Goal: Task Accomplishment & Management: Manage account settings

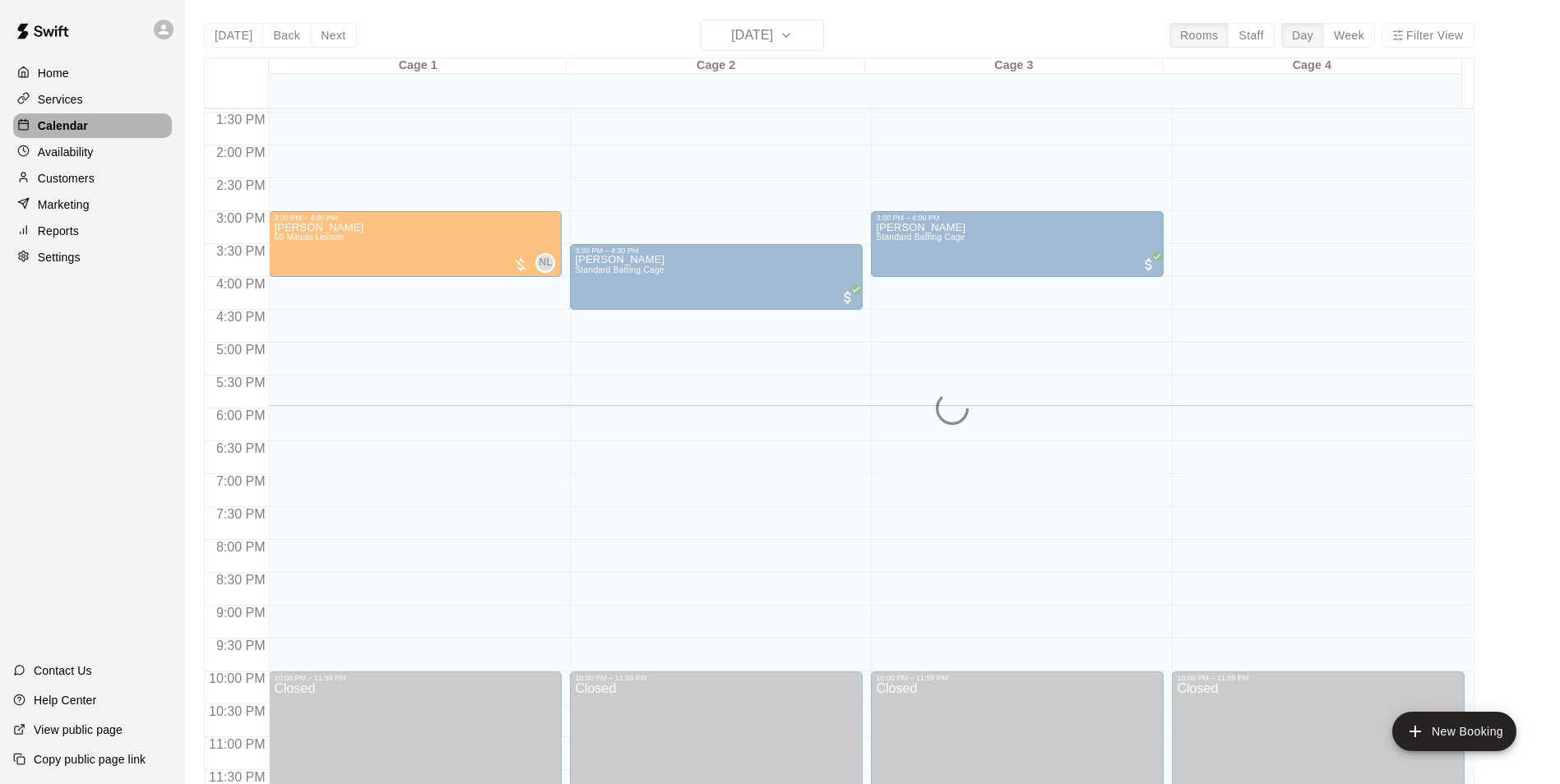
click at [72, 132] on p "Calendar" at bounding box center [62, 126] width 50 height 17
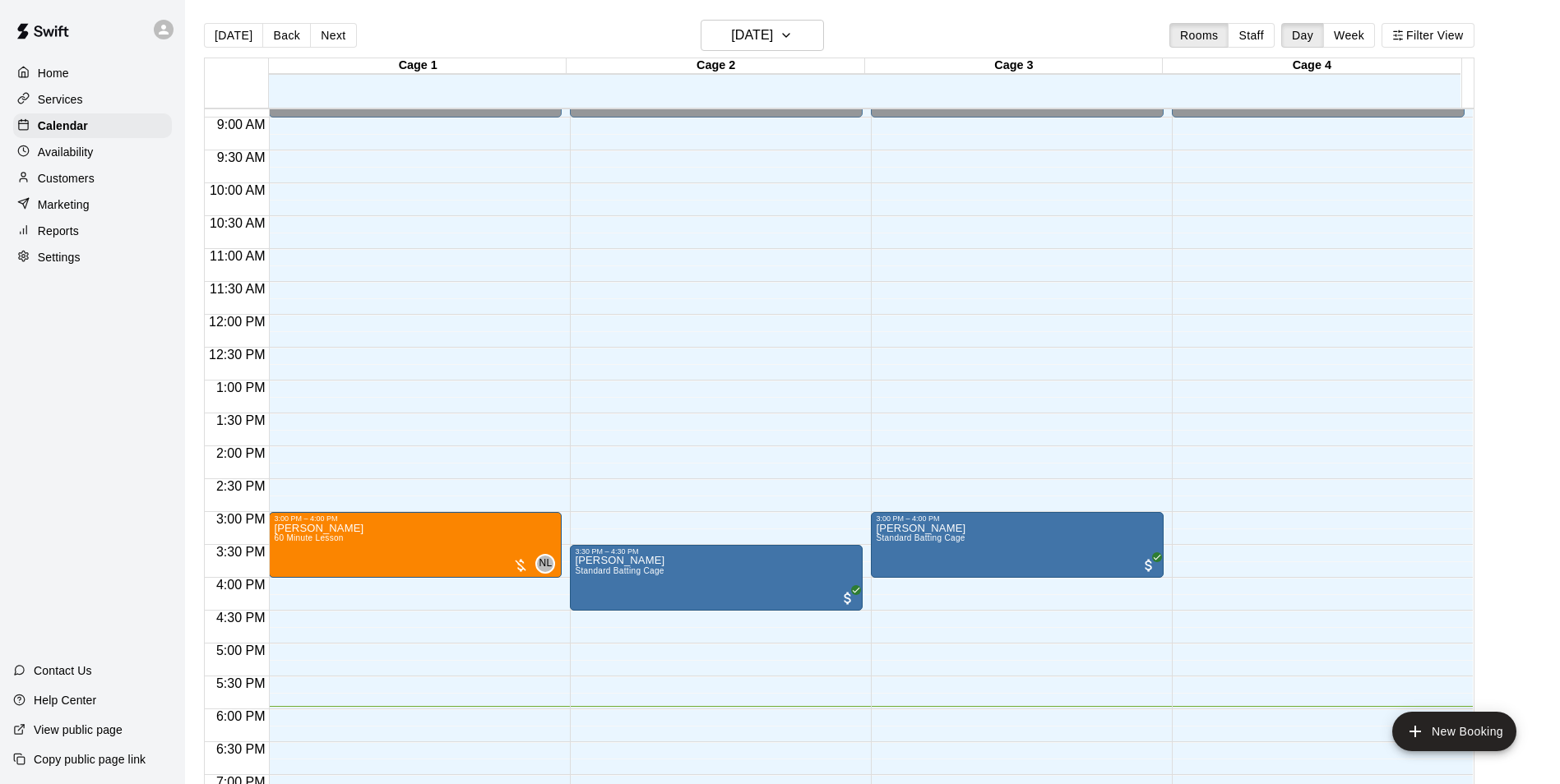
scroll to position [580, 0]
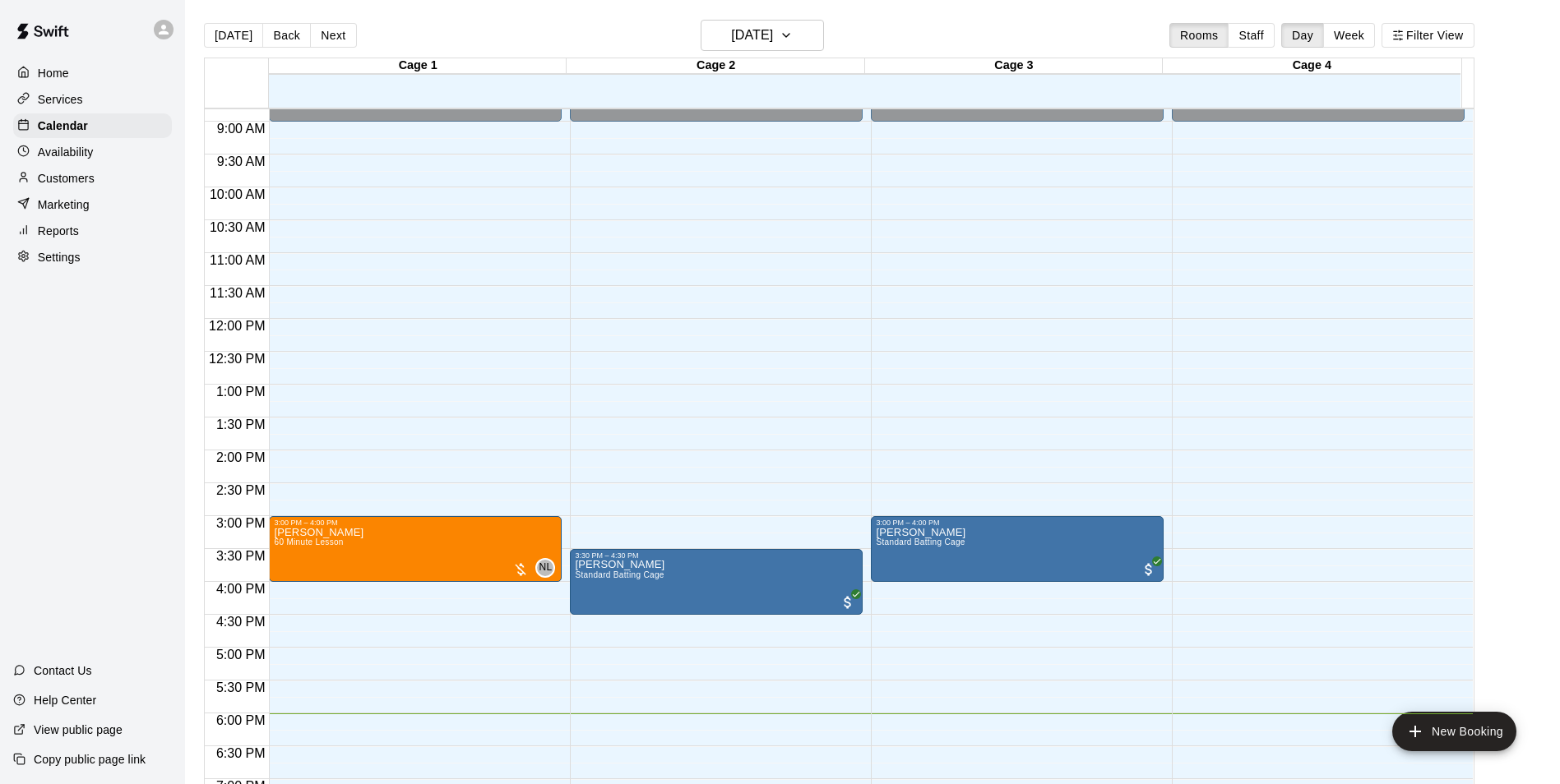
click at [92, 181] on p "Customers" at bounding box center [66, 178] width 57 height 17
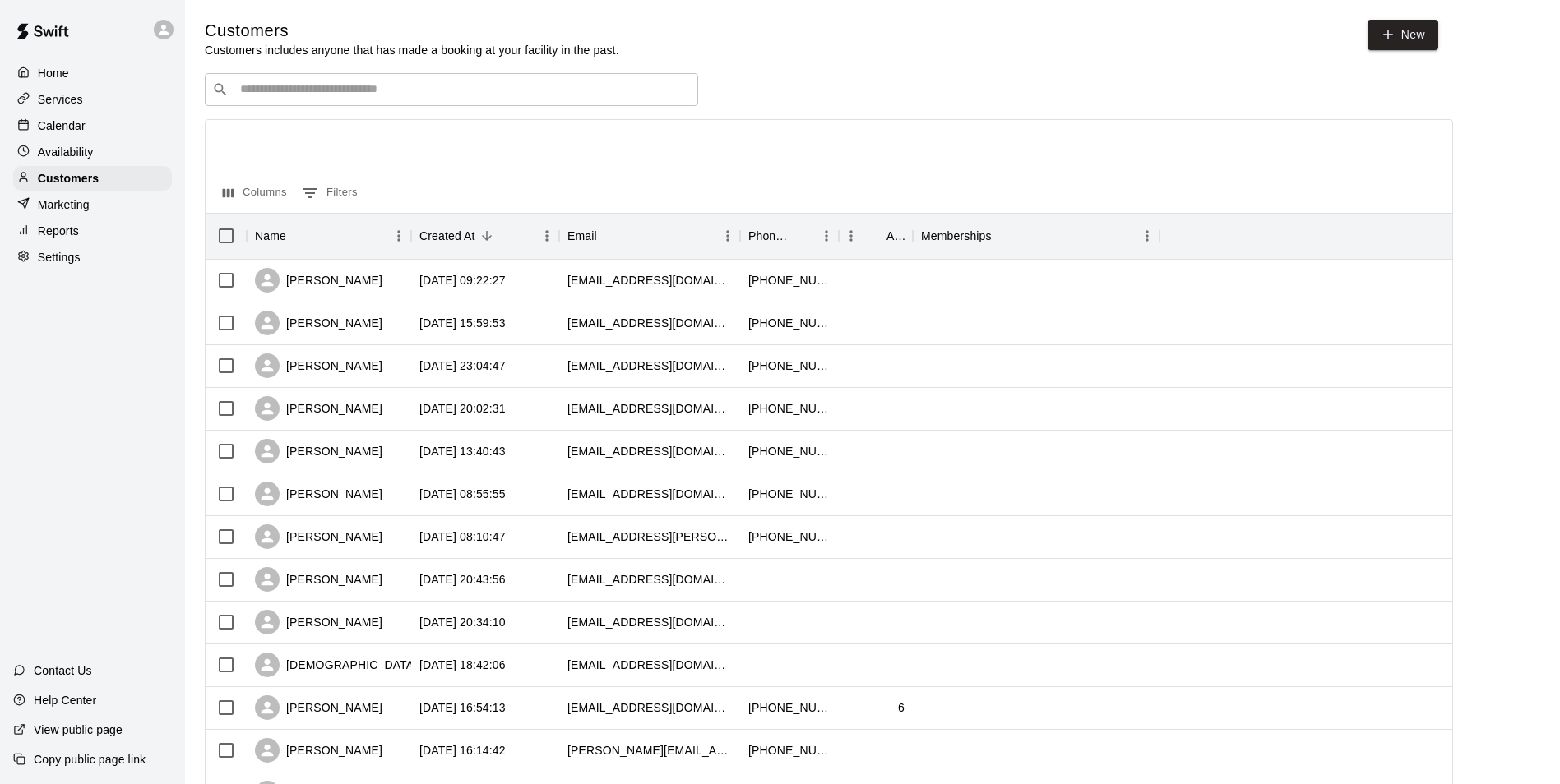
click at [564, 92] on input "Search customers by name or email" at bounding box center [462, 90] width 456 height 17
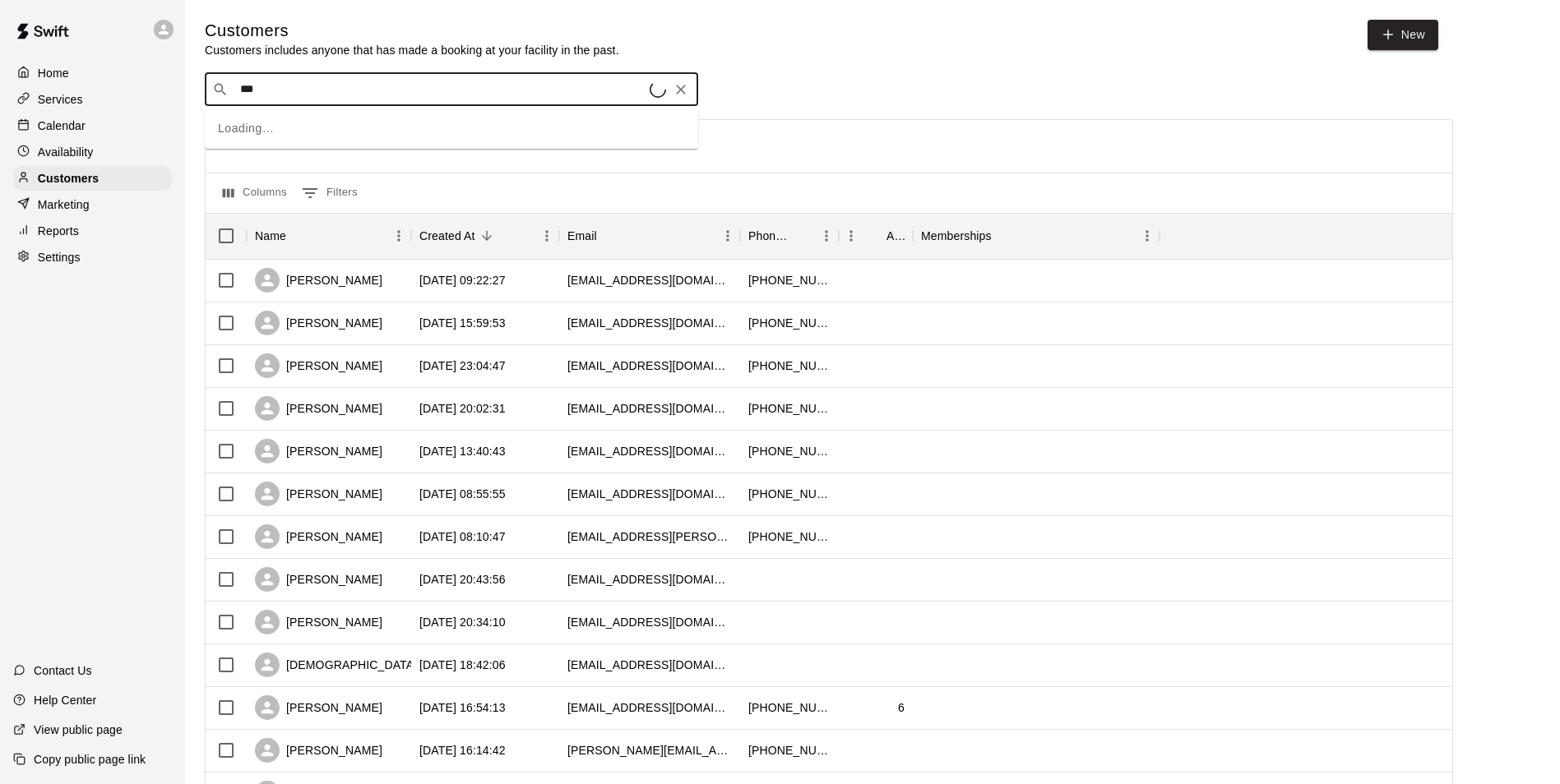
type input "****"
click at [316, 126] on p "Michael Gallagher" at bounding box center [301, 126] width 100 height 17
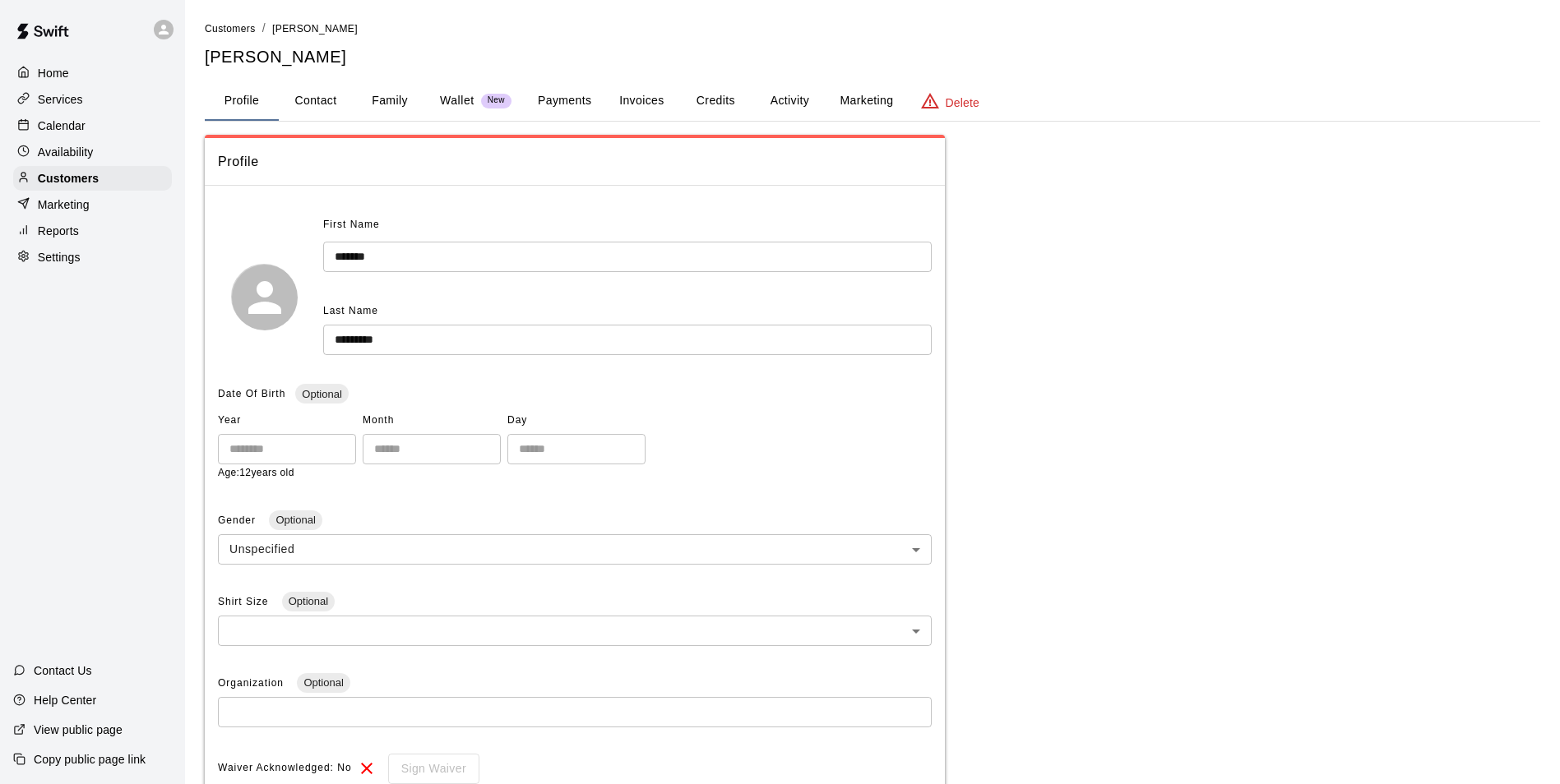
click at [712, 99] on button "Credits" at bounding box center [715, 101] width 74 height 39
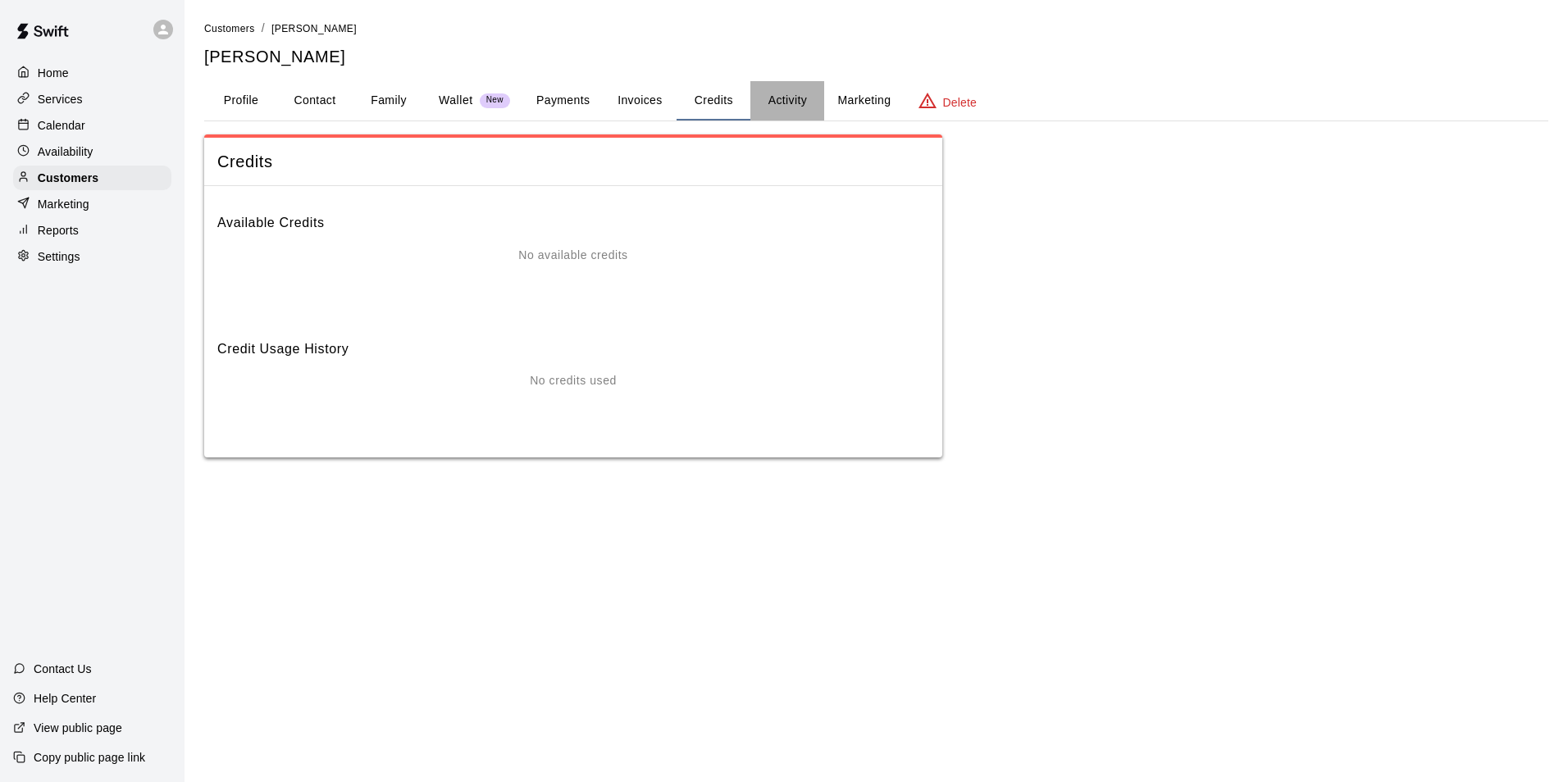
click at [775, 96] on button "Activity" at bounding box center [787, 101] width 74 height 39
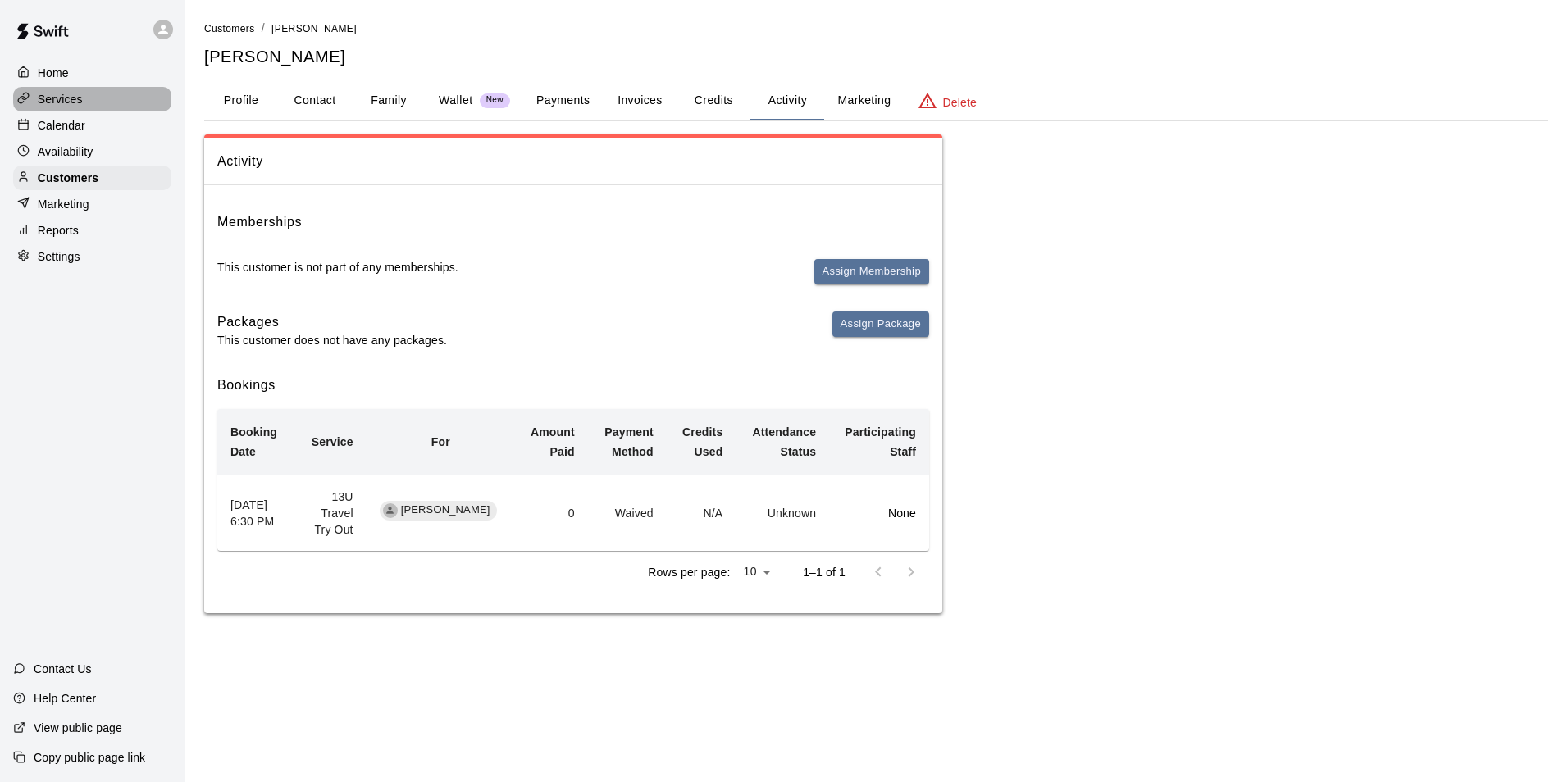
click at [77, 104] on p "Services" at bounding box center [60, 100] width 45 height 17
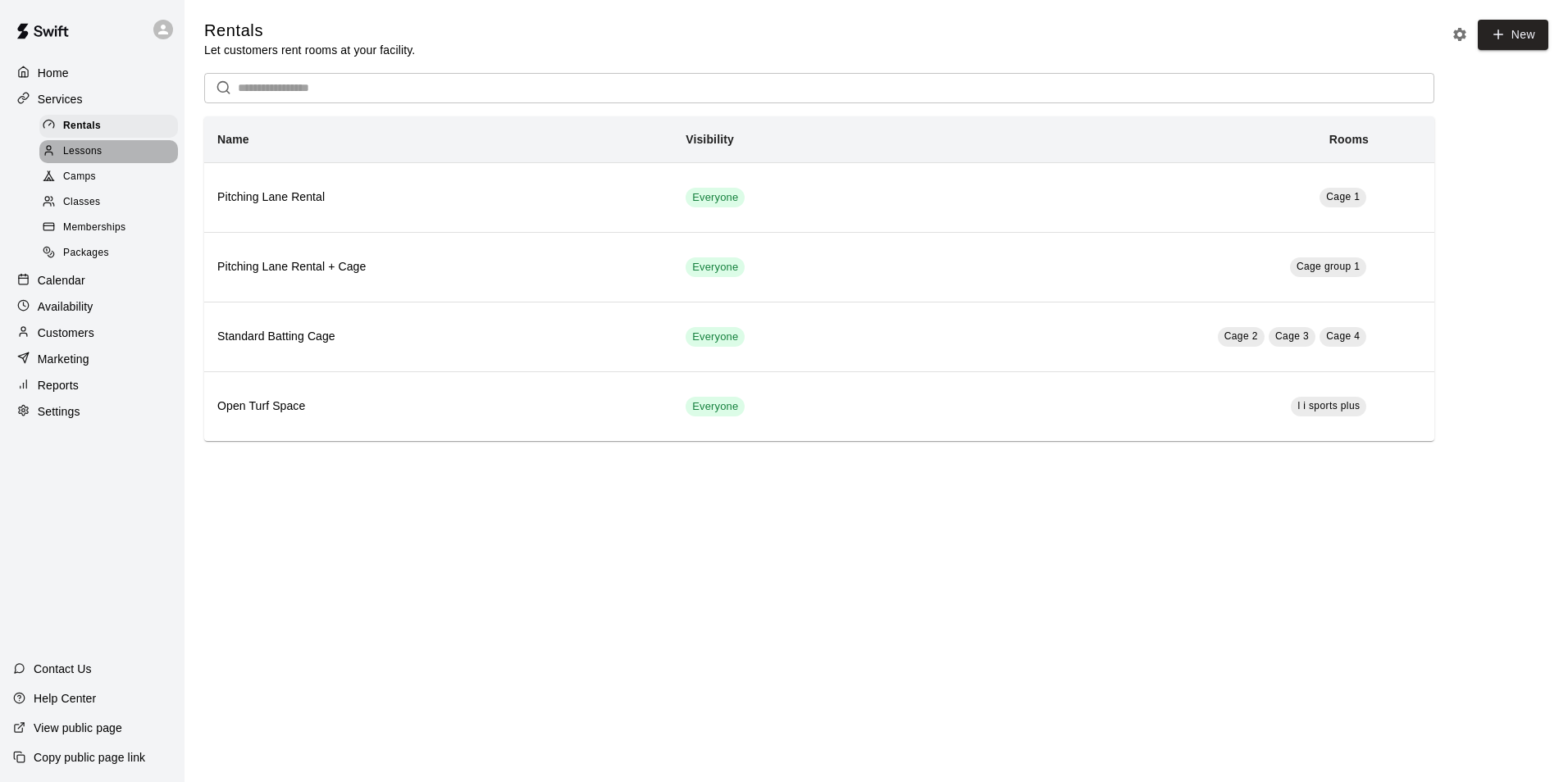
click at [88, 148] on span "Lessons" at bounding box center [82, 152] width 39 height 17
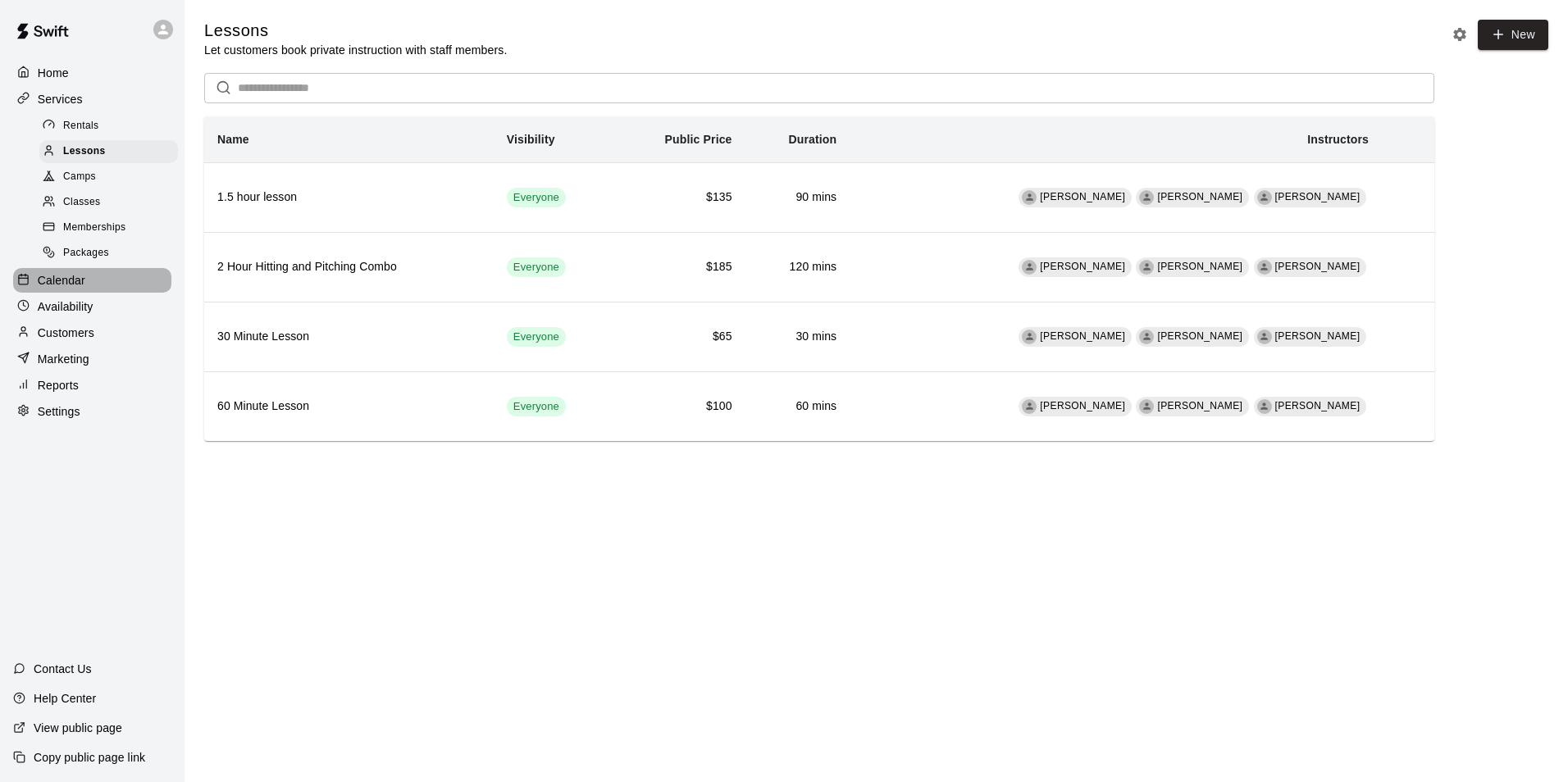
click at [78, 288] on p "Calendar" at bounding box center [61, 281] width 47 height 17
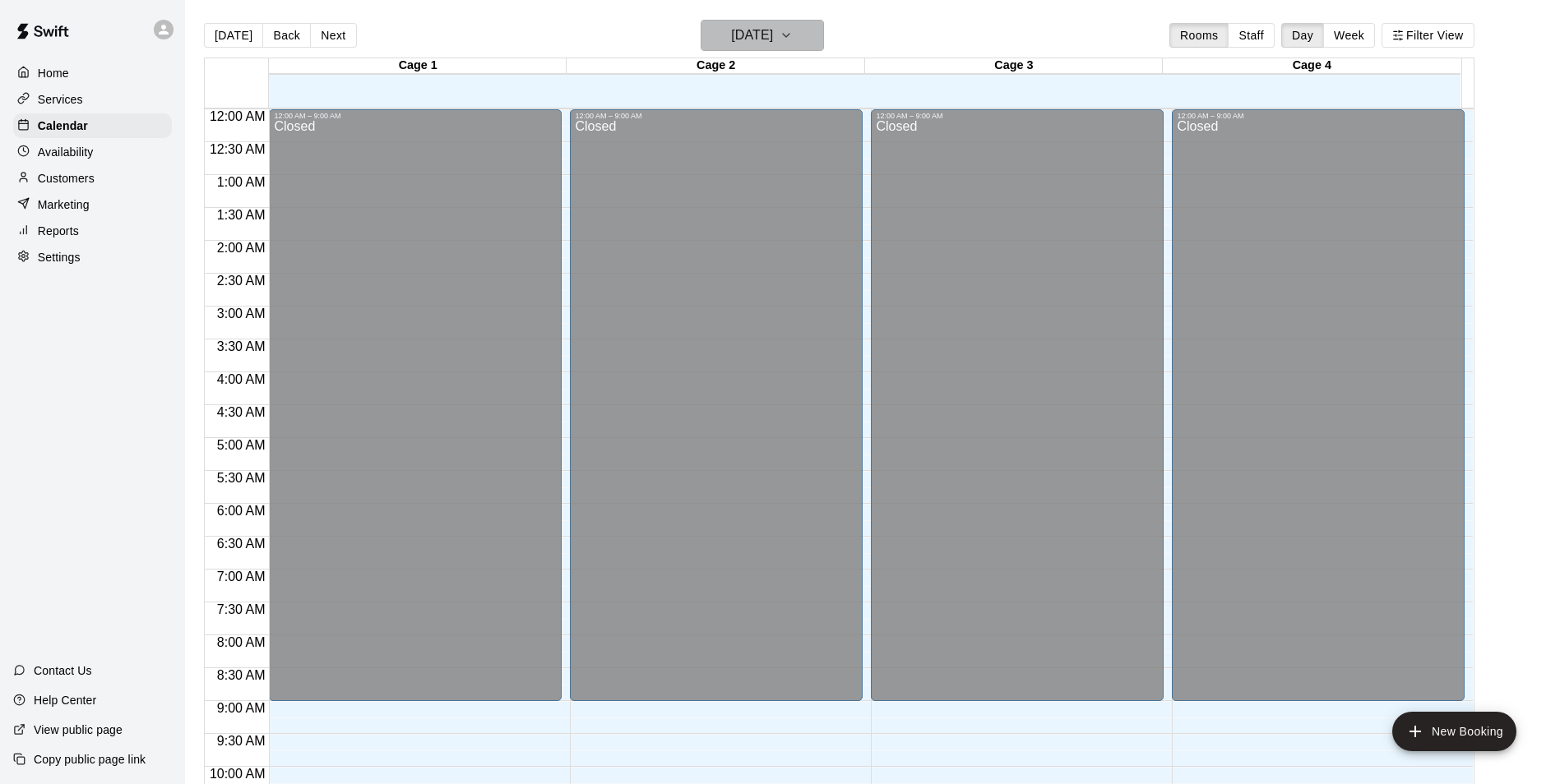
click at [736, 24] on h6 "Friday Aug 15" at bounding box center [752, 36] width 42 height 23
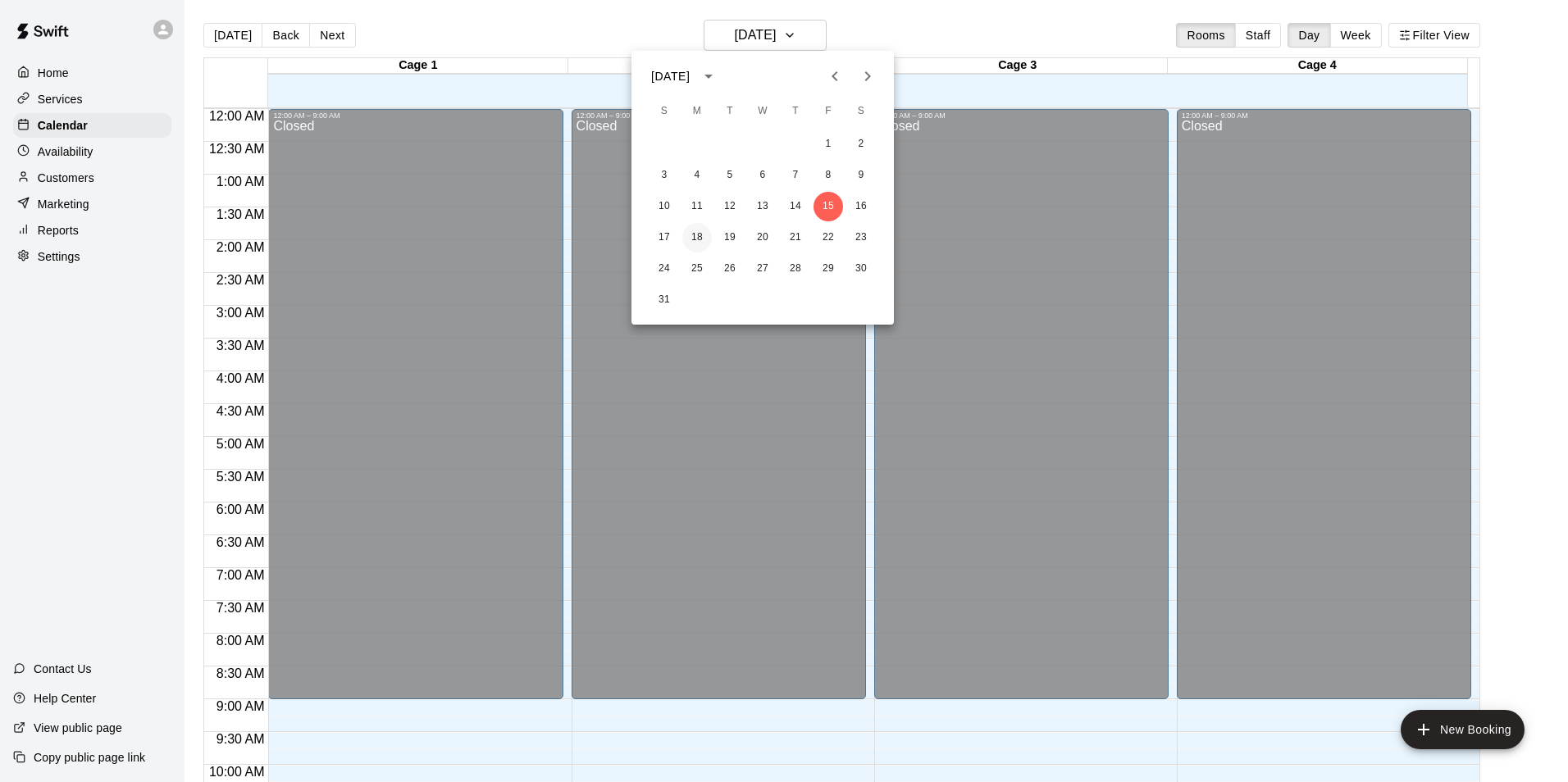
click at [690, 238] on button "18" at bounding box center [698, 238] width 30 height 30
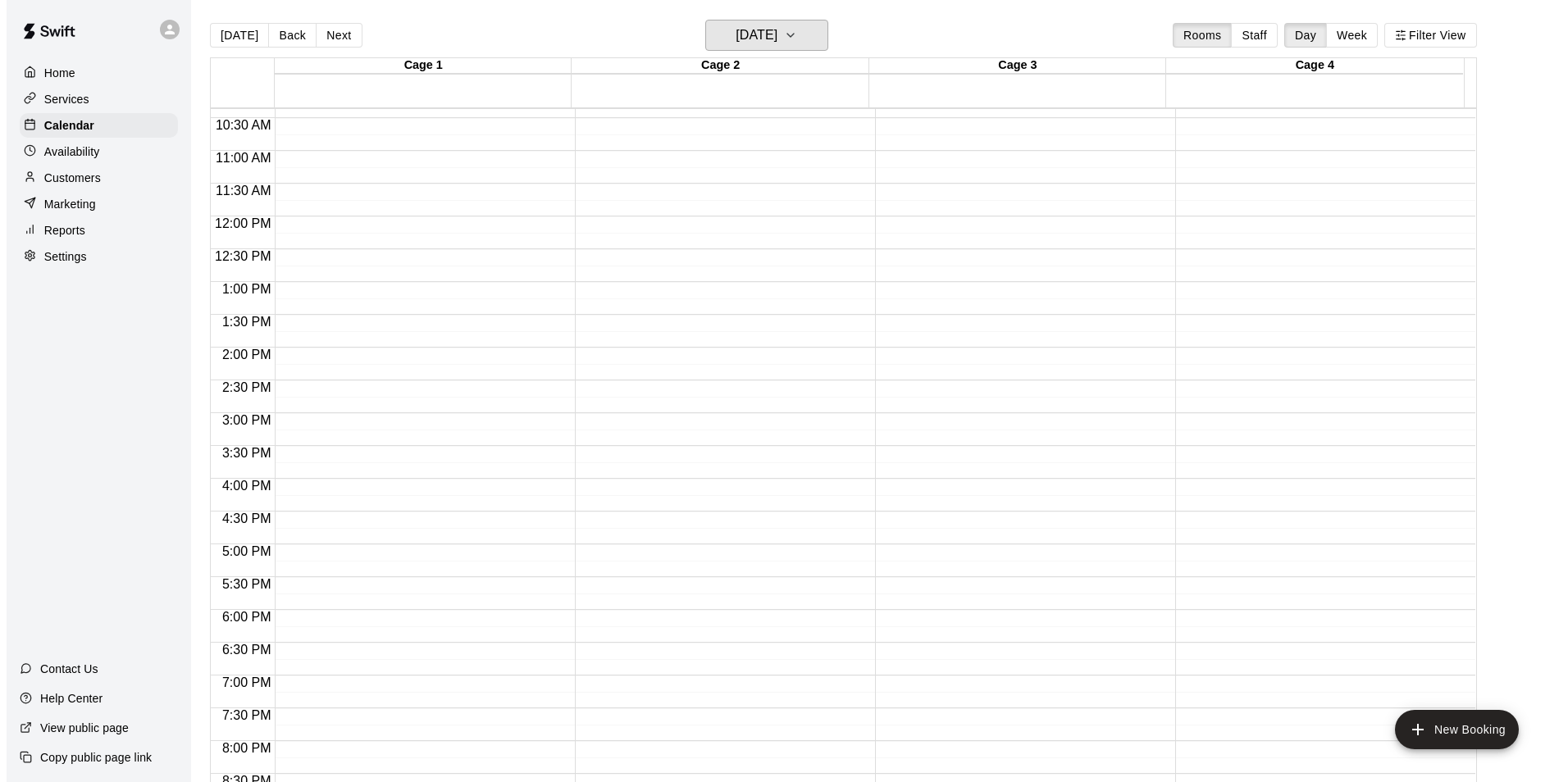
scroll to position [720, 0]
click at [364, 525] on div "12:00 AM – 9:00 AM Closed 10:00 PM – 11:59 PM Closed" at bounding box center [414, 176] width 292 height 1574
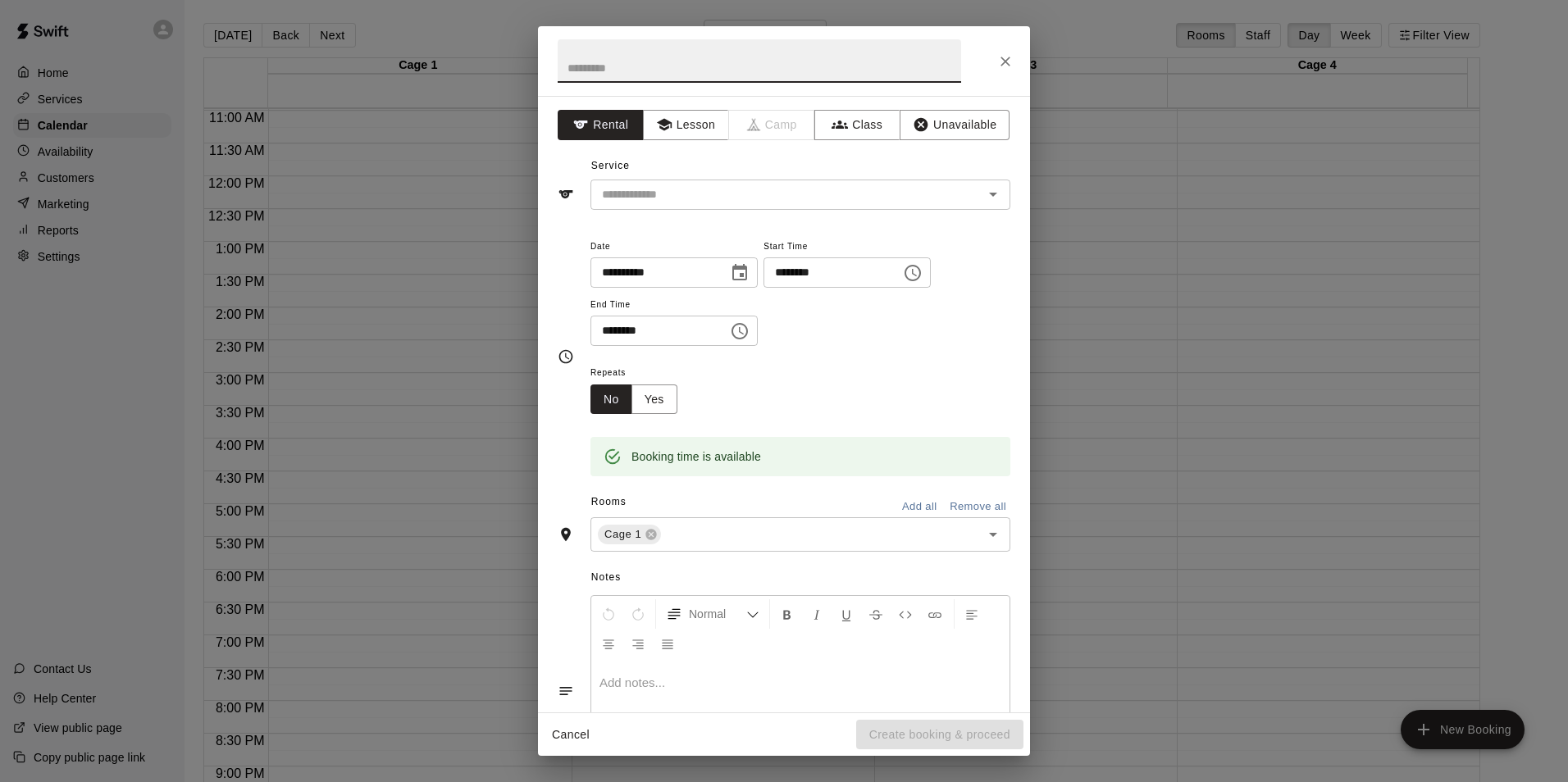
click at [809, 273] on input "********" at bounding box center [826, 273] width 126 height 31
type input "********"
click at [624, 332] on input "********" at bounding box center [653, 331] width 126 height 31
type input "********"
click at [910, 399] on div "Repeats No Yes" at bounding box center [800, 388] width 420 height 52
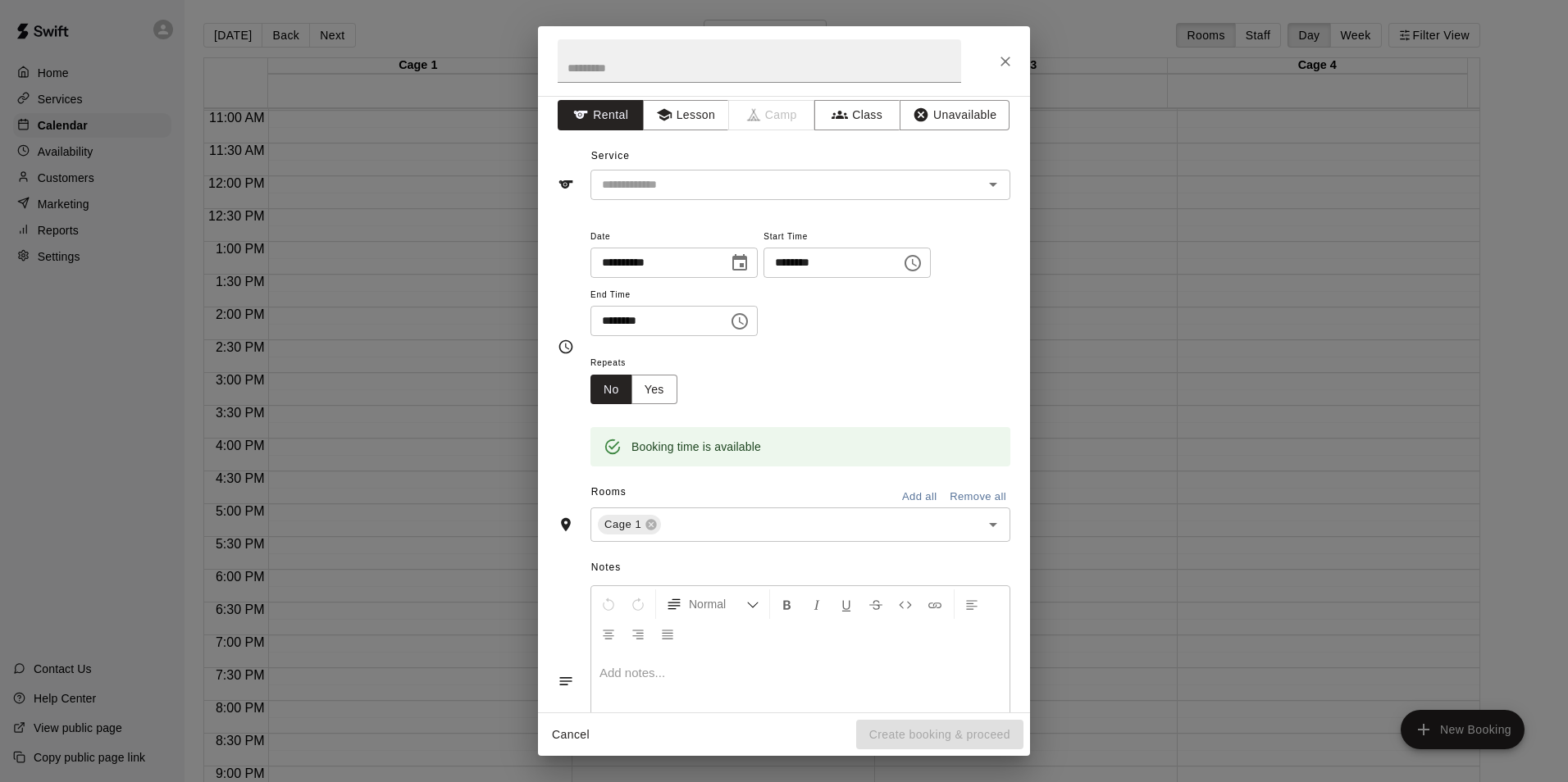
scroll to position [0, 0]
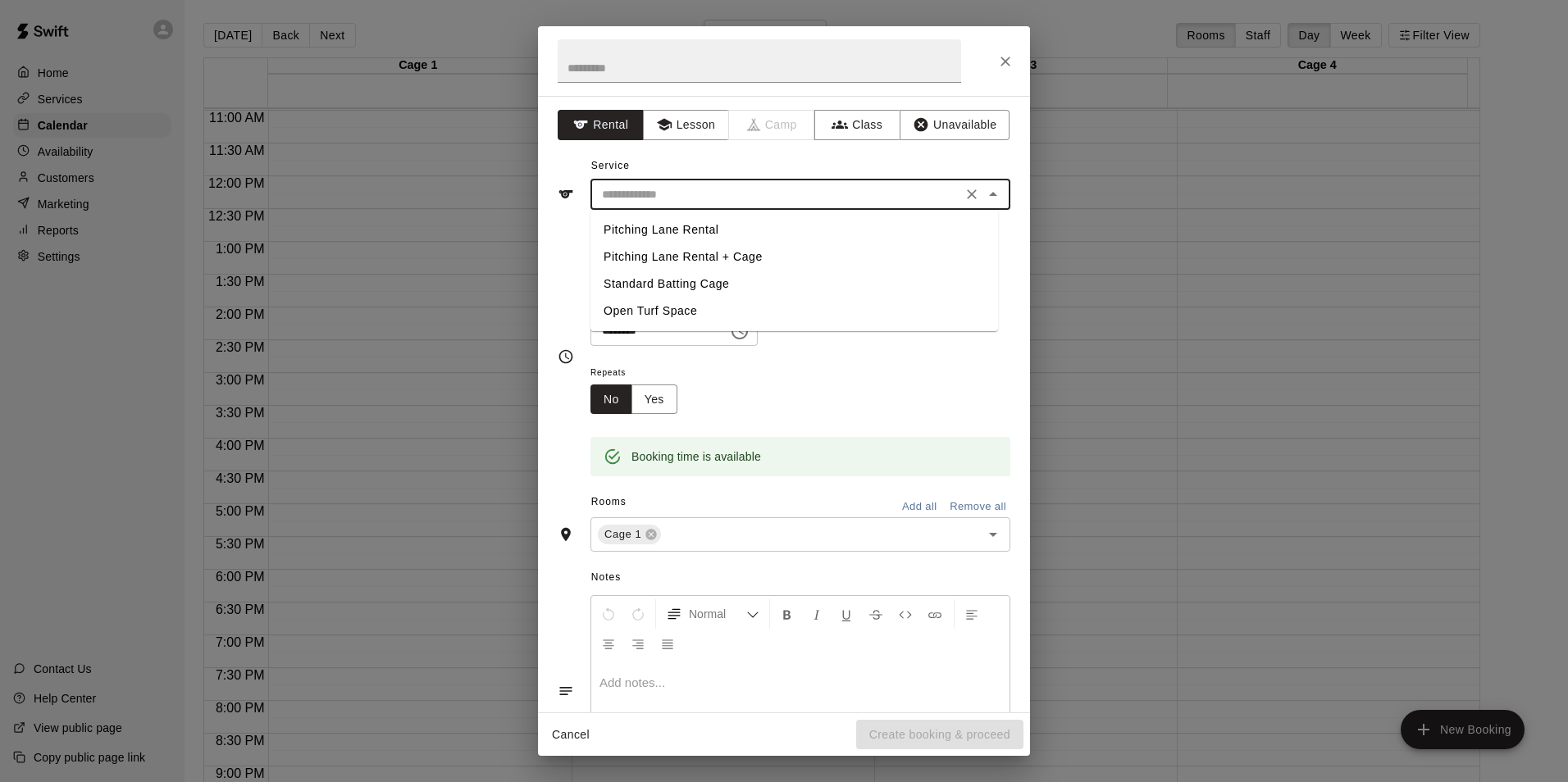
click at [677, 185] on input "text" at bounding box center [776, 194] width 362 height 21
click at [693, 232] on li "Pitching Lane Rental" at bounding box center [794, 229] width 407 height 27
type input "**********"
click at [693, 194] on input "**********" at bounding box center [776, 194] width 362 height 21
click at [703, 116] on button "Lesson" at bounding box center [686, 125] width 86 height 31
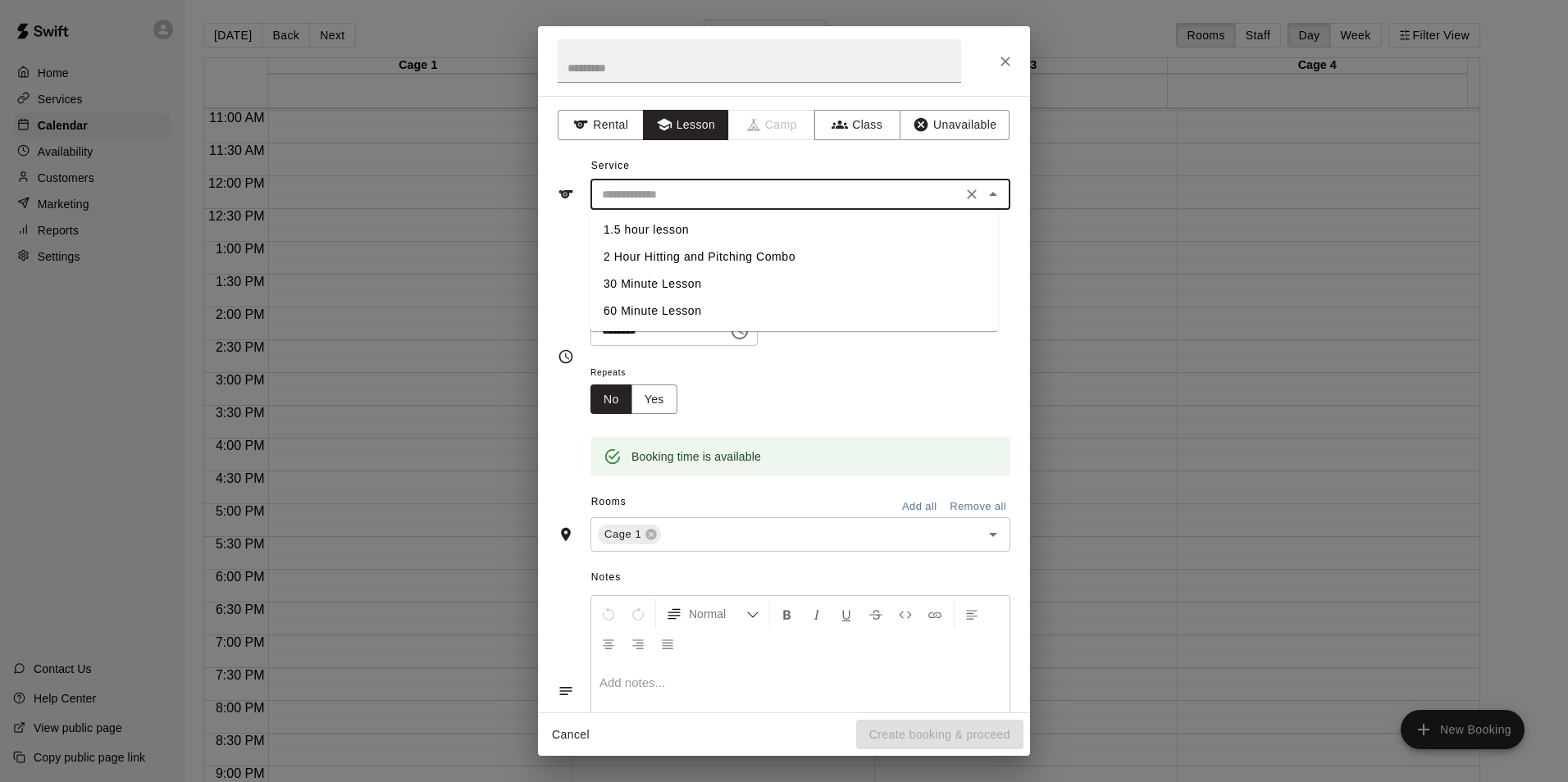
click at [732, 204] on input "text" at bounding box center [776, 194] width 362 height 21
click at [673, 283] on li "30 Minute Lesson" at bounding box center [794, 284] width 407 height 27
type input "**********"
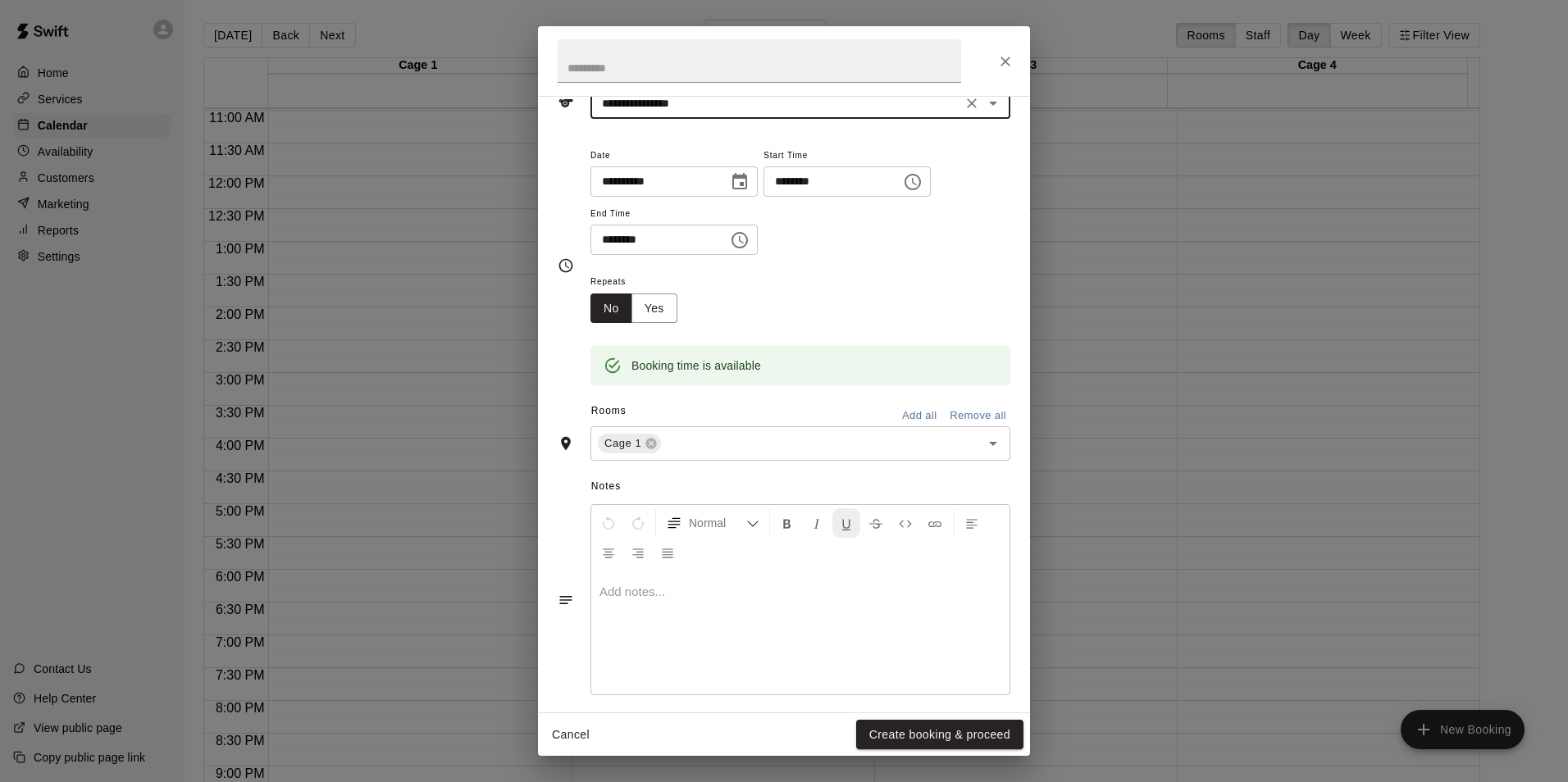
scroll to position [104, 0]
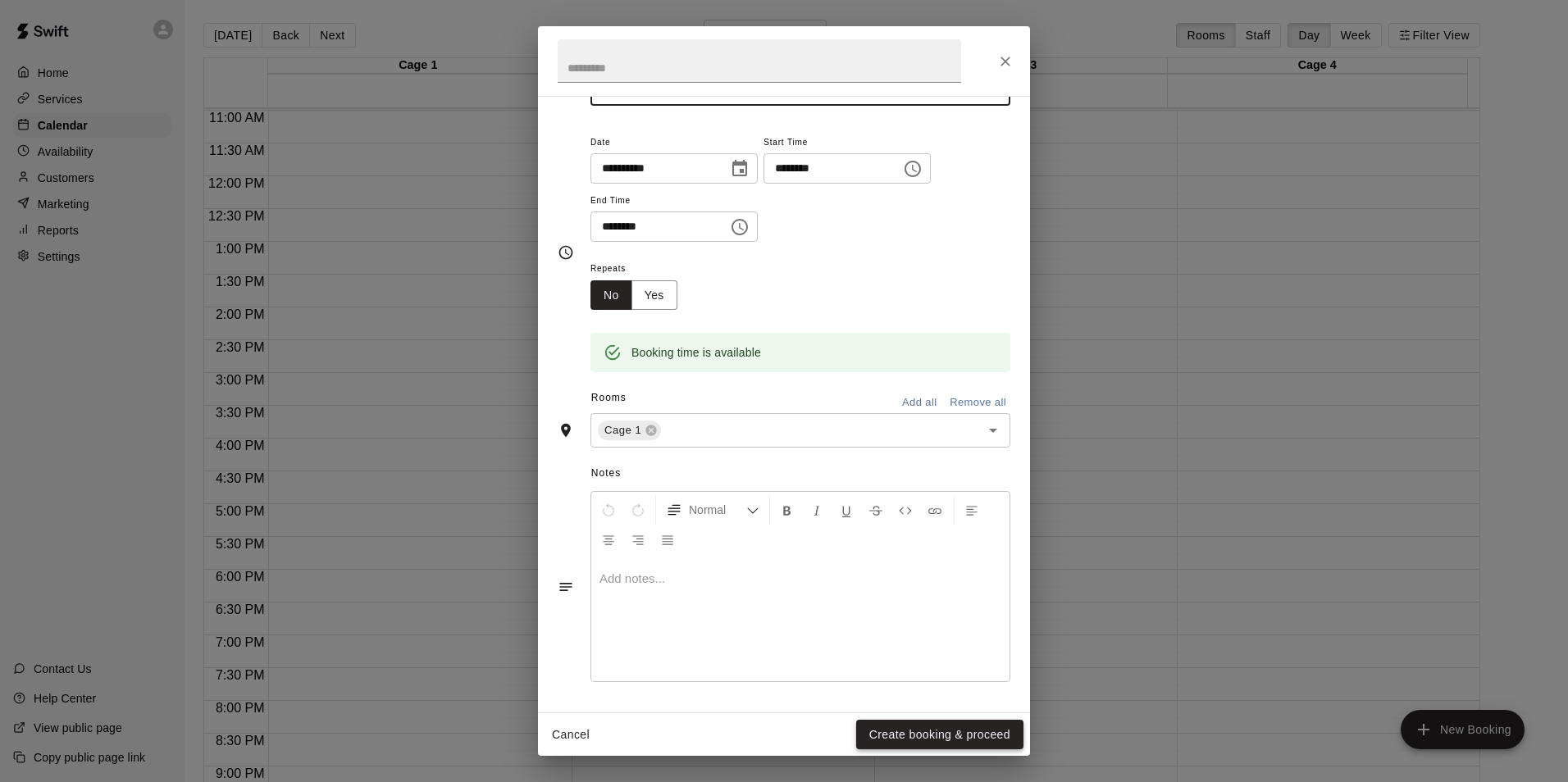
click at [947, 740] on button "Create booking & proceed" at bounding box center [939, 735] width 167 height 31
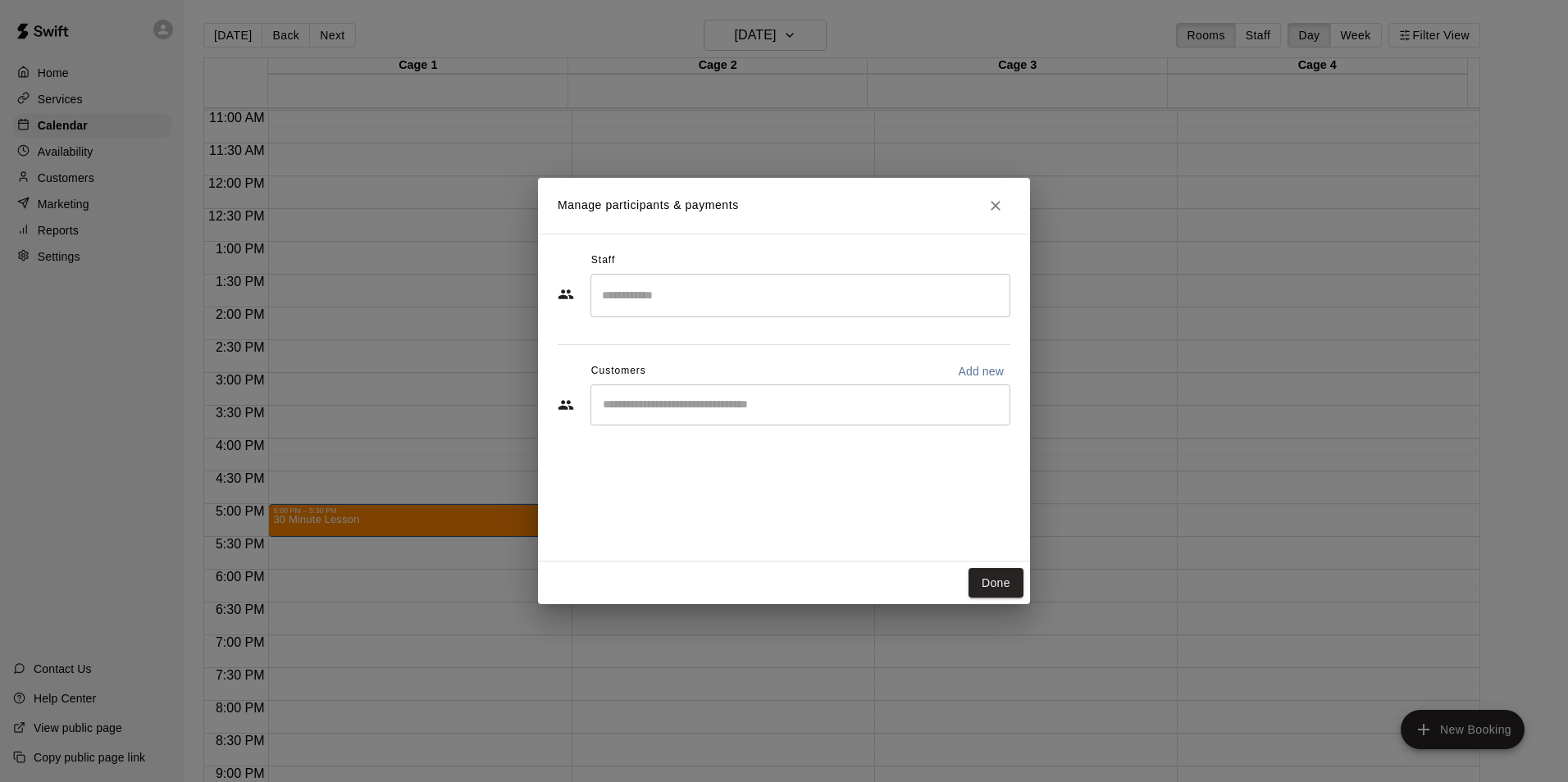
click at [685, 308] on input "Search staff" at bounding box center [800, 295] width 405 height 29
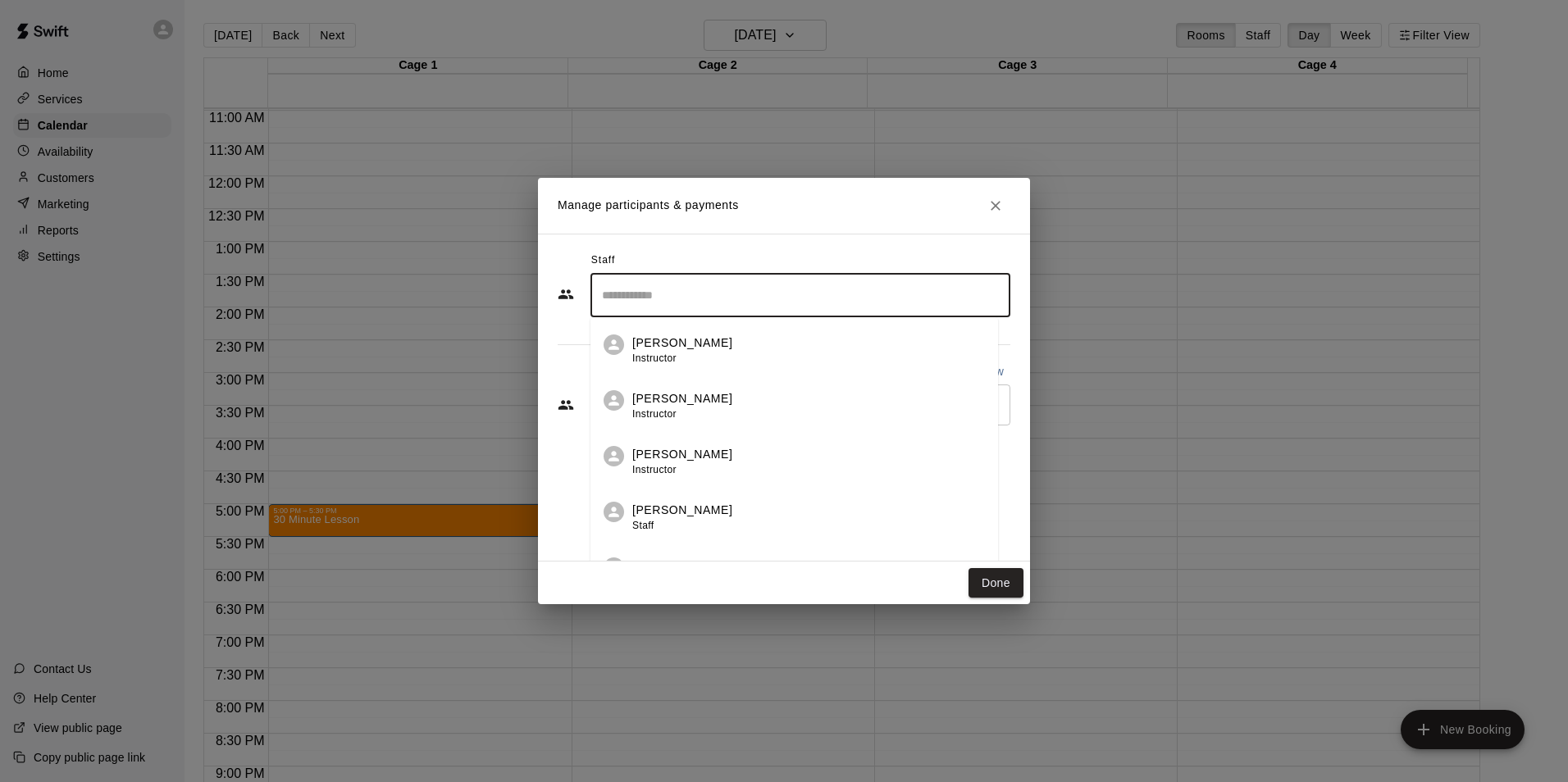
click at [698, 445] on li "Nic Luc Instructor" at bounding box center [794, 456] width 407 height 56
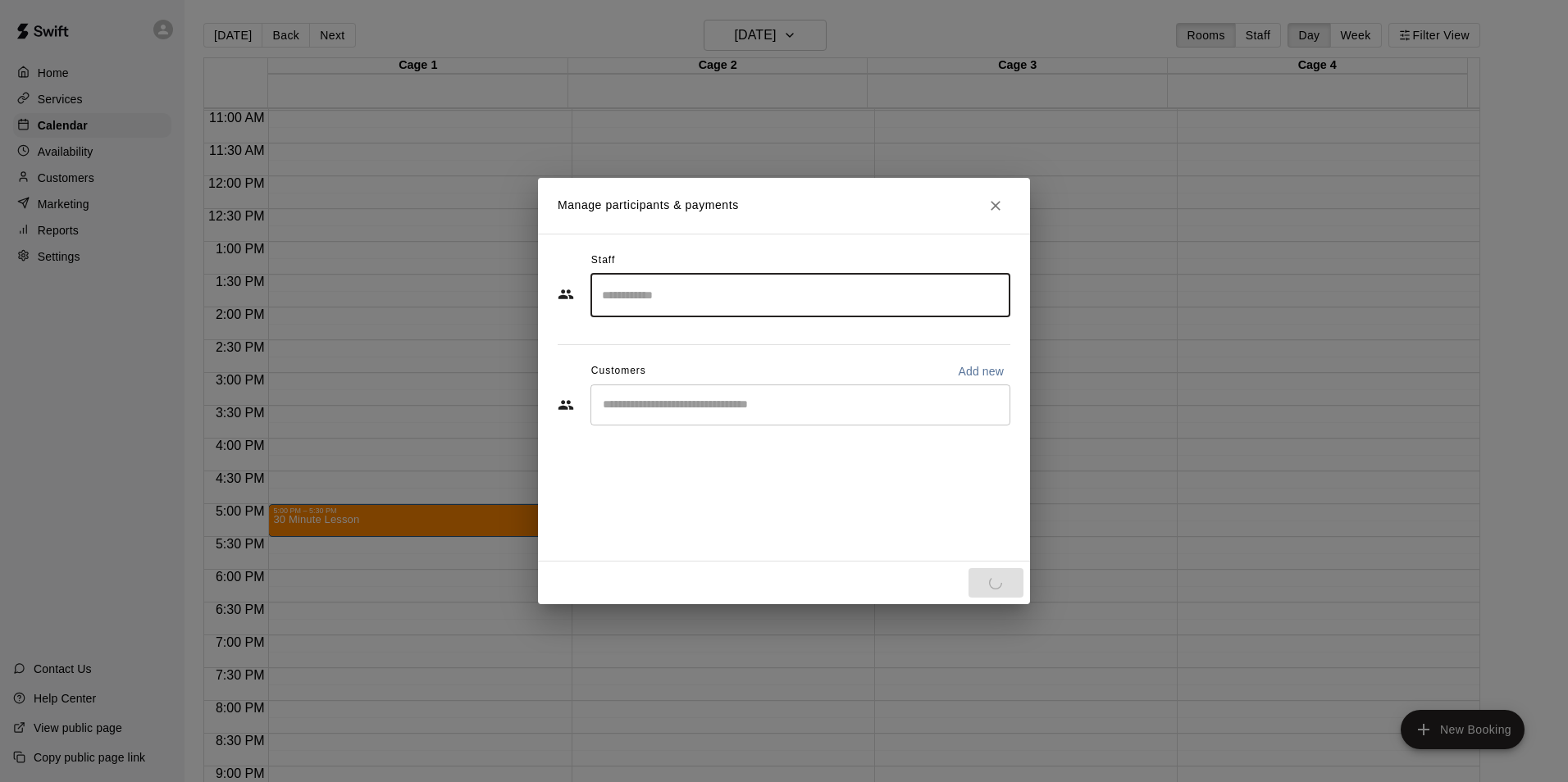
click at [685, 408] on input "Start typing to search customers..." at bounding box center [800, 405] width 405 height 17
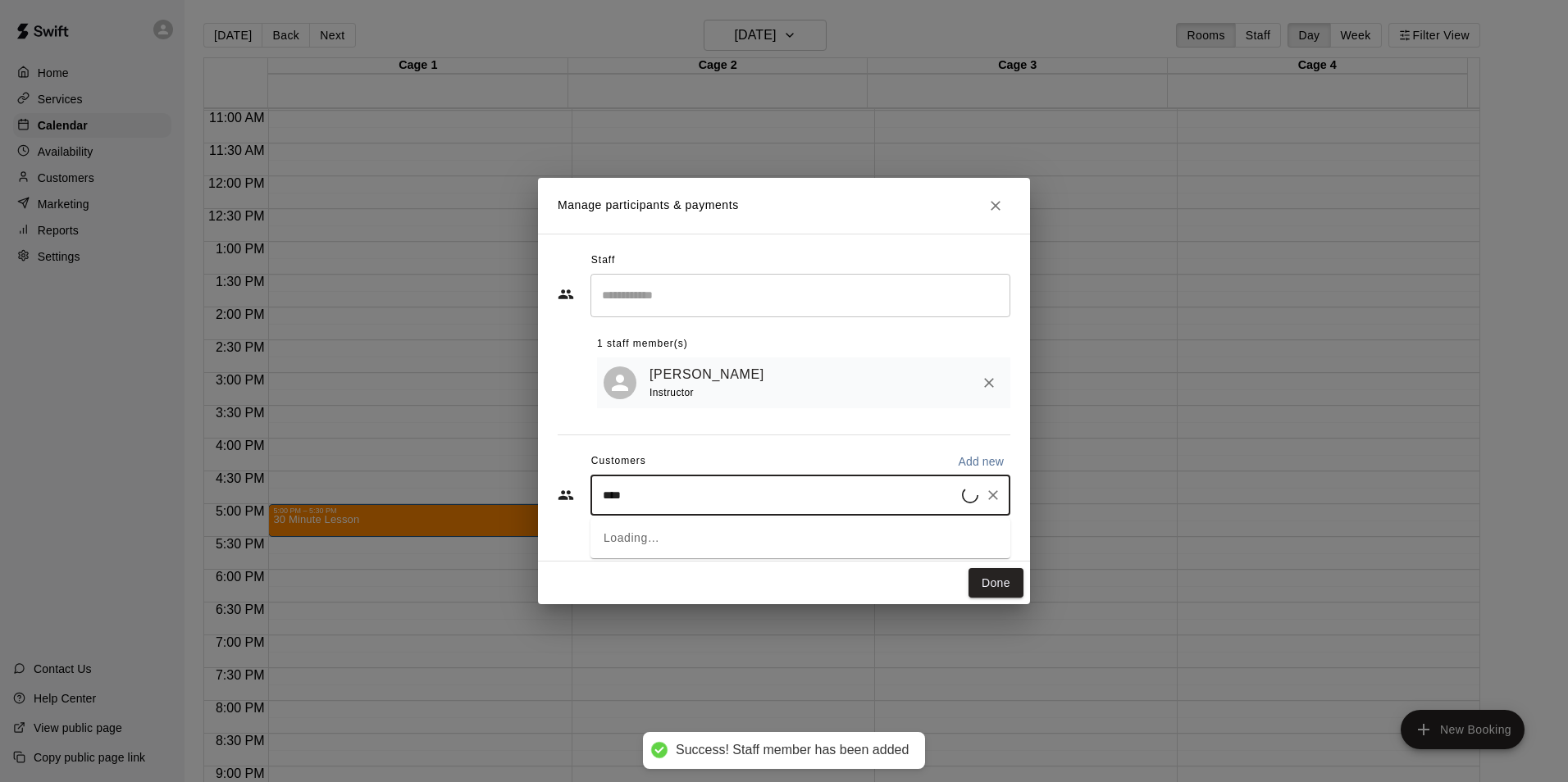
type input "*****"
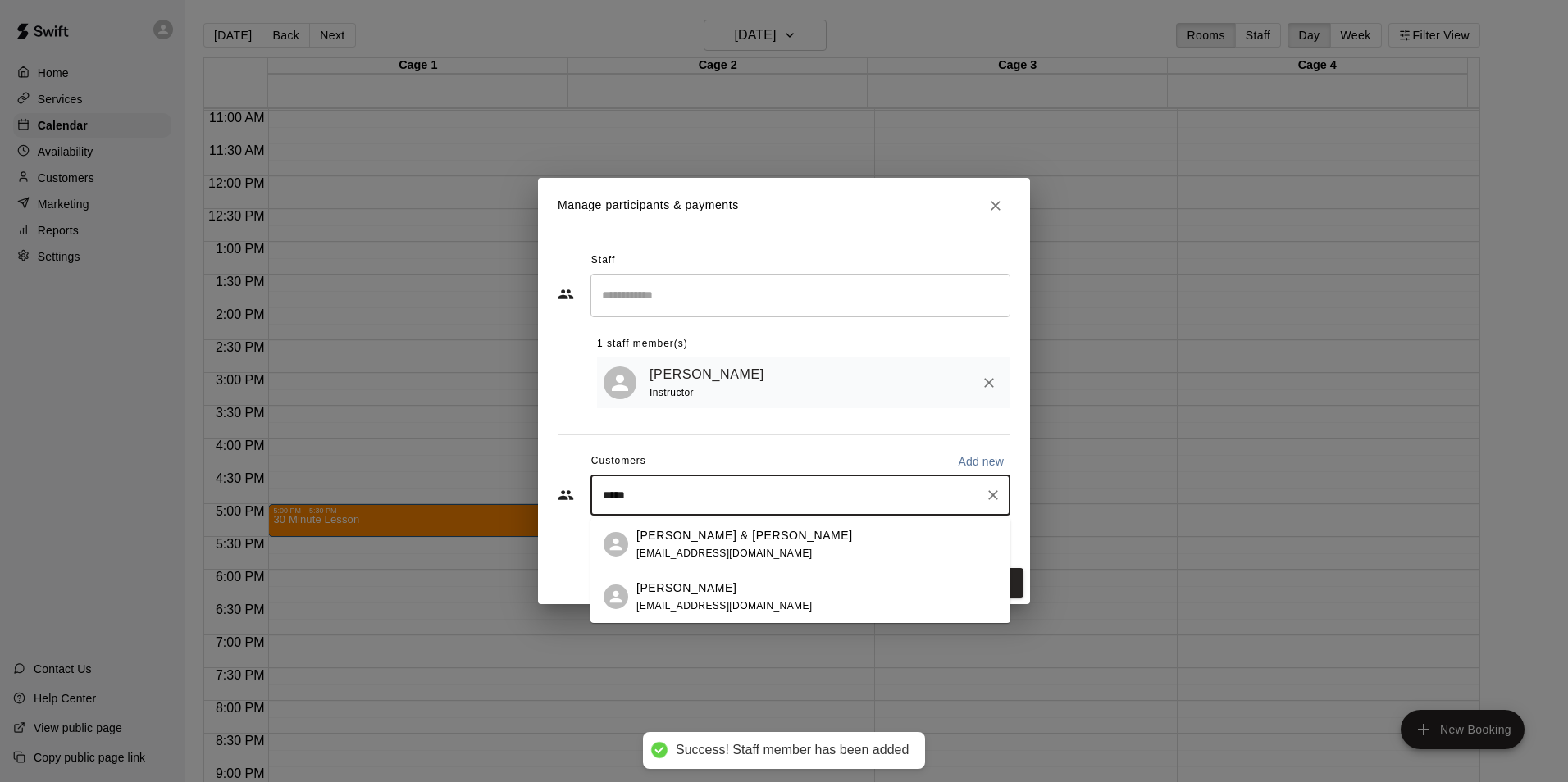
click at [721, 592] on div "Taylor Gamble" at bounding box center [725, 588] width 176 height 17
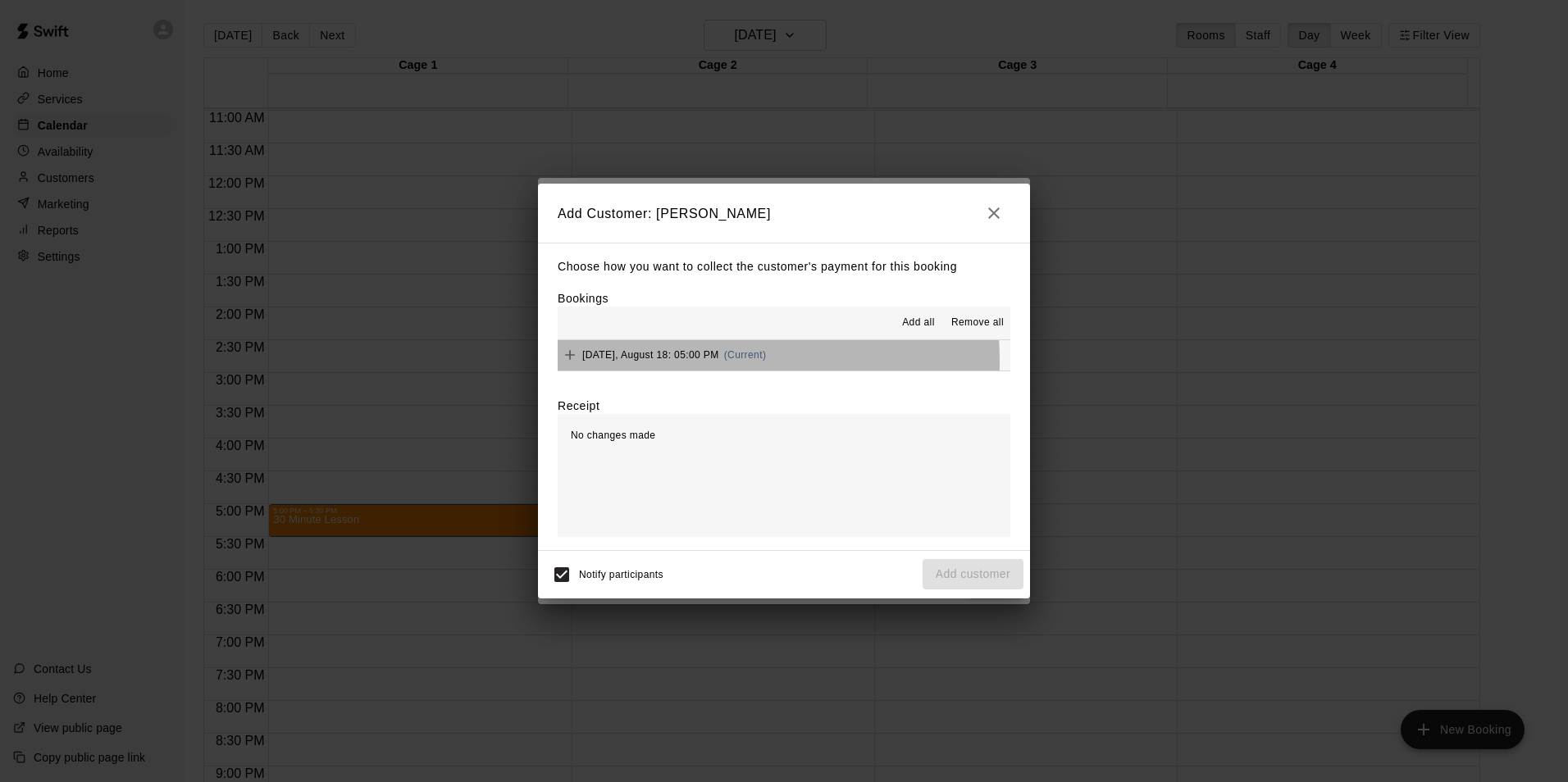
click at [668, 361] on span "Monday, August 18: 05:00 PM" at bounding box center [650, 355] width 137 height 12
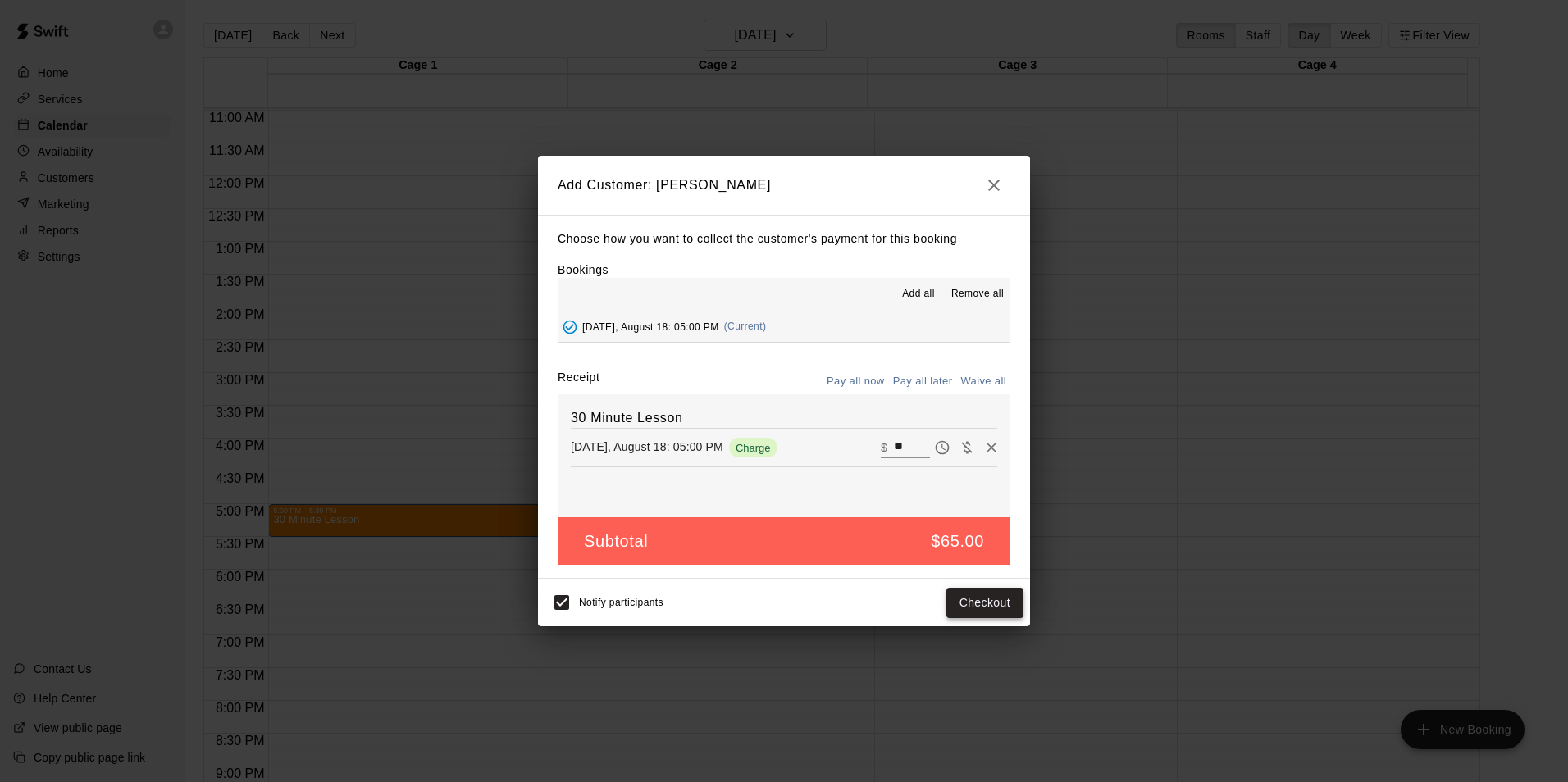
click at [971, 602] on button "Checkout" at bounding box center [985, 602] width 77 height 31
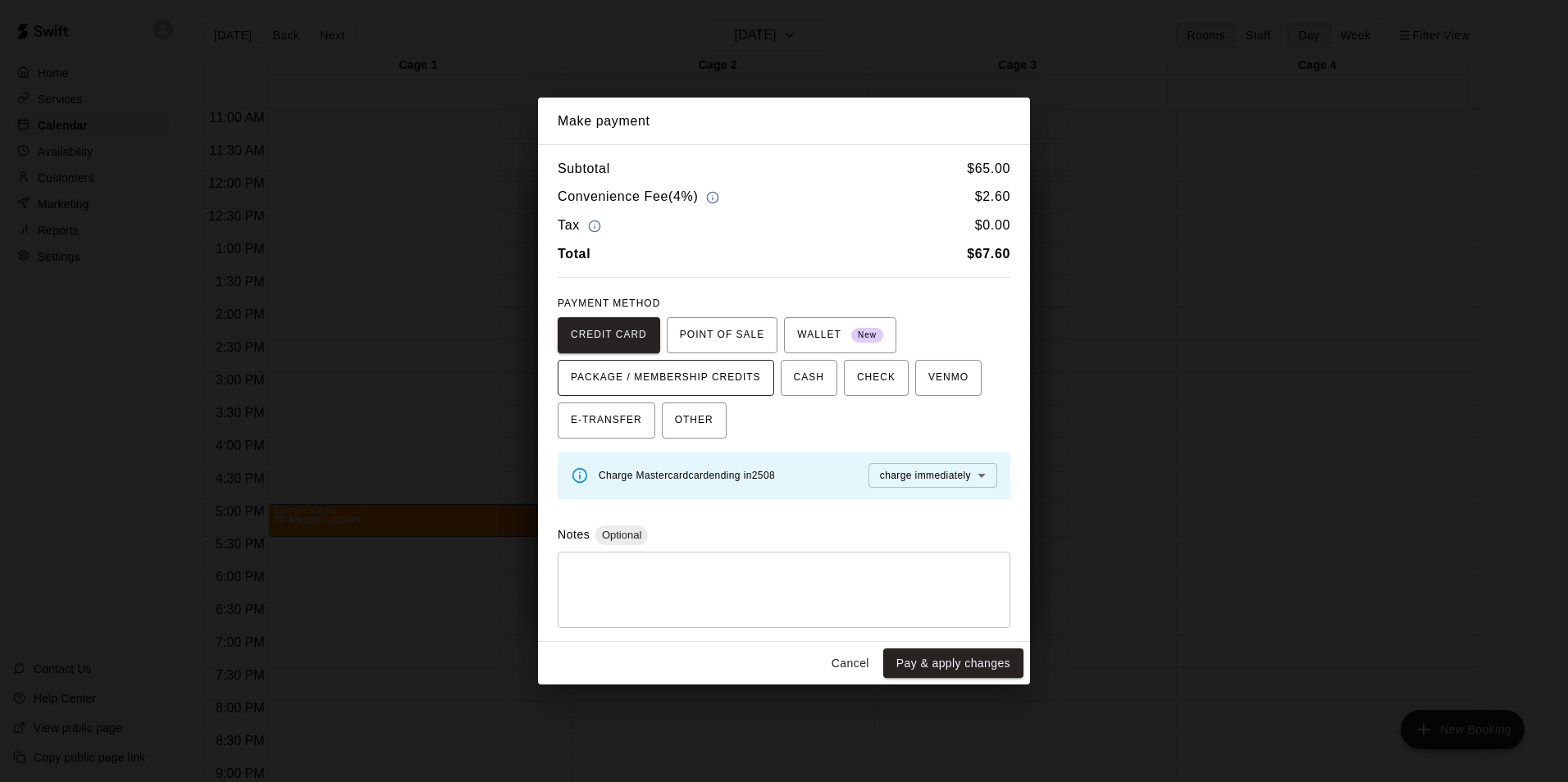
click at [570, 371] on button "PACKAGE / MEMBERSHIP CREDITS" at bounding box center [666, 377] width 216 height 36
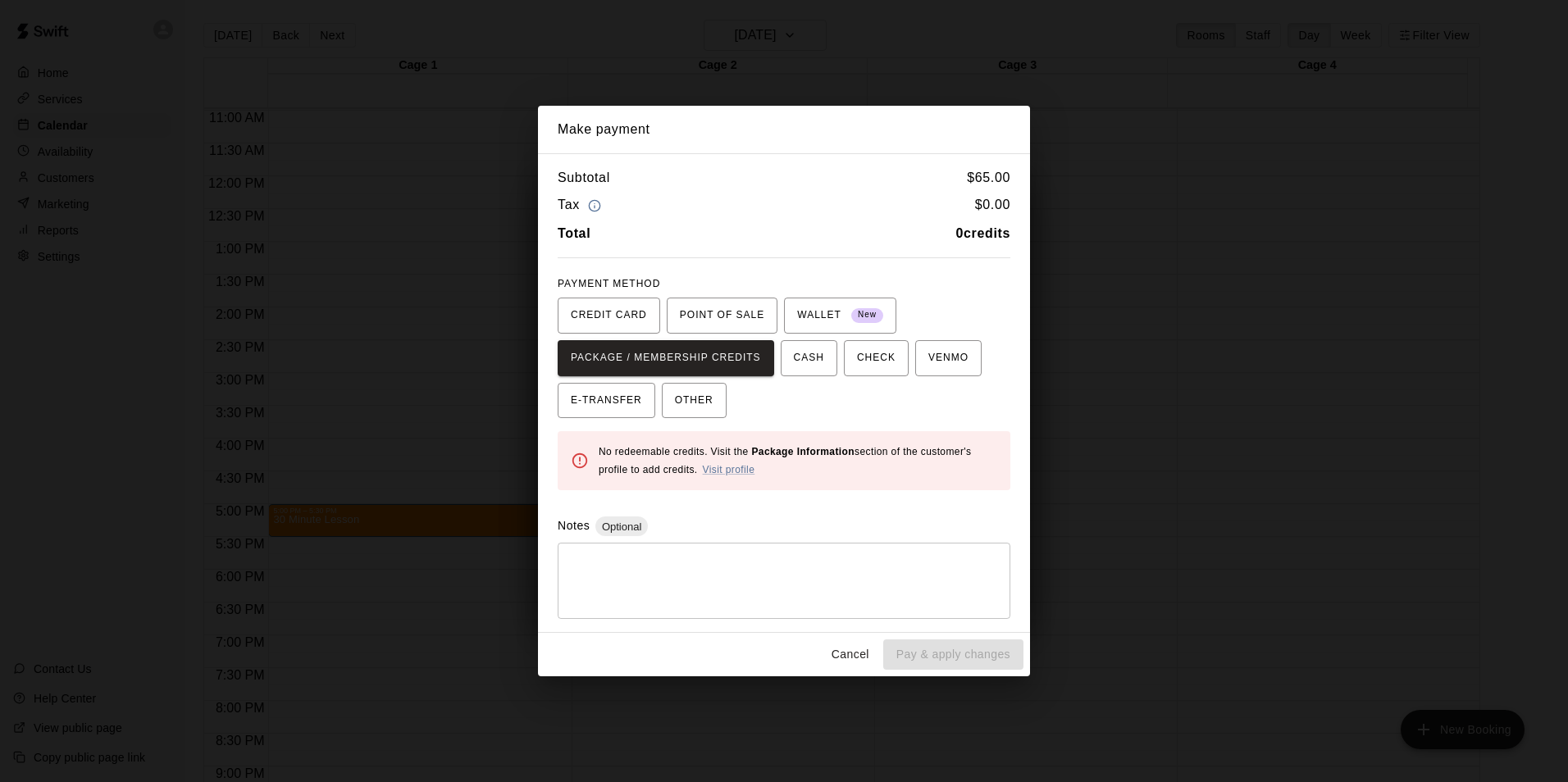
click at [734, 475] on div "No redeemable credits. Visit the Package Information section of the customer's …" at bounding box center [797, 460] width 398 height 49
click at [736, 468] on link "Visit profile" at bounding box center [728, 470] width 52 height 12
drag, startPoint x: 692, startPoint y: 406, endPoint x: 727, endPoint y: 423, distance: 38.9
click at [692, 408] on span "OTHER" at bounding box center [694, 401] width 38 height 27
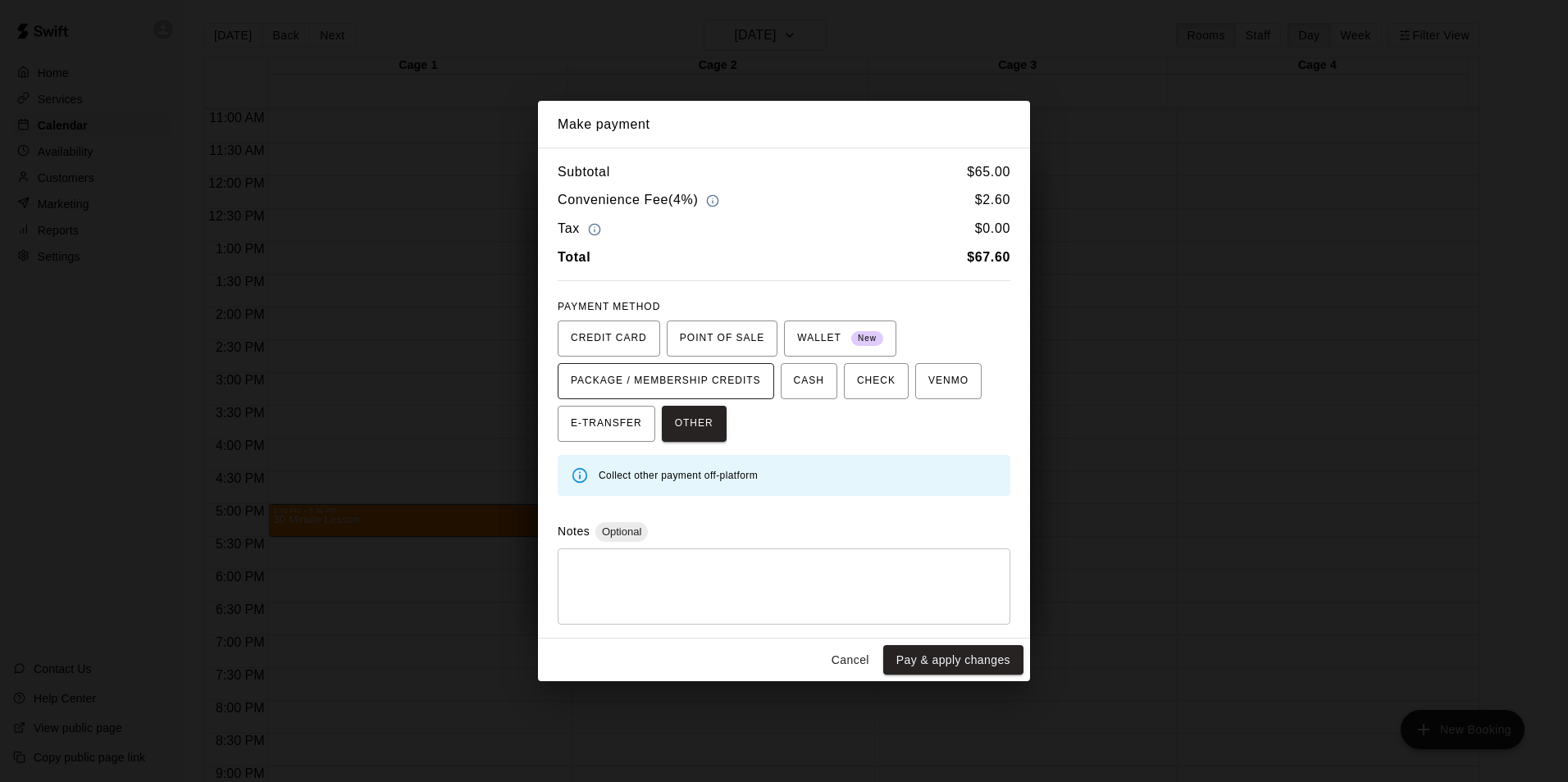
click at [725, 381] on span "PACKAGE / MEMBERSHIP CREDITS" at bounding box center [666, 381] width 190 height 27
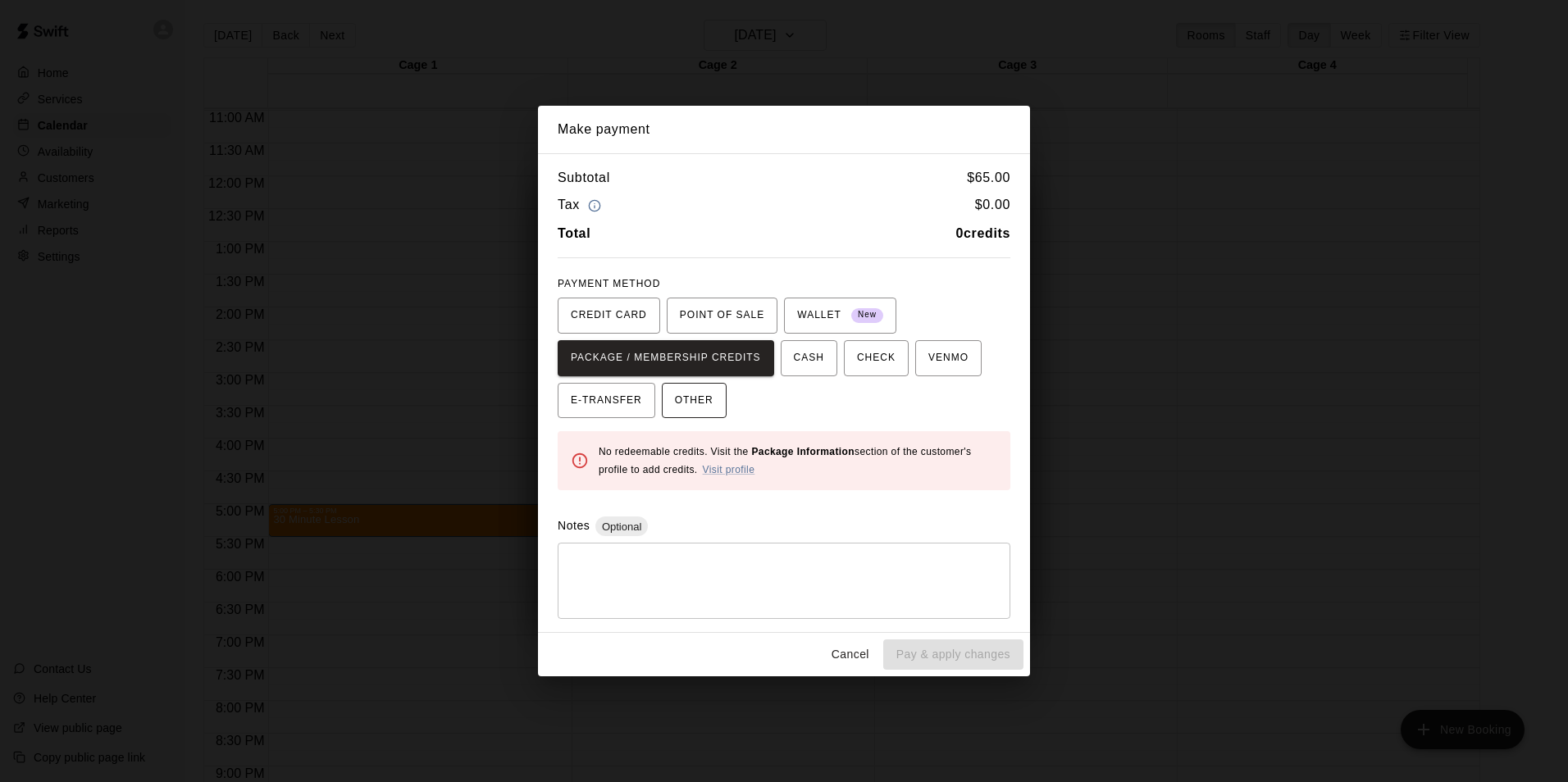
click at [692, 417] on div "Subtotal $ 65.00 Tax $ 0.00 Total 0 credits PAYMENT METHOD CREDIT CARD POINT OF…" at bounding box center [784, 392] width 492 height 480
drag, startPoint x: 692, startPoint y: 417, endPoint x: 692, endPoint y: 407, distance: 10.0
click at [692, 407] on span "OTHER" at bounding box center [694, 401] width 38 height 27
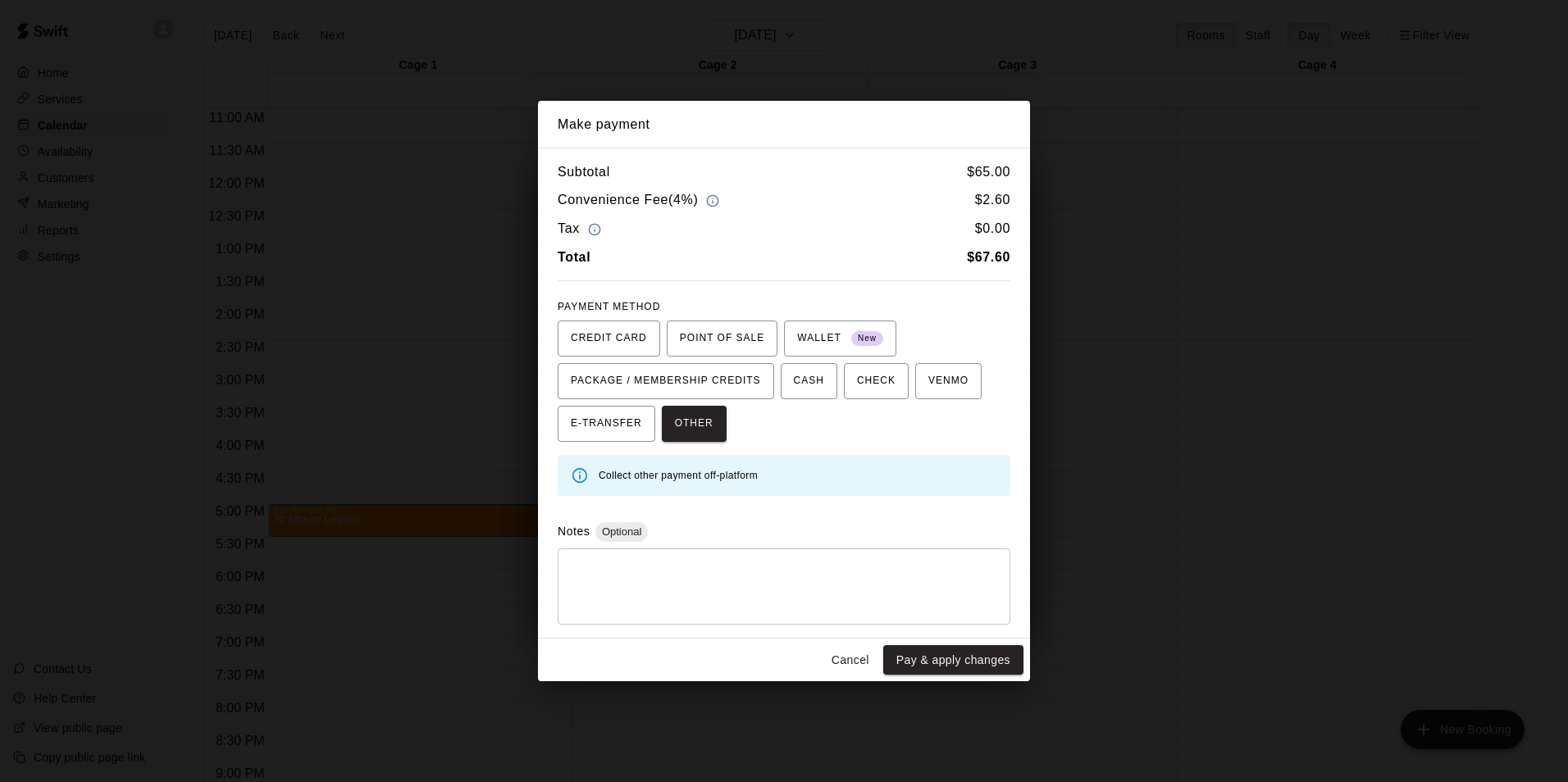
click at [865, 664] on button "Cancel" at bounding box center [851, 660] width 52 height 31
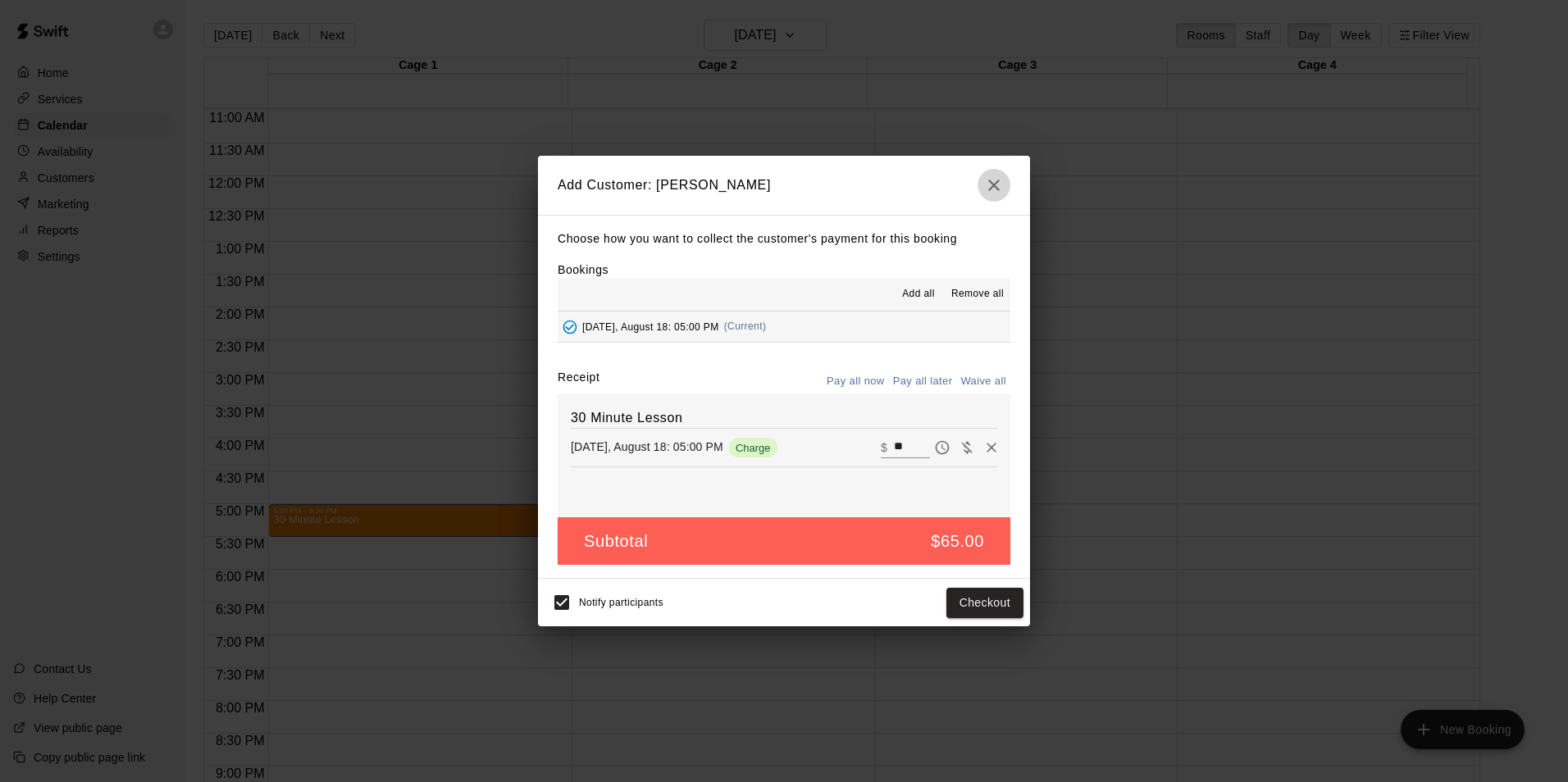
click at [994, 190] on icon "button" at bounding box center [994, 185] width 20 height 20
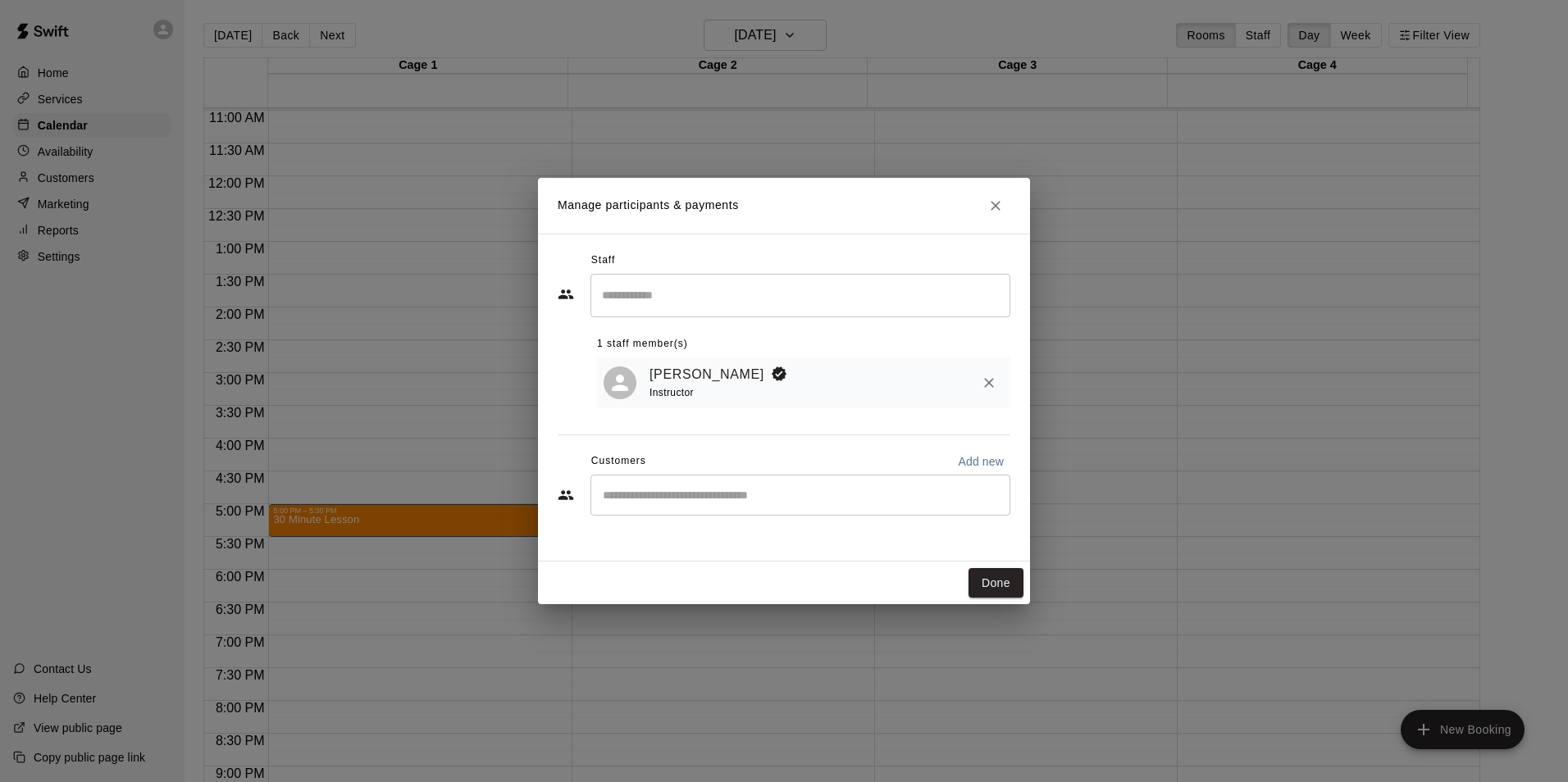
click at [797, 298] on input "Search staff" at bounding box center [800, 295] width 405 height 29
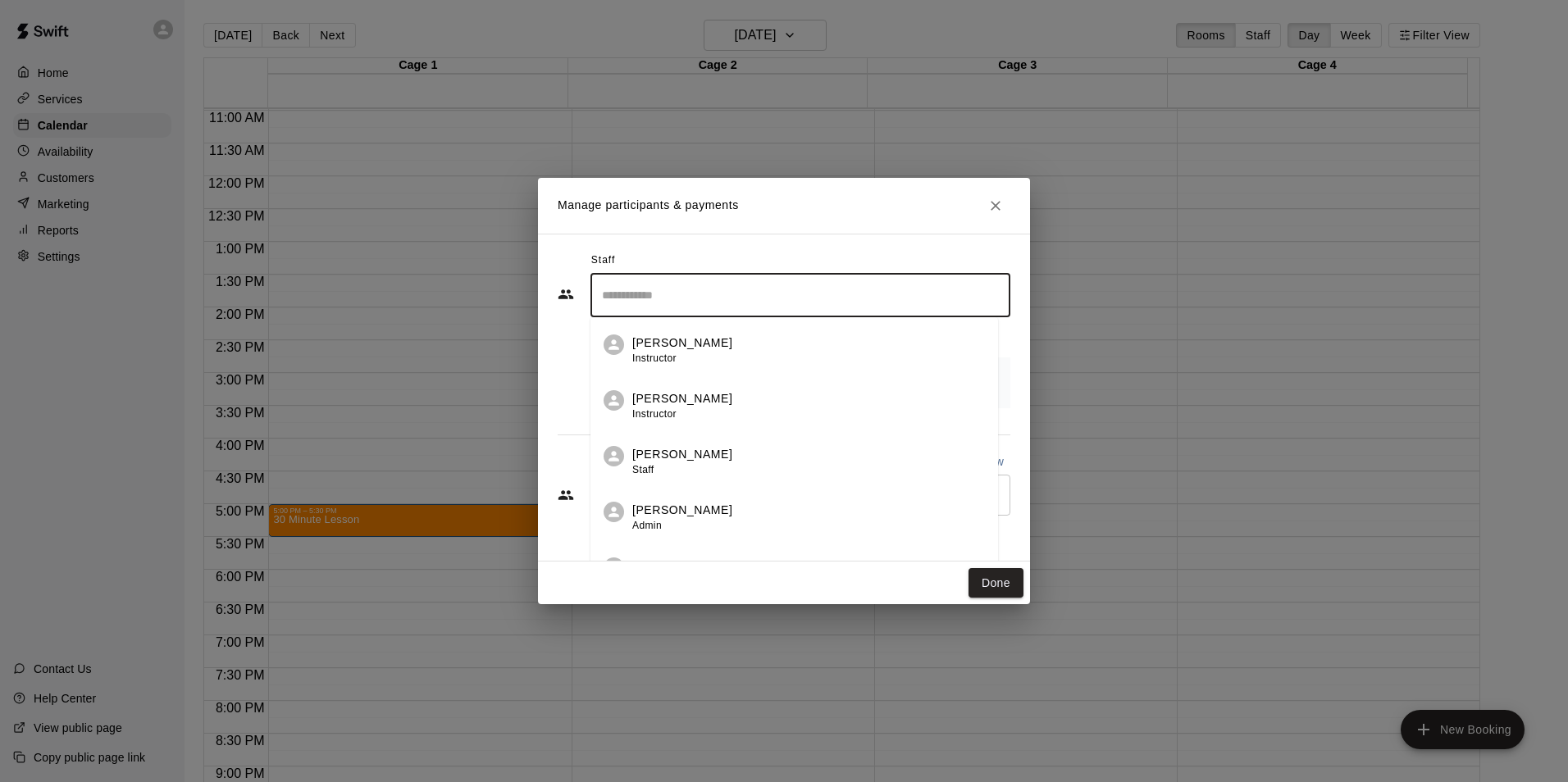
click at [797, 298] on input "Search staff" at bounding box center [800, 295] width 405 height 29
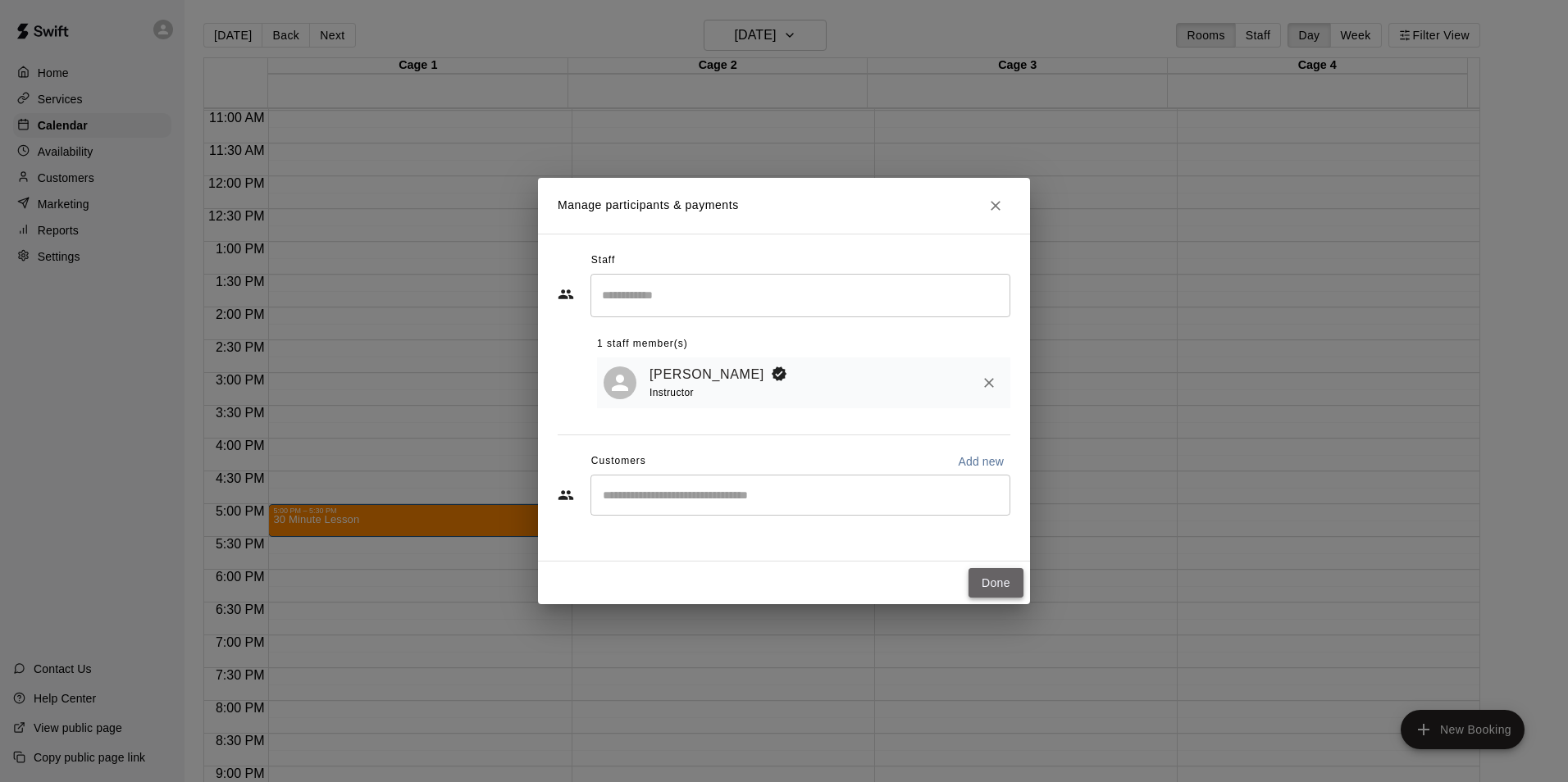
click at [991, 577] on button "Done" at bounding box center [996, 583] width 55 height 31
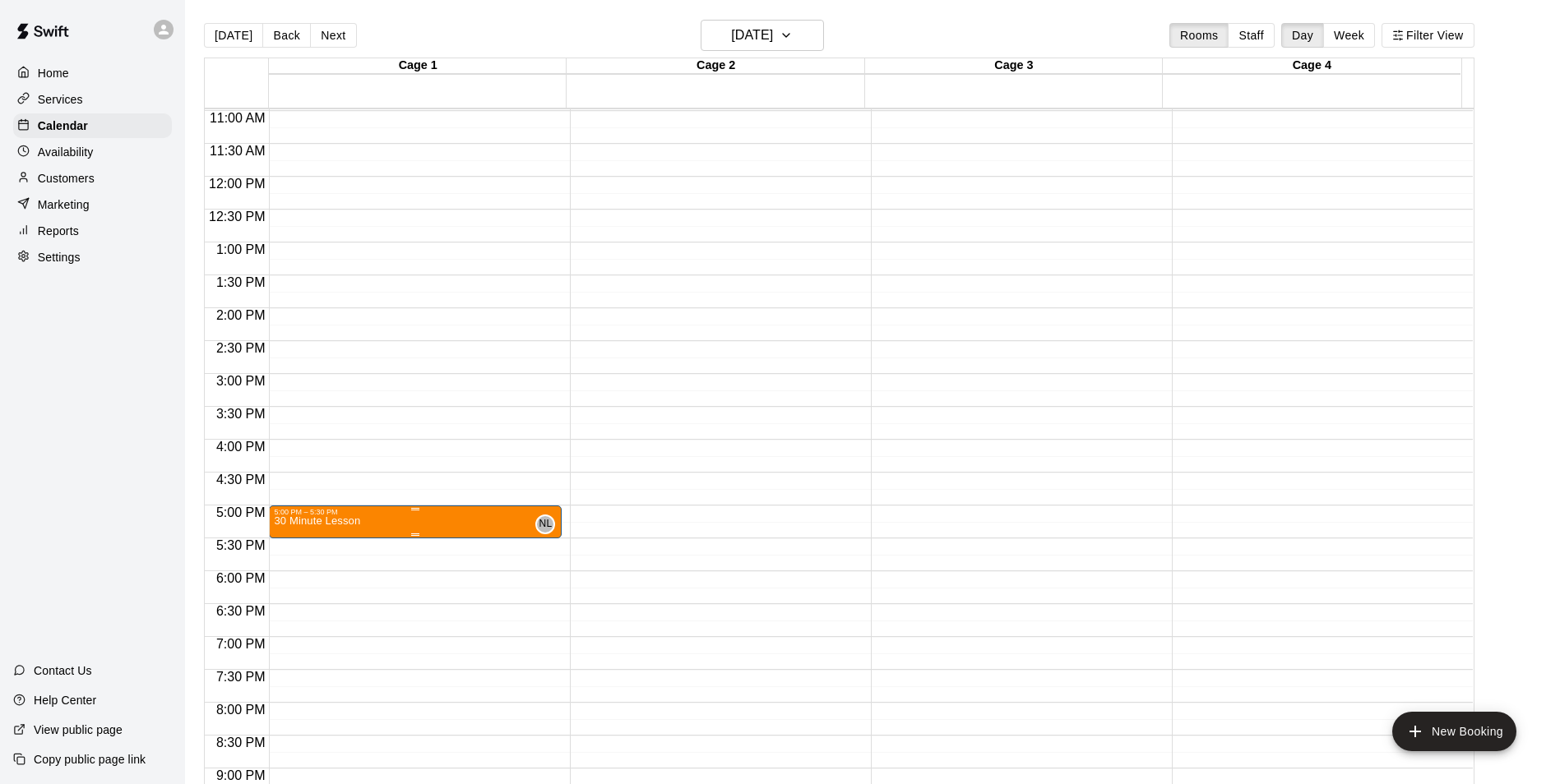
click at [287, 571] on img "edit" at bounding box center [289, 575] width 19 height 19
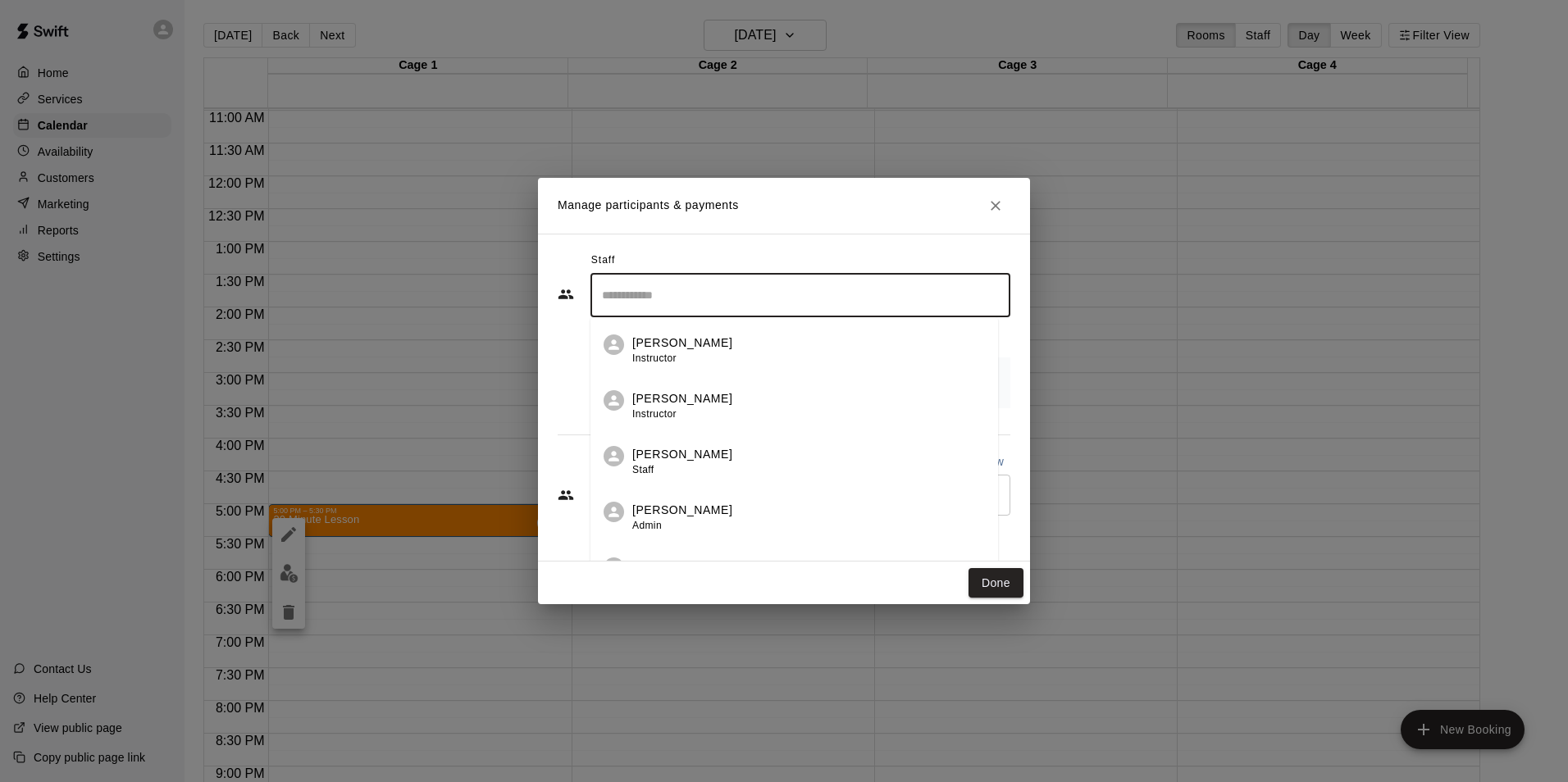
click at [817, 298] on input "Search staff" at bounding box center [800, 295] width 405 height 29
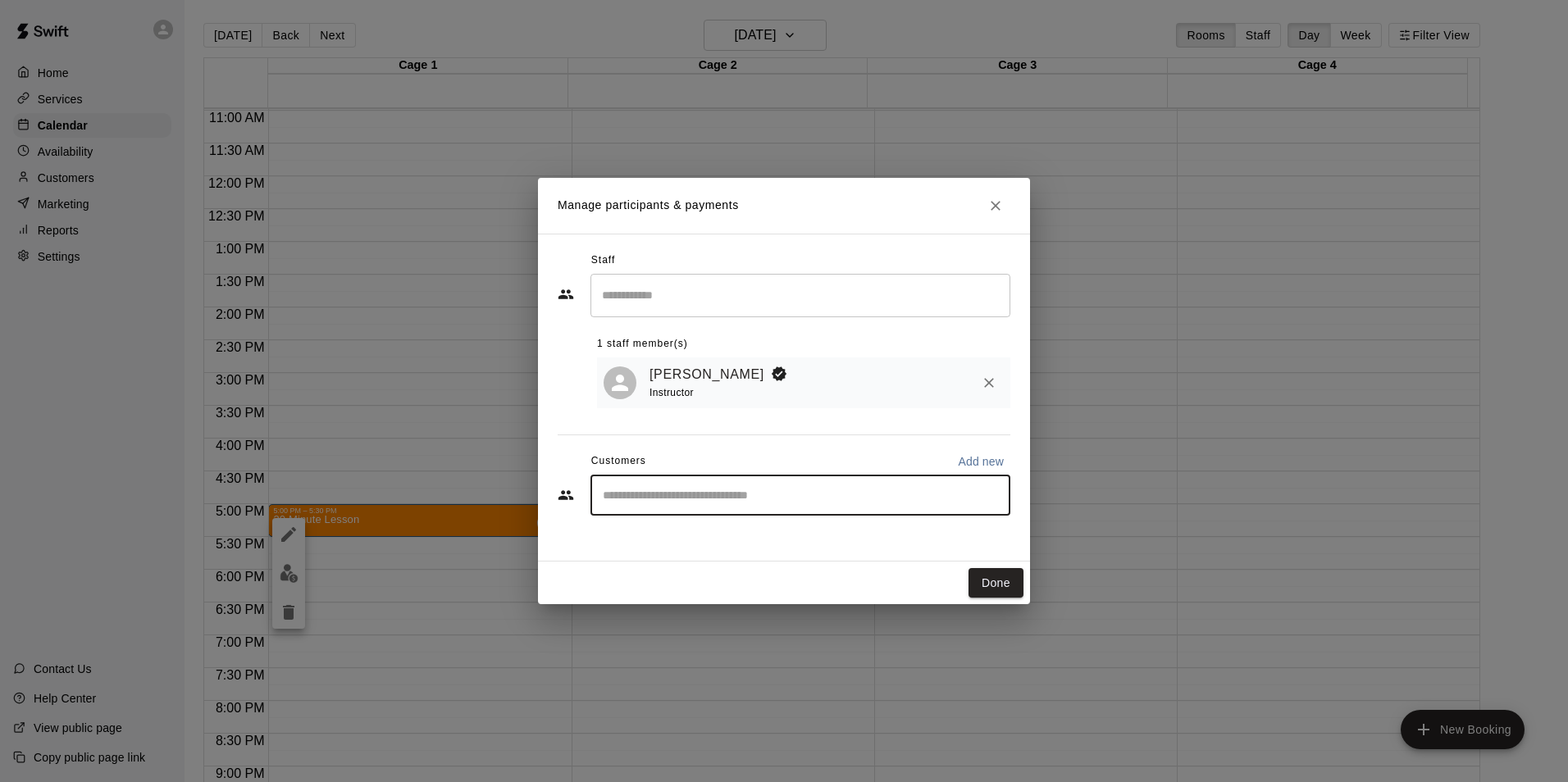
click at [767, 492] on input "Start typing to search customers..." at bounding box center [800, 495] width 405 height 17
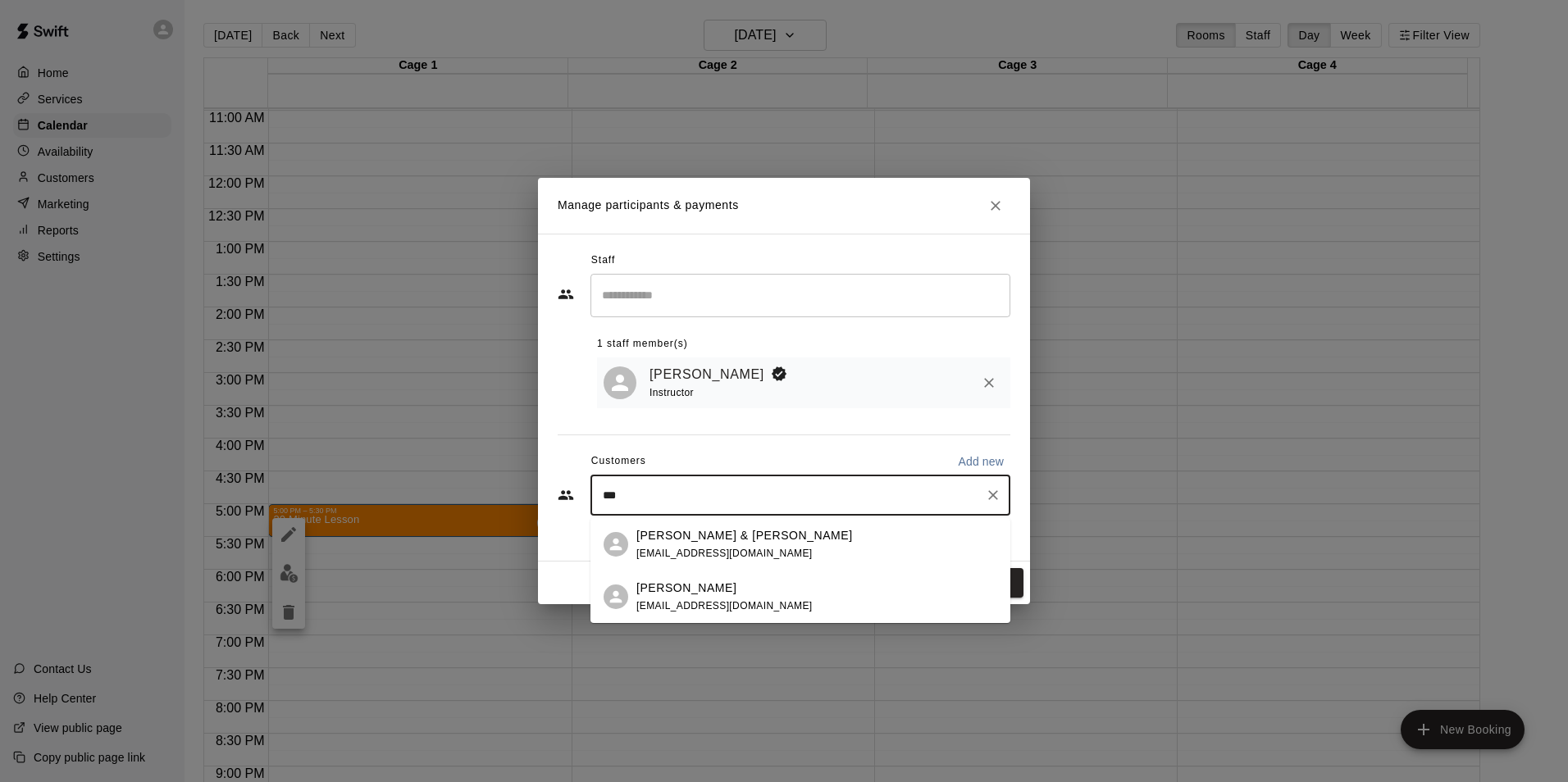
type input "****"
drag, startPoint x: 679, startPoint y: 573, endPoint x: 674, endPoint y: 583, distance: 11.2
click at [674, 583] on div "Taylor Gamble rgamble77@yahoo.com" at bounding box center [800, 597] width 420 height 52
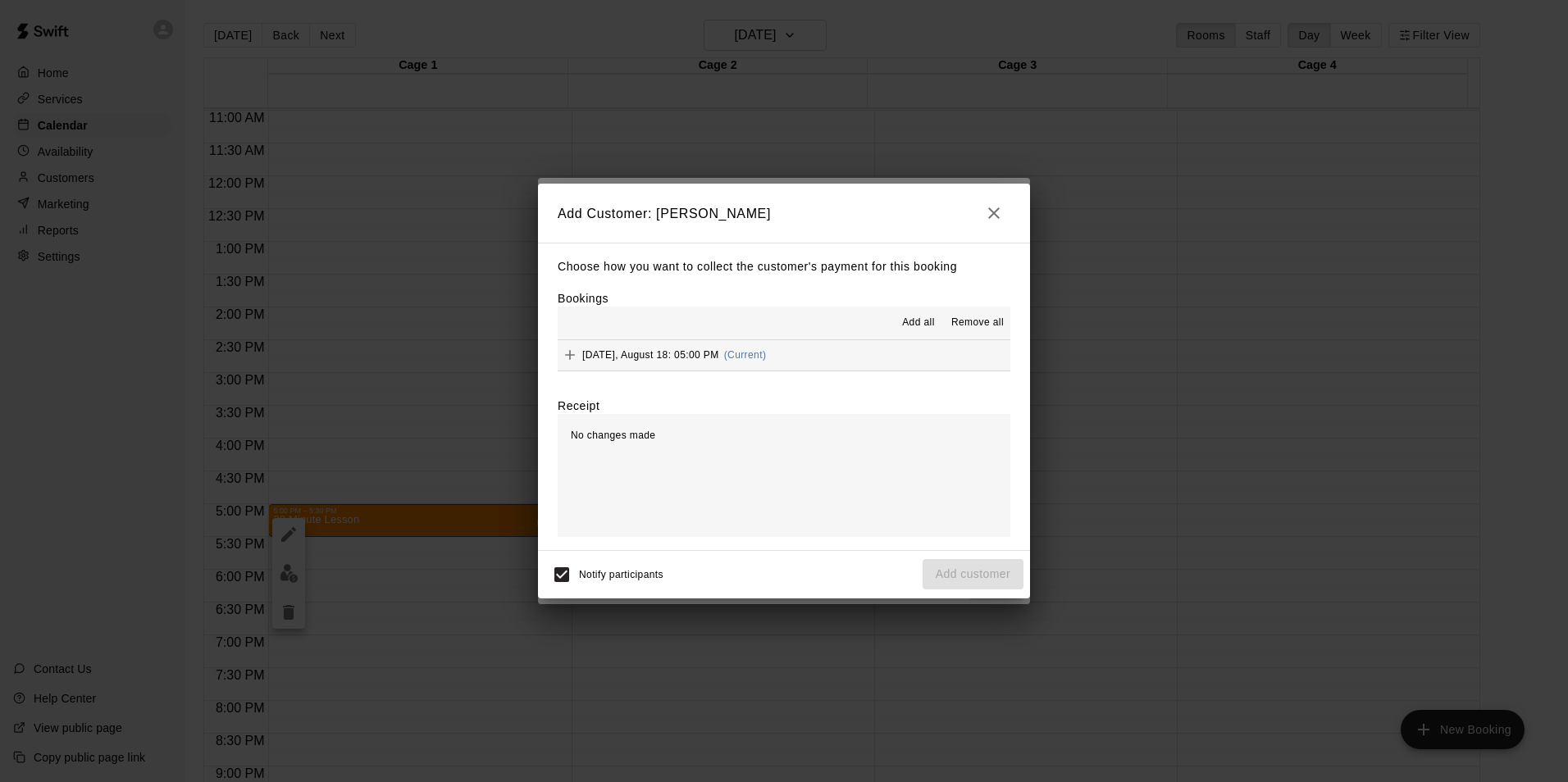
click at [650, 352] on span "Monday, August 18: 05:00 PM" at bounding box center [650, 355] width 137 height 12
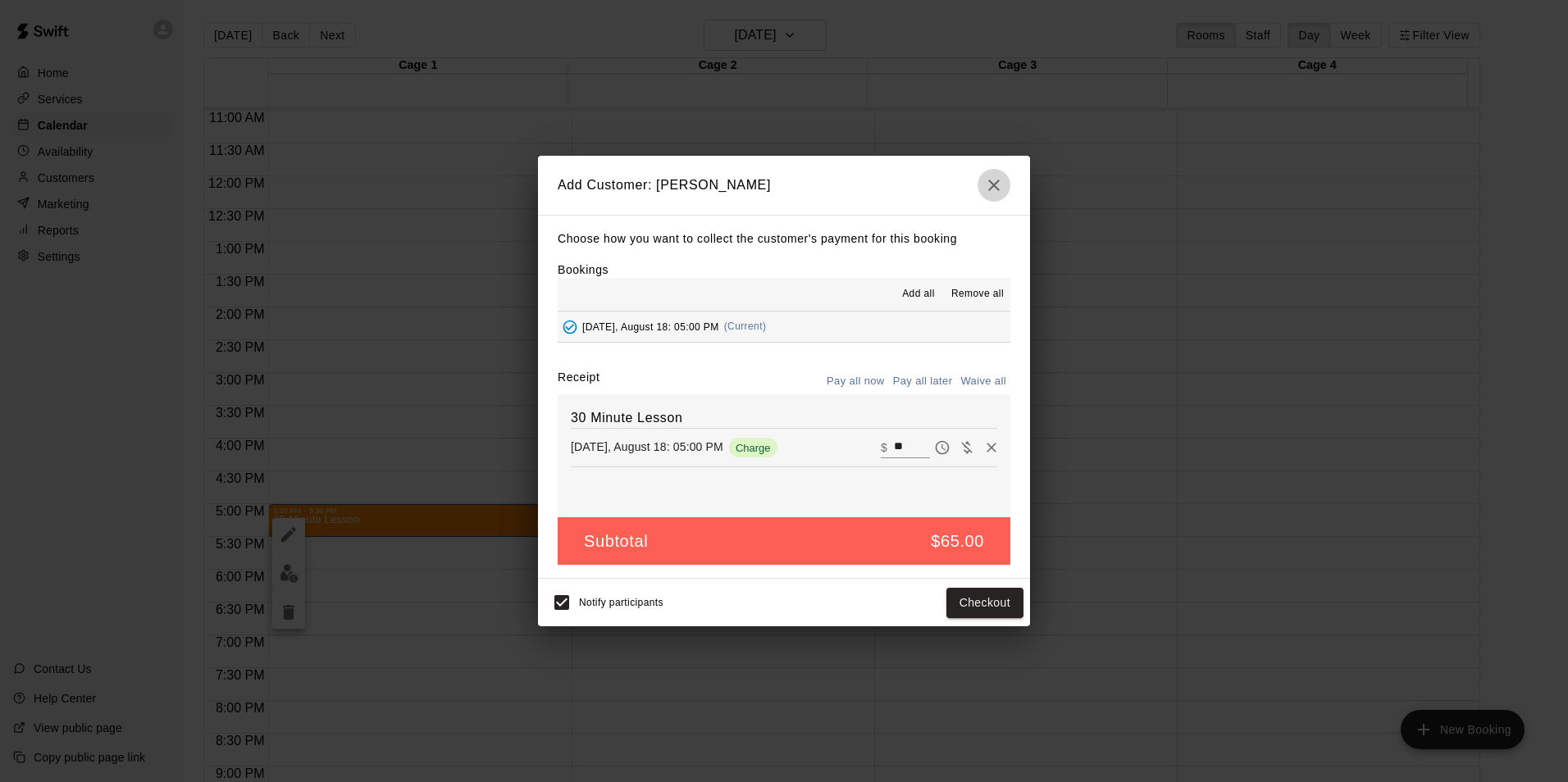
click at [1008, 177] on button "button" at bounding box center [994, 184] width 32 height 32
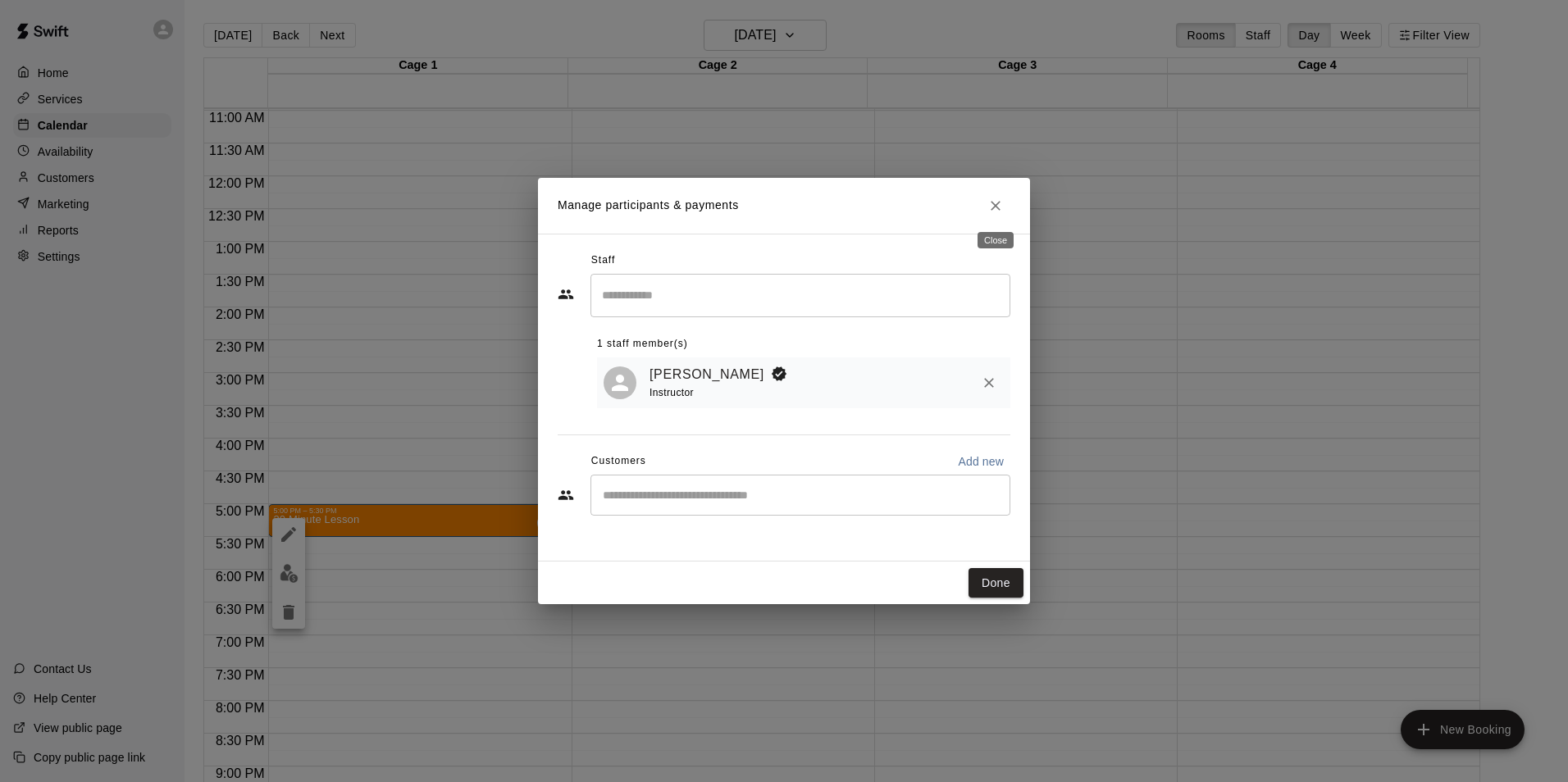
click at [997, 211] on icon "Close" at bounding box center [996, 206] width 17 height 17
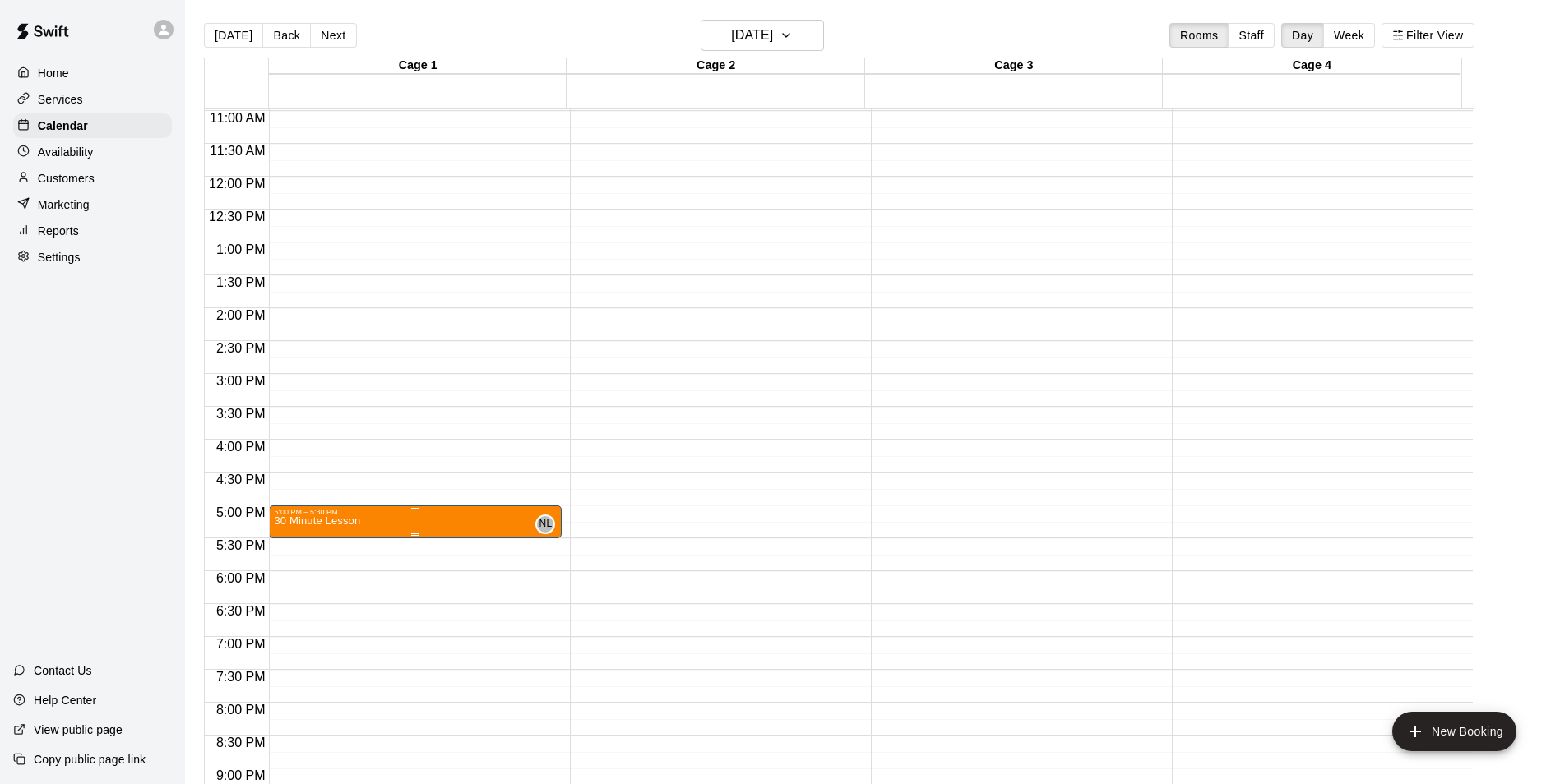
click at [290, 529] on icon "edit" at bounding box center [289, 536] width 20 height 20
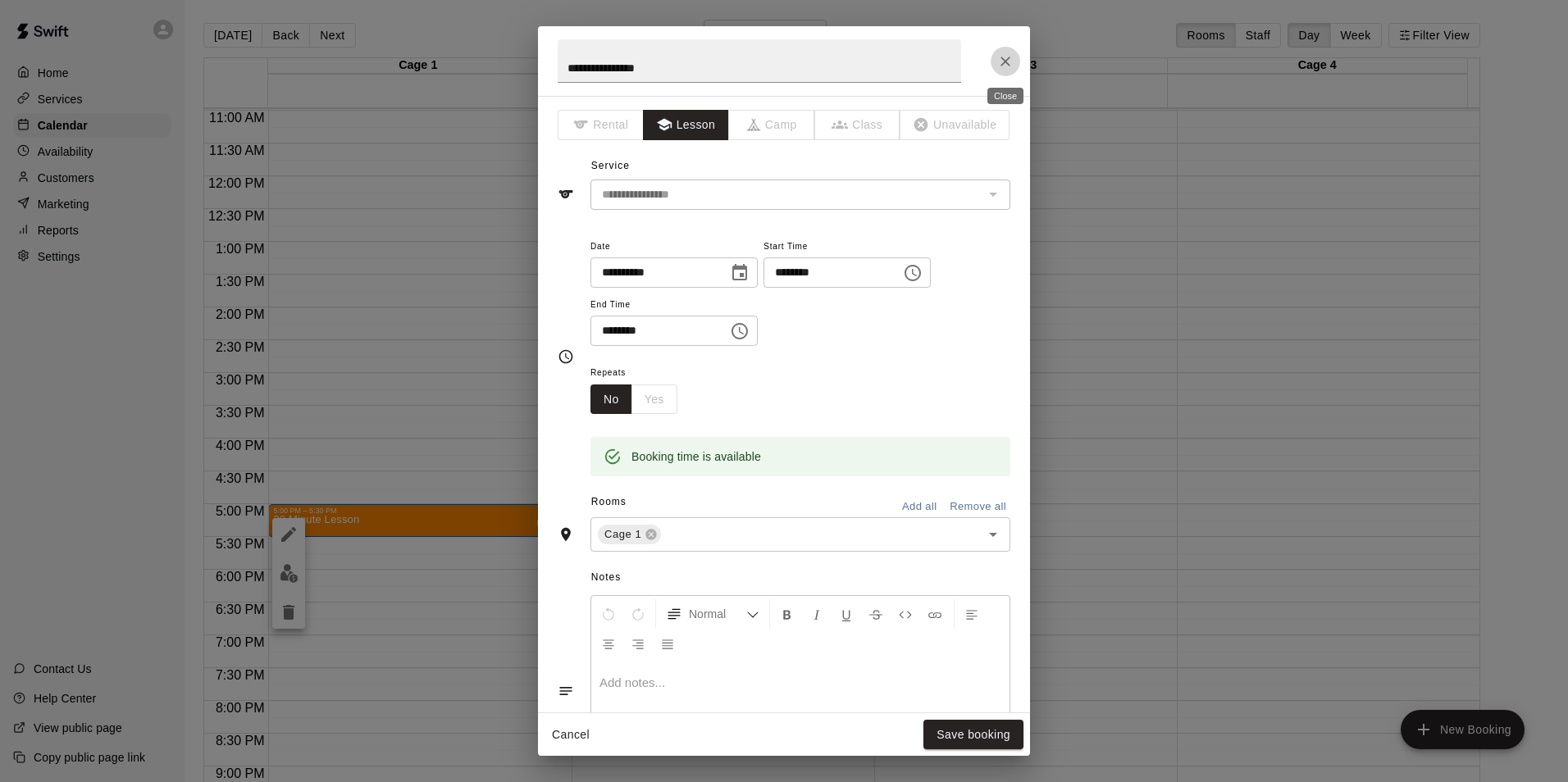
click at [1006, 72] on button "Close" at bounding box center [1006, 61] width 30 height 30
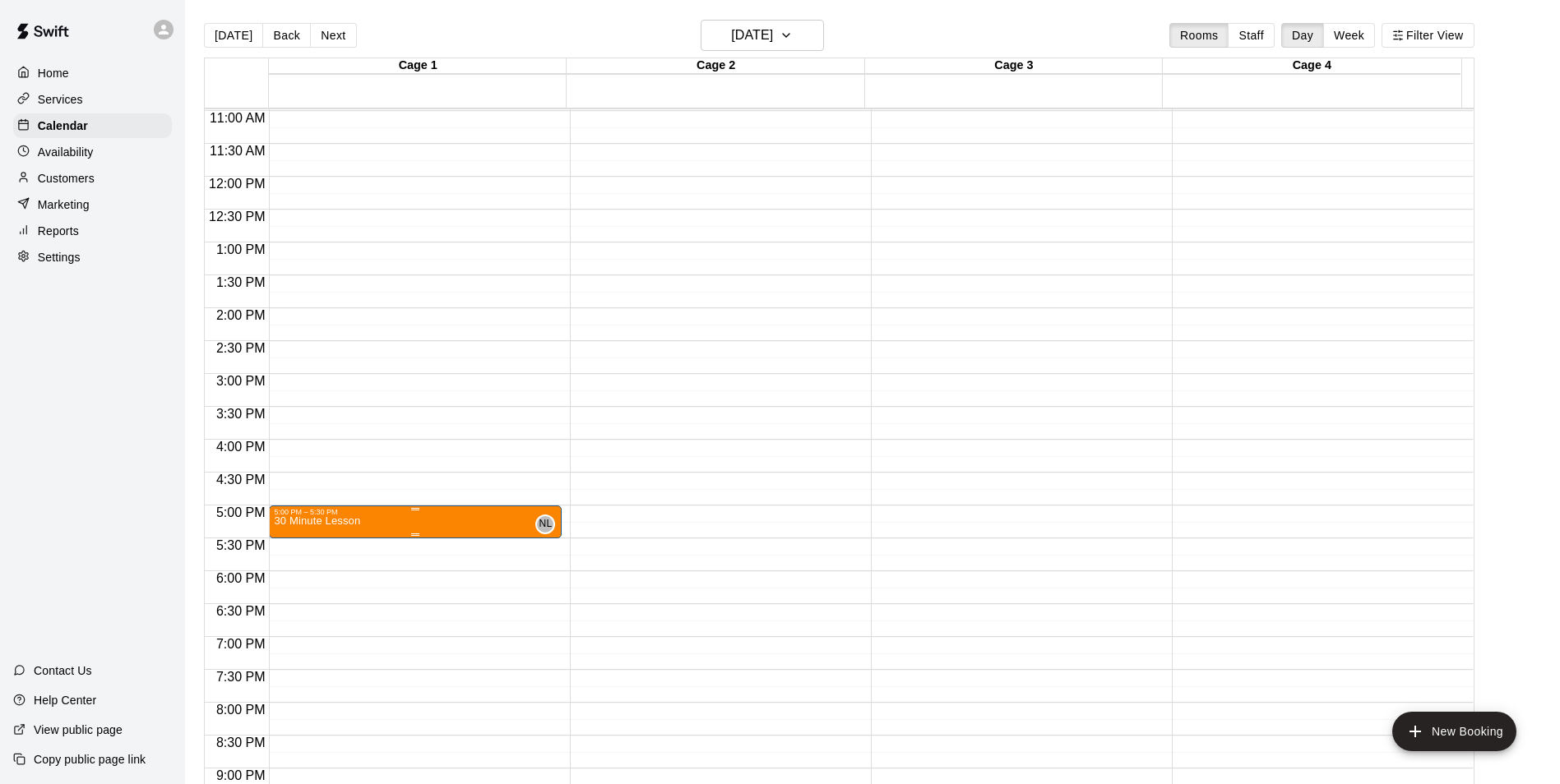
click at [334, 521] on p "30 Minute Lesson" at bounding box center [318, 521] width 87 height 0
click at [288, 622] on icon "delete" at bounding box center [289, 620] width 12 height 15
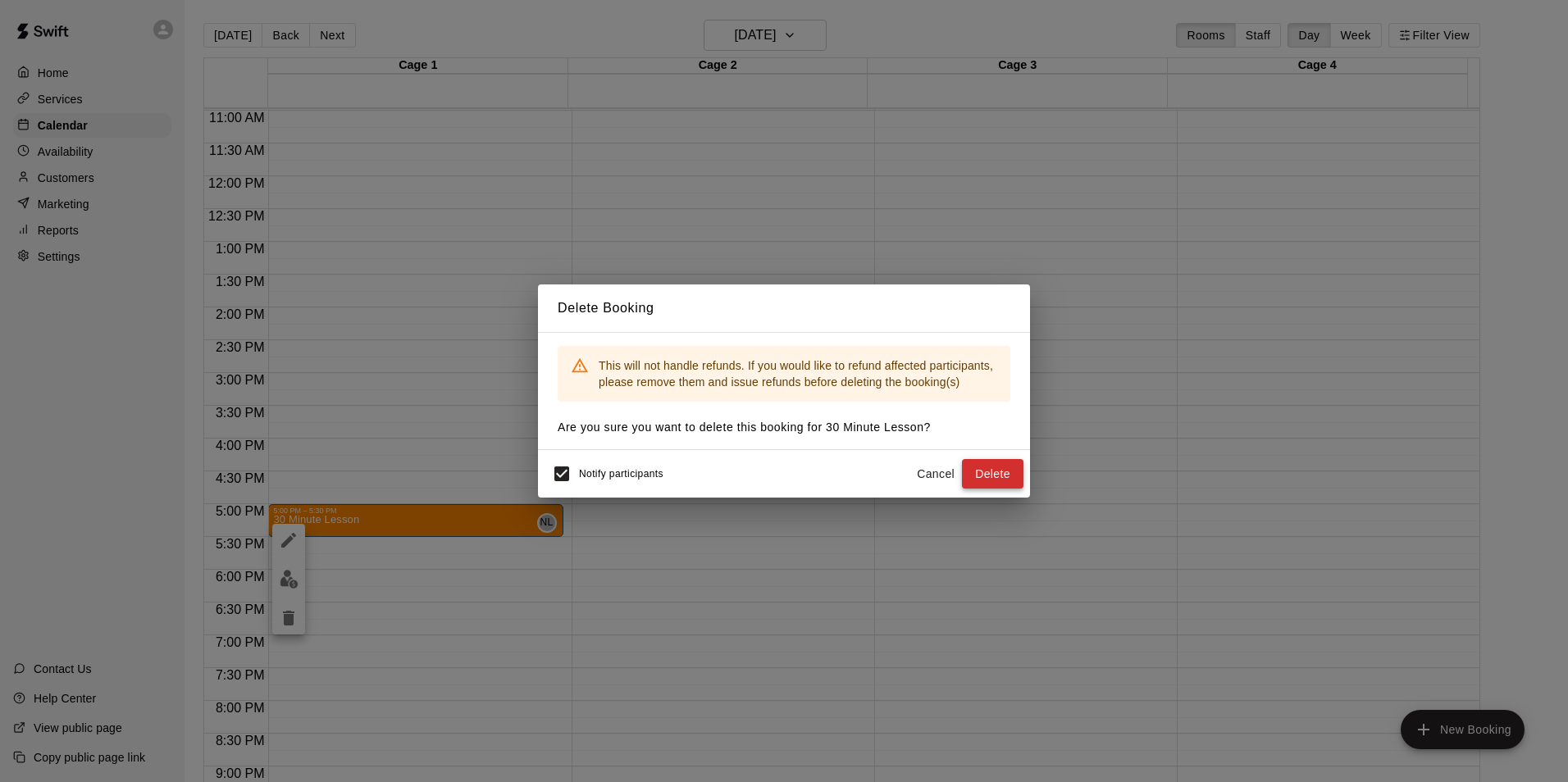
click at [1002, 469] on button "Delete" at bounding box center [993, 474] width 62 height 31
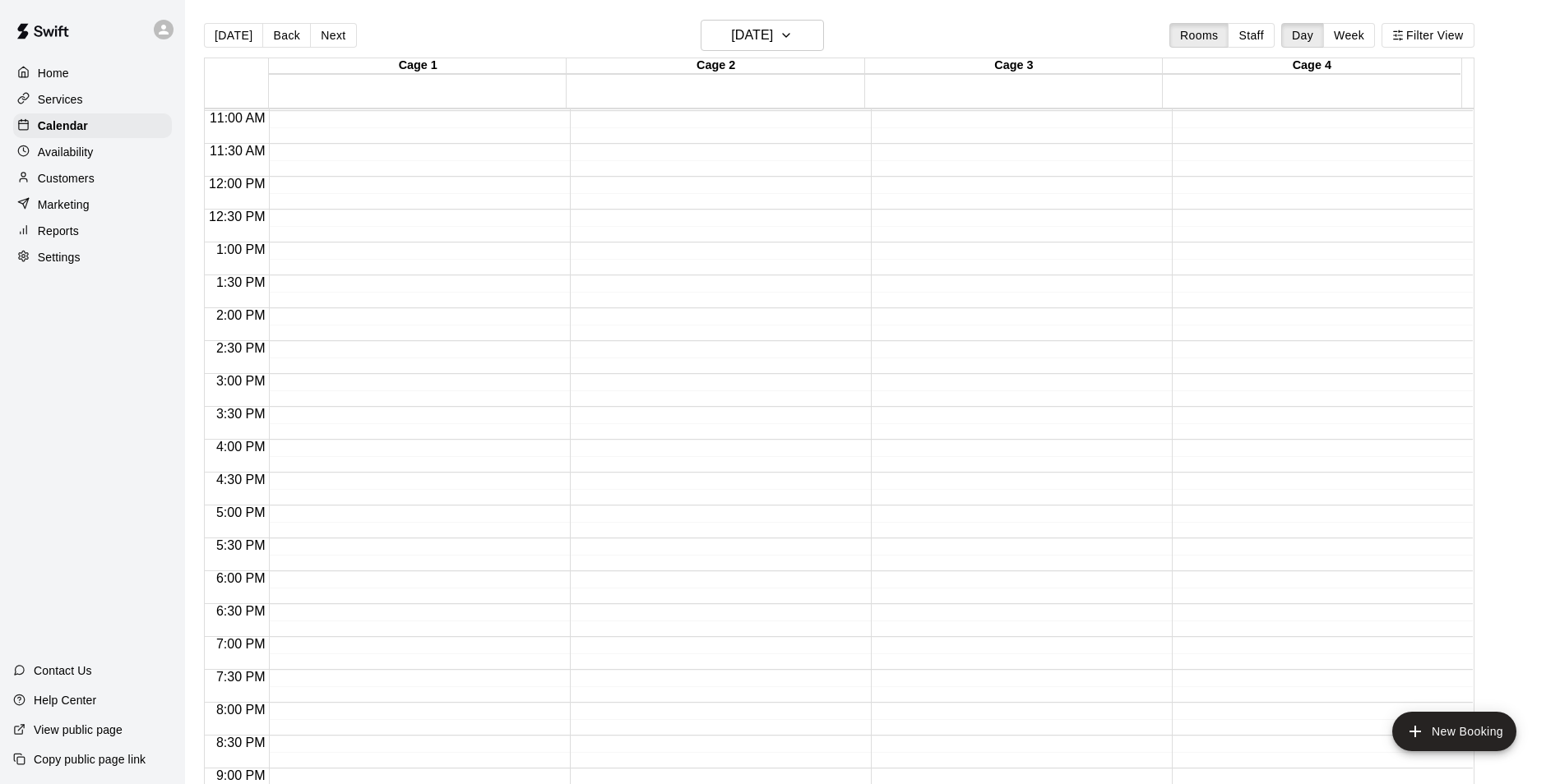
click at [324, 523] on div "12:00 AM – 9:00 AM Closed 10:00 PM – 11:59 PM Closed" at bounding box center [415, 177] width 292 height 1578
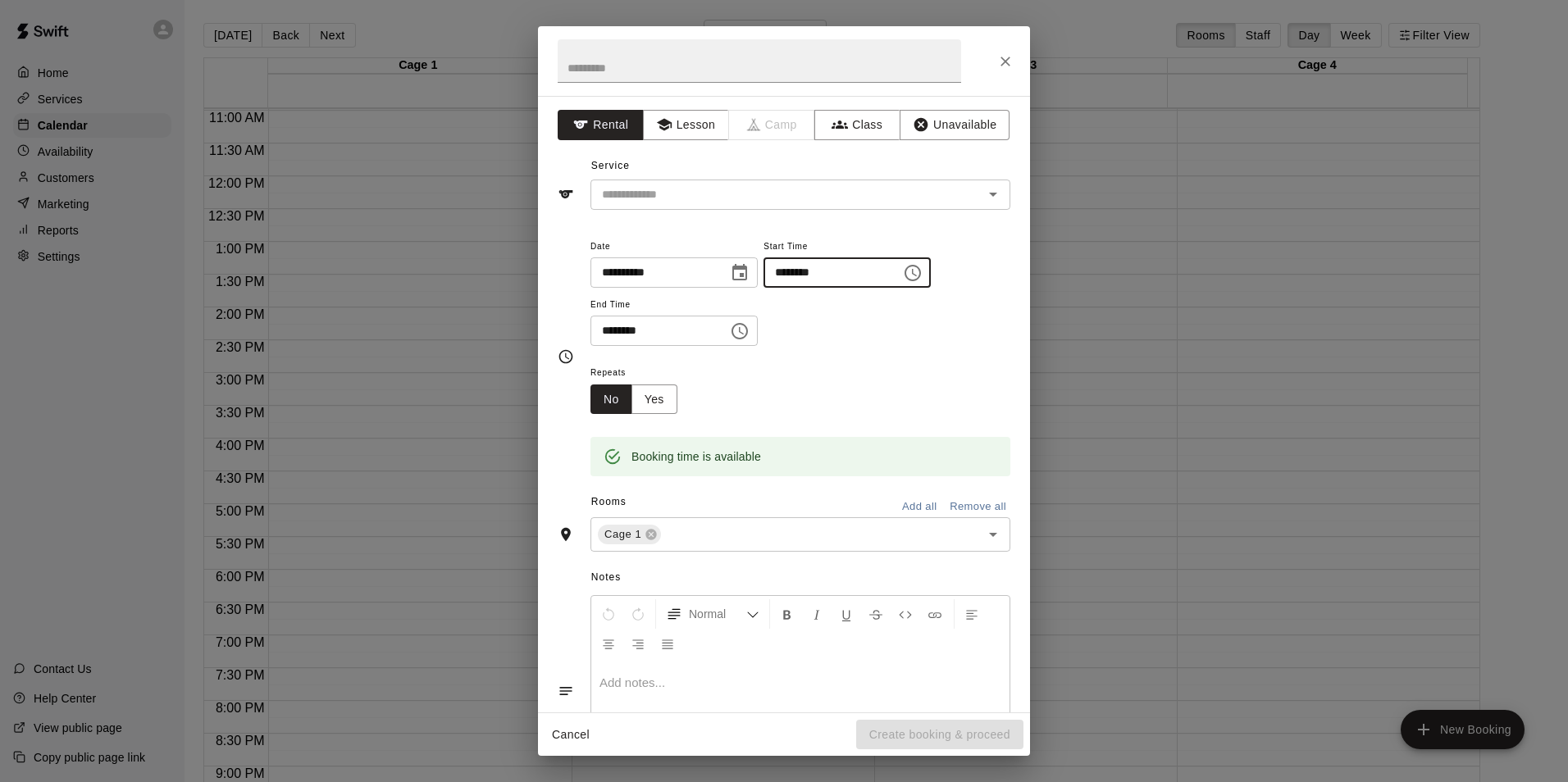
click at [818, 278] on input "********" at bounding box center [826, 273] width 126 height 31
type input "********"
click at [612, 337] on input "********" at bounding box center [653, 331] width 126 height 31
click at [984, 200] on icon "Open" at bounding box center [994, 194] width 20 height 20
type input "********"
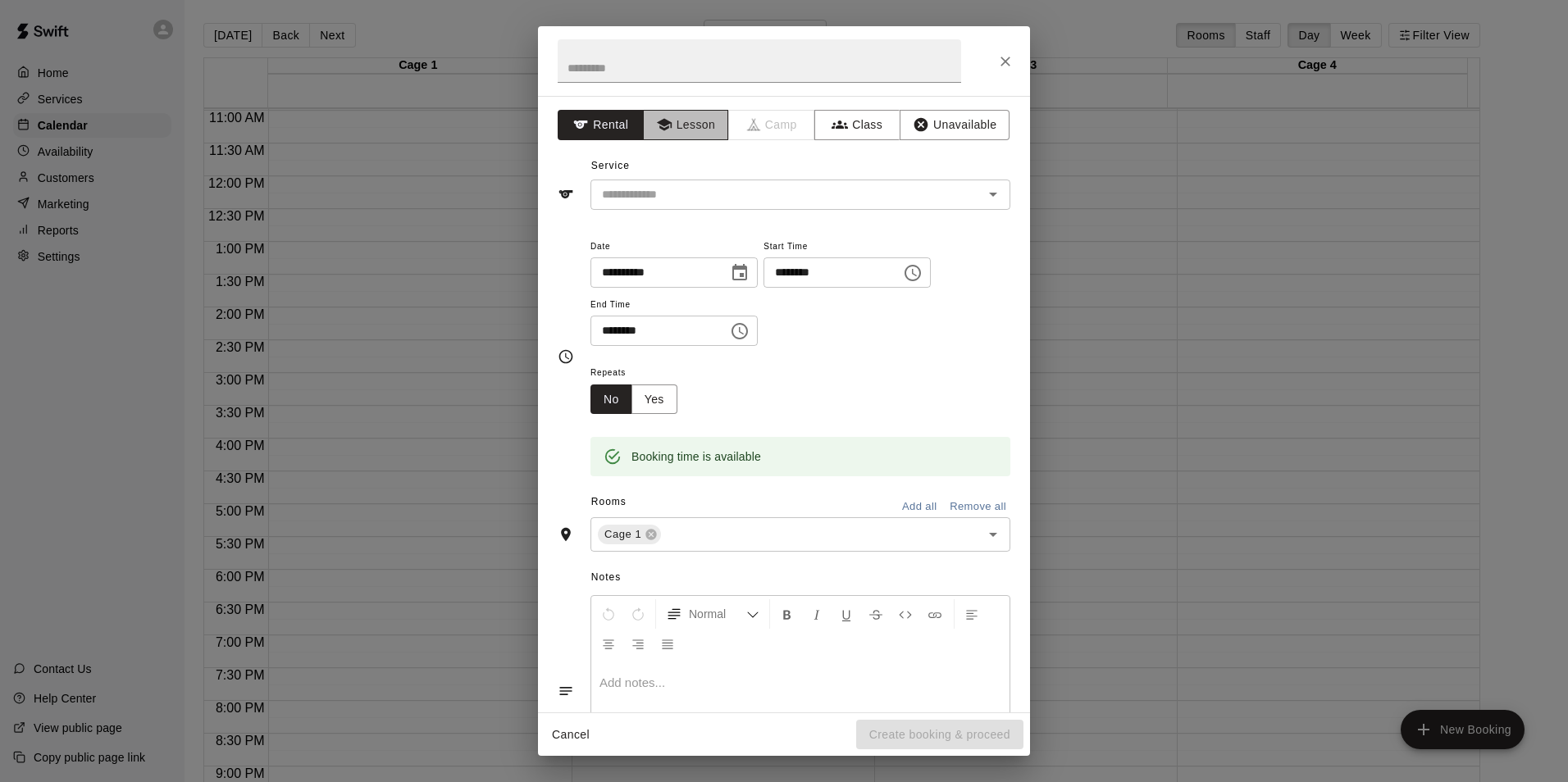
click at [703, 124] on button "Lesson" at bounding box center [686, 125] width 86 height 31
click at [746, 214] on div "**********" at bounding box center [784, 404] width 492 height 617
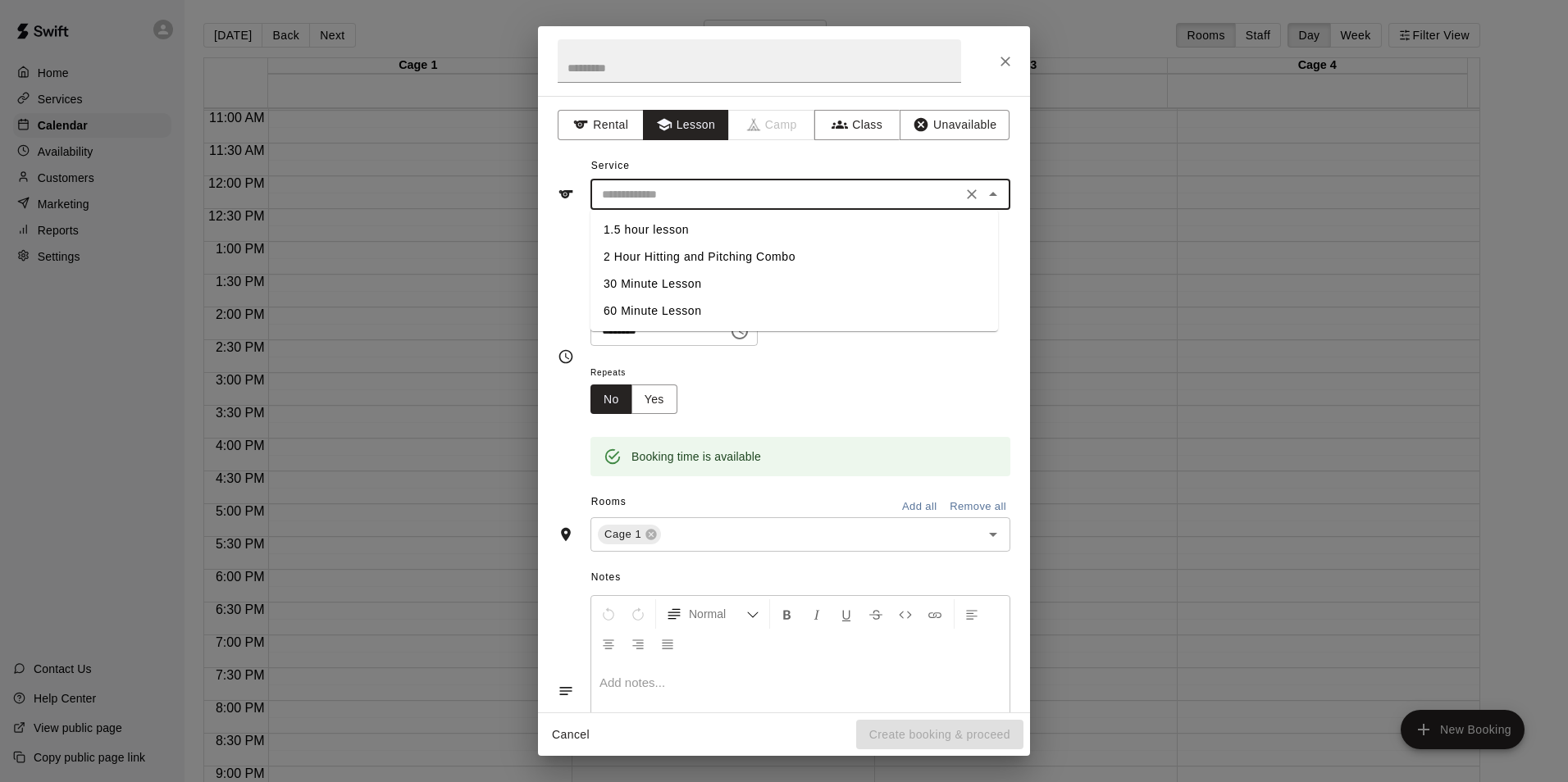
click at [738, 194] on input "text" at bounding box center [776, 194] width 362 height 21
click at [689, 311] on li "60 Minute Lesson" at bounding box center [794, 311] width 407 height 27
type input "**********"
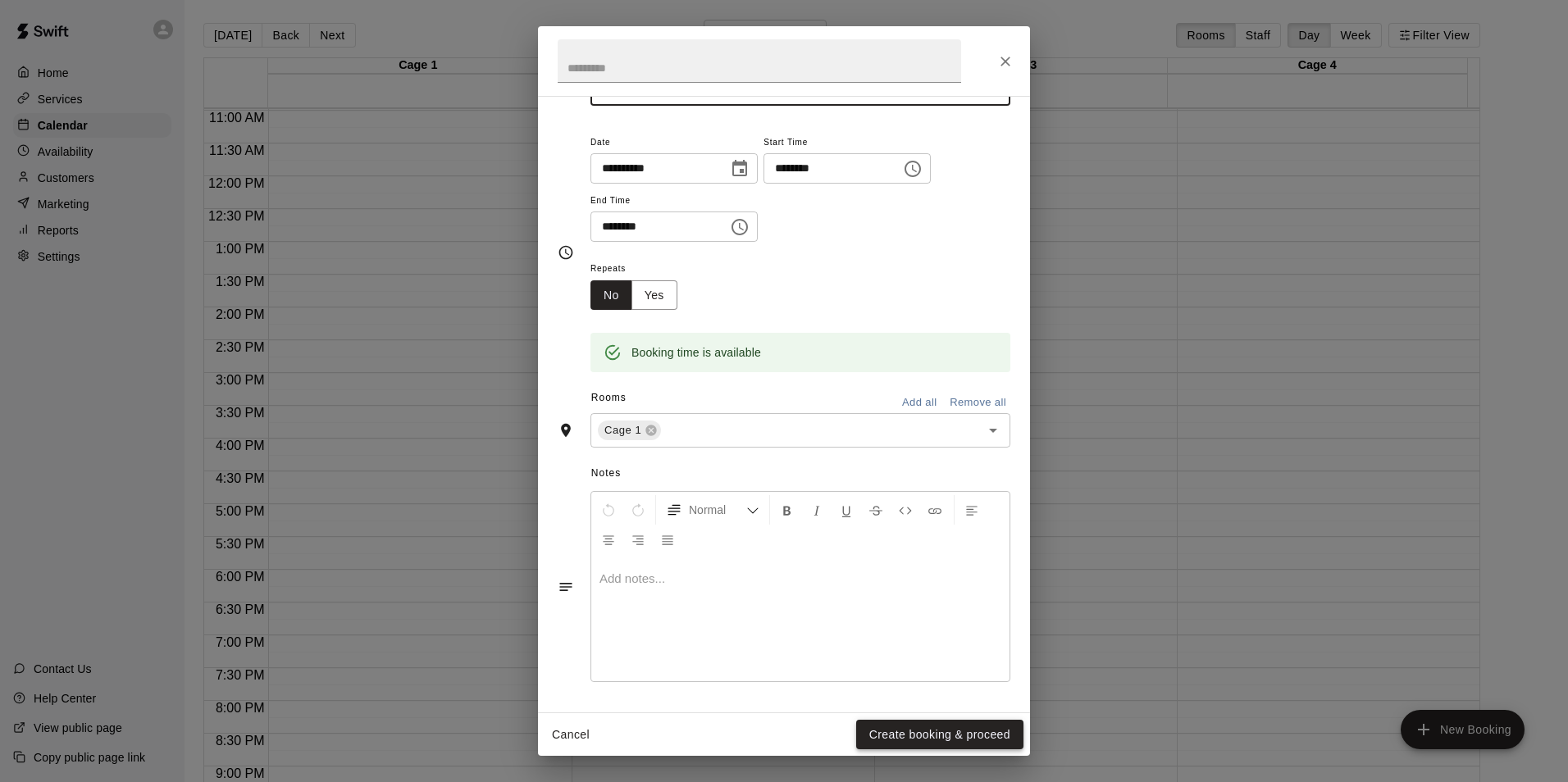
click at [901, 727] on button "Create booking & proceed" at bounding box center [939, 735] width 167 height 31
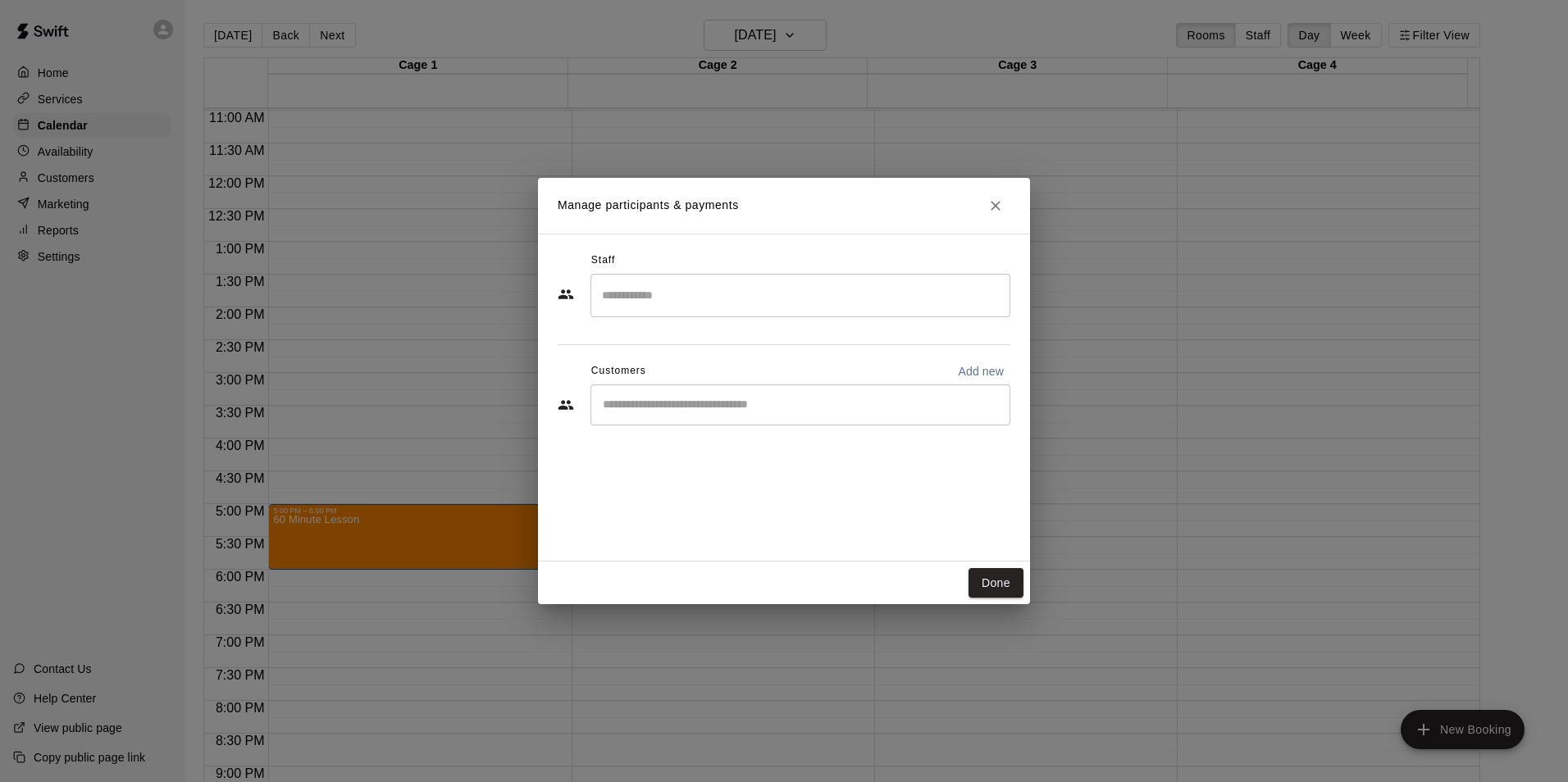
click at [672, 279] on div "​" at bounding box center [800, 296] width 420 height 43
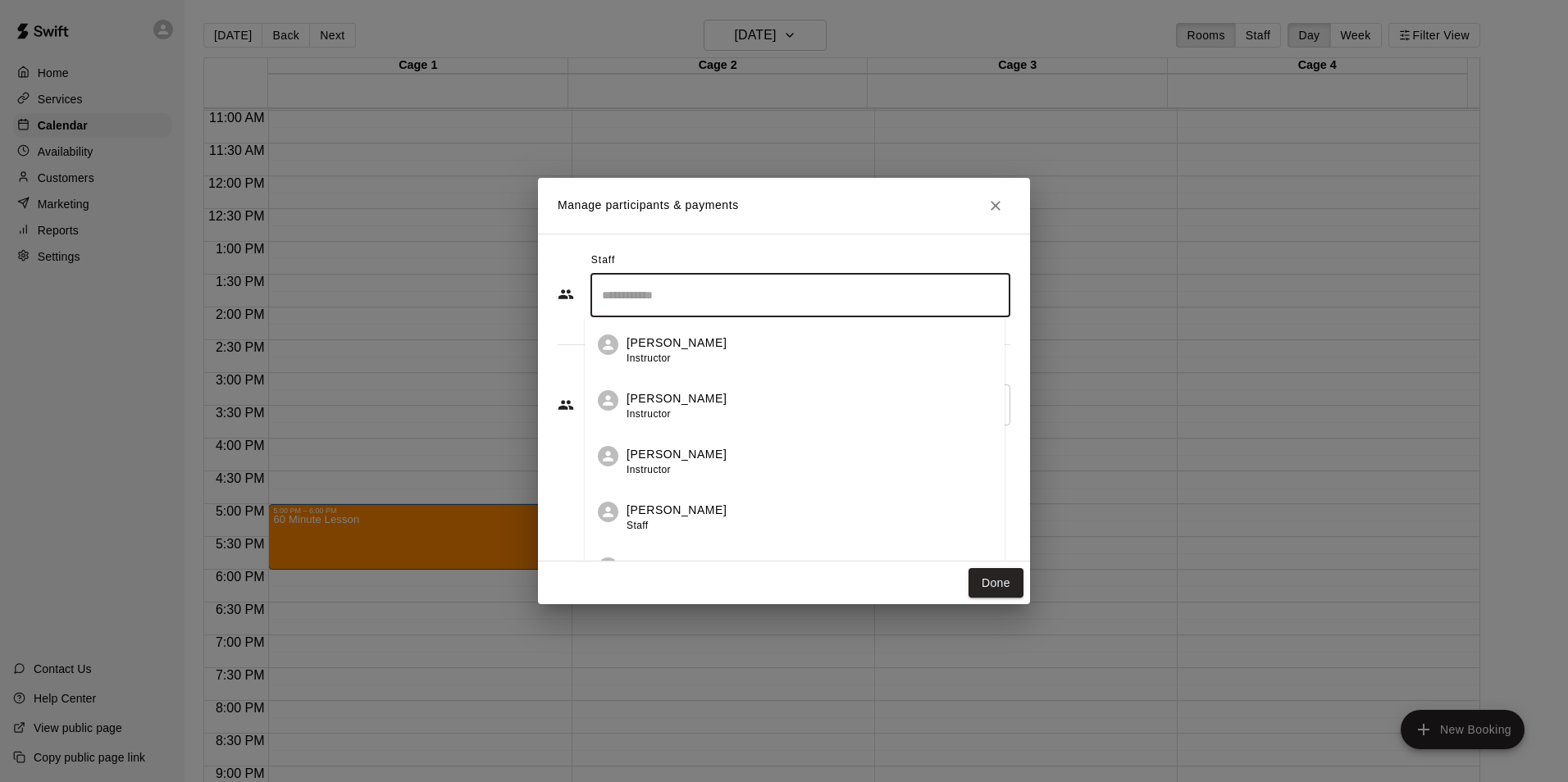
click at [671, 469] on span "Instructor" at bounding box center [648, 470] width 44 height 12
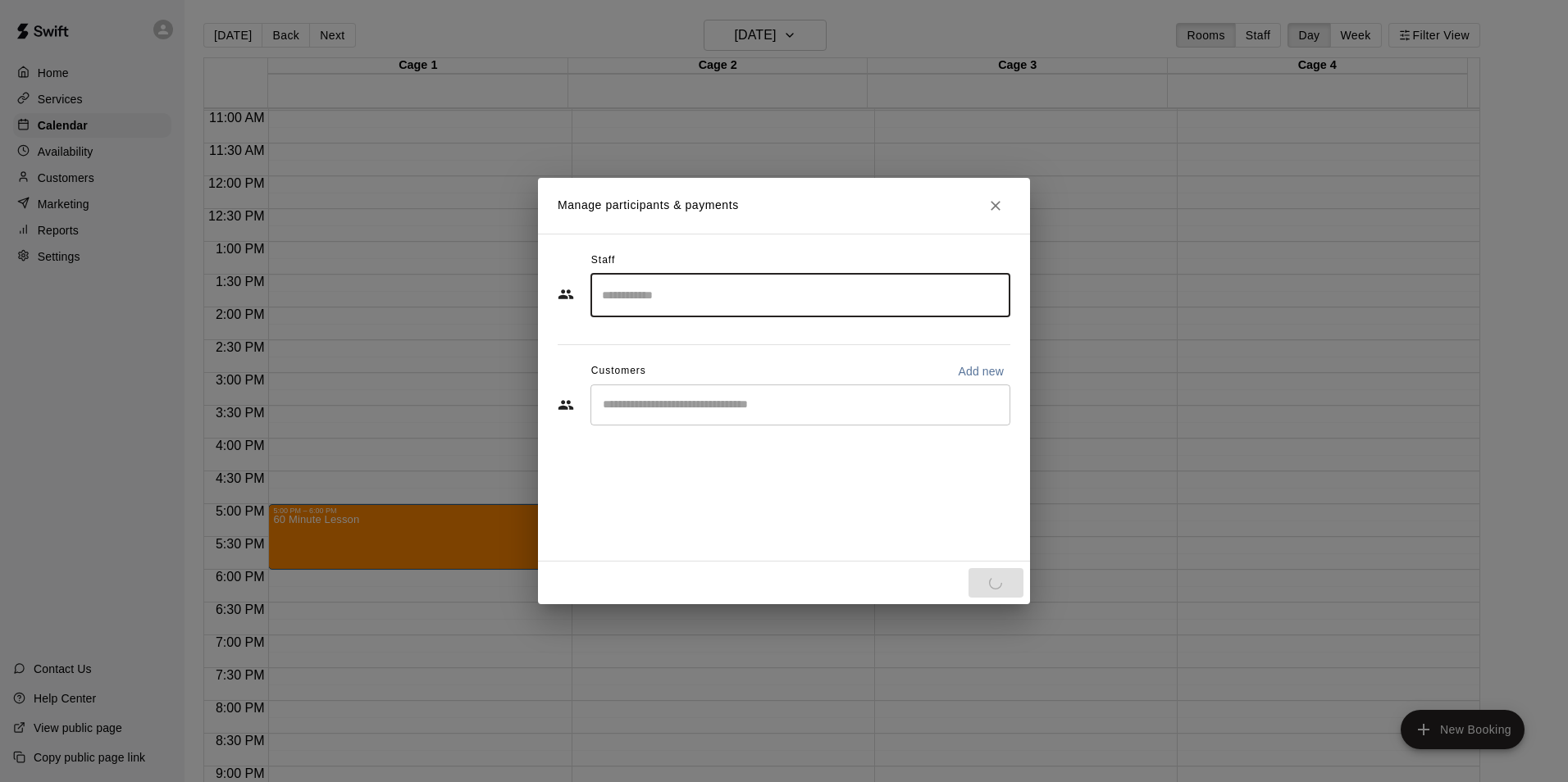
click at [658, 416] on div "​" at bounding box center [800, 405] width 420 height 41
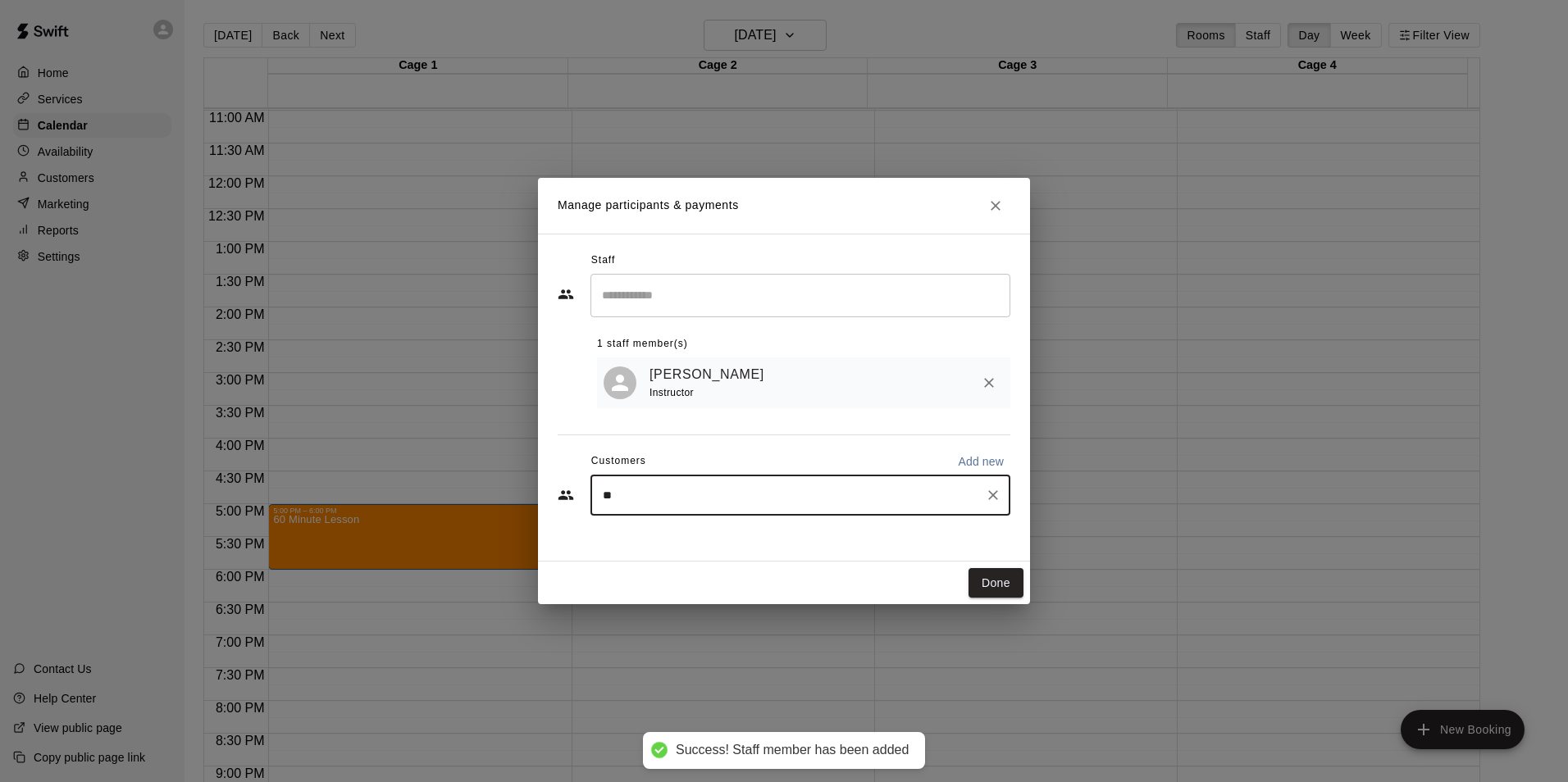
type input "***"
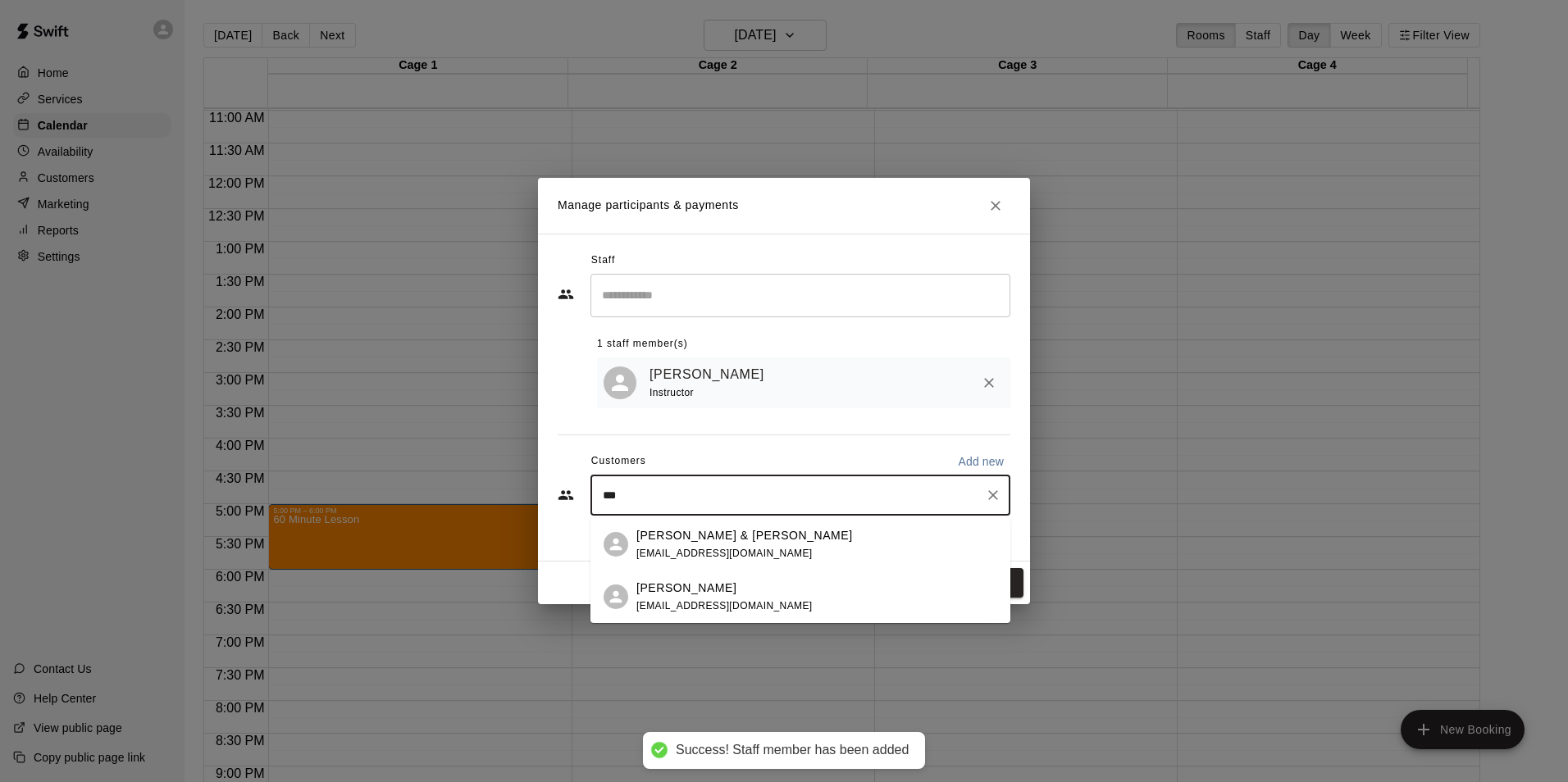
click at [761, 585] on div "Taylor Gamble rgamble77@yahoo.com" at bounding box center [817, 598] width 361 height 35
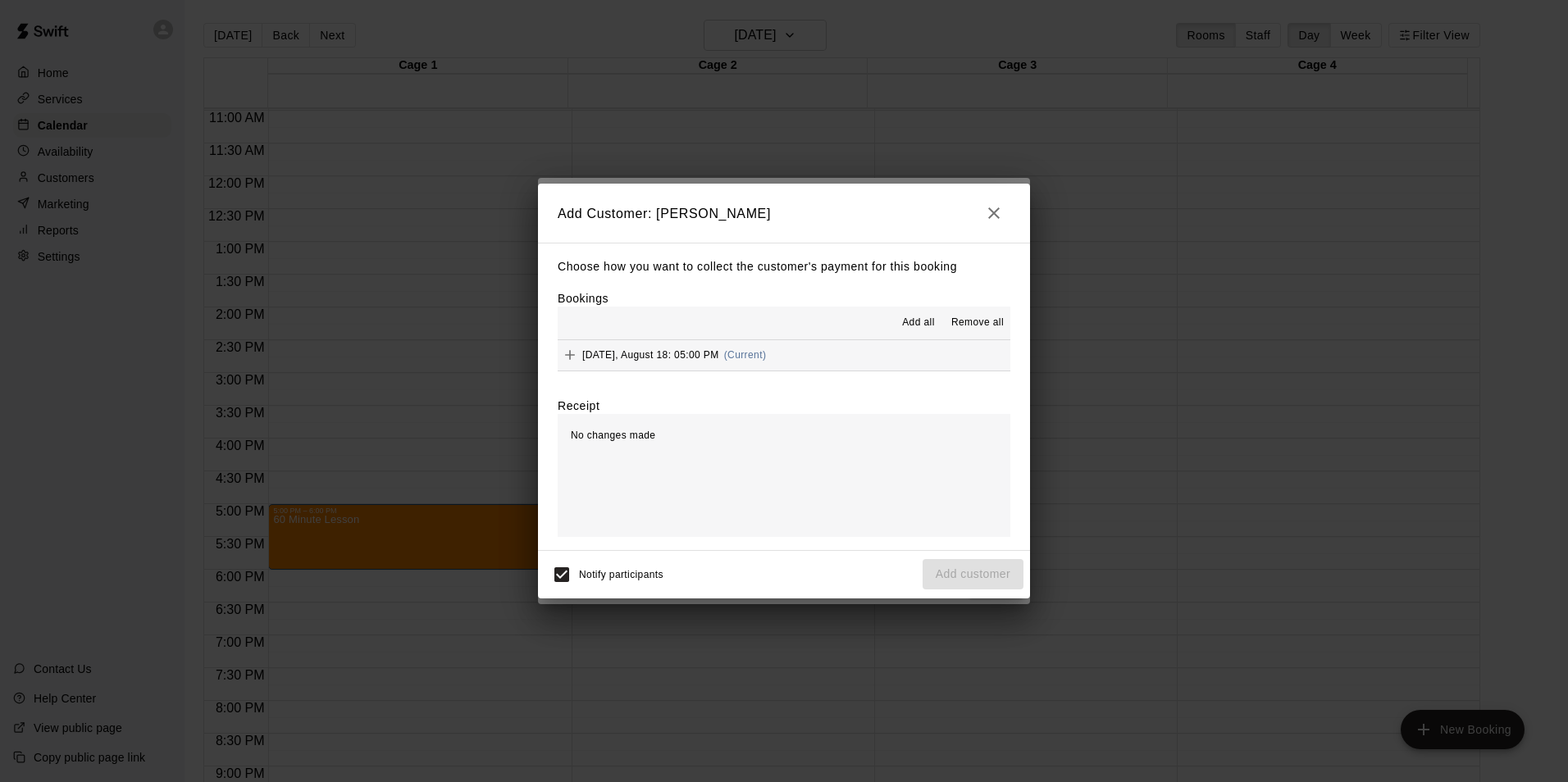
click at [629, 363] on div "Monday, August 18: 05:00 PM (Current)" at bounding box center [662, 355] width 209 height 25
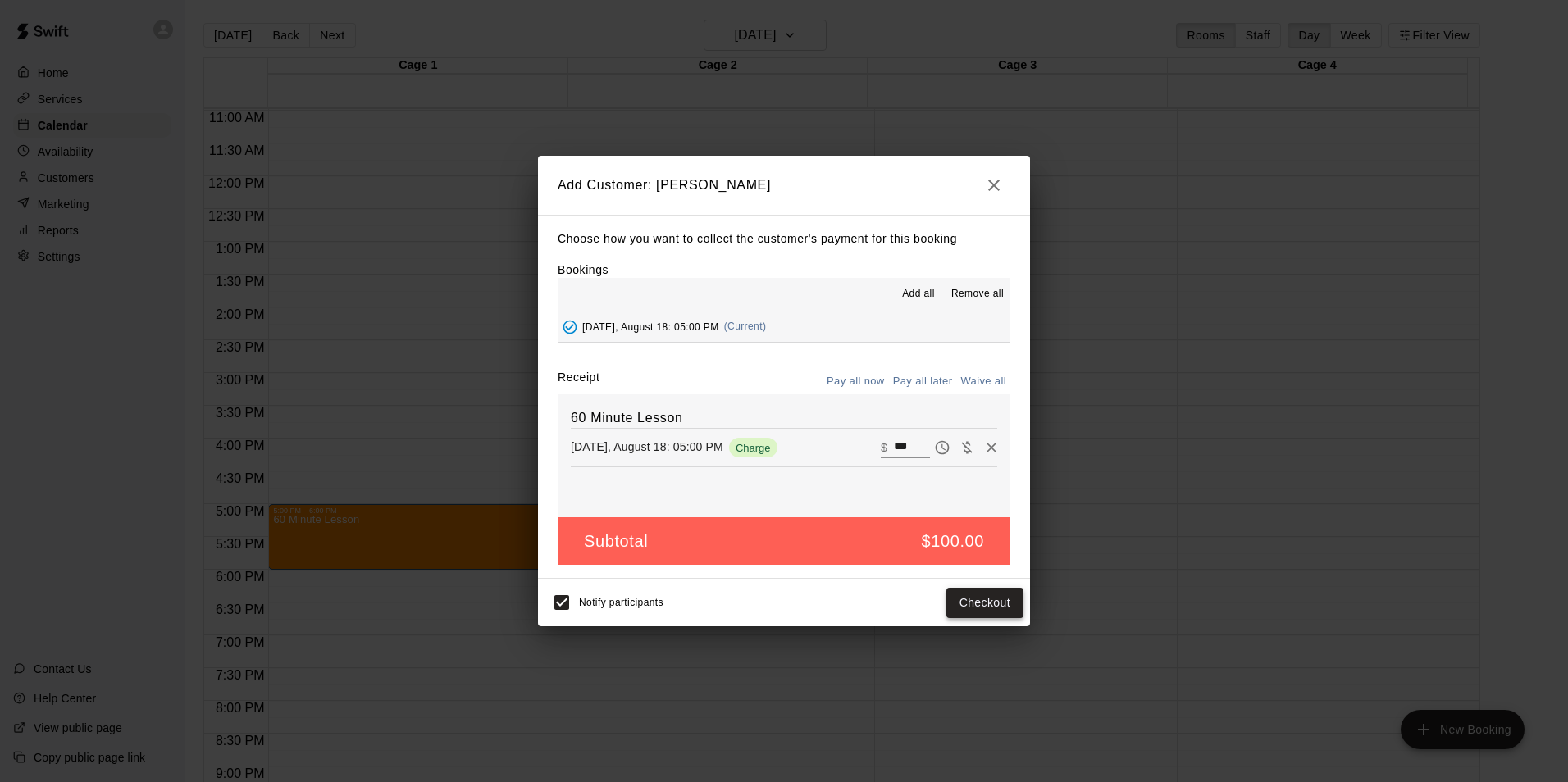
click at [1003, 603] on button "Checkout" at bounding box center [985, 602] width 77 height 31
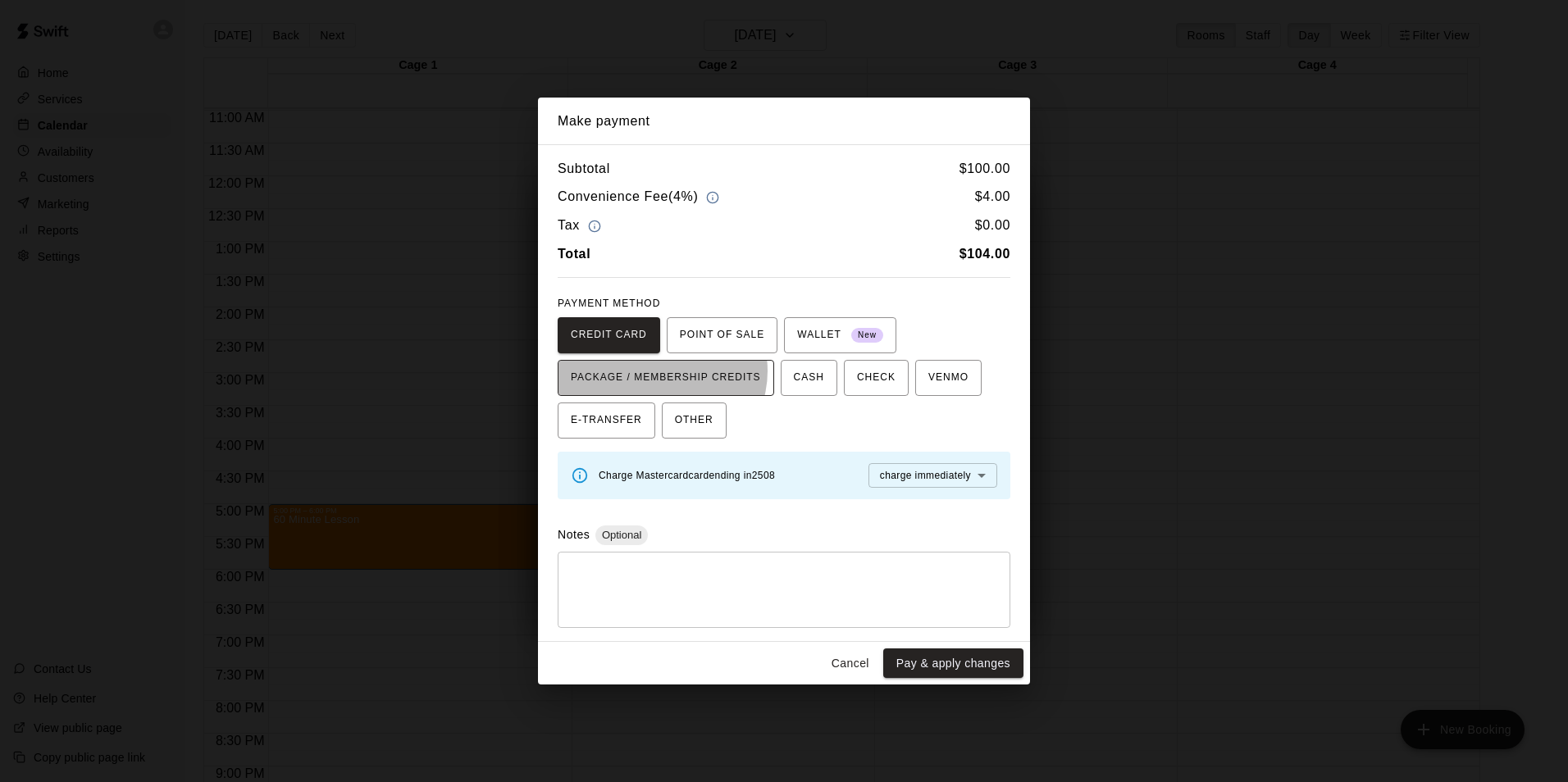
click at [661, 371] on span "PACKAGE / MEMBERSHIP CREDITS" at bounding box center [666, 378] width 190 height 27
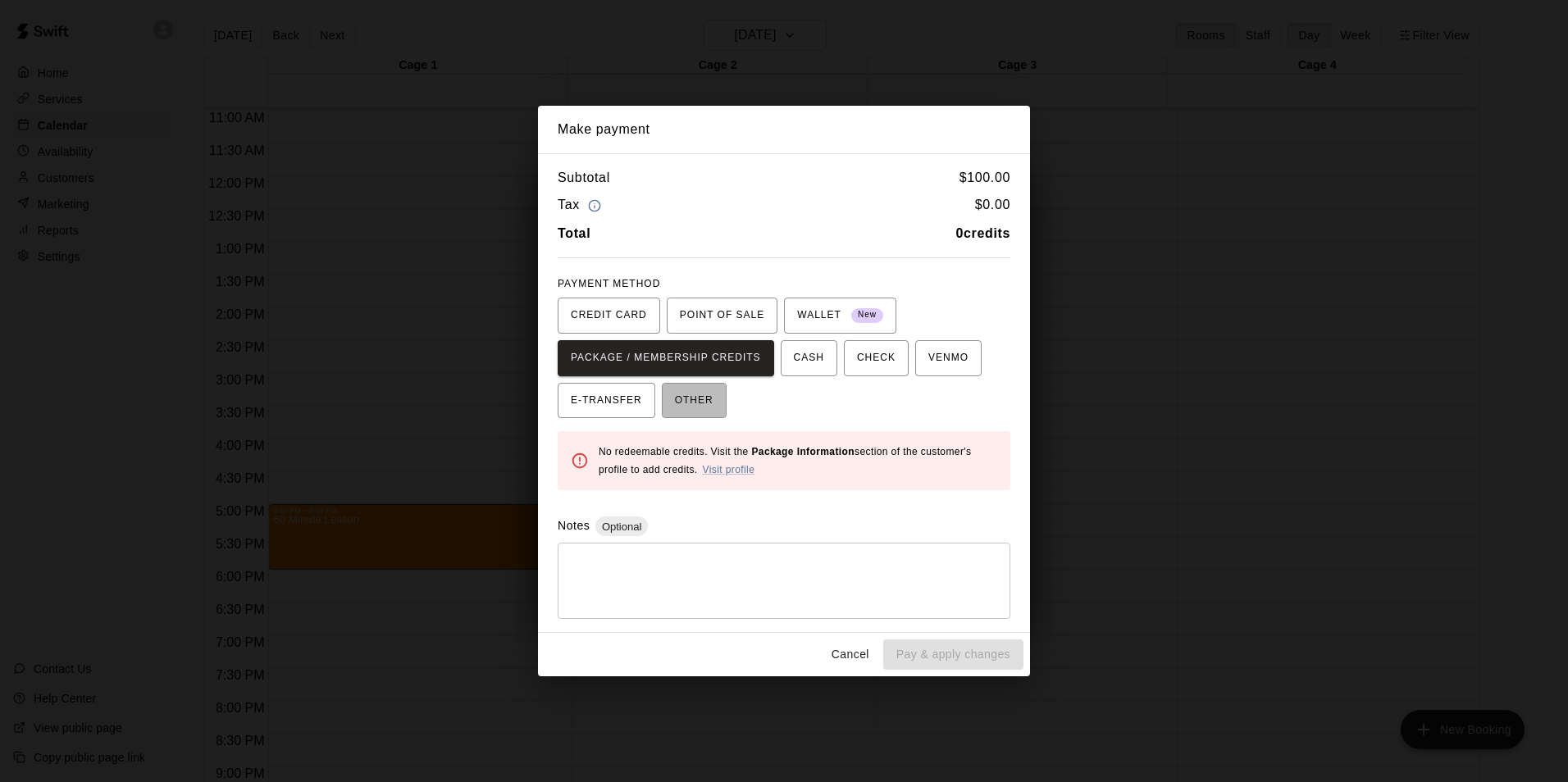
drag, startPoint x: 698, startPoint y: 406, endPoint x: 701, endPoint y: 429, distance: 23.2
click at [698, 429] on div "Subtotal $ 100.00 Tax $ 0.00 Total 0 credits PAYMENT METHOD CREDIT CARD POINT O…" at bounding box center [784, 392] width 492 height 480
click at [699, 407] on span "OTHER" at bounding box center [694, 401] width 38 height 27
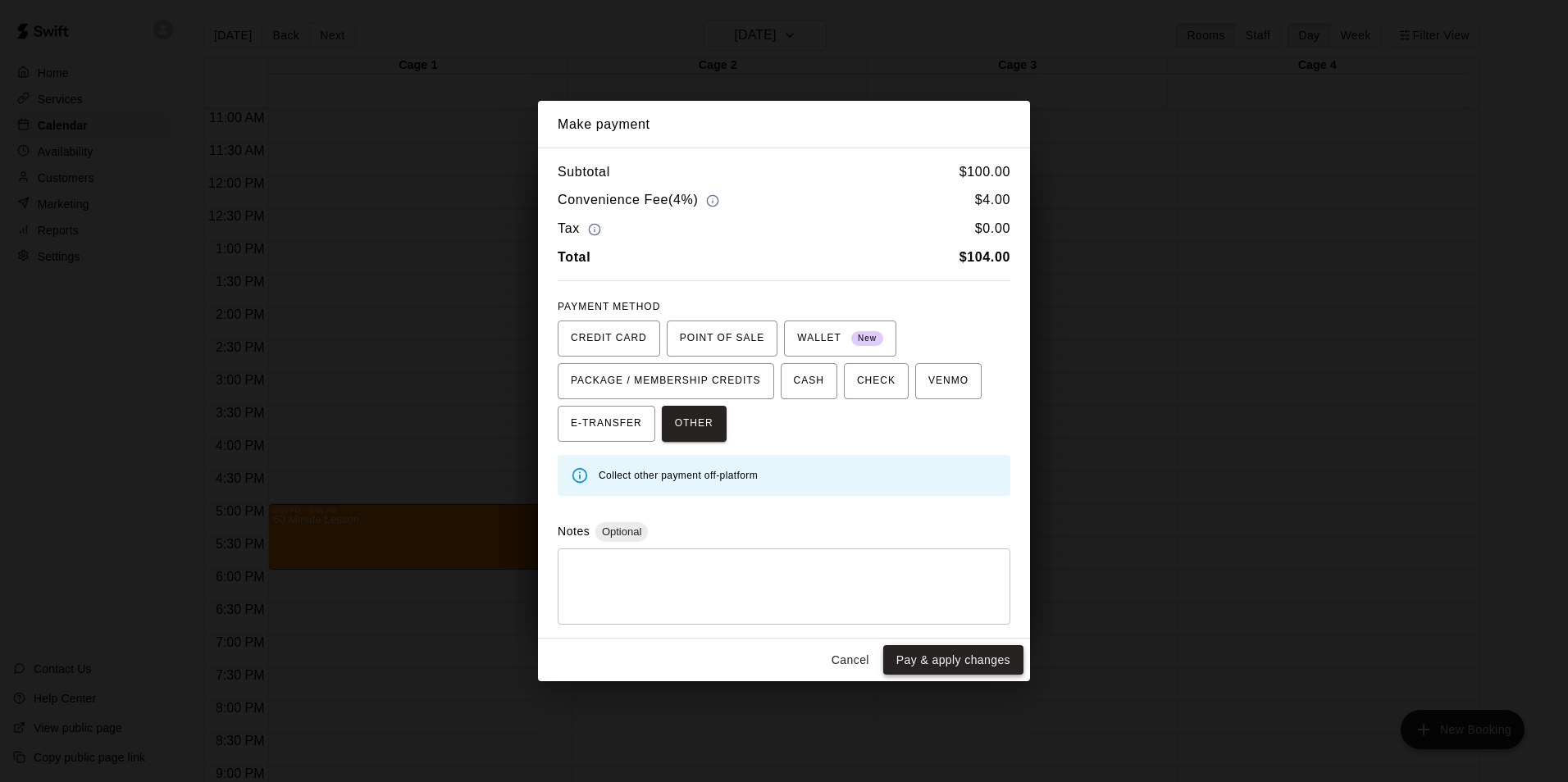
click at [995, 656] on button "Pay & apply changes" at bounding box center [954, 660] width 141 height 31
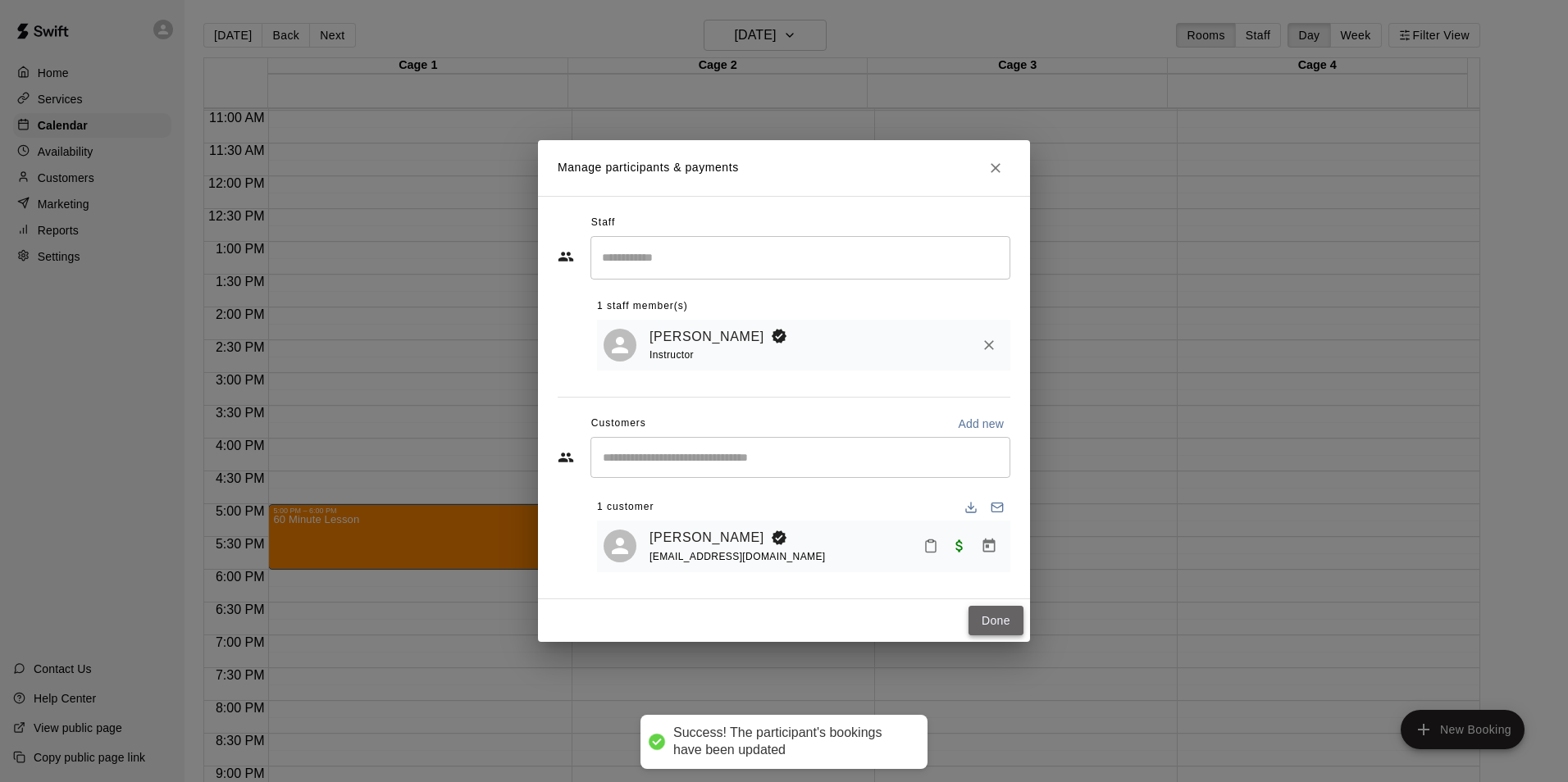
click at [980, 628] on button "Done" at bounding box center [996, 621] width 55 height 31
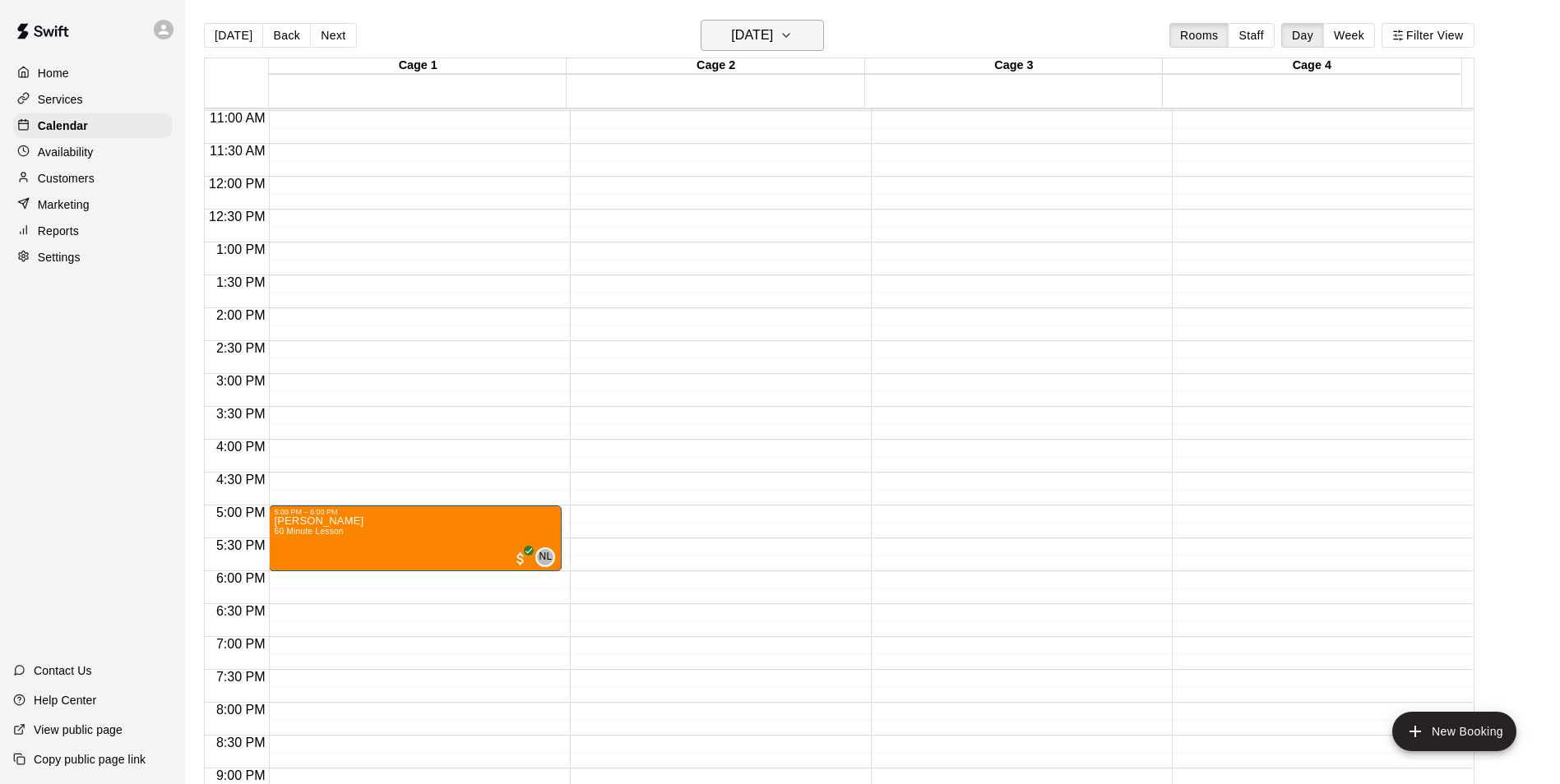
click at [752, 34] on h6 "Monday Aug 18" at bounding box center [752, 36] width 42 height 23
click at [732, 236] on button "19" at bounding box center [732, 238] width 30 height 30
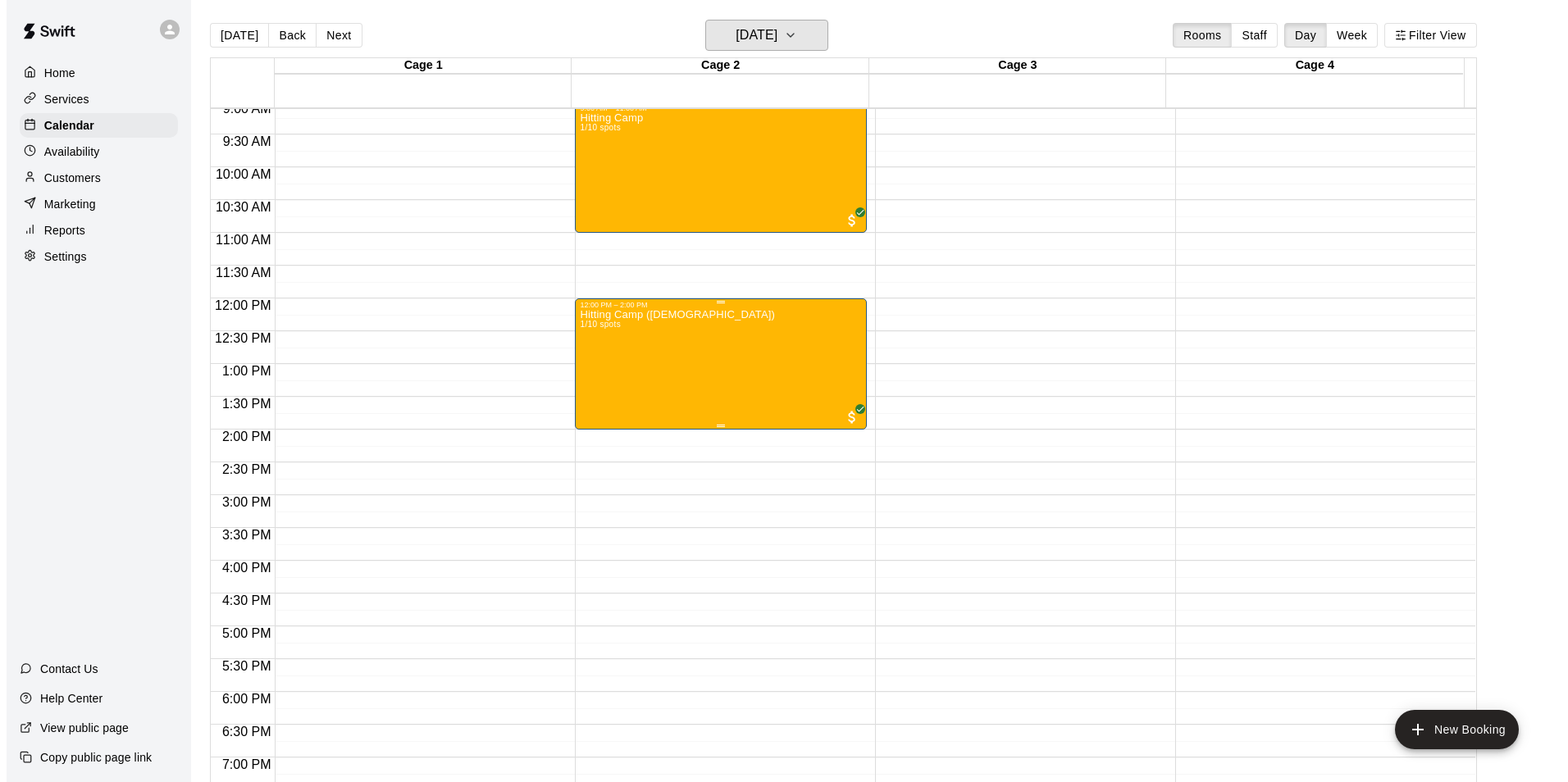
scroll to position [638, 0]
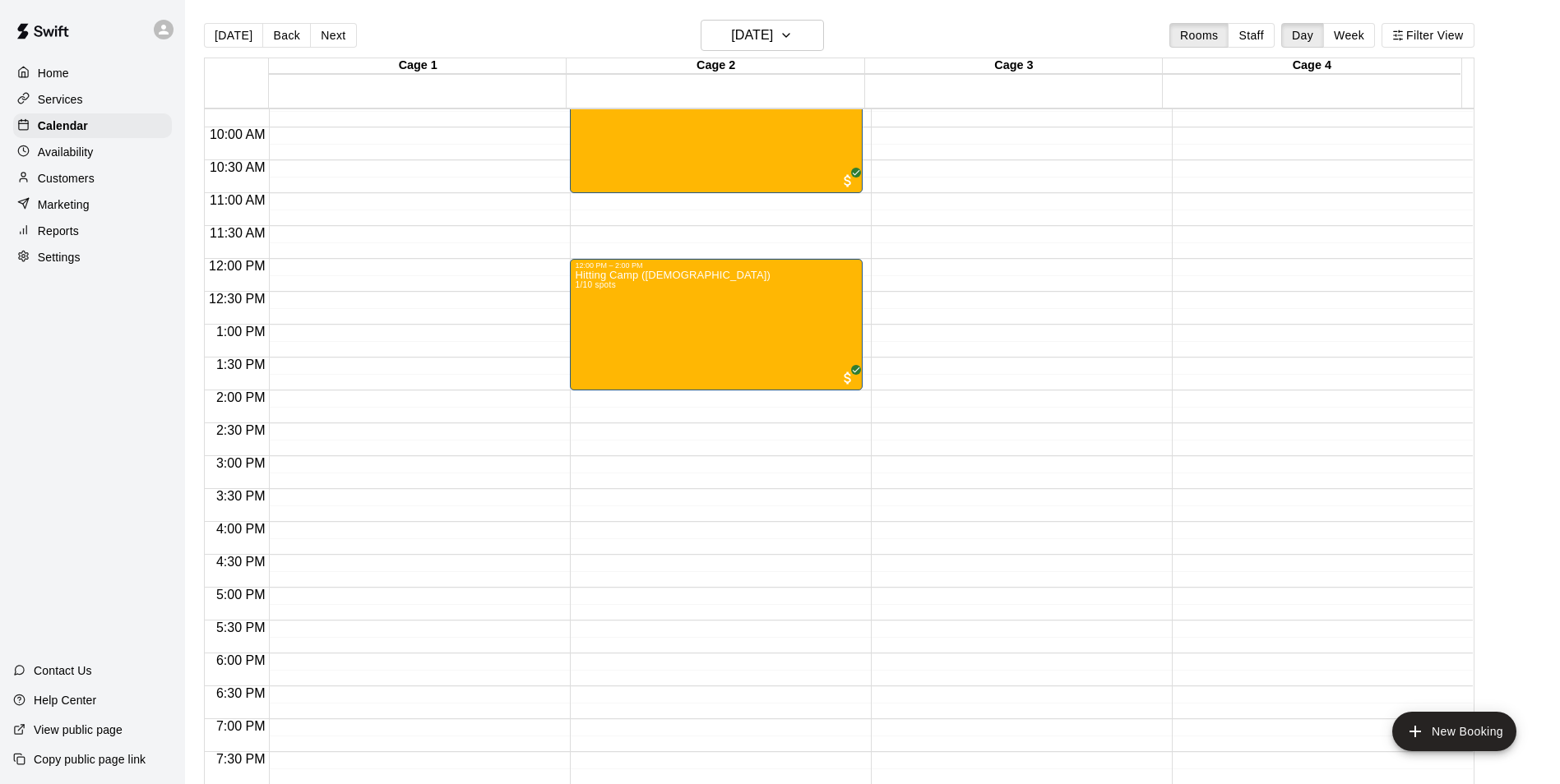
click at [620, 602] on div "12:00 AM – 9:00 AM Closed 9:00 AM – 11:00 AM Hitting Camp 1/10 spots 12:00 PM –…" at bounding box center [716, 259] width 292 height 1578
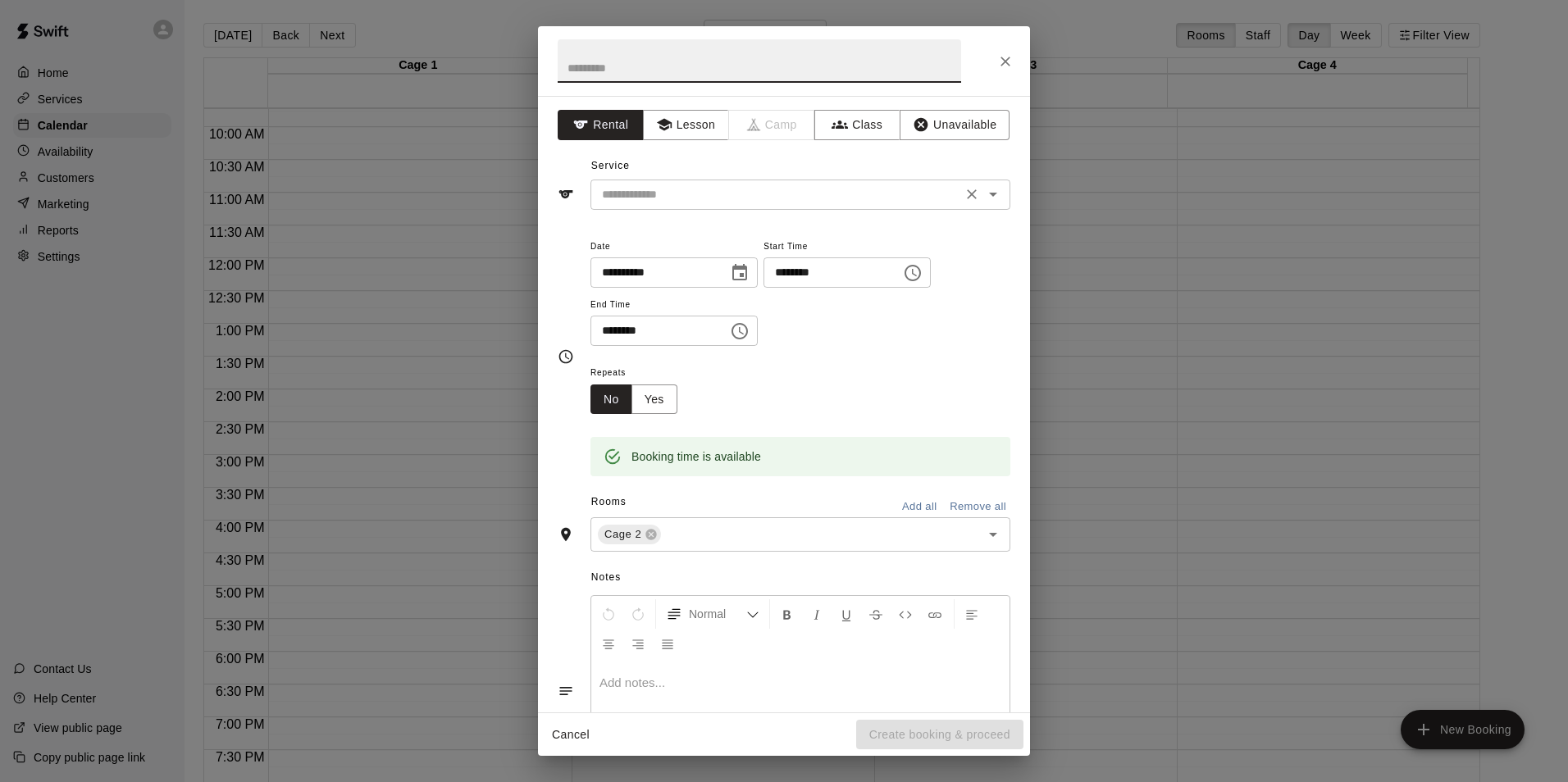
click at [740, 197] on input "text" at bounding box center [776, 194] width 362 height 21
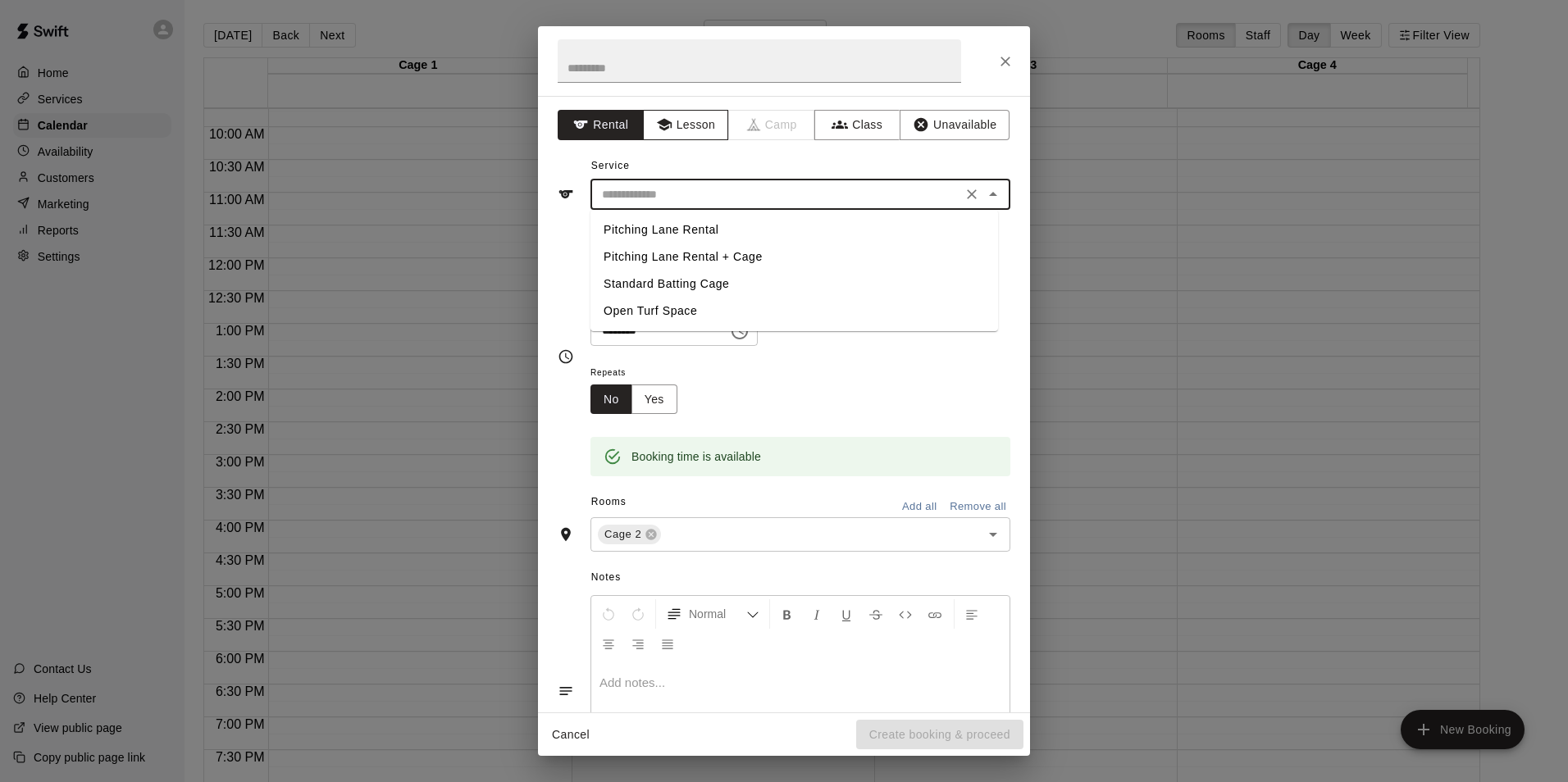
click at [685, 121] on button "Lesson" at bounding box center [686, 125] width 86 height 31
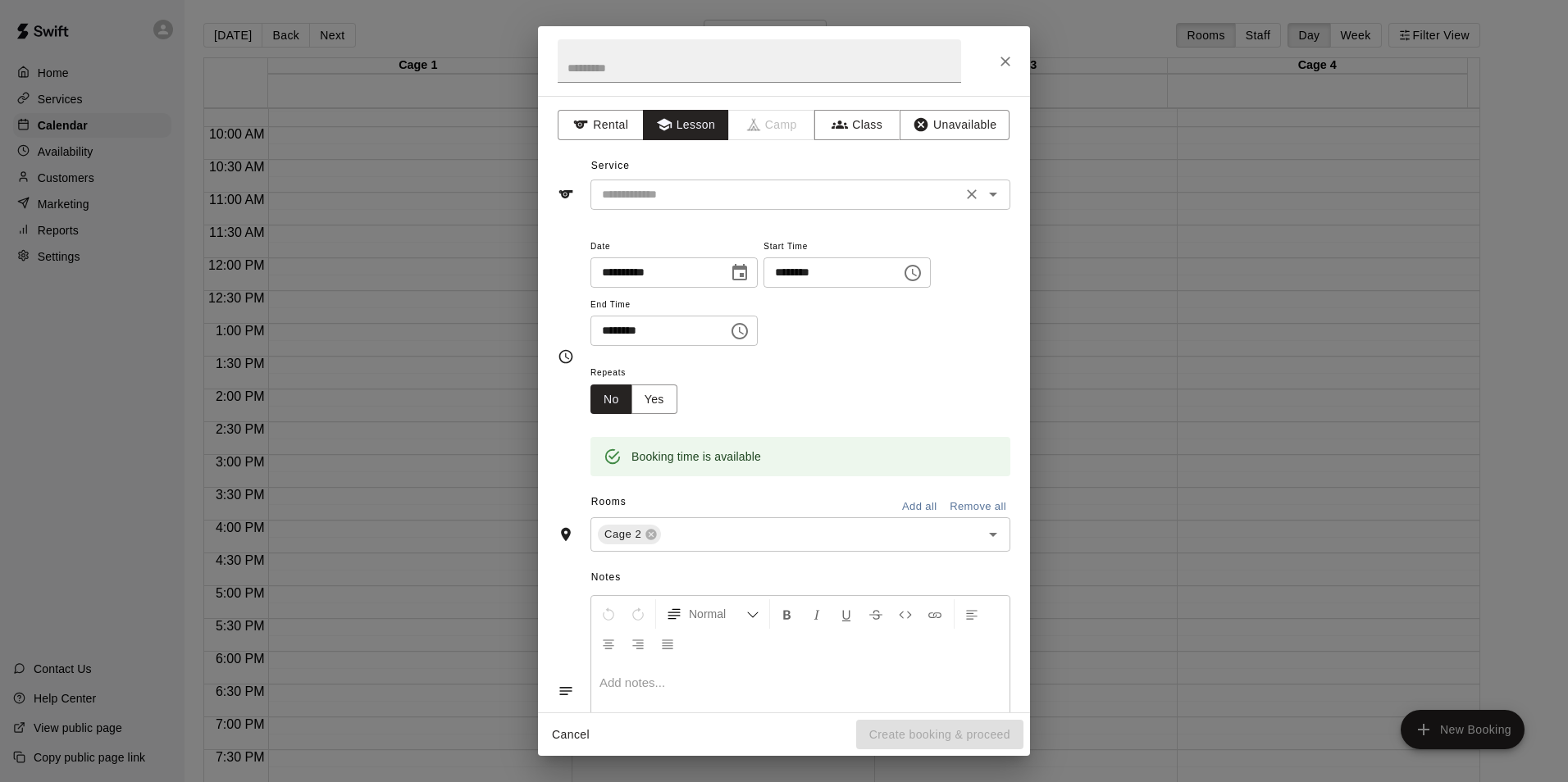
click at [695, 200] on input "text" at bounding box center [776, 194] width 362 height 21
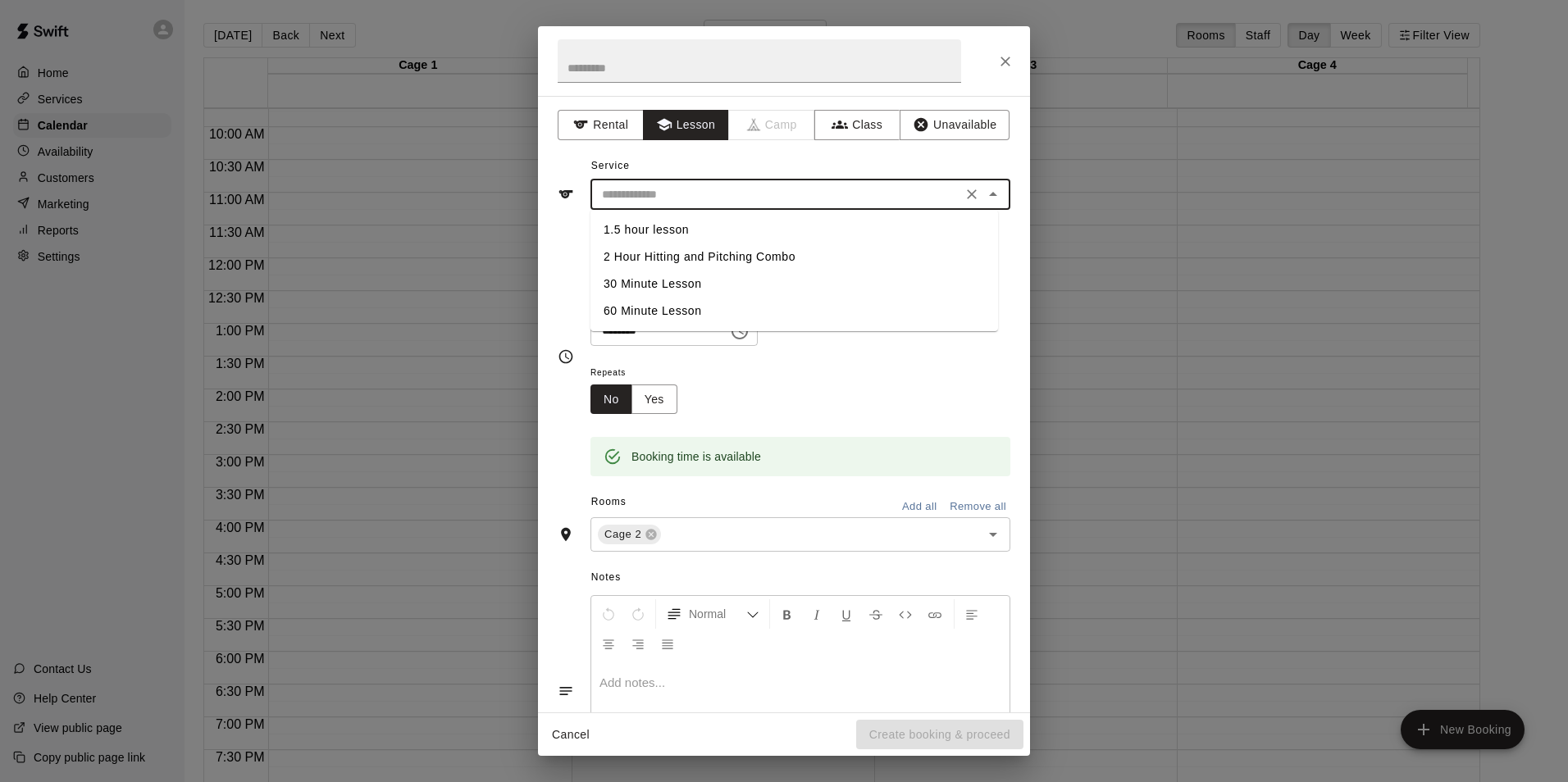
click at [681, 312] on li "60 Minute Lesson" at bounding box center [794, 311] width 407 height 27
type input "**********"
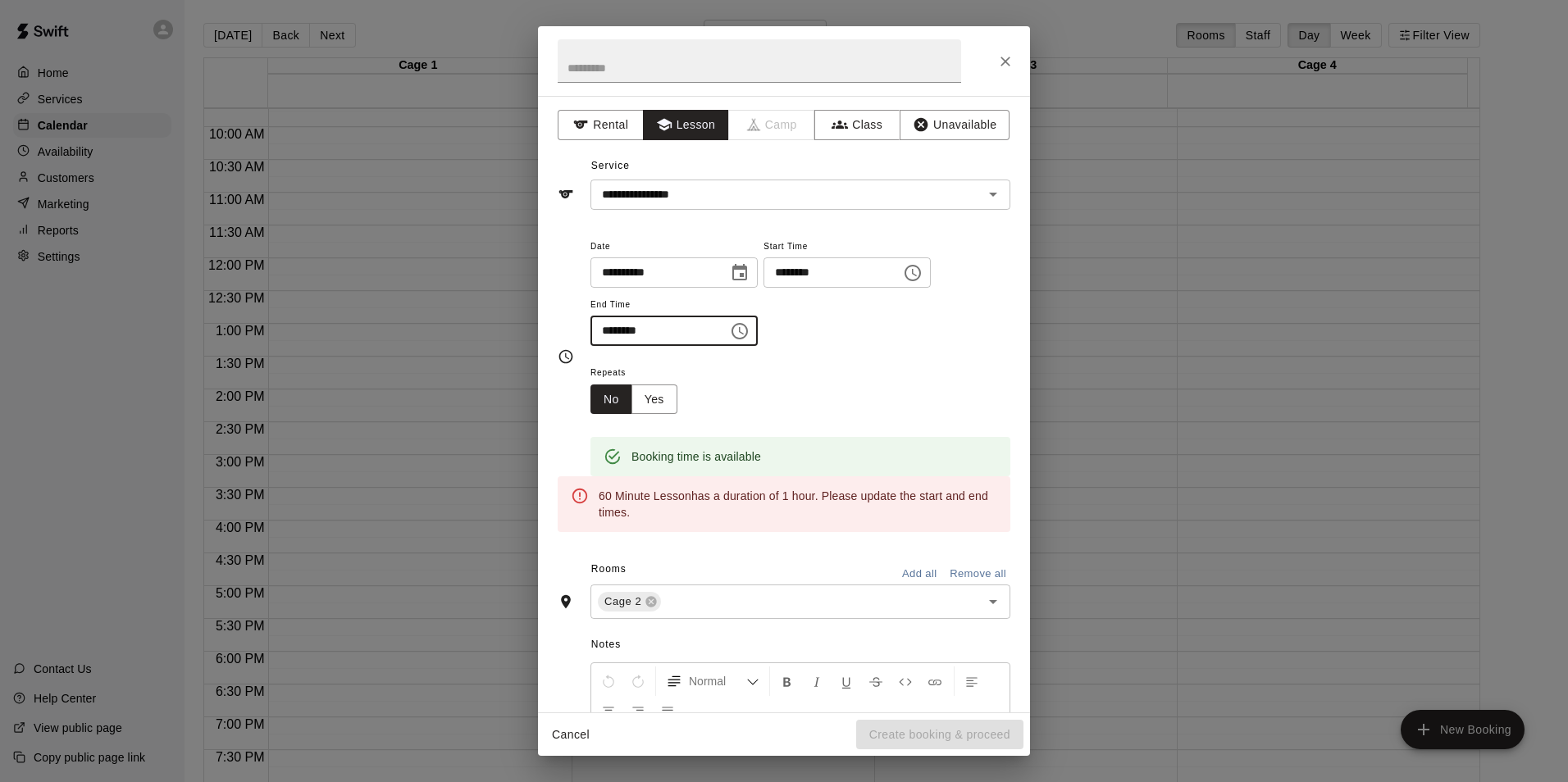
click at [607, 334] on input "********" at bounding box center [653, 331] width 126 height 31
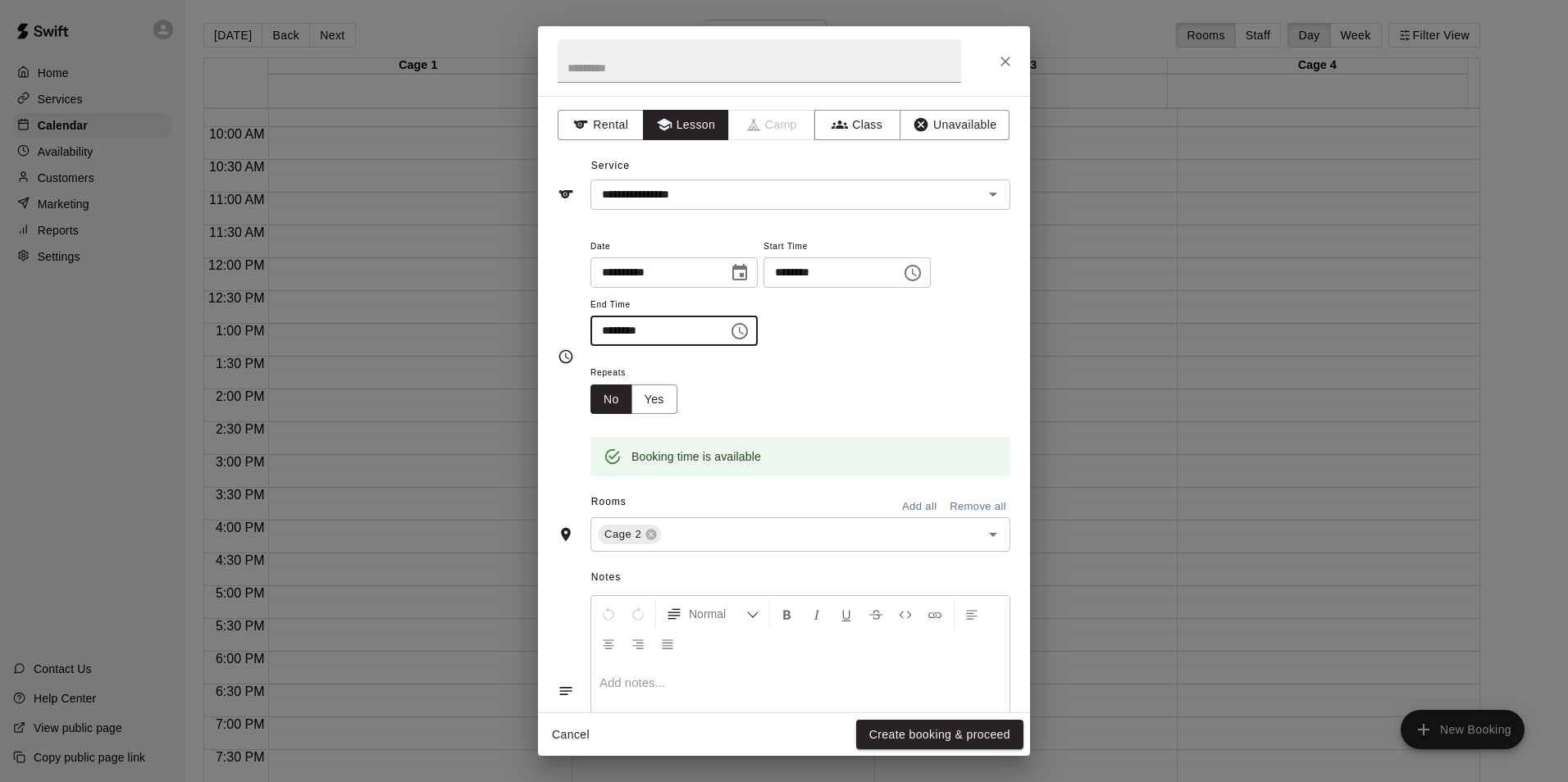
type input "********"
click at [884, 335] on div "**********" at bounding box center [800, 291] width 420 height 111
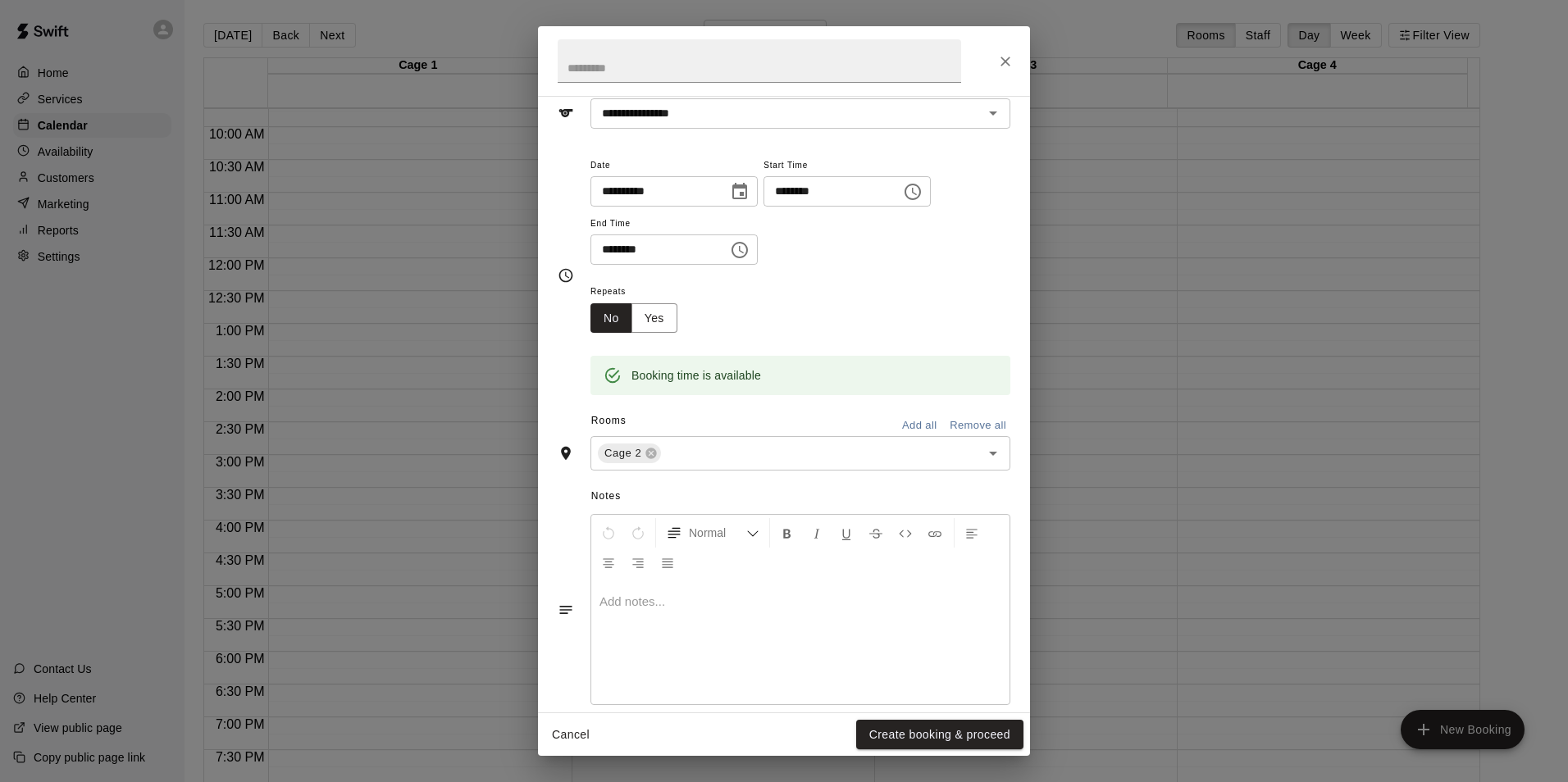
scroll to position [82, 0]
click at [899, 735] on button "Create booking & proceed" at bounding box center [939, 735] width 167 height 31
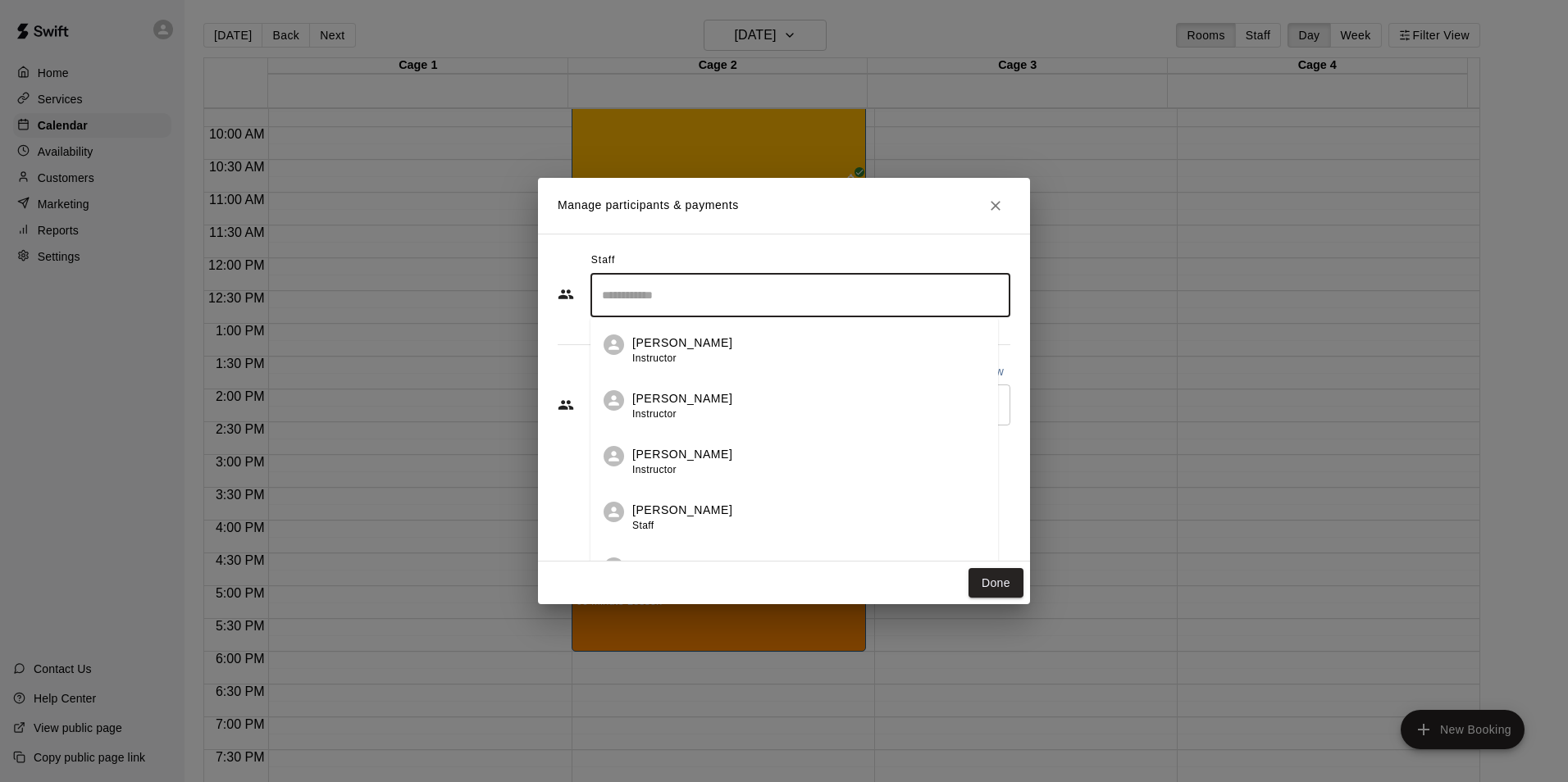
click at [762, 304] on input "Search staff" at bounding box center [800, 295] width 405 height 29
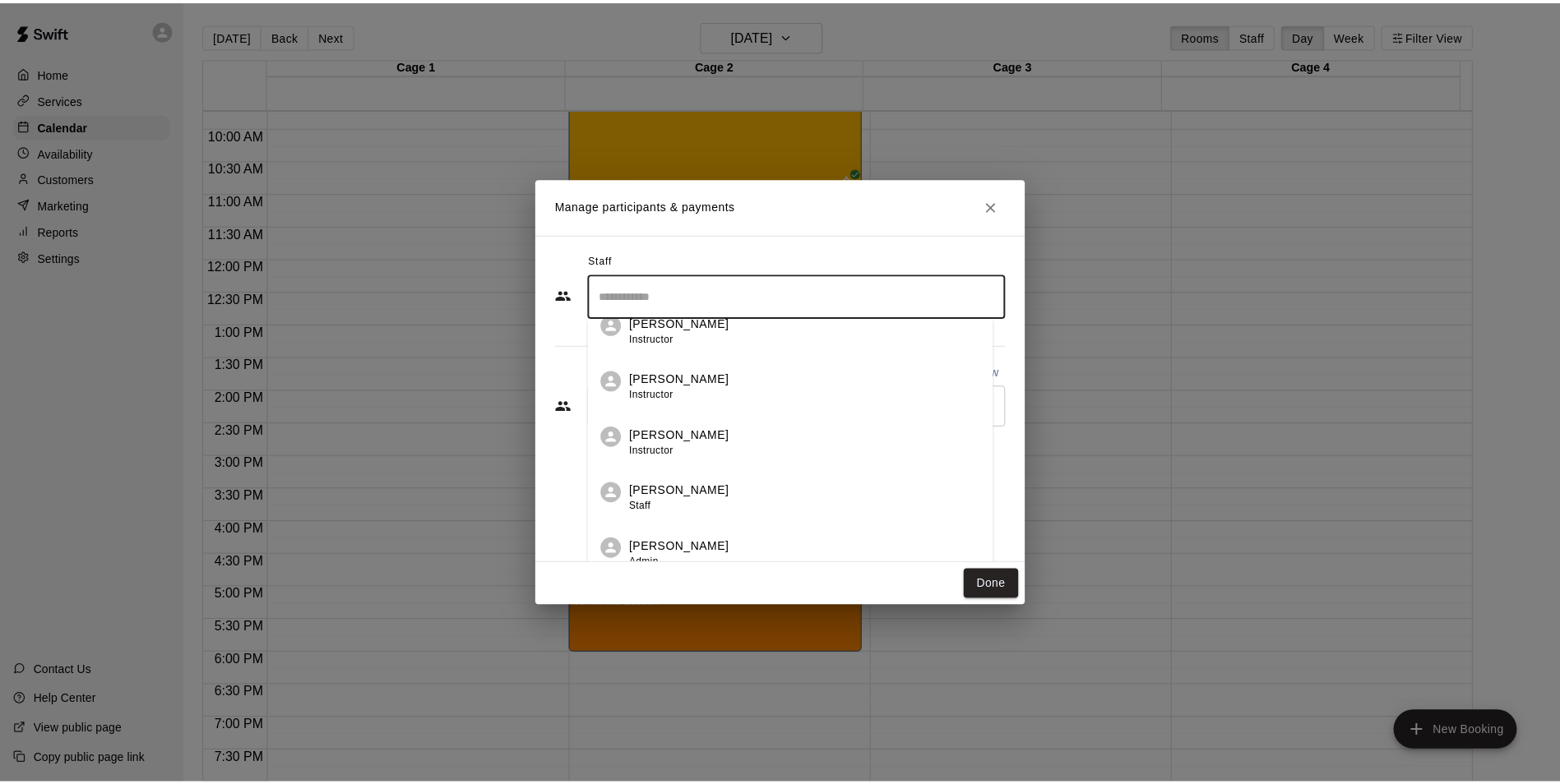
scroll to position [0, 0]
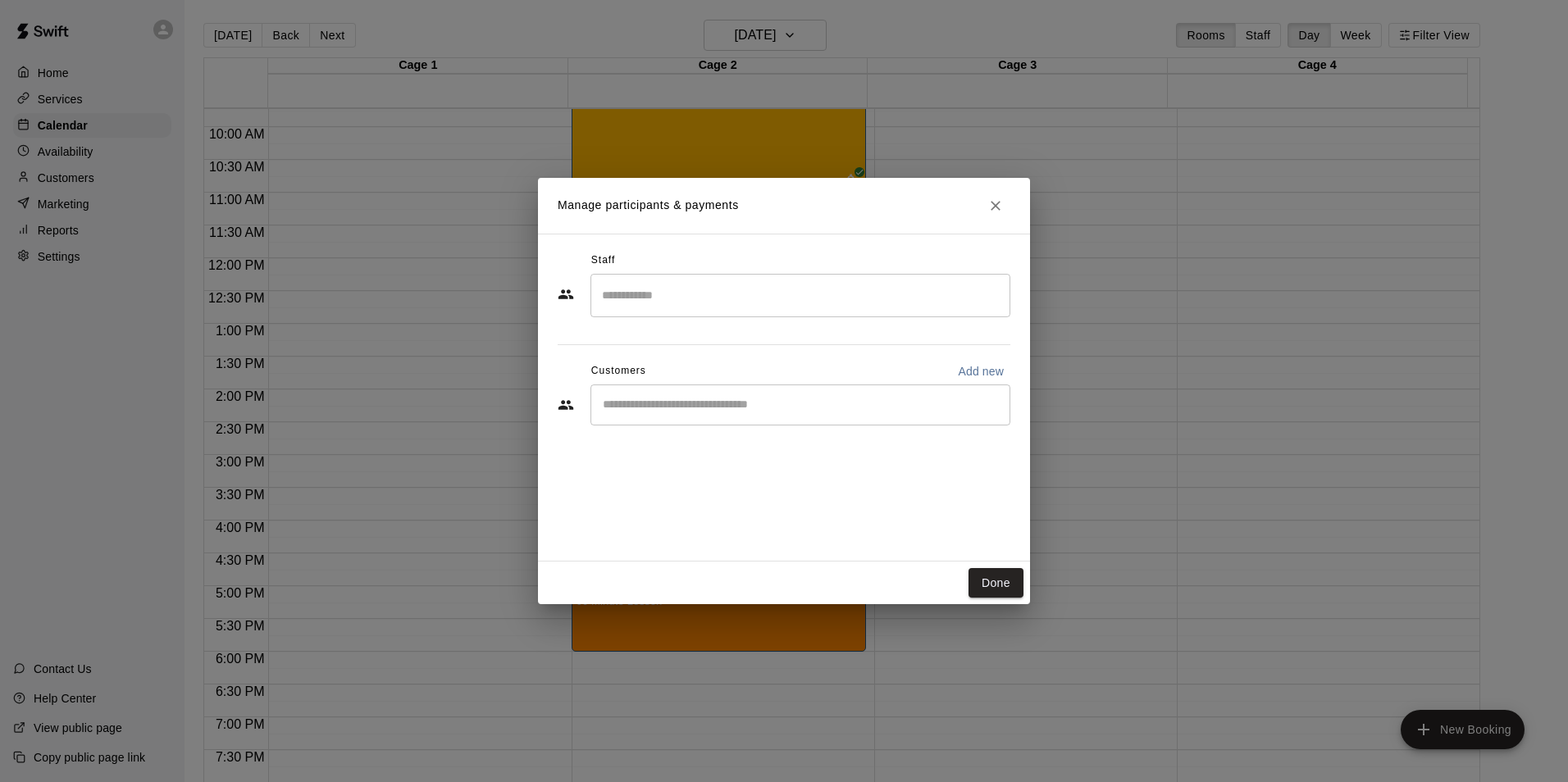
click at [932, 250] on div "Staff" at bounding box center [784, 261] width 453 height 27
click at [976, 371] on p "Add new" at bounding box center [980, 371] width 46 height 17
select select "**"
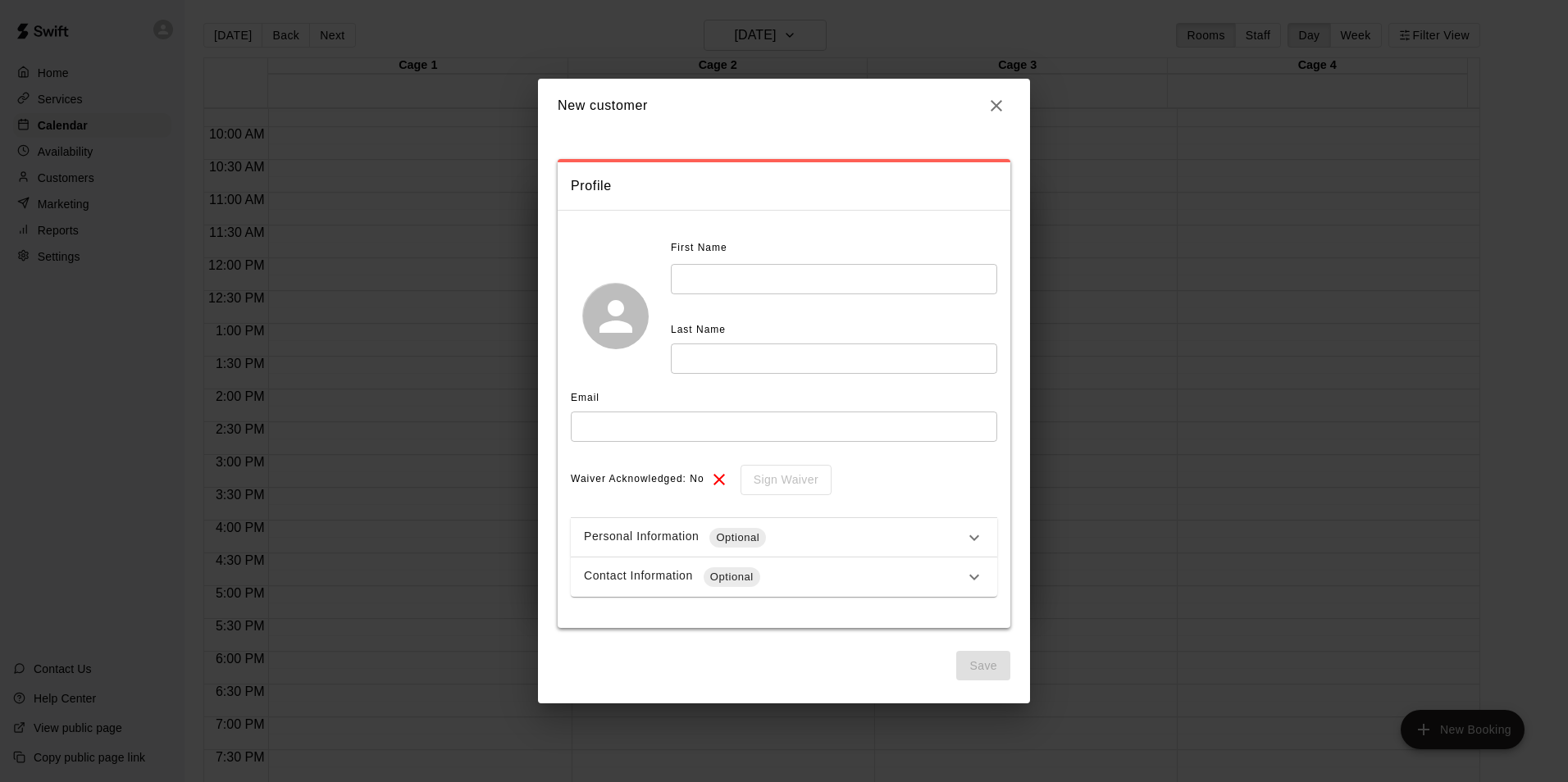
click at [998, 115] on icon "button" at bounding box center [997, 106] width 20 height 20
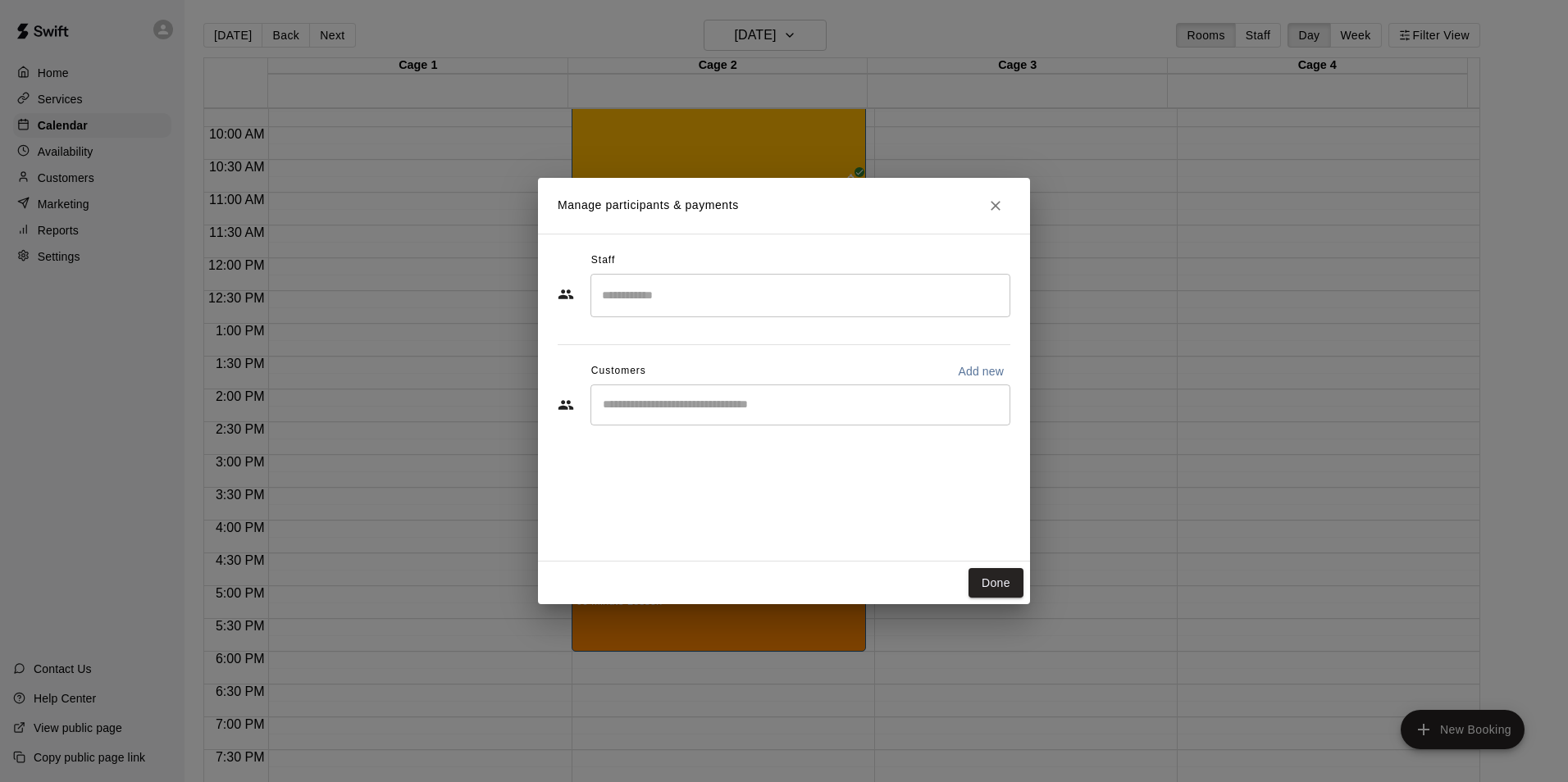
click at [762, 420] on div "​" at bounding box center [800, 405] width 420 height 41
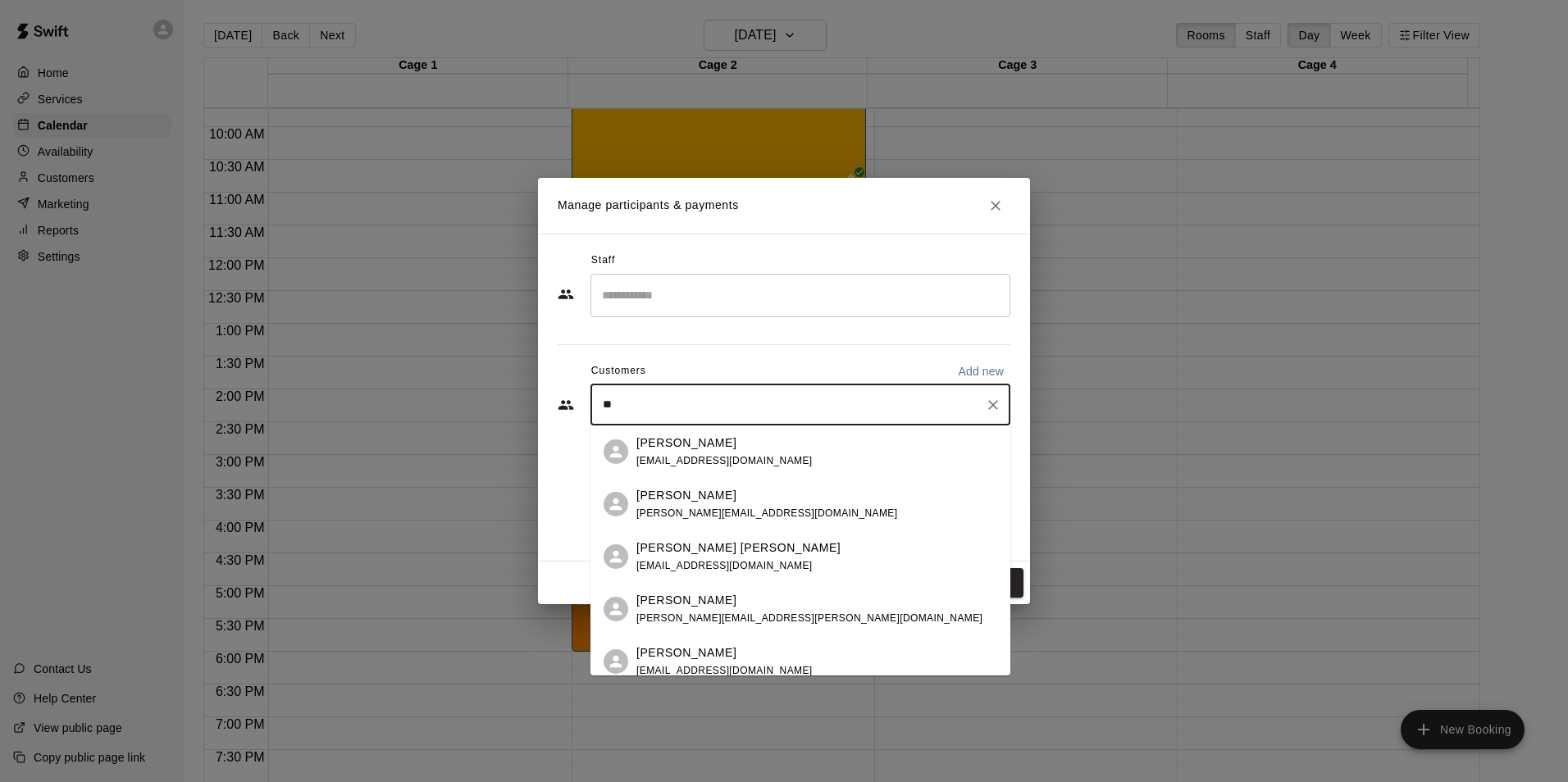
type input "***"
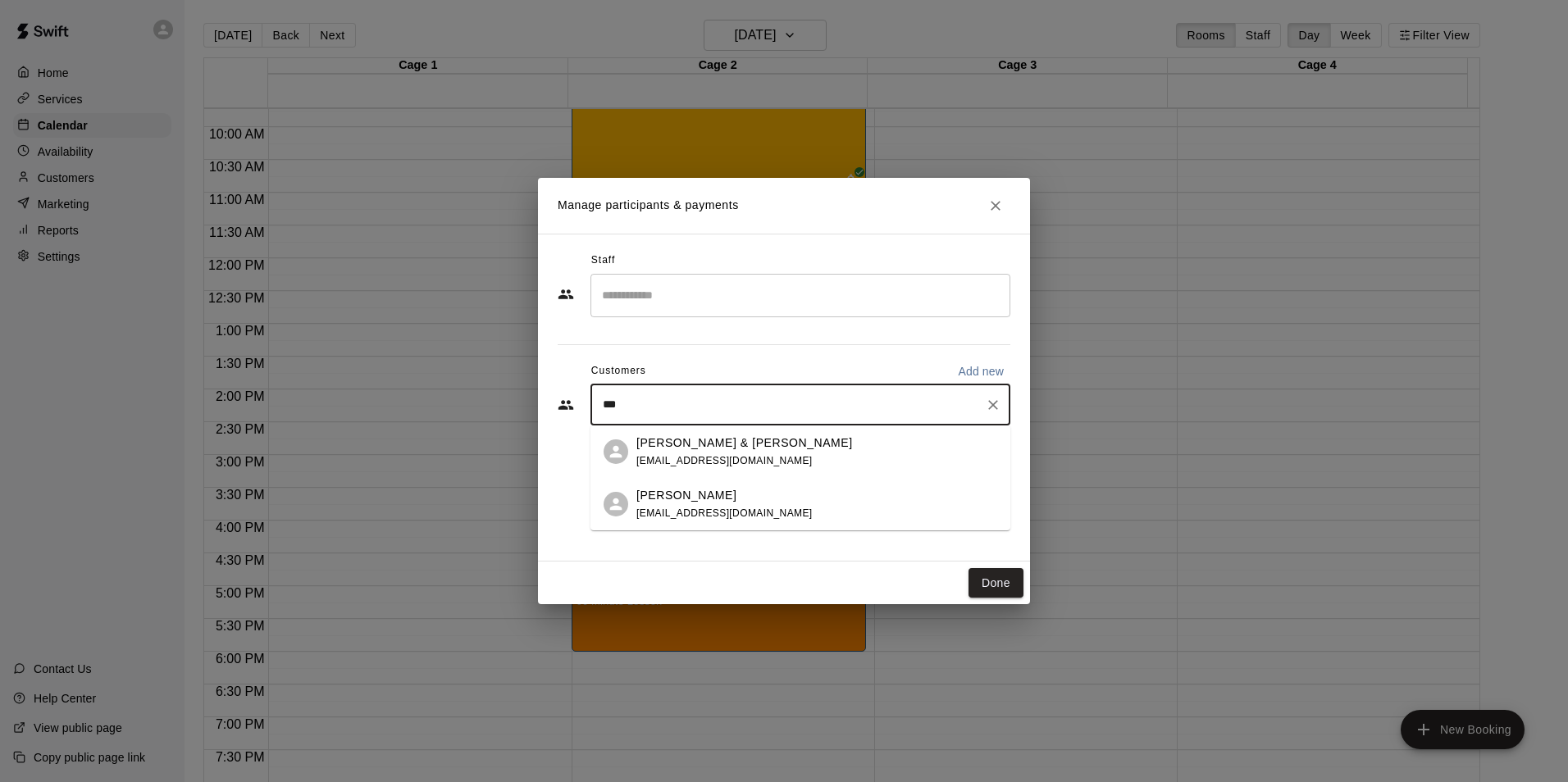
click at [752, 508] on div "Taylor Gamble rgamble77@yahoo.com" at bounding box center [817, 504] width 361 height 35
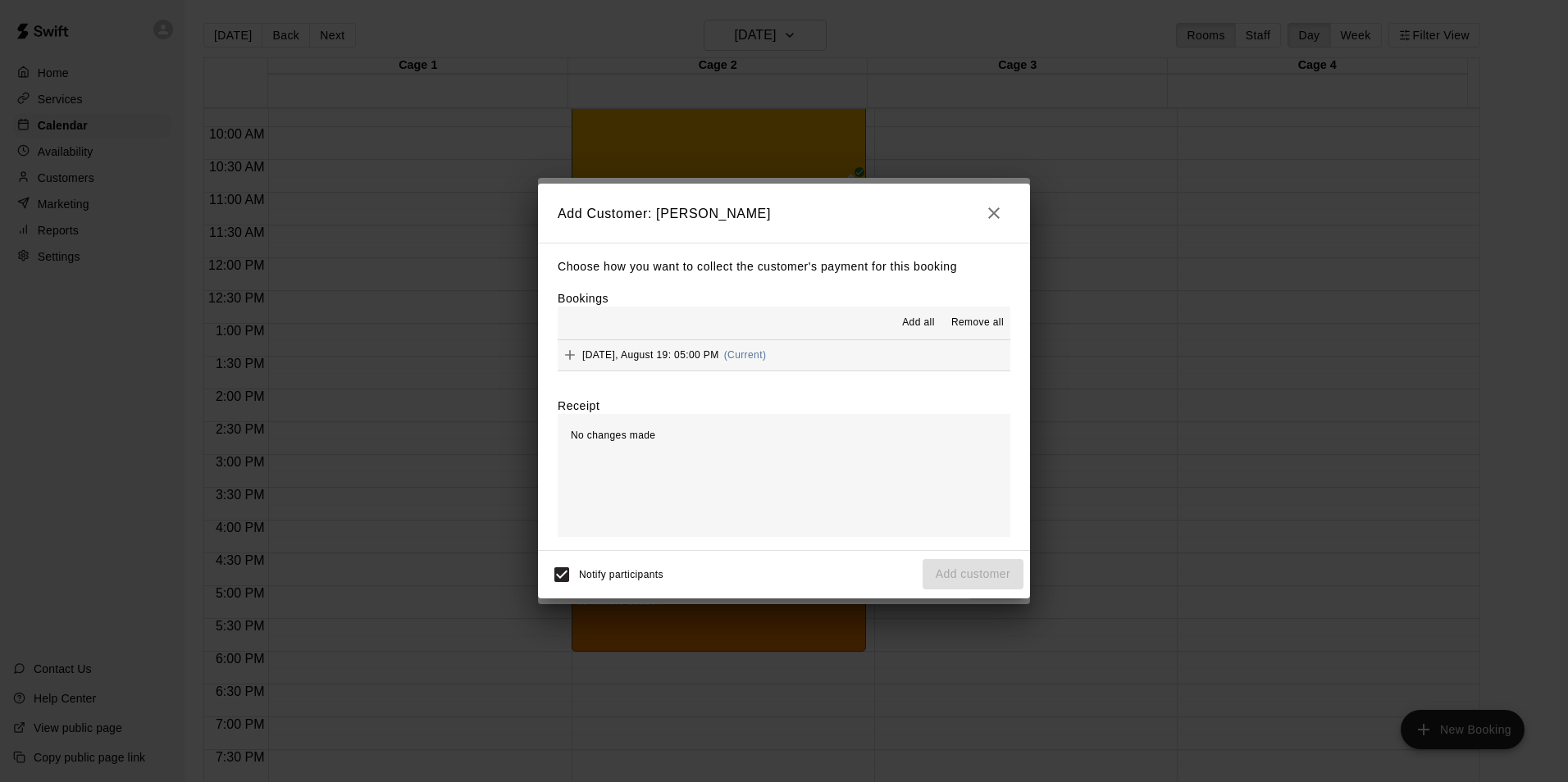
click at [668, 356] on span "Tuesday, August 19: 05:00 PM" at bounding box center [650, 355] width 137 height 12
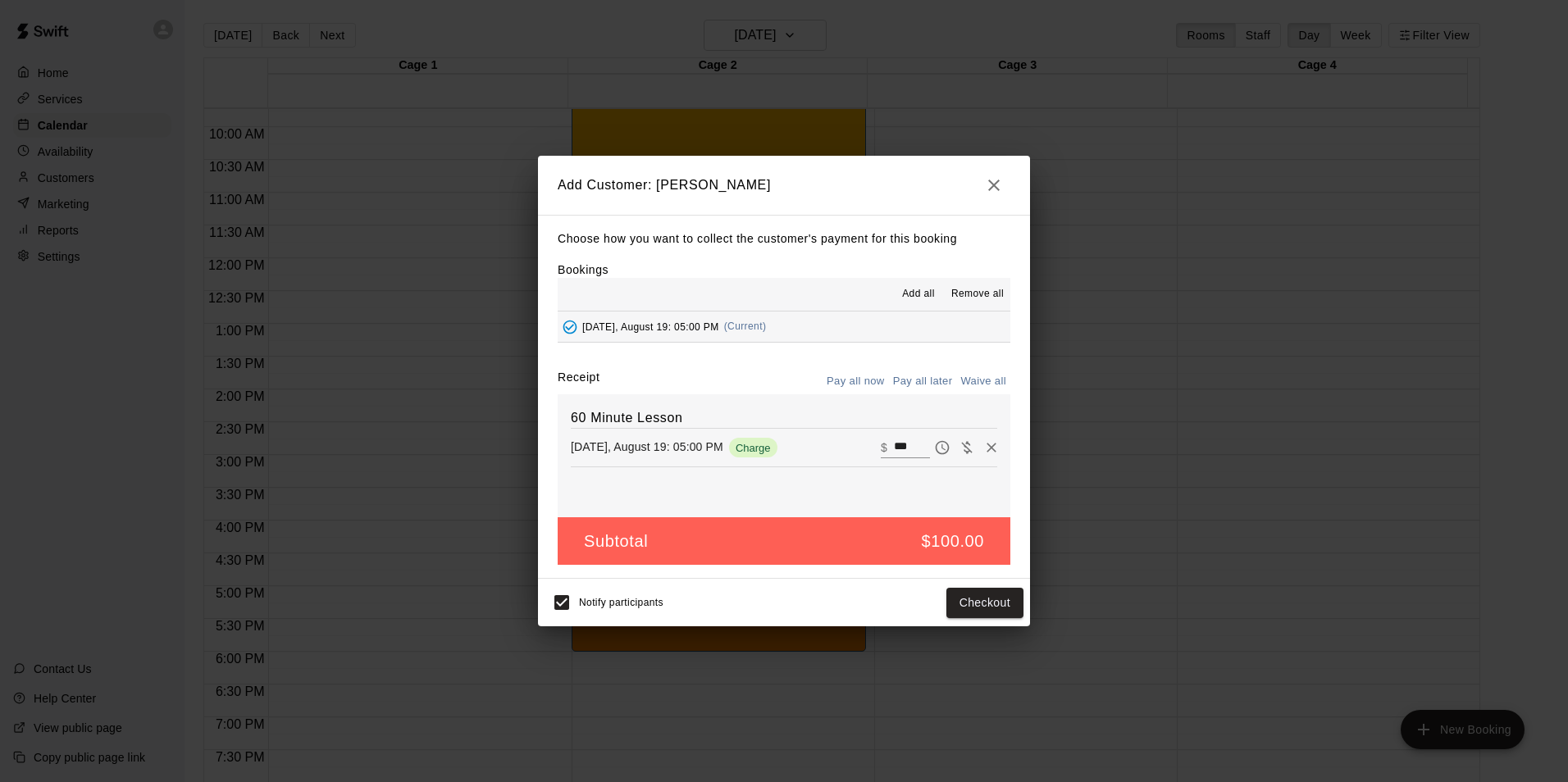
click at [989, 381] on button "Waive all" at bounding box center [983, 381] width 54 height 26
type input "*"
click at [927, 373] on button "Pay all later" at bounding box center [923, 381] width 68 height 26
click at [853, 383] on button "Pay all now" at bounding box center [856, 381] width 67 height 26
click at [978, 607] on button "Add customer" at bounding box center [973, 602] width 101 height 31
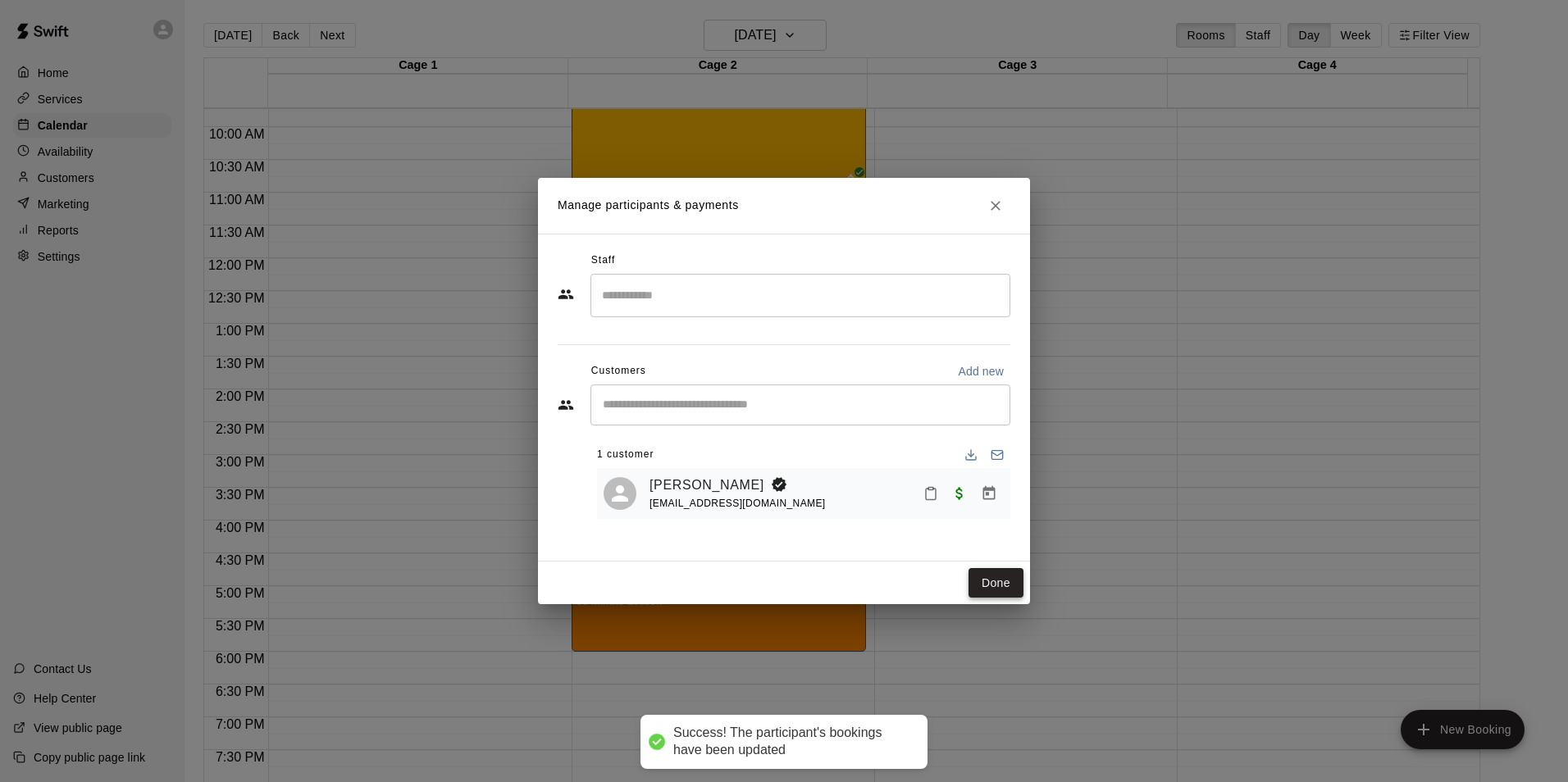
click at [985, 581] on button "Done" at bounding box center [996, 583] width 55 height 31
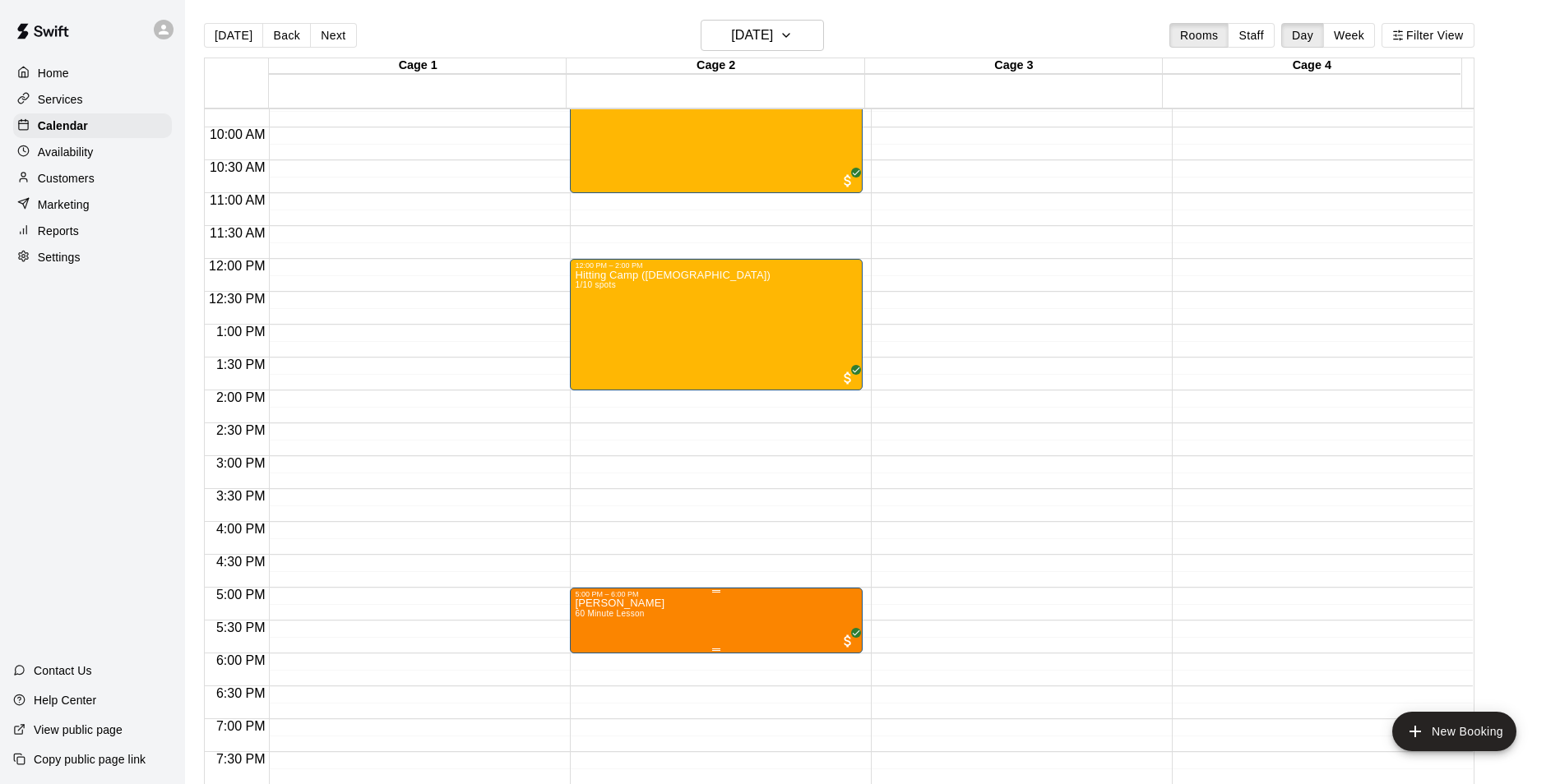
click at [589, 619] on icon "edit" at bounding box center [590, 618] width 15 height 15
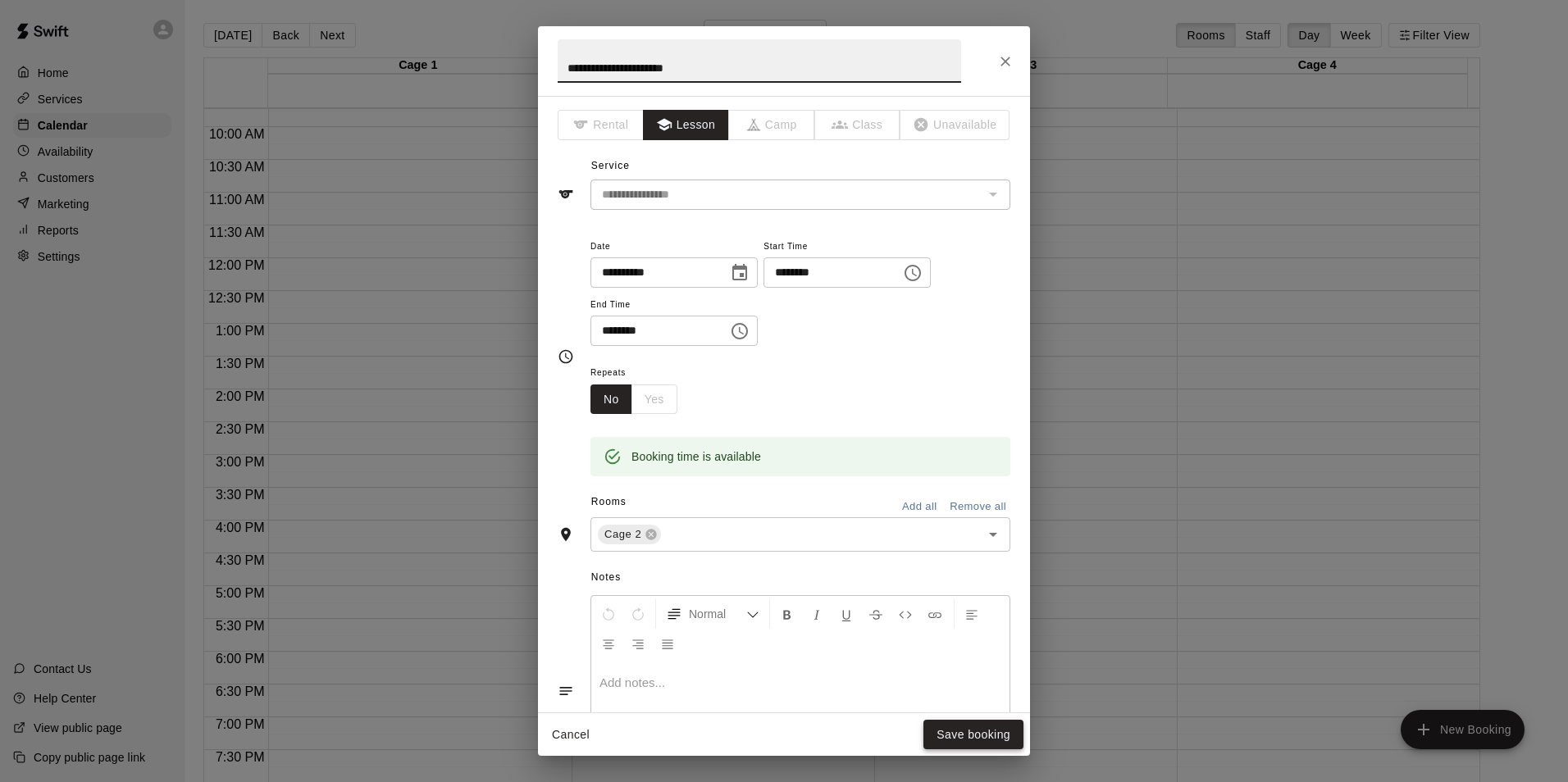
type input "**********"
click at [977, 725] on button "Save booking" at bounding box center [974, 735] width 100 height 31
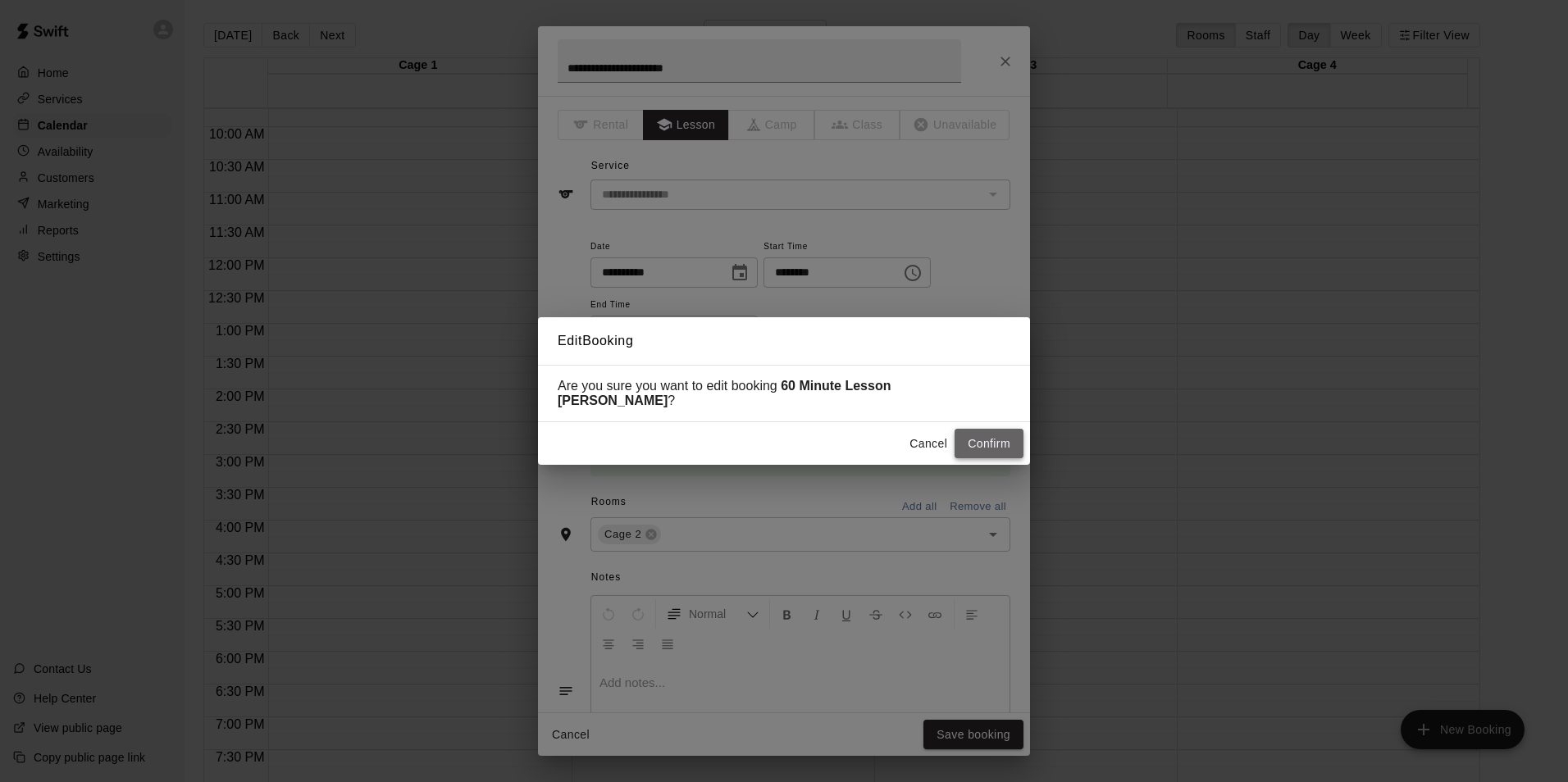
click at [981, 441] on button "Confirm" at bounding box center [989, 444] width 69 height 31
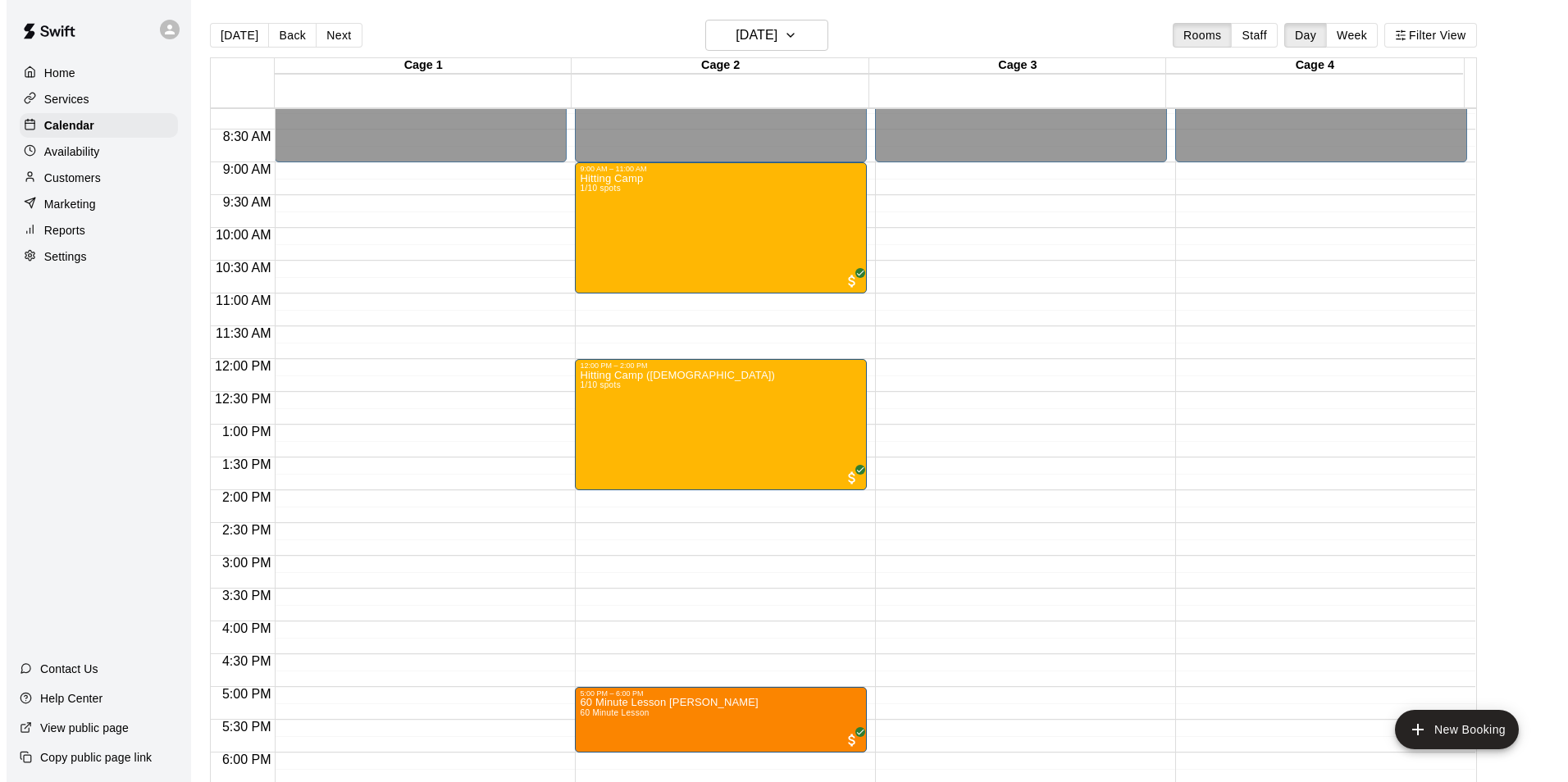
scroll to position [638, 0]
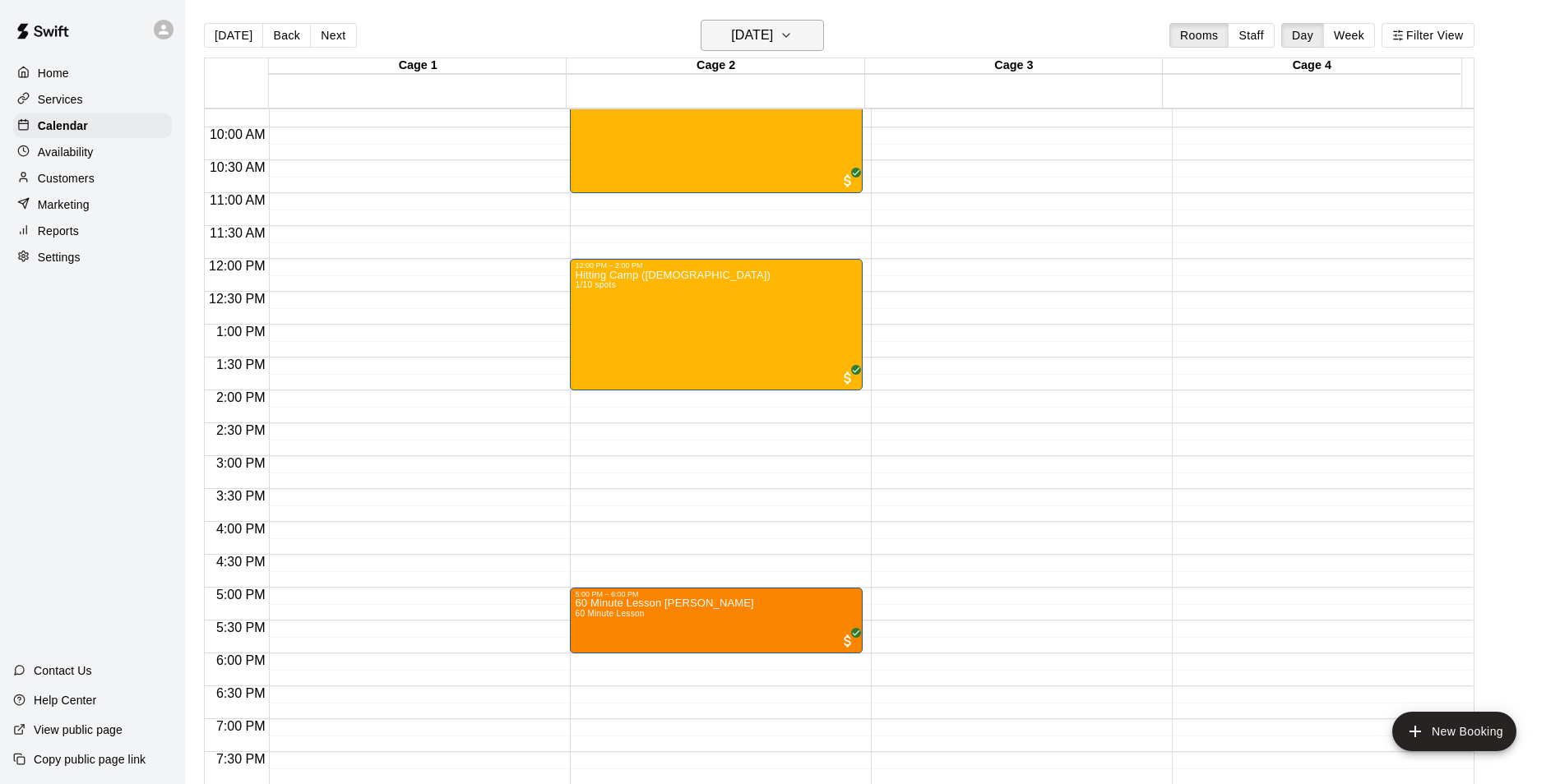
click at [772, 41] on h6 "Tuesday Aug 19" at bounding box center [752, 36] width 42 height 23
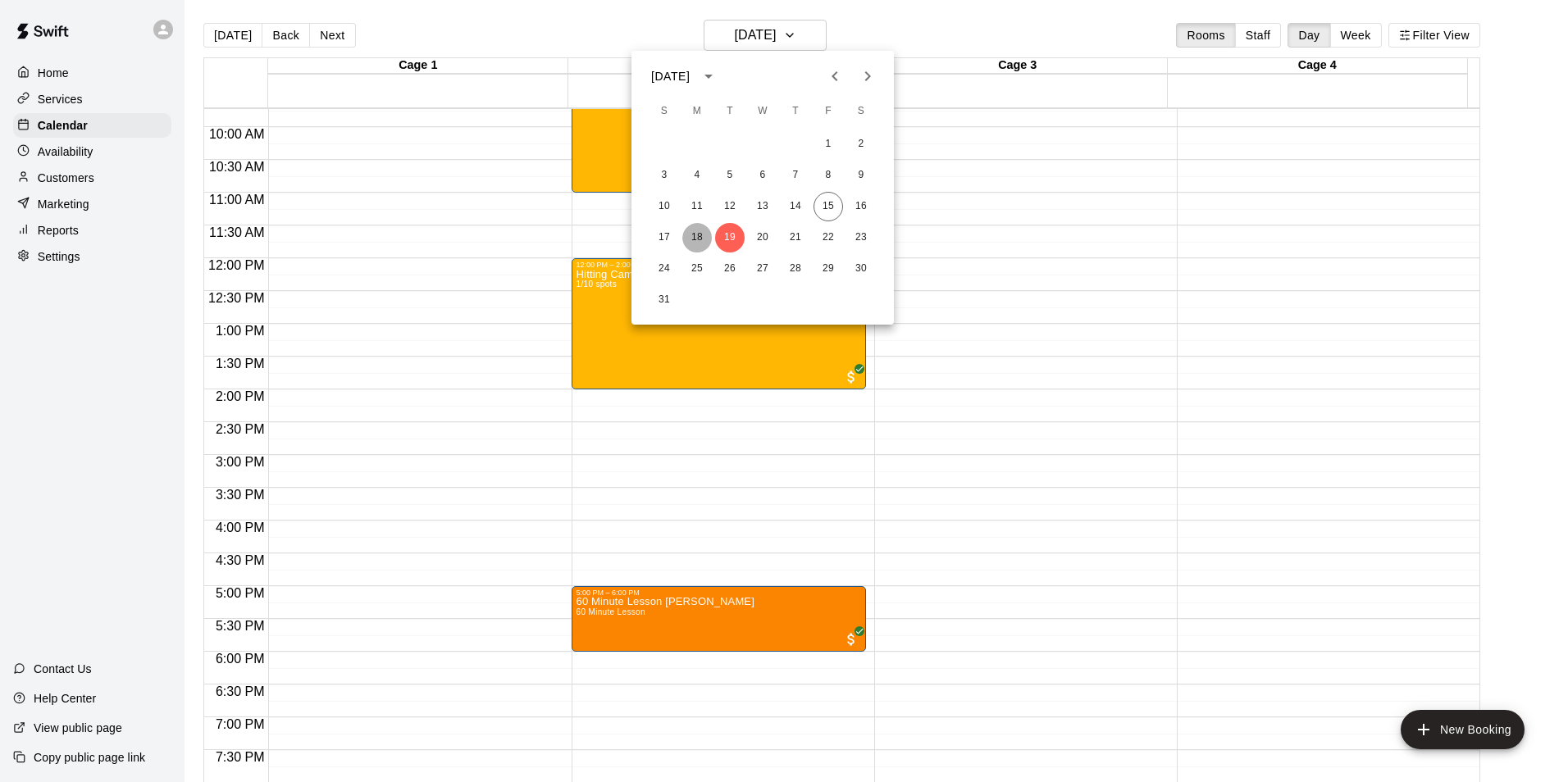
click at [699, 236] on button "18" at bounding box center [698, 238] width 30 height 30
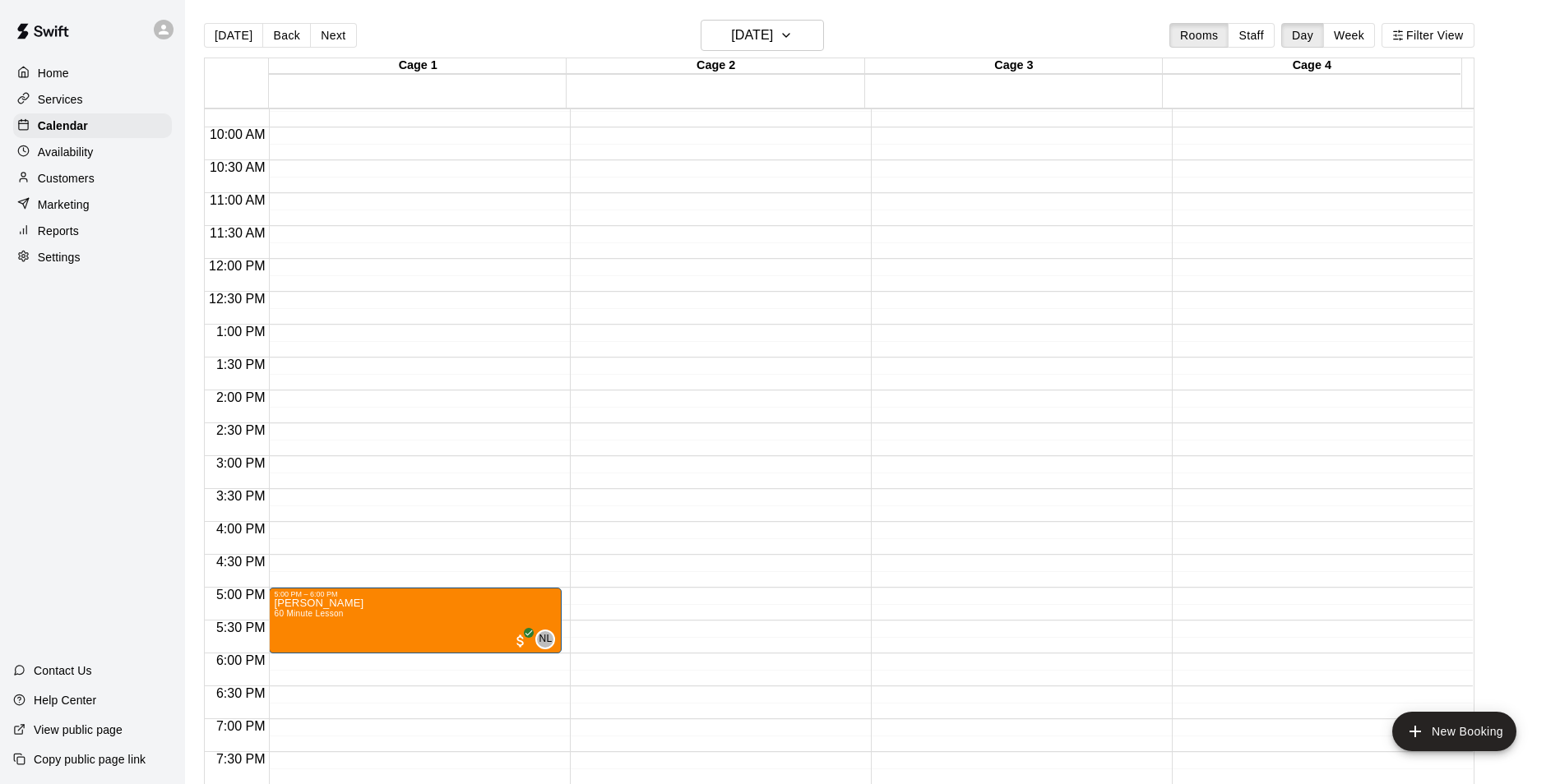
click at [315, 543] on div "12:00 AM – 9:00 AM Closed 5:00 PM – 6:00 PM Taylor Gamble 60 Minute Lesson NL 0…" at bounding box center [415, 259] width 292 height 1578
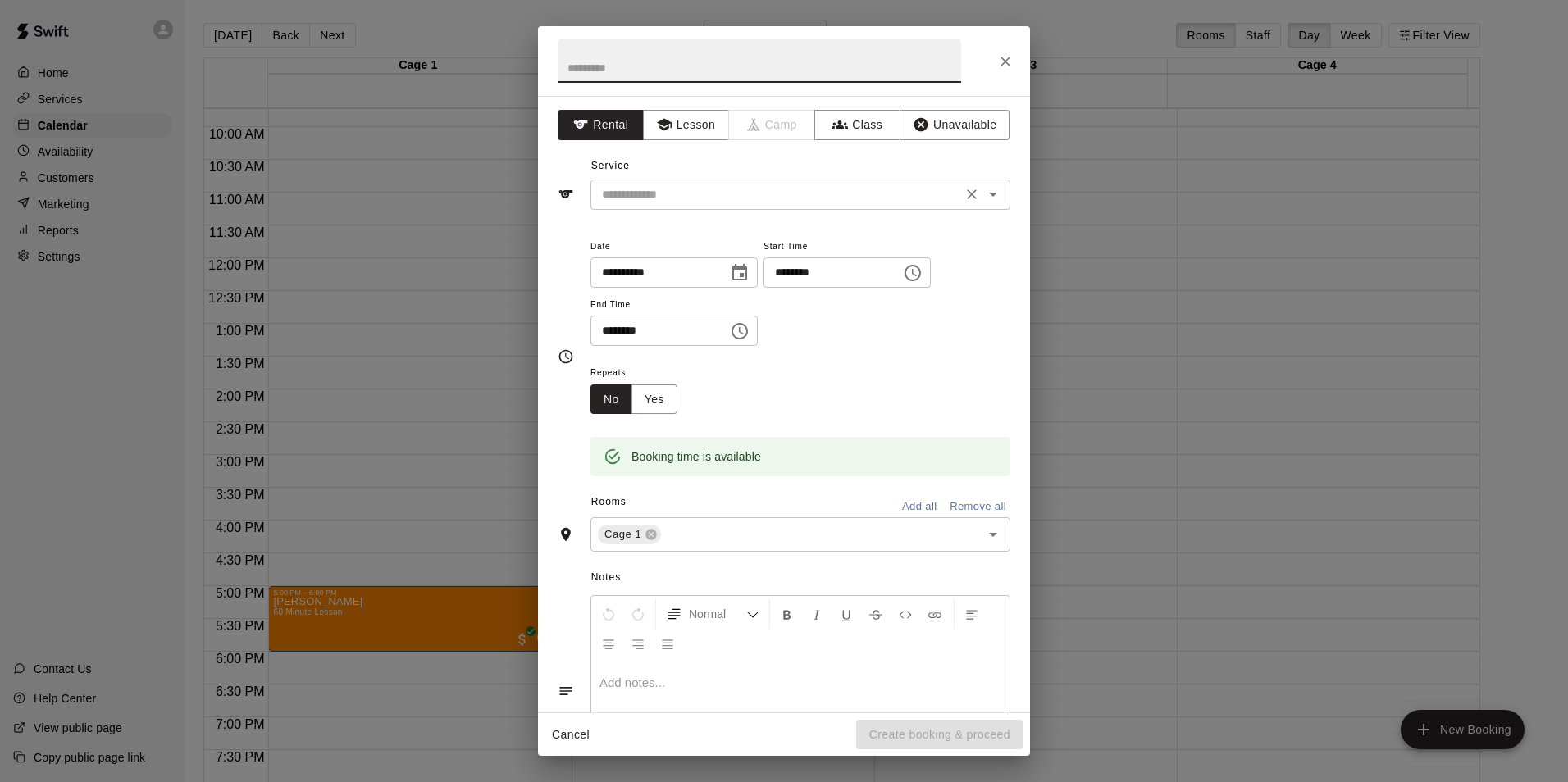
drag, startPoint x: 945, startPoint y: 198, endPoint x: 927, endPoint y: 189, distance: 20.1
click at [934, 193] on div "​" at bounding box center [800, 194] width 420 height 31
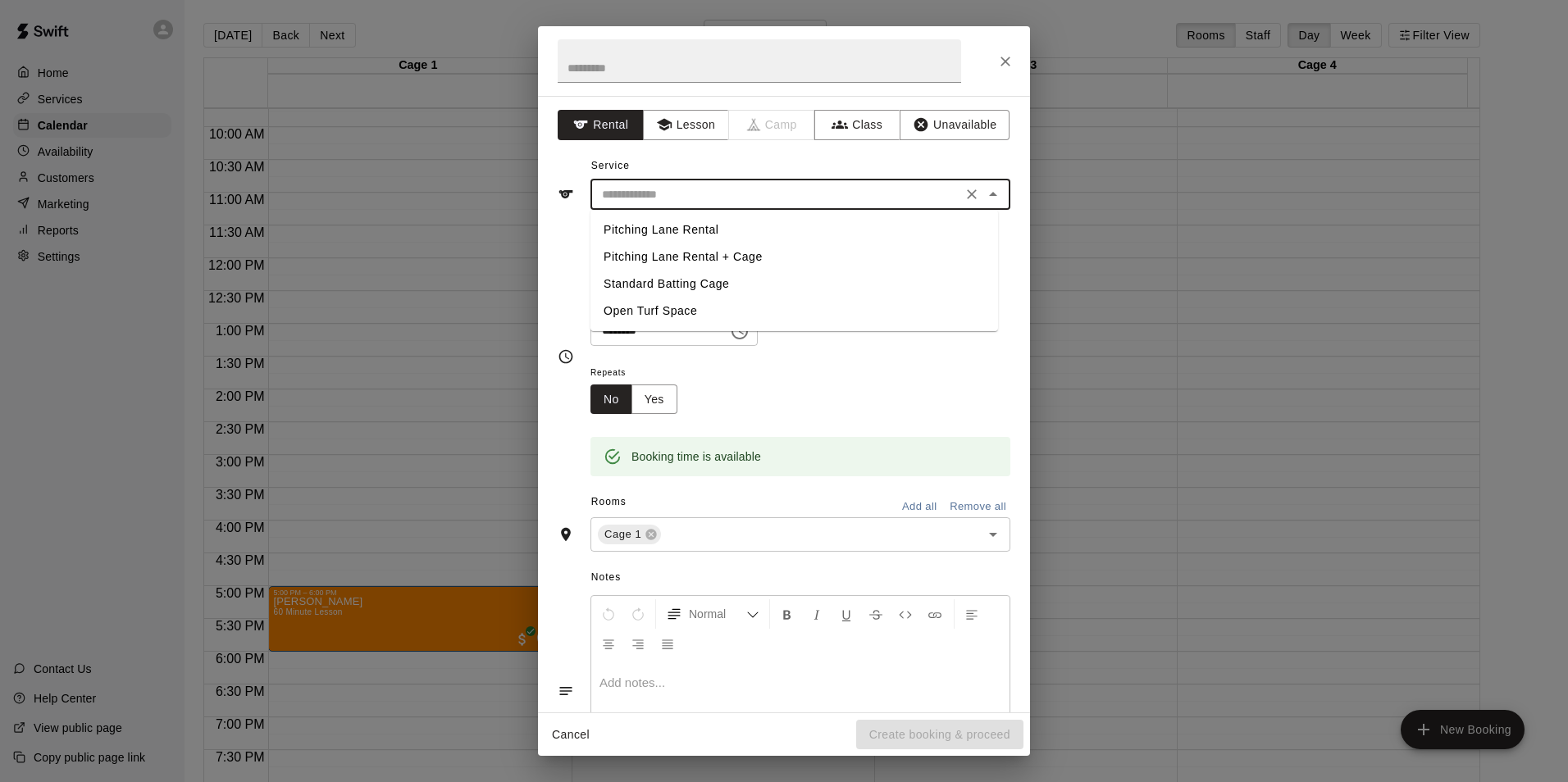
click at [793, 229] on li "Pitching Lane Rental" at bounding box center [794, 229] width 407 height 27
type input "**********"
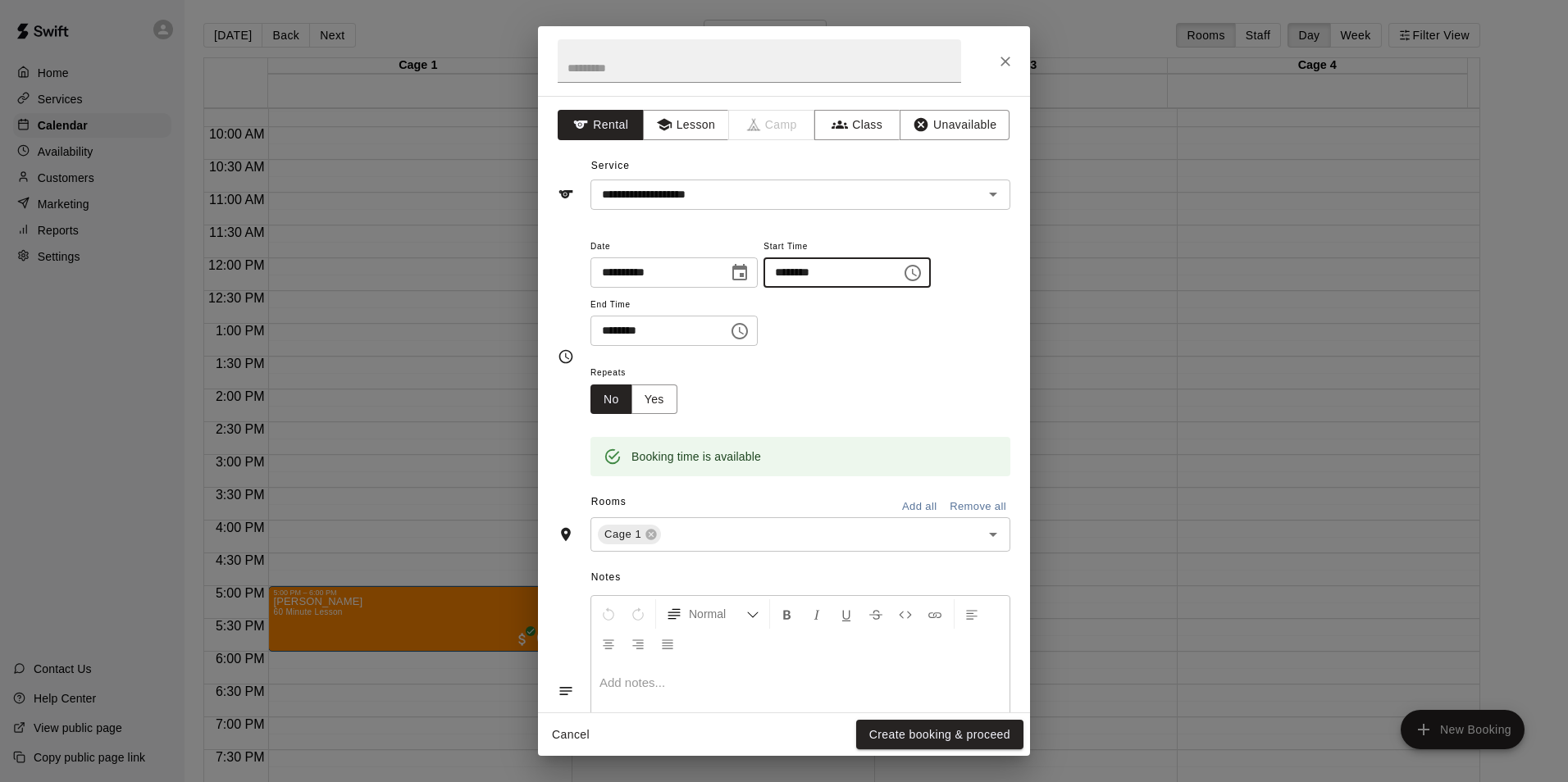
click at [813, 277] on input "********" at bounding box center [826, 273] width 126 height 31
type input "********"
click at [628, 329] on input "********" at bounding box center [653, 331] width 126 height 31
type input "********"
click at [951, 732] on button "Create booking & proceed" at bounding box center [939, 735] width 167 height 31
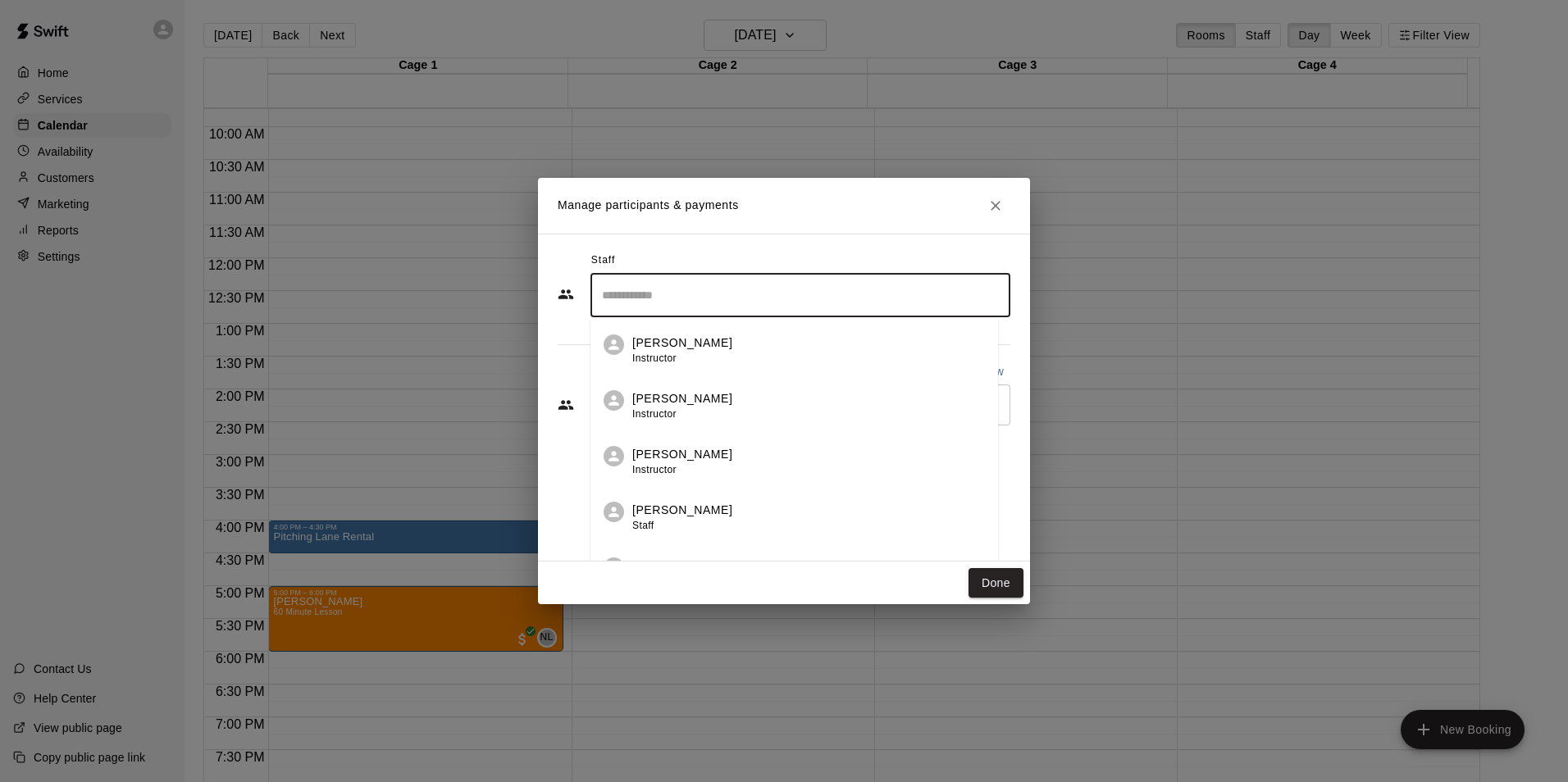
click at [726, 288] on input "Search staff" at bounding box center [800, 295] width 405 height 29
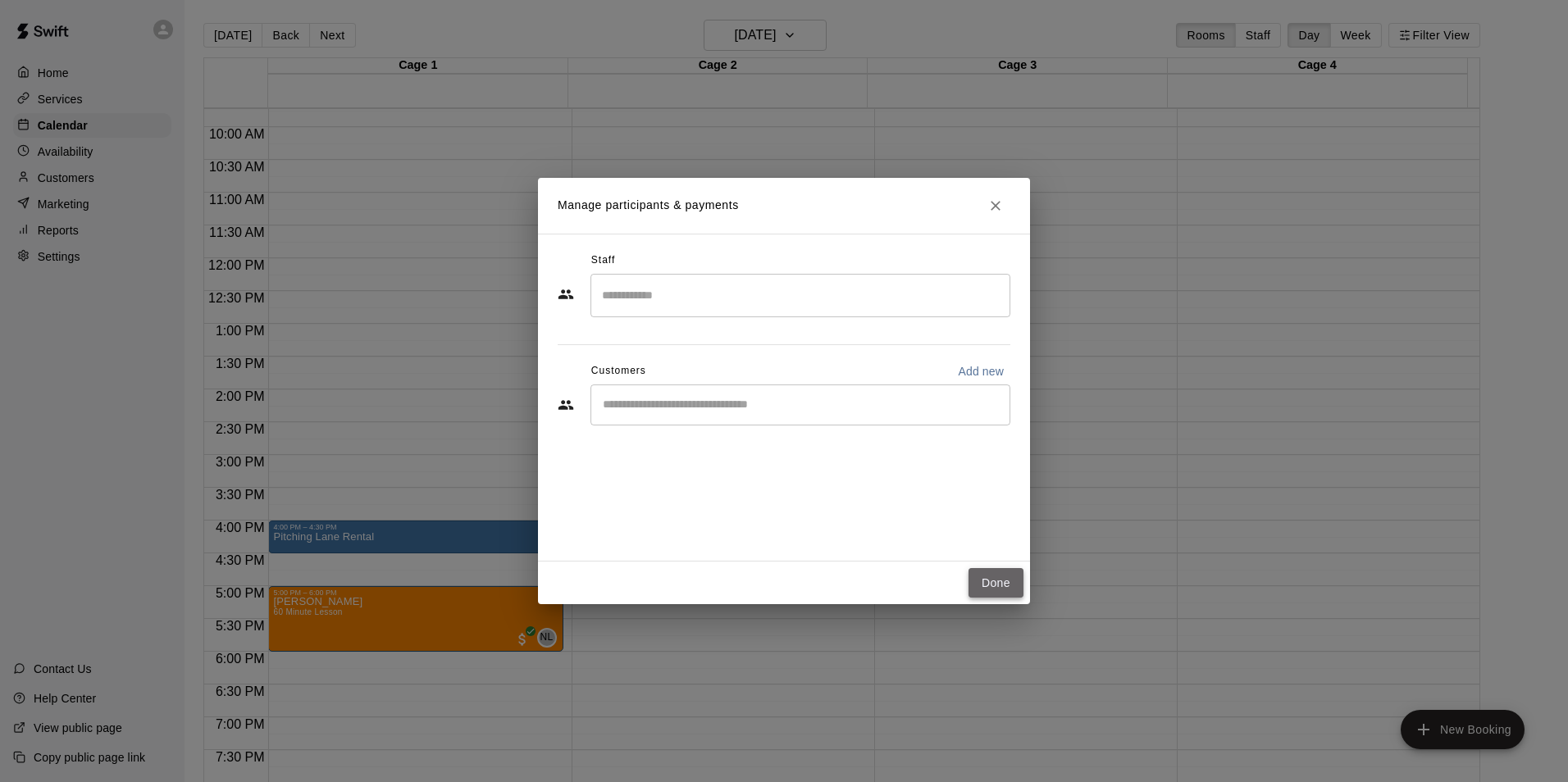
click at [1006, 592] on button "Done" at bounding box center [996, 583] width 55 height 31
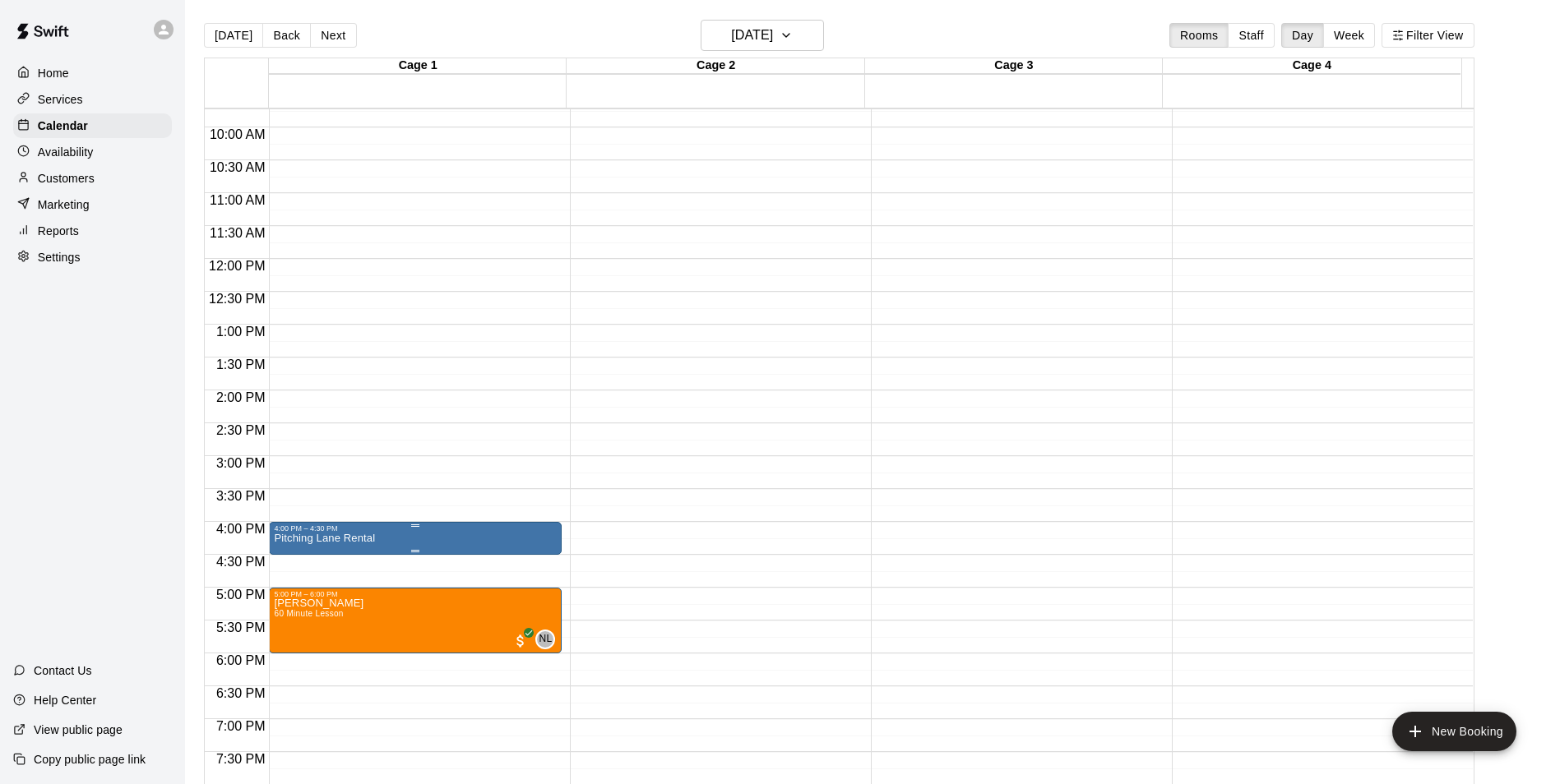
click at [466, 555] on div "4:00 PM – 4:30 PM Pitching Lane Rental" at bounding box center [415, 537] width 292 height 32
click at [288, 618] on icon "delete" at bounding box center [284, 618] width 12 height 15
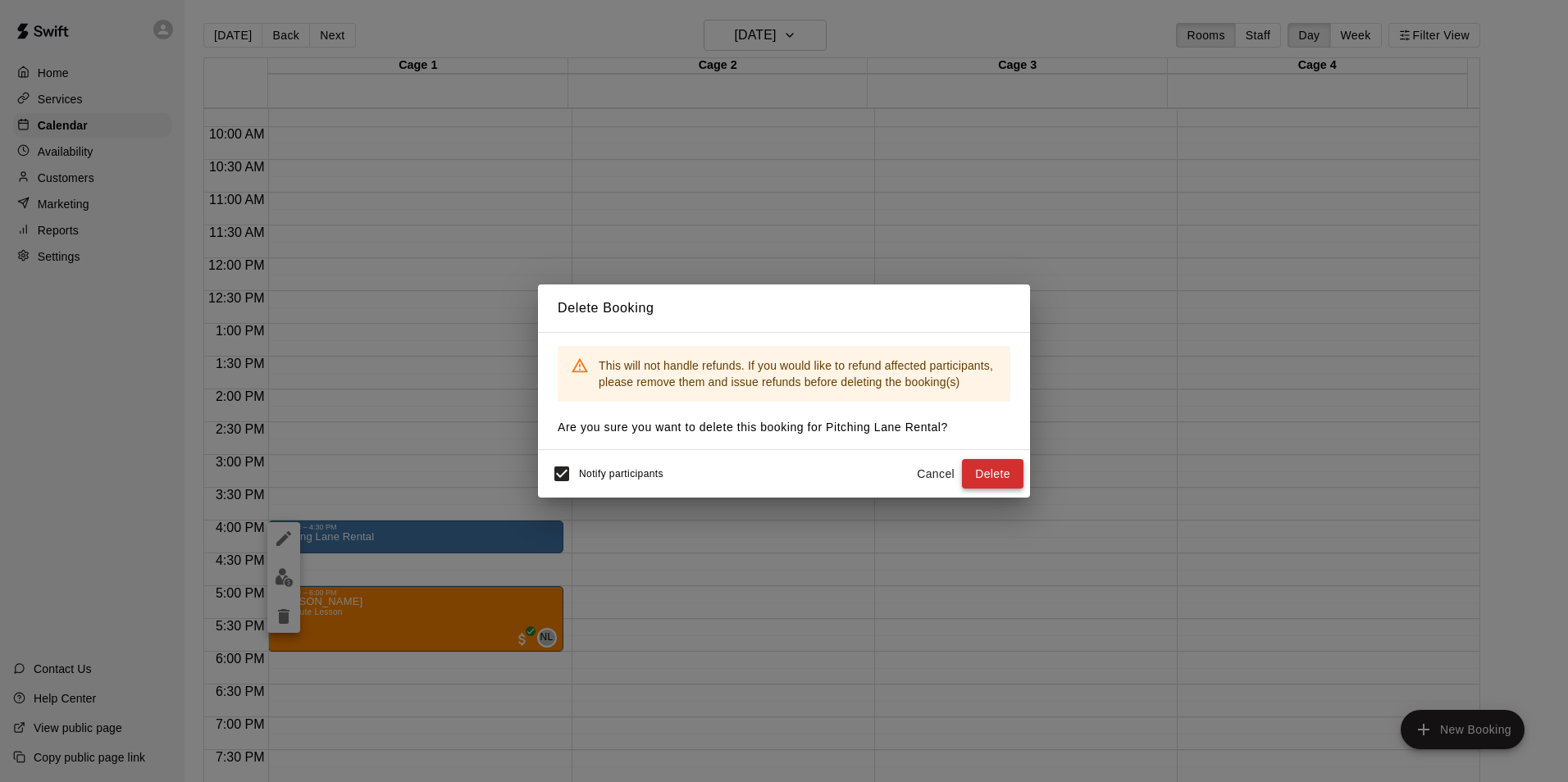
click at [985, 476] on button "Delete" at bounding box center [993, 474] width 62 height 31
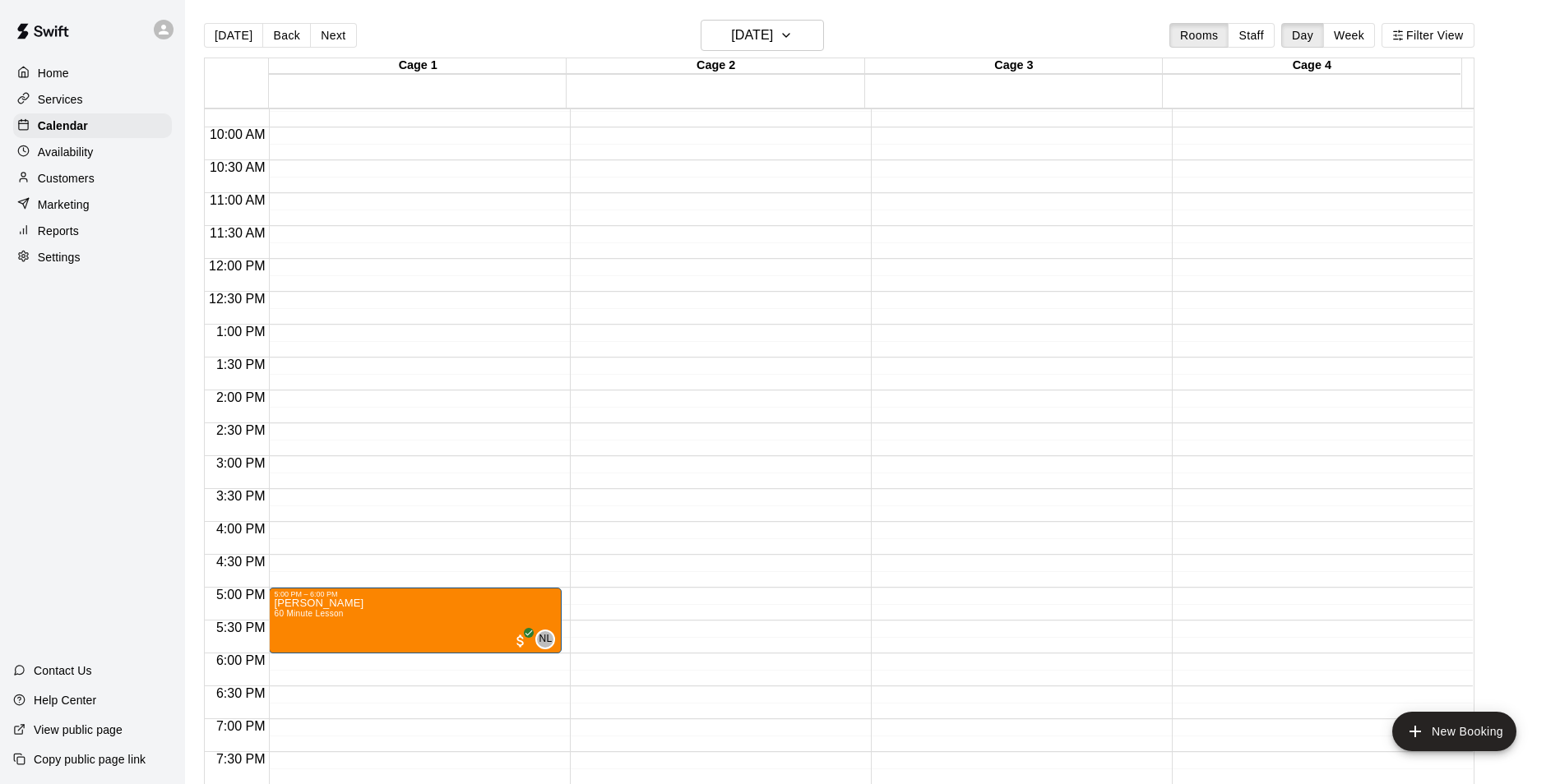
click at [363, 539] on div "12:00 AM – 9:00 AM Closed 5:00 PM – 6:00 PM Taylor Gamble 60 Minute Lesson NL 0…" at bounding box center [415, 259] width 292 height 1578
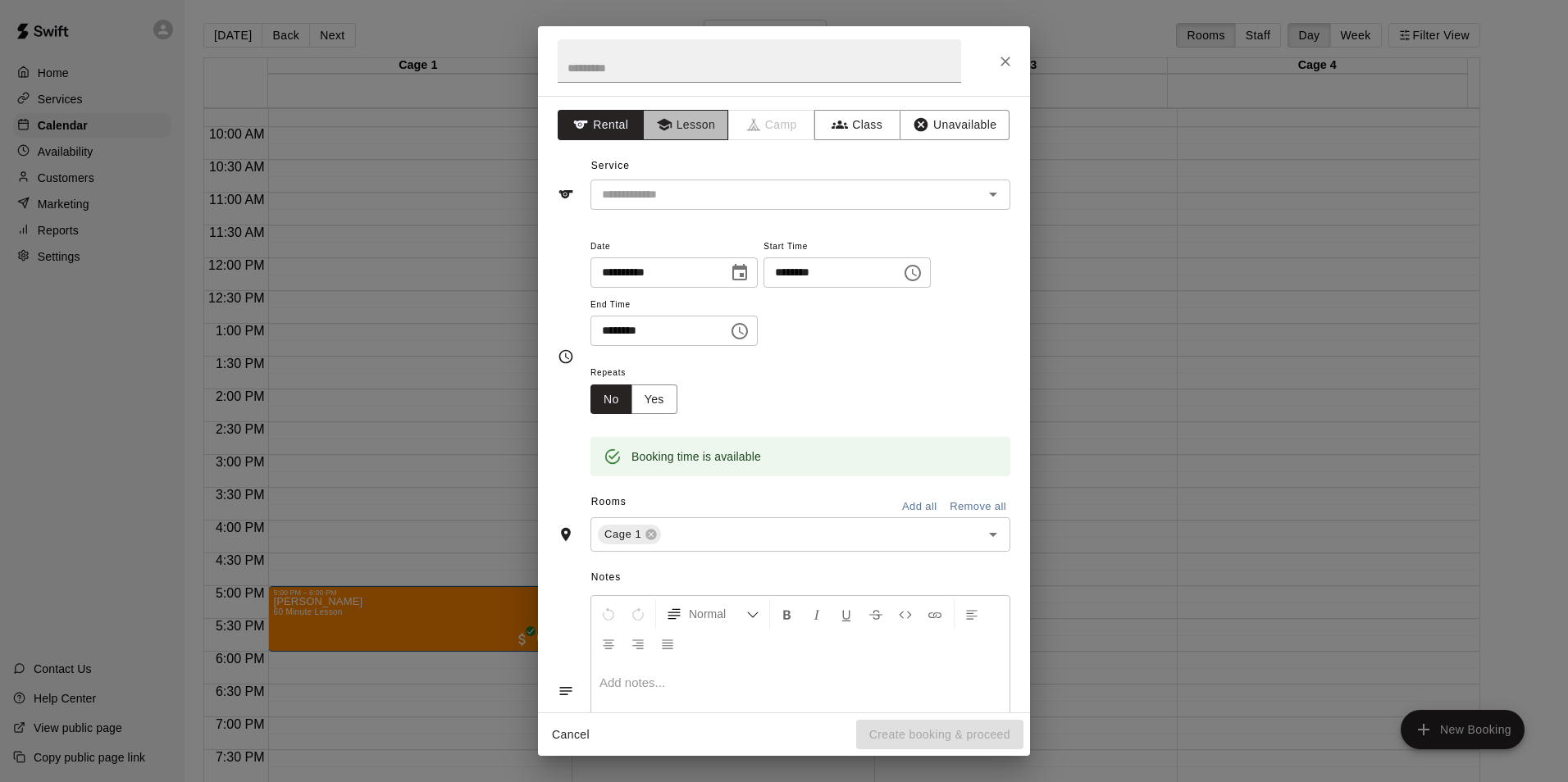
click at [675, 139] on button "Lesson" at bounding box center [686, 125] width 86 height 31
click at [751, 185] on div "​" at bounding box center [800, 194] width 420 height 31
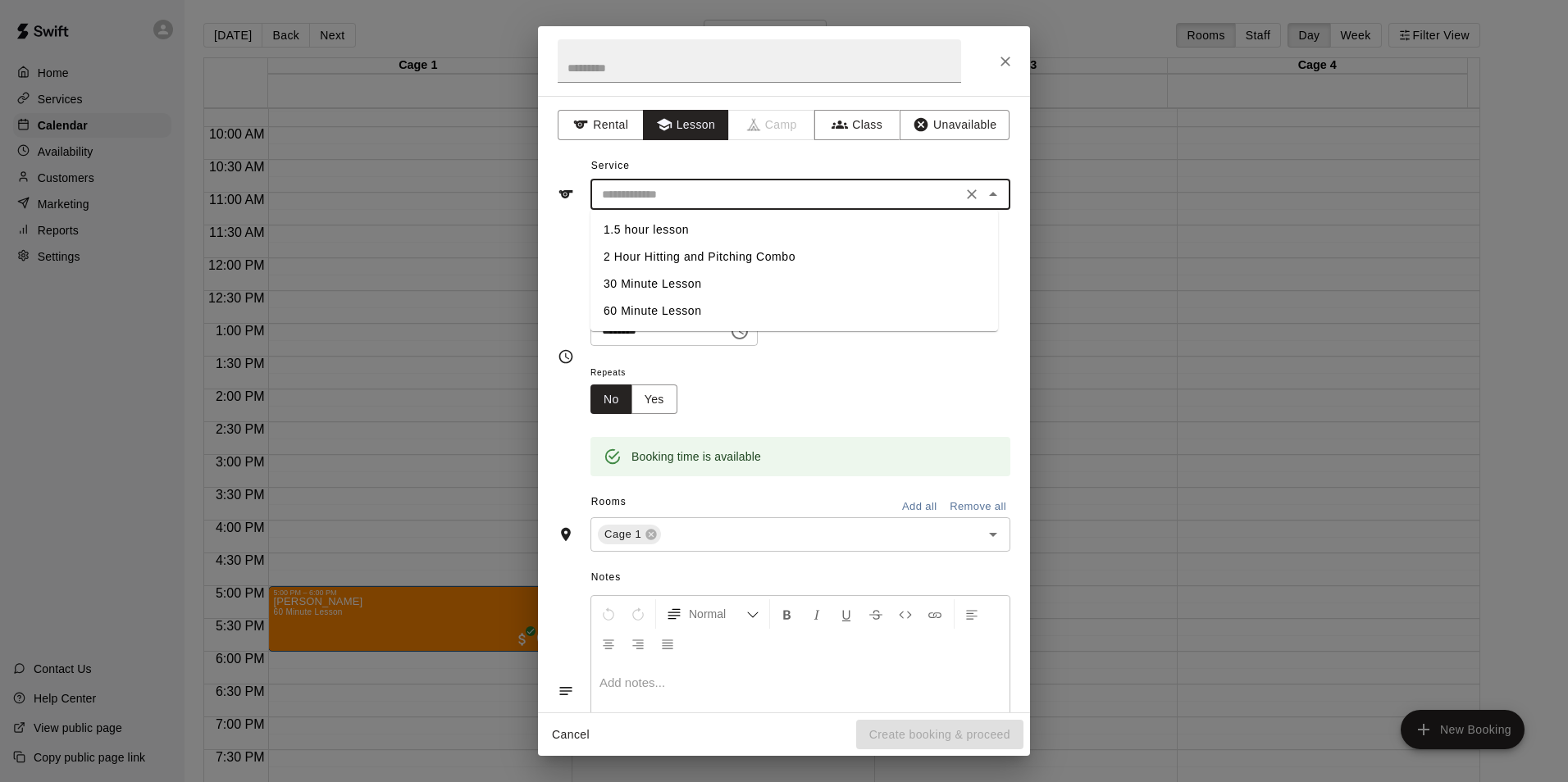
click at [725, 276] on li "30 Minute Lesson" at bounding box center [794, 284] width 407 height 27
type input "**********"
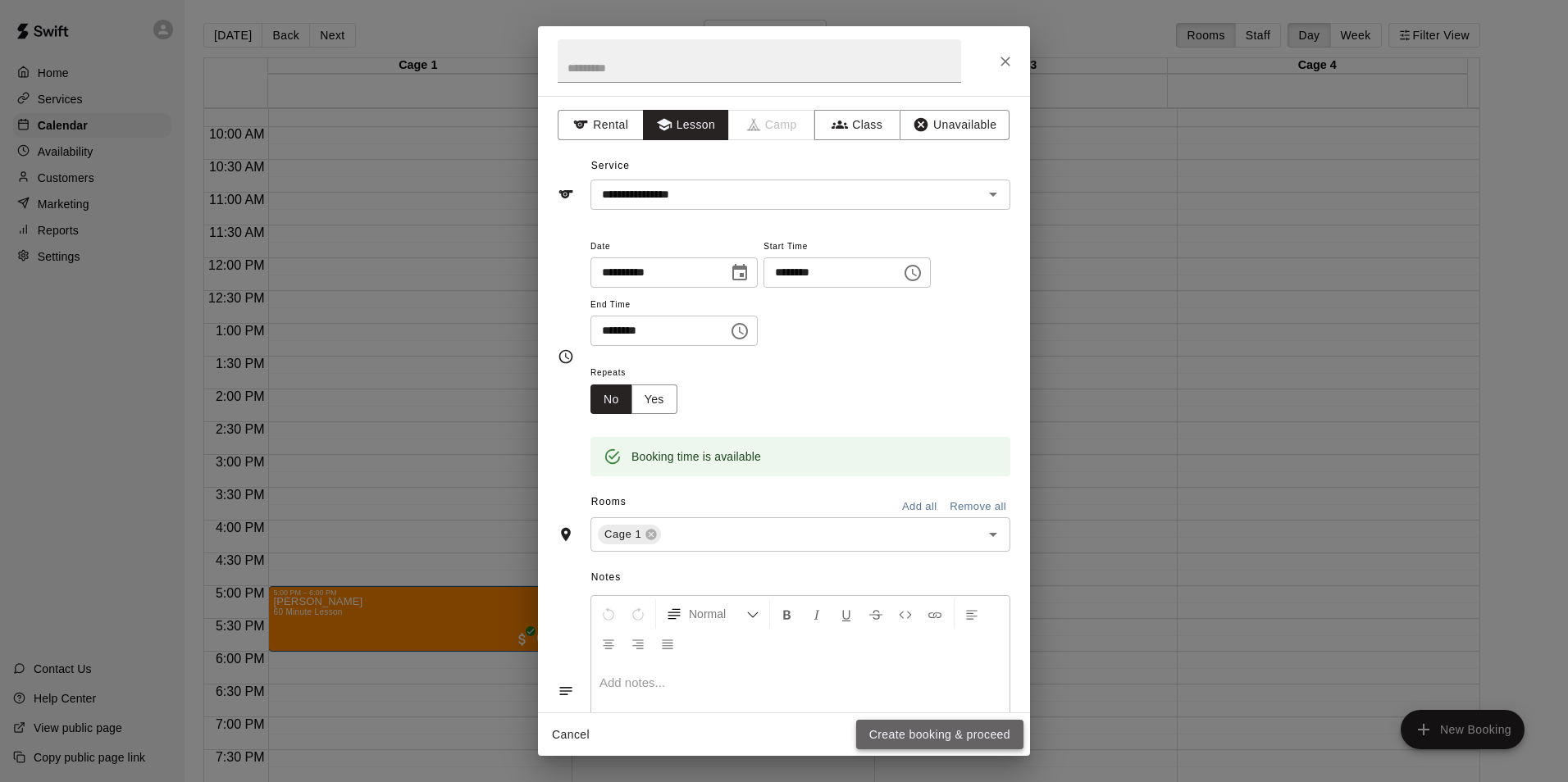
click at [900, 722] on button "Create booking & proceed" at bounding box center [939, 735] width 167 height 31
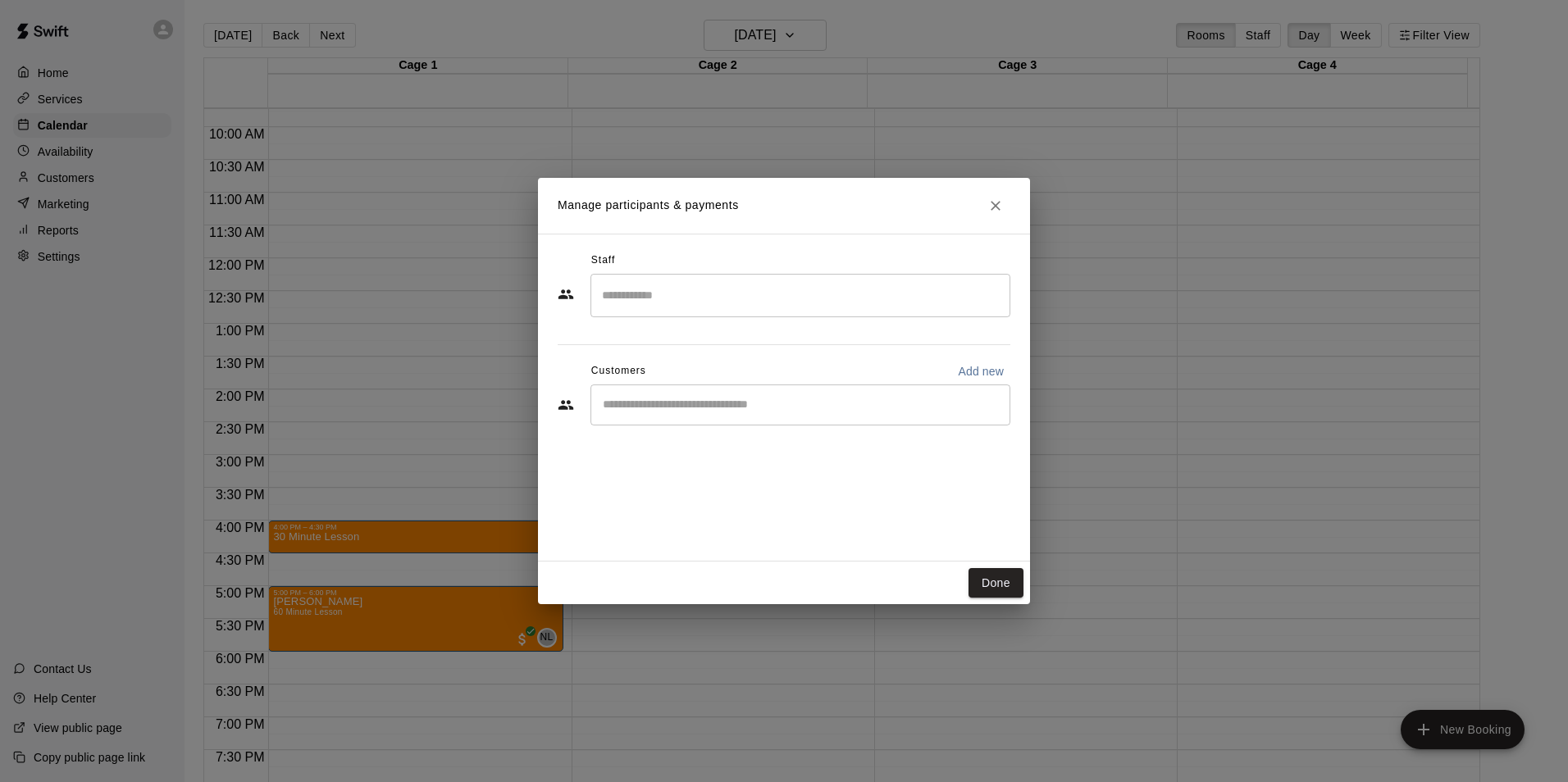
click at [732, 301] on input "Search staff" at bounding box center [800, 295] width 405 height 29
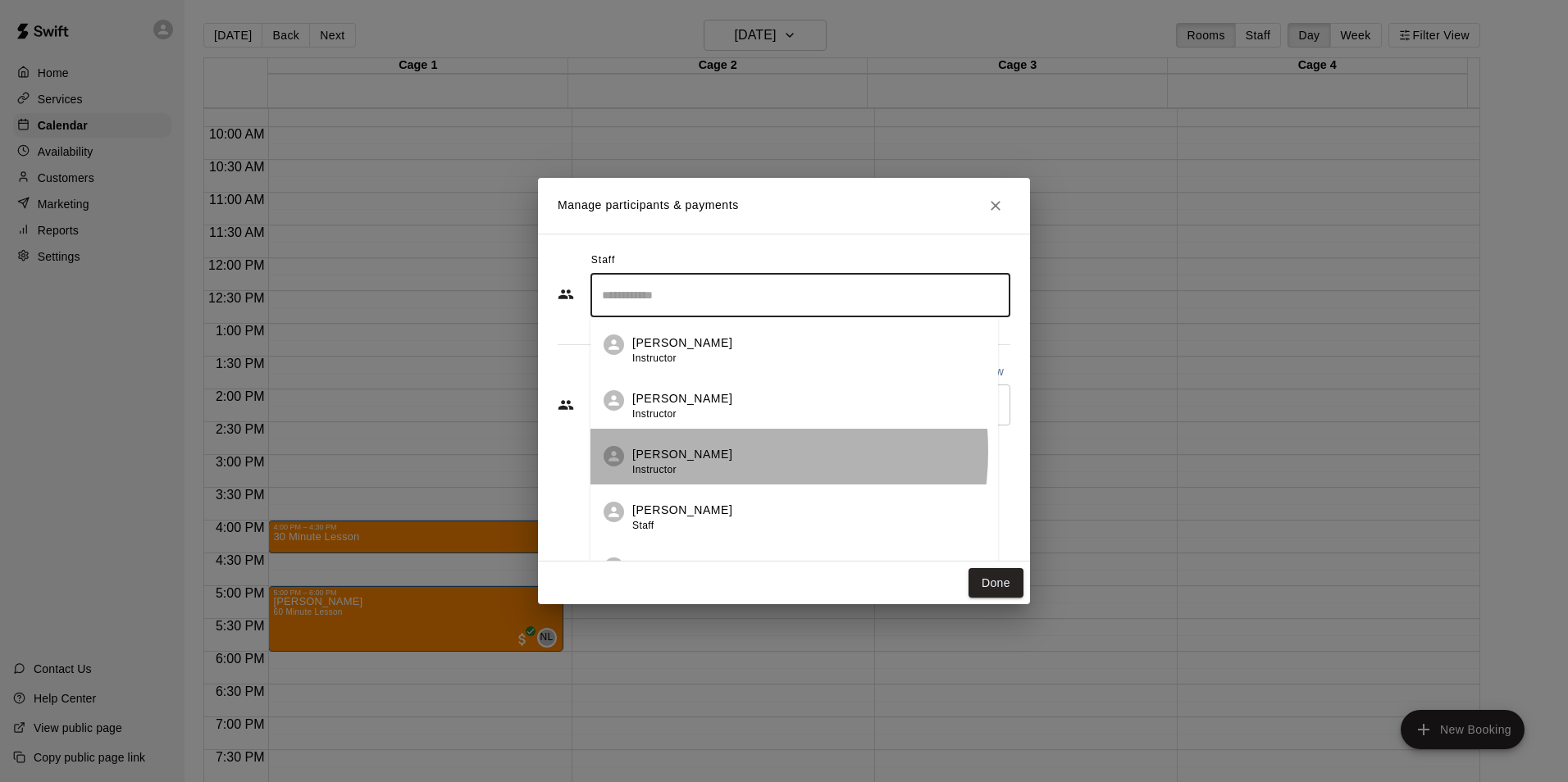
click at [703, 452] on div "Nic Luc Instructor" at bounding box center [809, 462] width 353 height 32
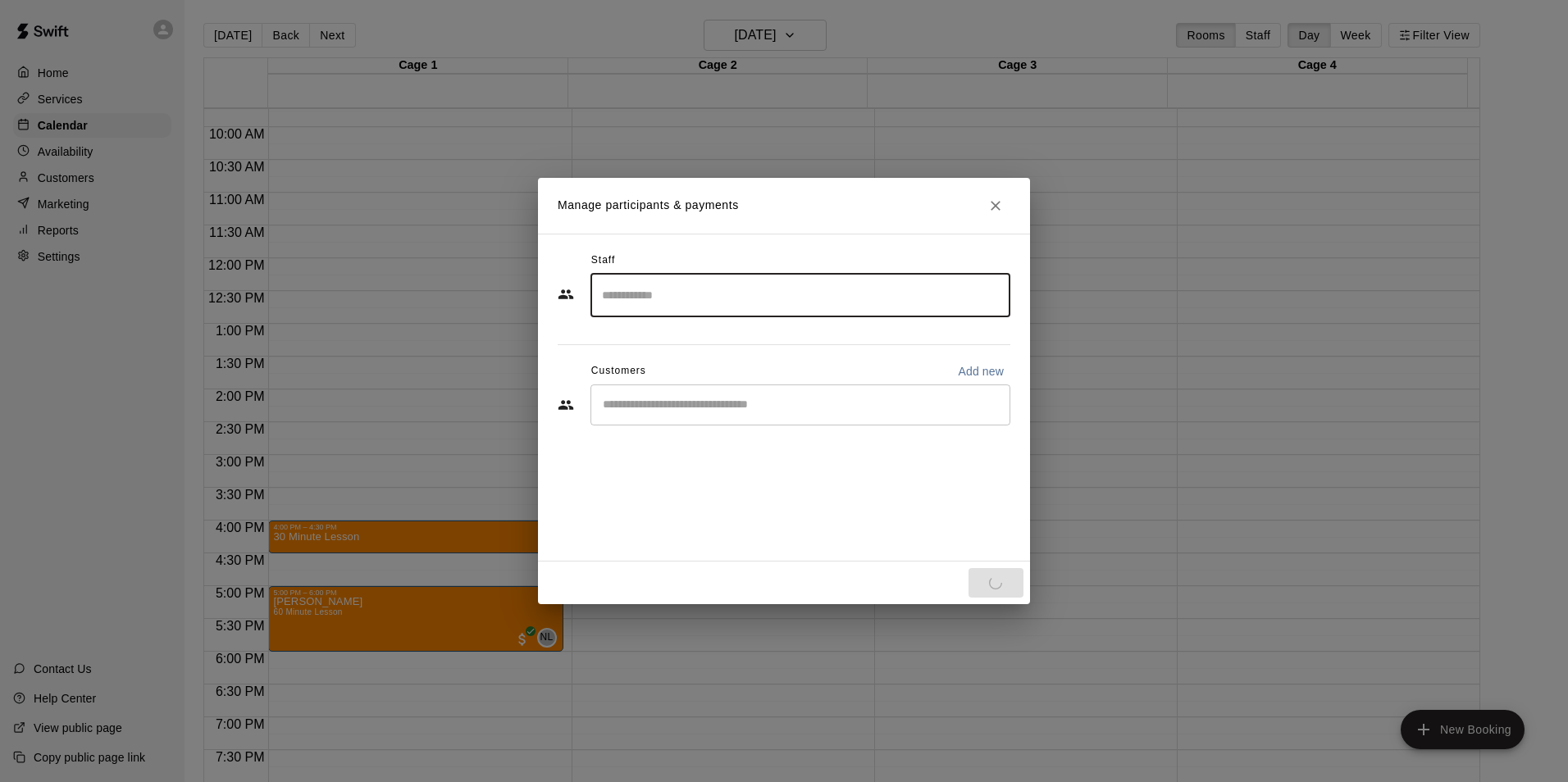
click at [702, 412] on input "Start typing to search customers..." at bounding box center [800, 405] width 405 height 17
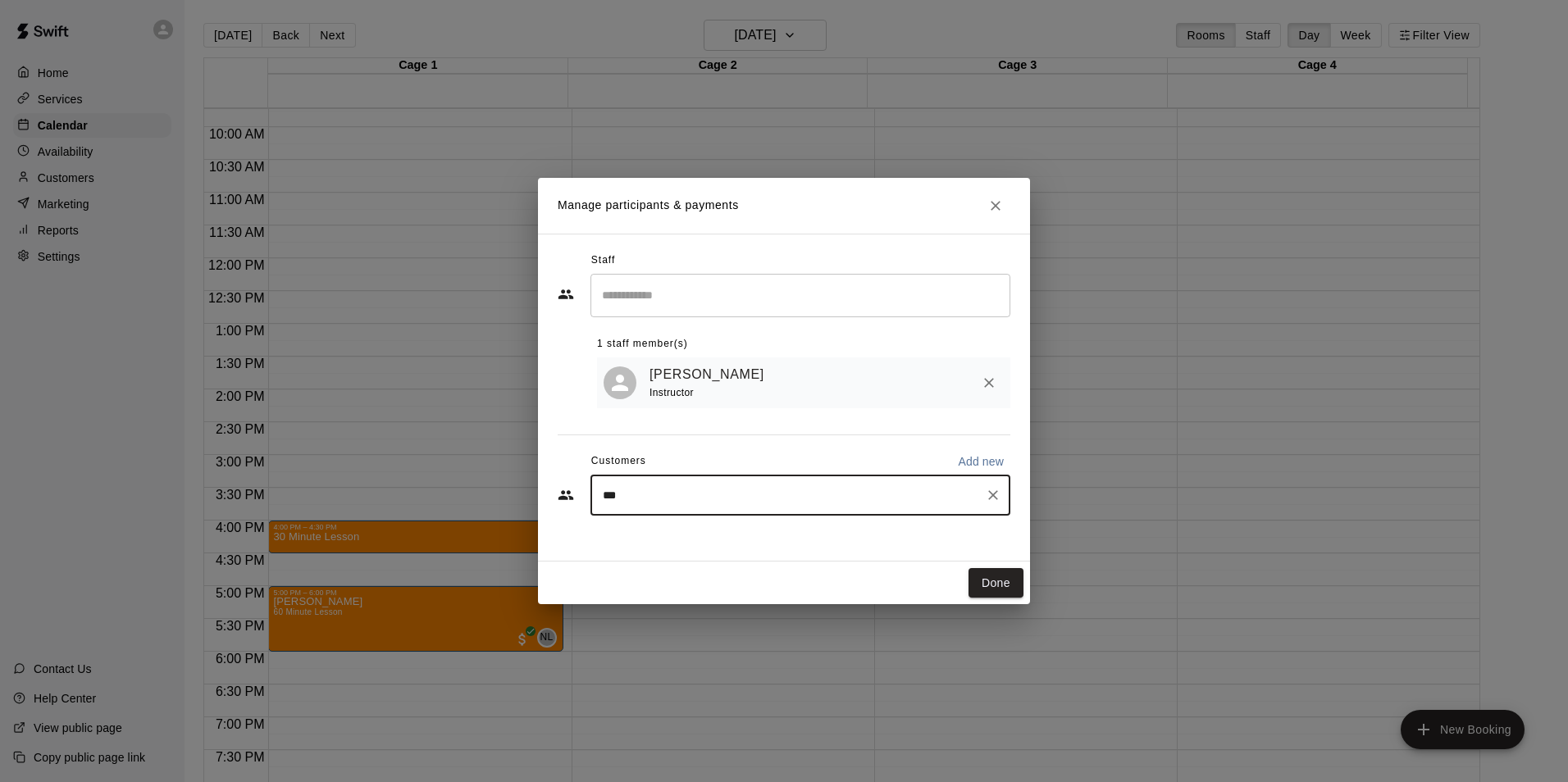
type input "****"
click at [736, 539] on div "[PERSON_NAME] [PERSON_NAME]" at bounding box center [739, 535] width 205 height 17
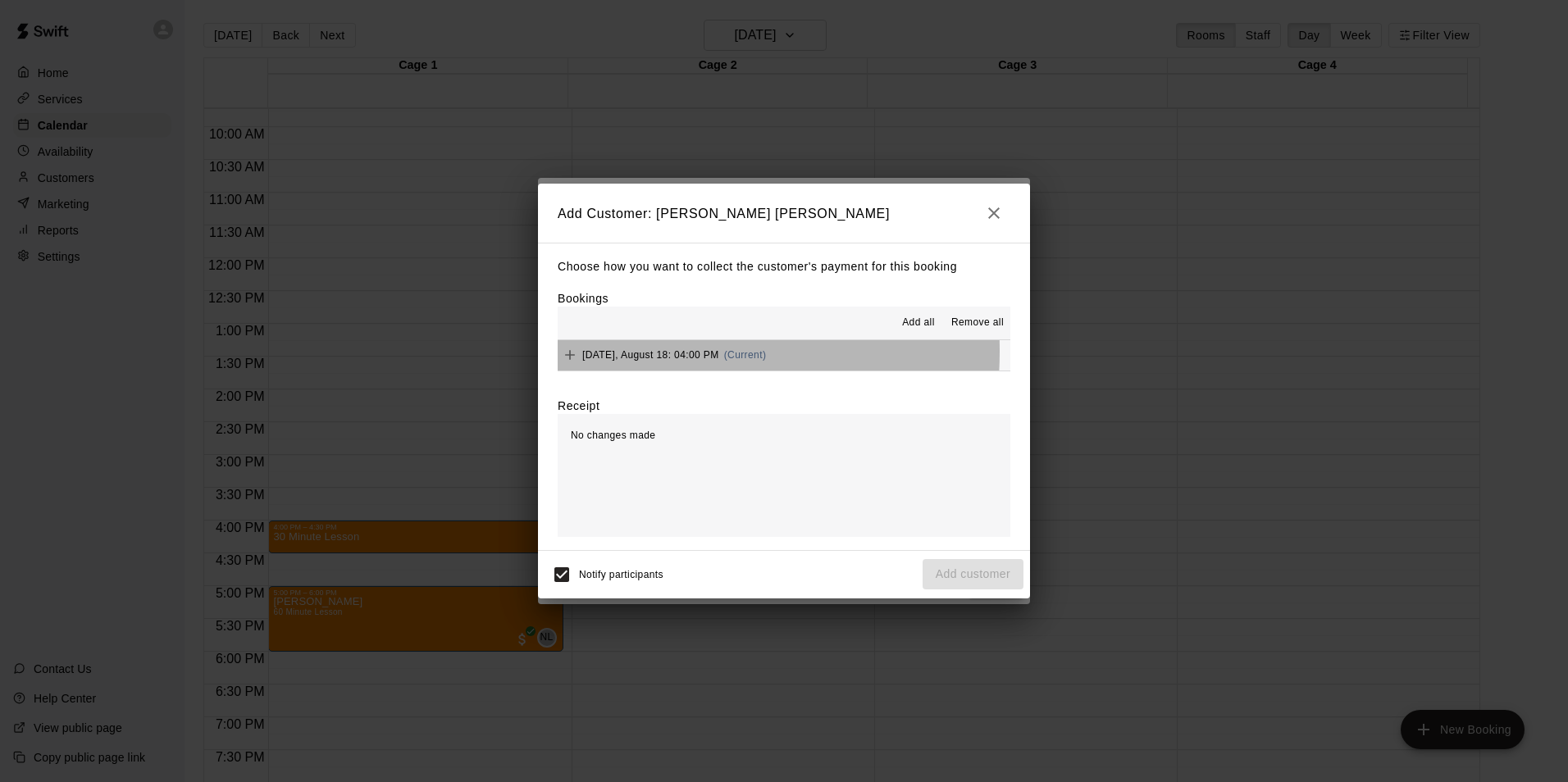
click at [599, 352] on span "Monday, August 18: 04:00 PM" at bounding box center [650, 355] width 137 height 12
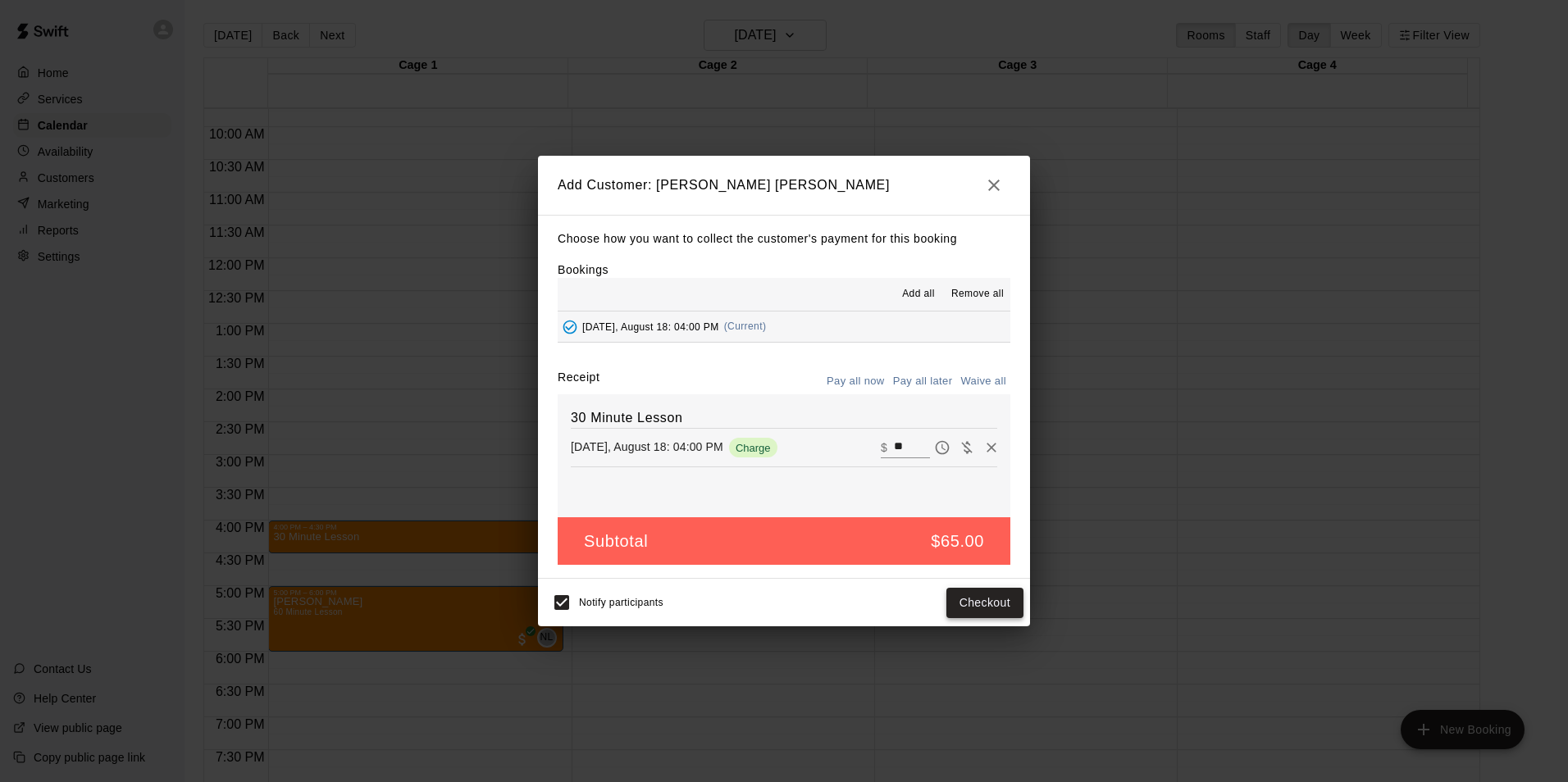
click at [995, 602] on button "Checkout" at bounding box center [985, 602] width 77 height 31
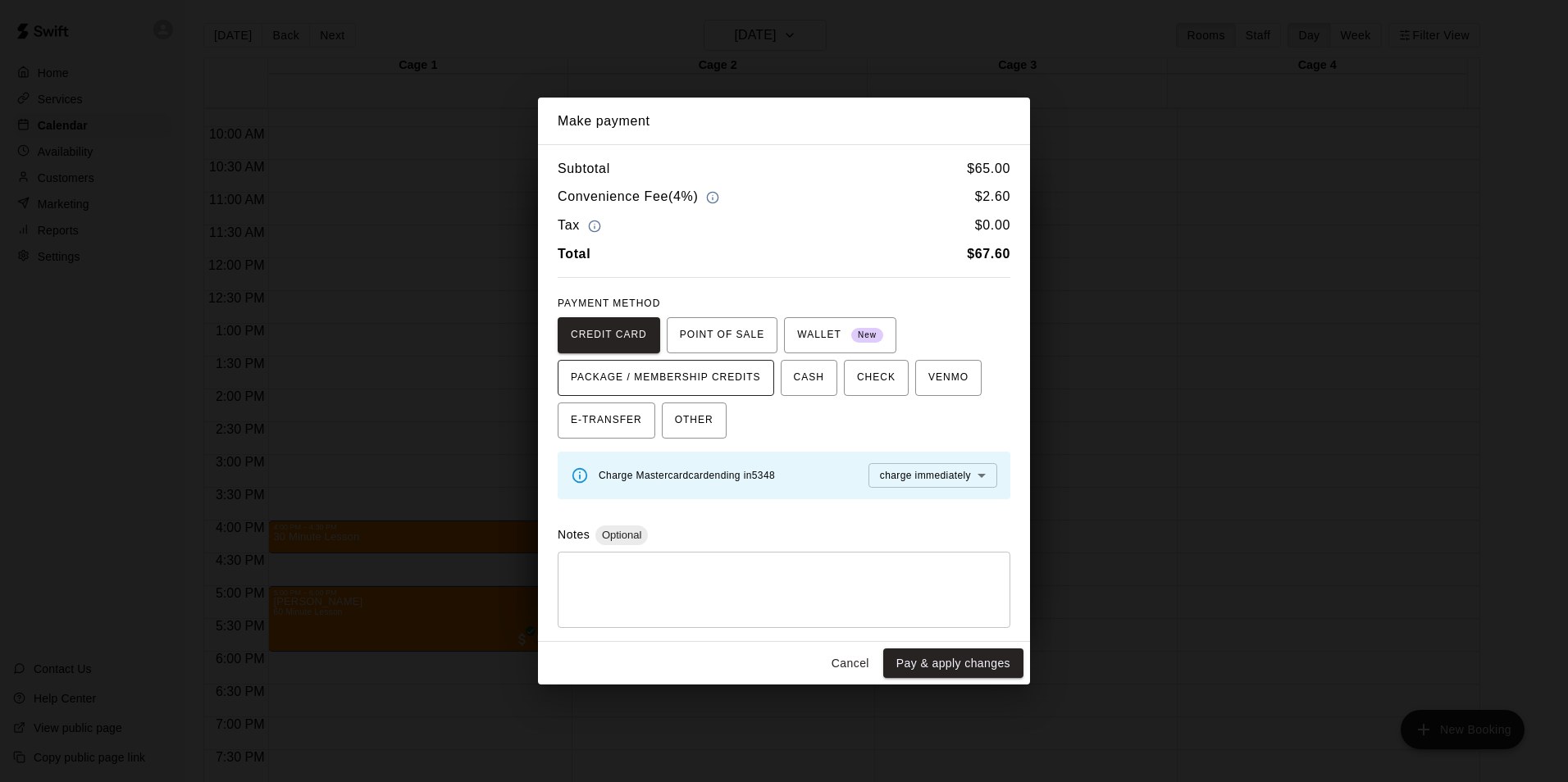
click at [650, 371] on span "PACKAGE / MEMBERSHIP CREDITS" at bounding box center [666, 378] width 190 height 27
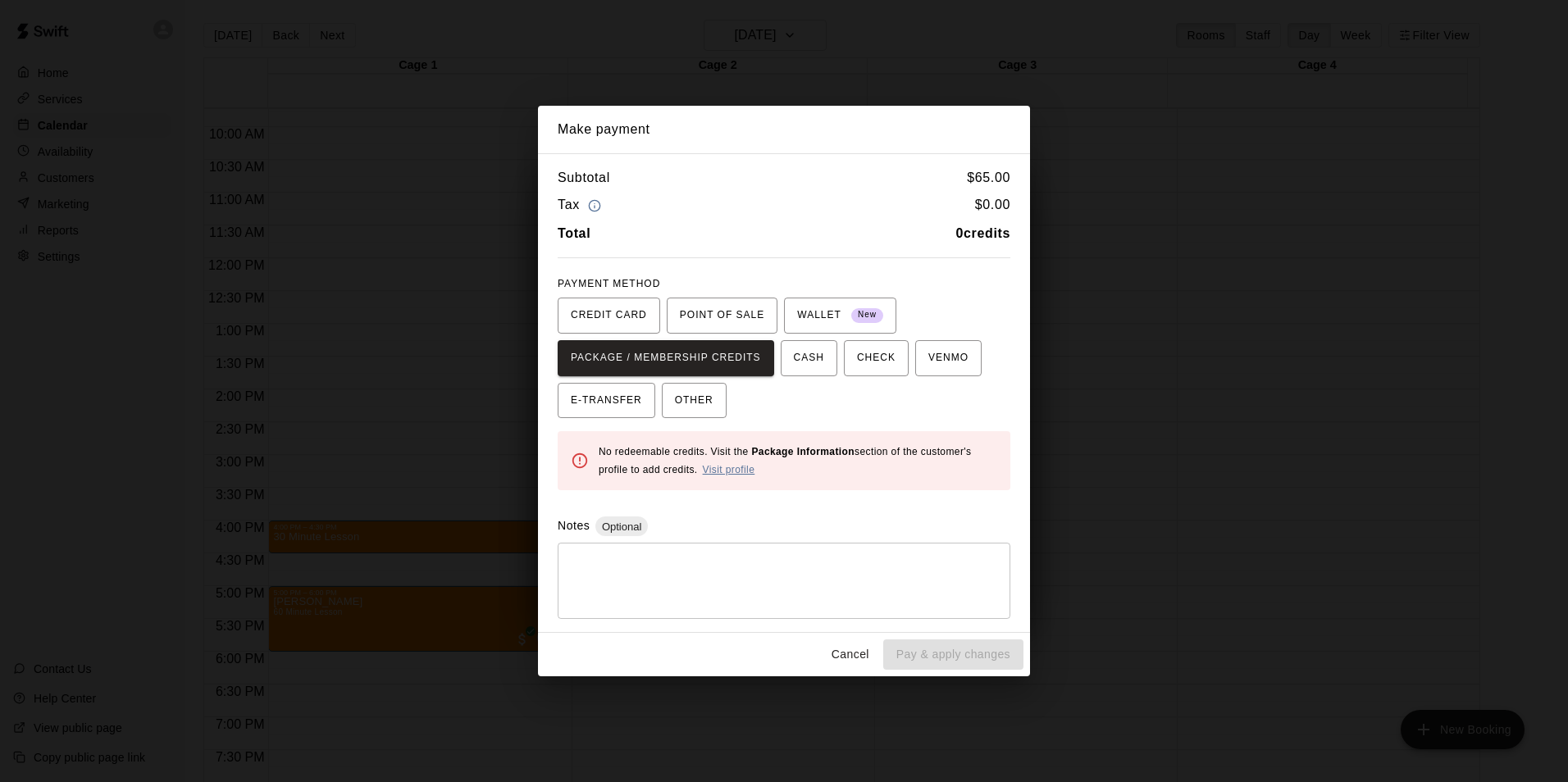
click at [727, 470] on link "Visit profile" at bounding box center [728, 470] width 52 height 12
click at [824, 476] on div "No redeemable credits. Visit the Package Information section of the customer's …" at bounding box center [797, 460] width 398 height 49
drag, startPoint x: 698, startPoint y: 396, endPoint x: 1013, endPoint y: 596, distance: 373.1
click at [698, 396] on span "OTHER" at bounding box center [694, 401] width 38 height 27
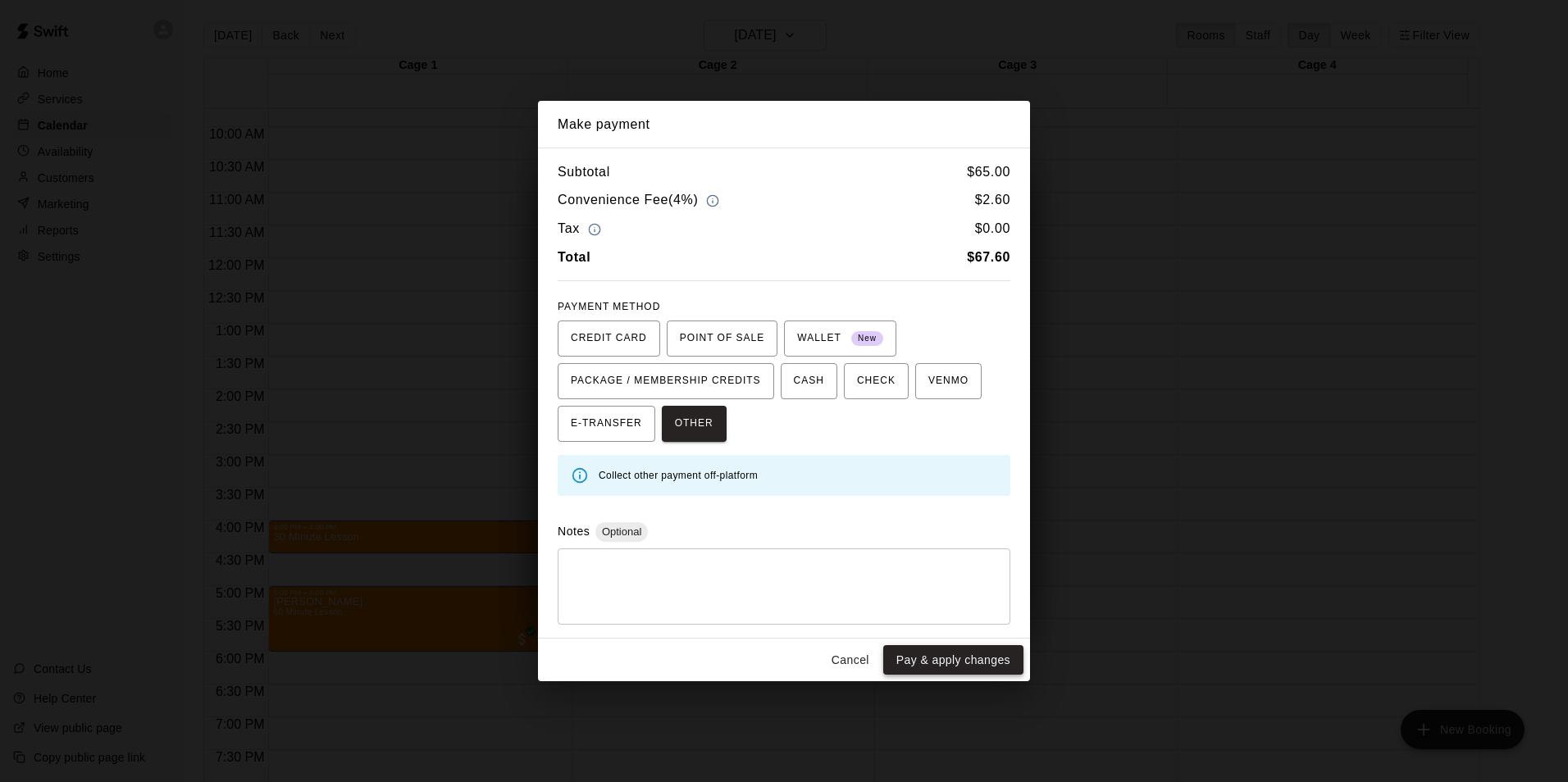
click at [960, 660] on button "Pay & apply changes" at bounding box center [954, 660] width 141 height 31
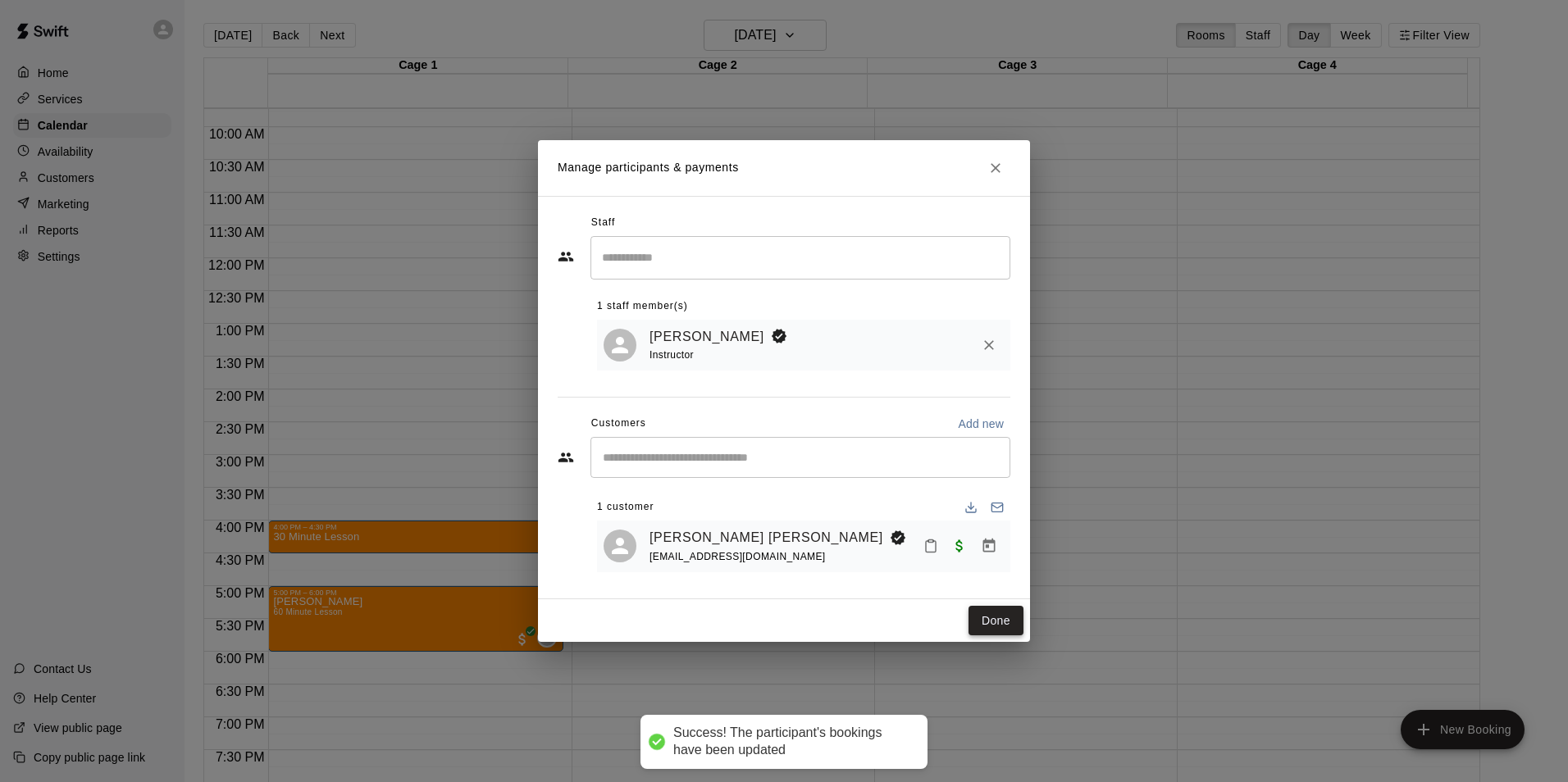
click at [1006, 635] on button "Done" at bounding box center [996, 621] width 55 height 31
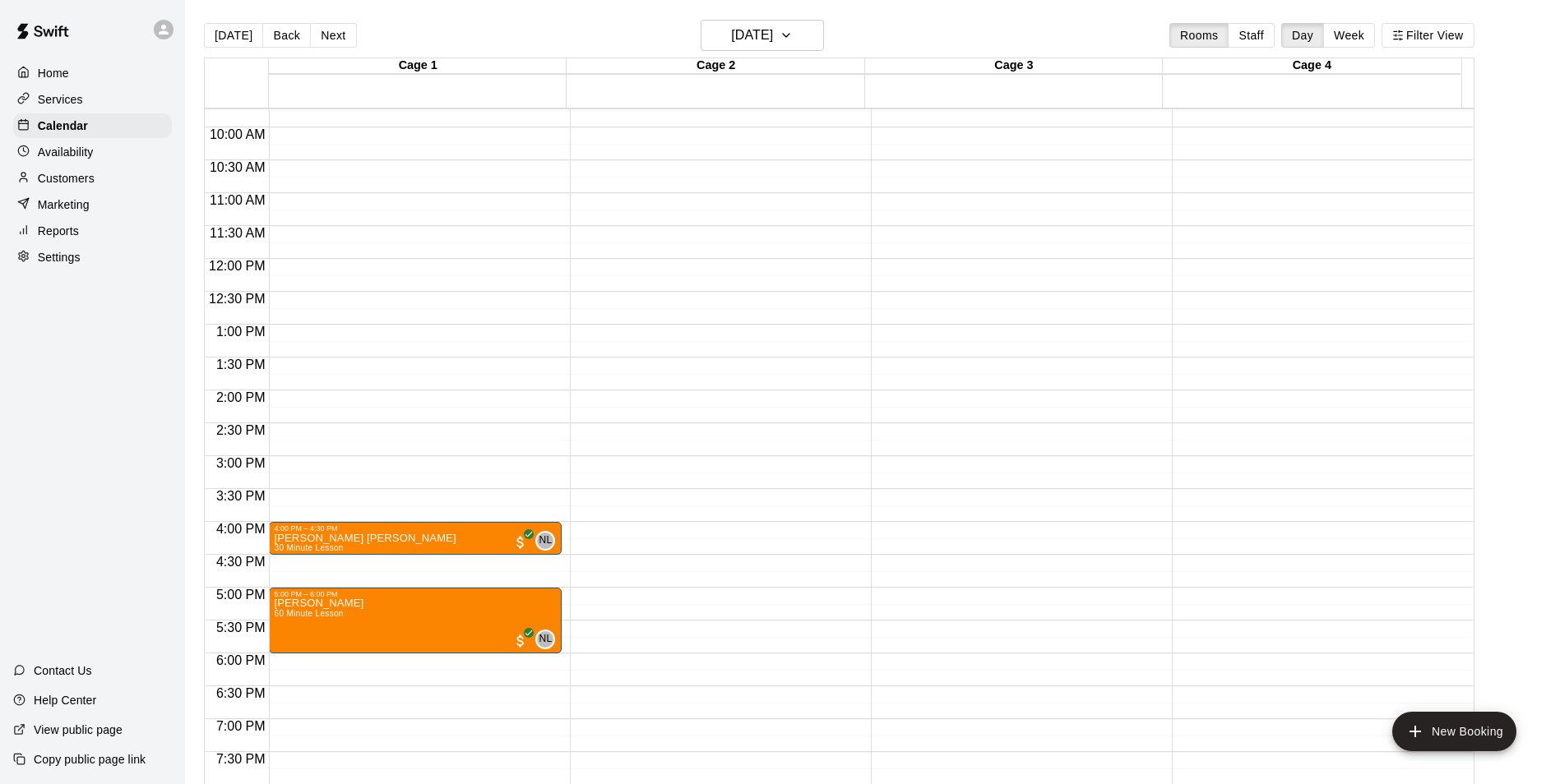
click at [374, 567] on div "12:00 AM – 9:00 AM Closed 4:00 PM – 4:30 PM Hudson Stokes 30 Minute Lesson NL 0…" at bounding box center [415, 259] width 292 height 1578
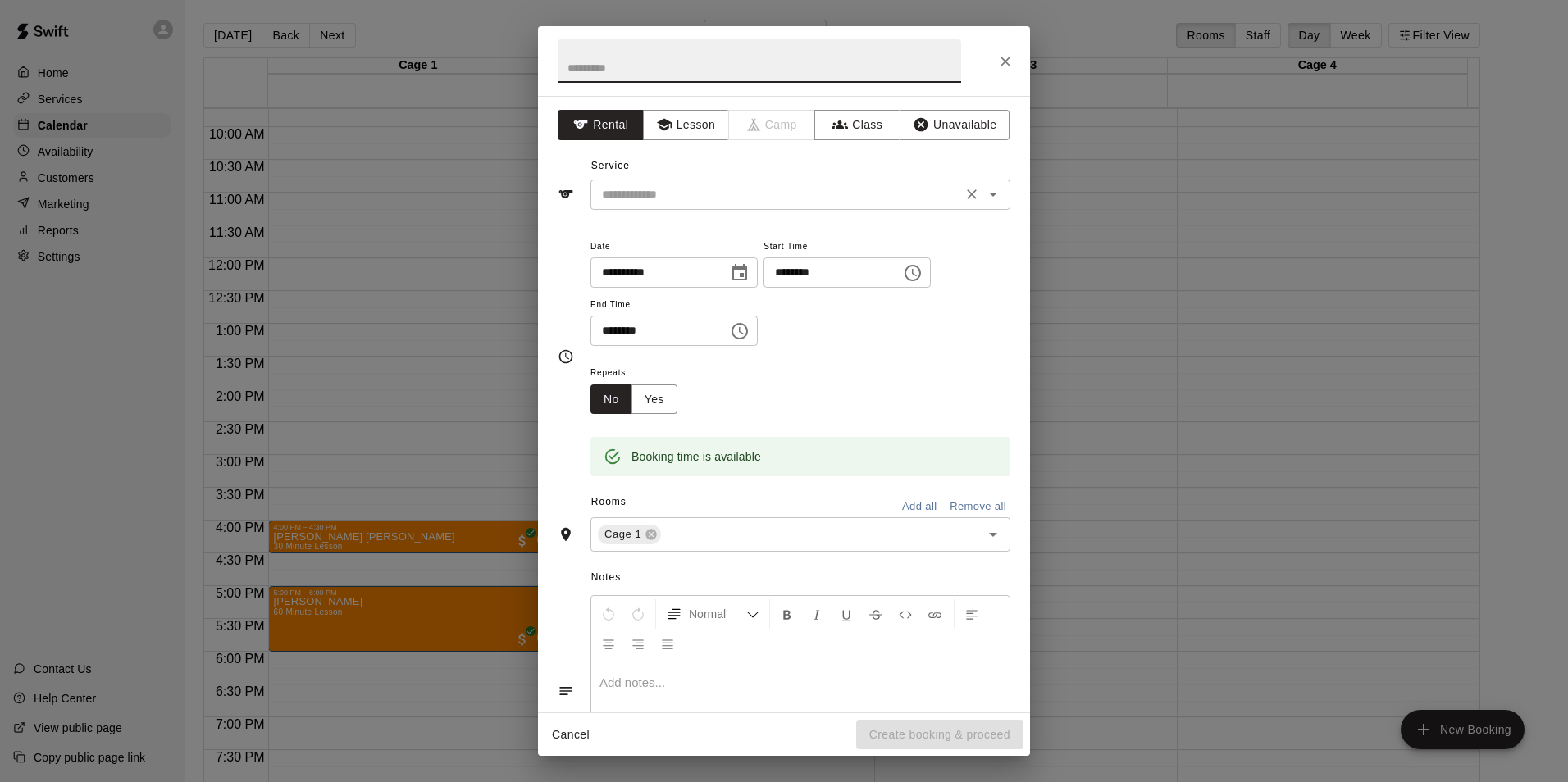
click at [703, 204] on input "text" at bounding box center [776, 194] width 362 height 21
click at [691, 140] on button "Lesson" at bounding box center [686, 125] width 86 height 31
click at [691, 188] on input "text" at bounding box center [776, 194] width 362 height 21
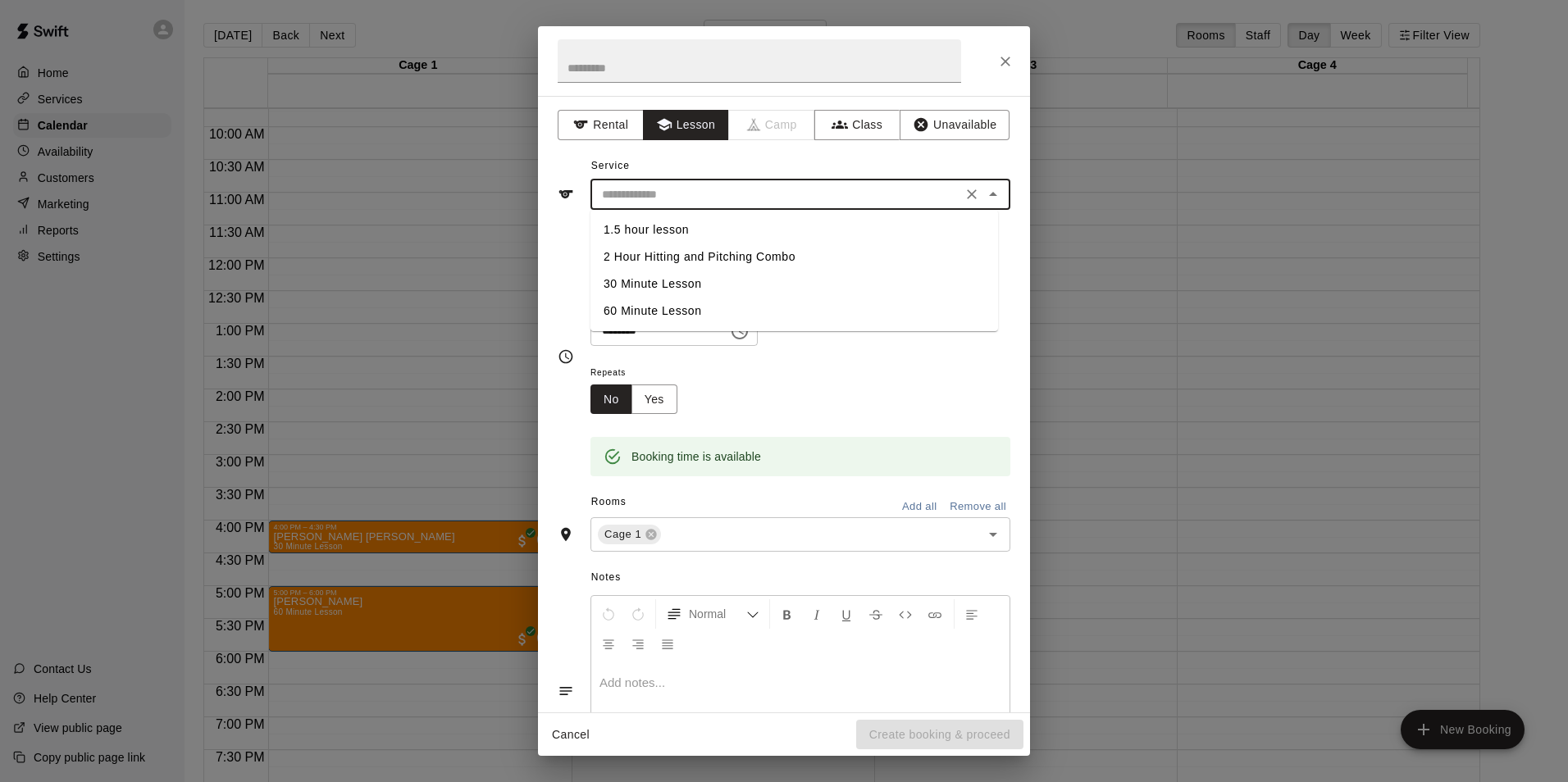
click at [678, 286] on li "30 Minute Lesson" at bounding box center [794, 284] width 407 height 27
type input "**********"
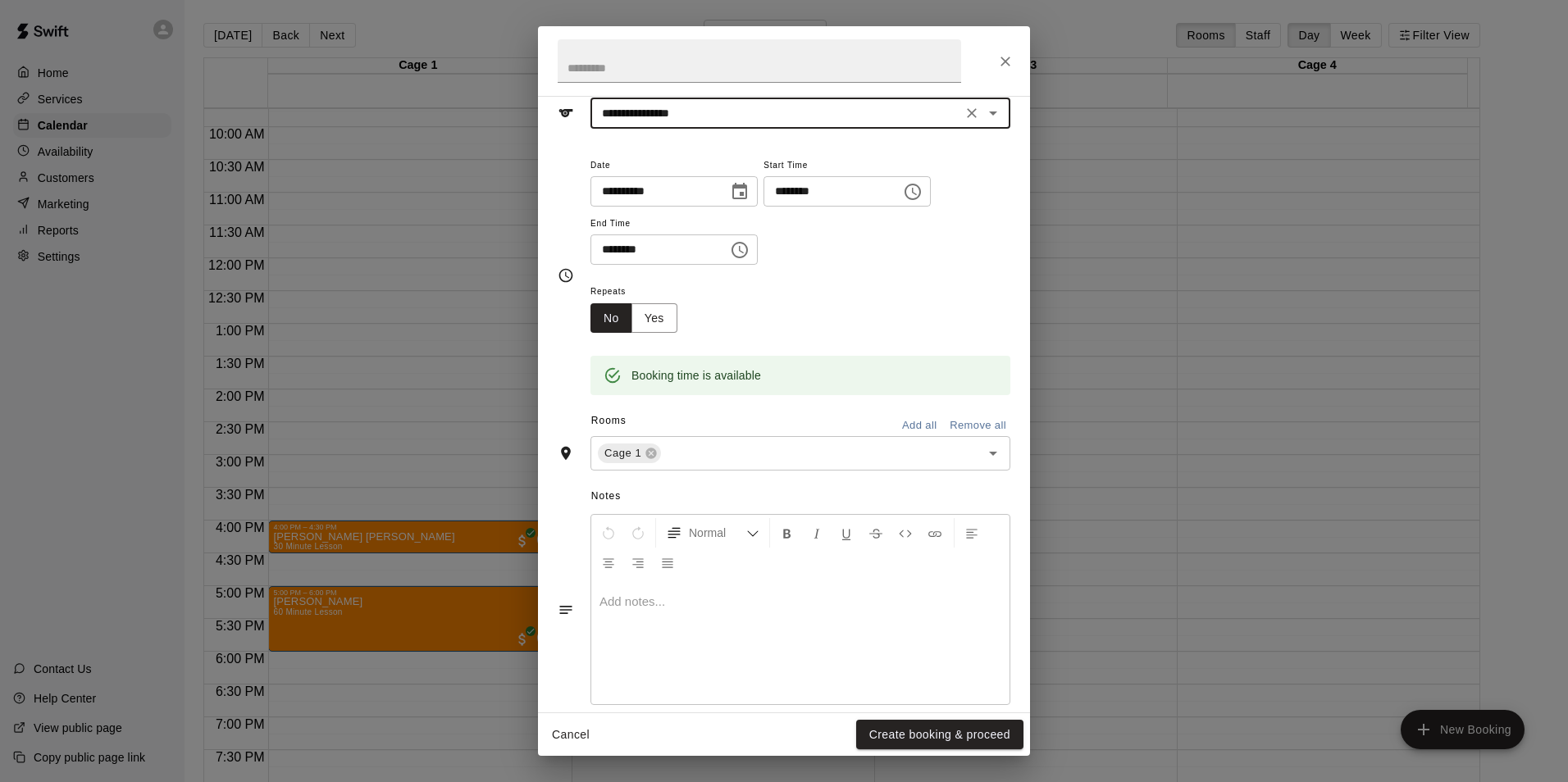
scroll to position [82, 0]
click at [949, 722] on button "Create booking & proceed" at bounding box center [939, 735] width 167 height 31
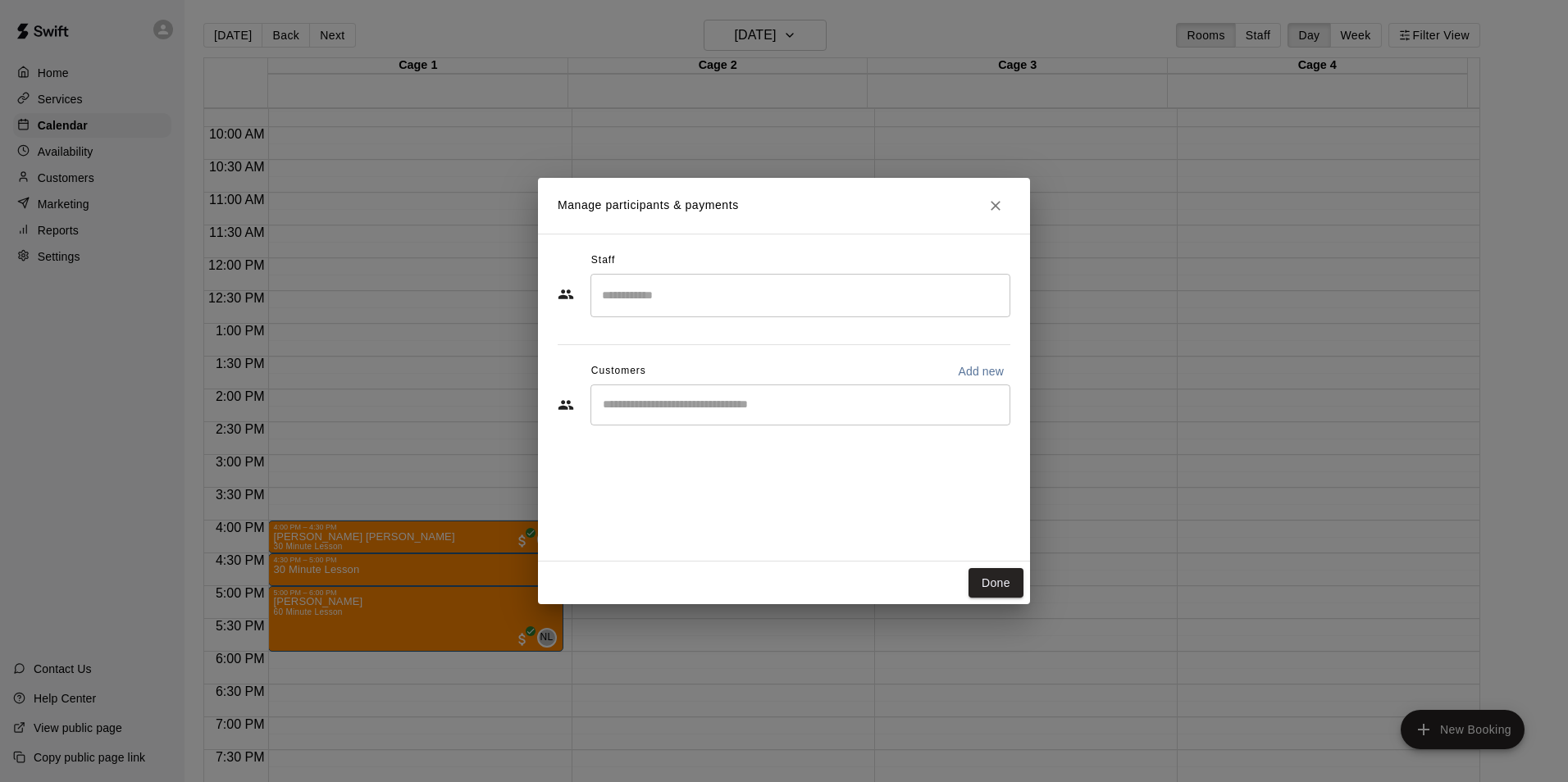
click at [628, 294] on input "Search staff" at bounding box center [800, 295] width 405 height 29
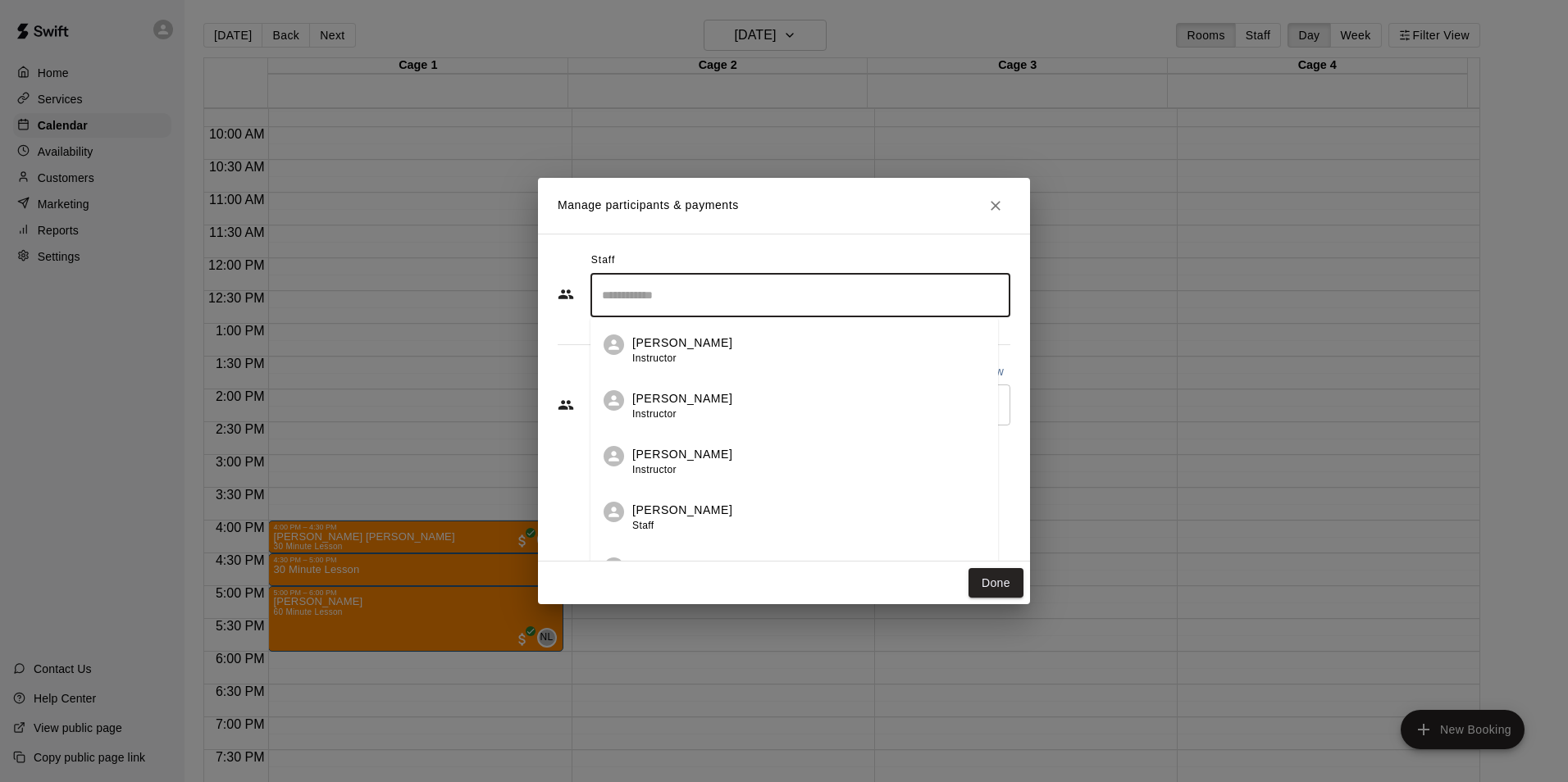
click at [690, 453] on div "Nic Luc Instructor" at bounding box center [809, 462] width 353 height 32
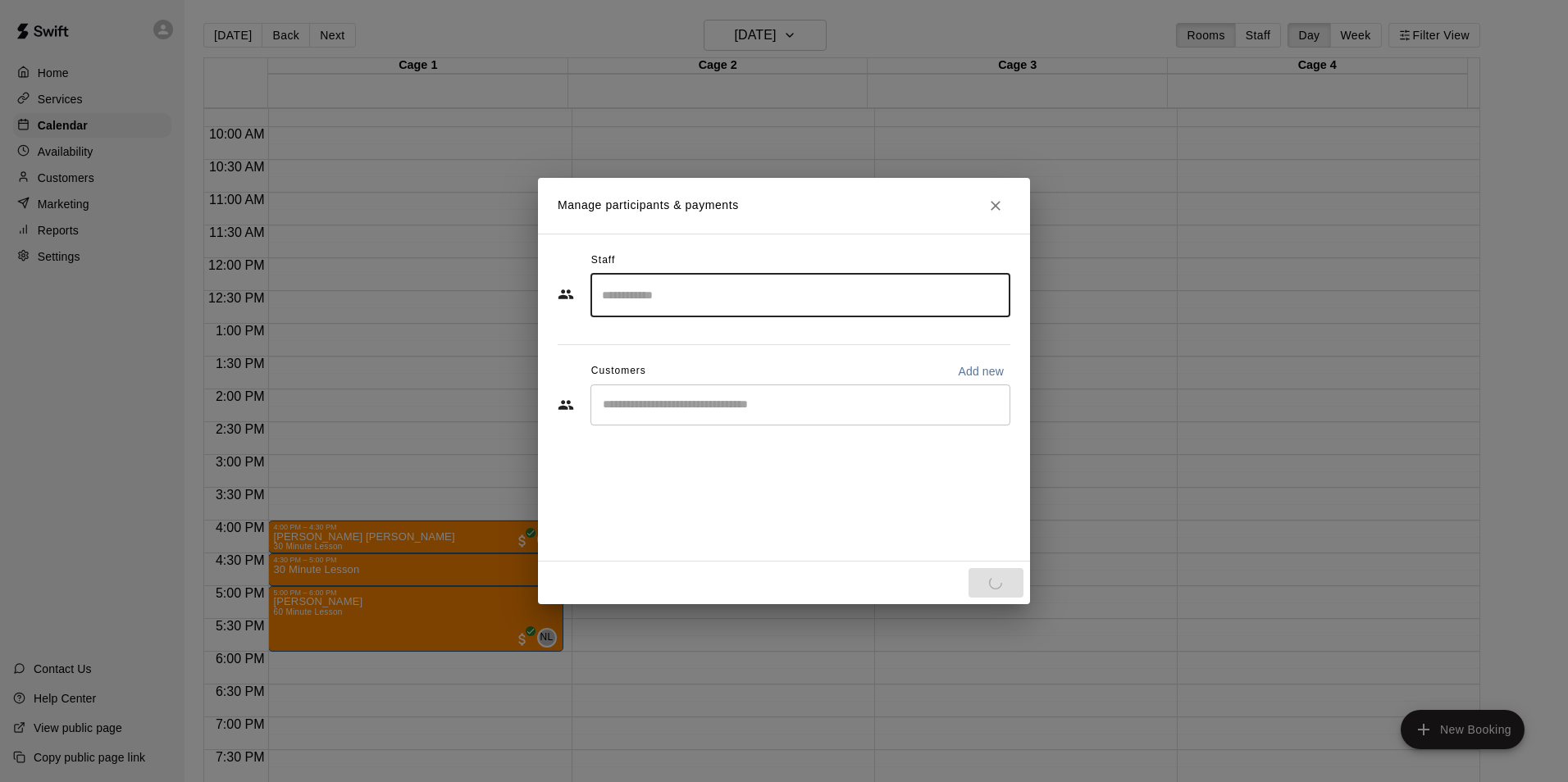
click at [684, 411] on input "Start typing to search customers..." at bounding box center [800, 405] width 405 height 17
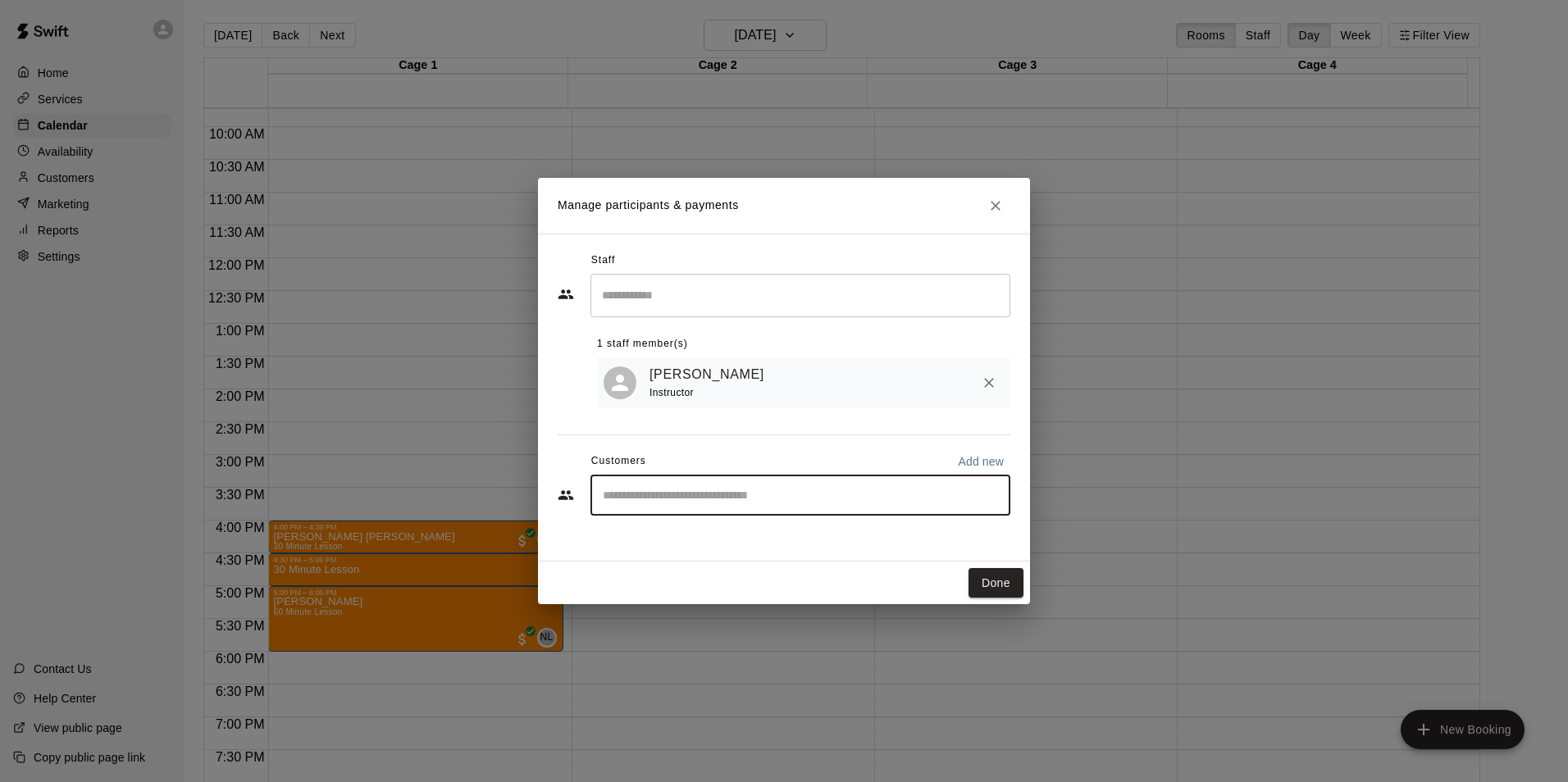
click at [698, 493] on input "Start typing to search customers..." at bounding box center [800, 495] width 405 height 17
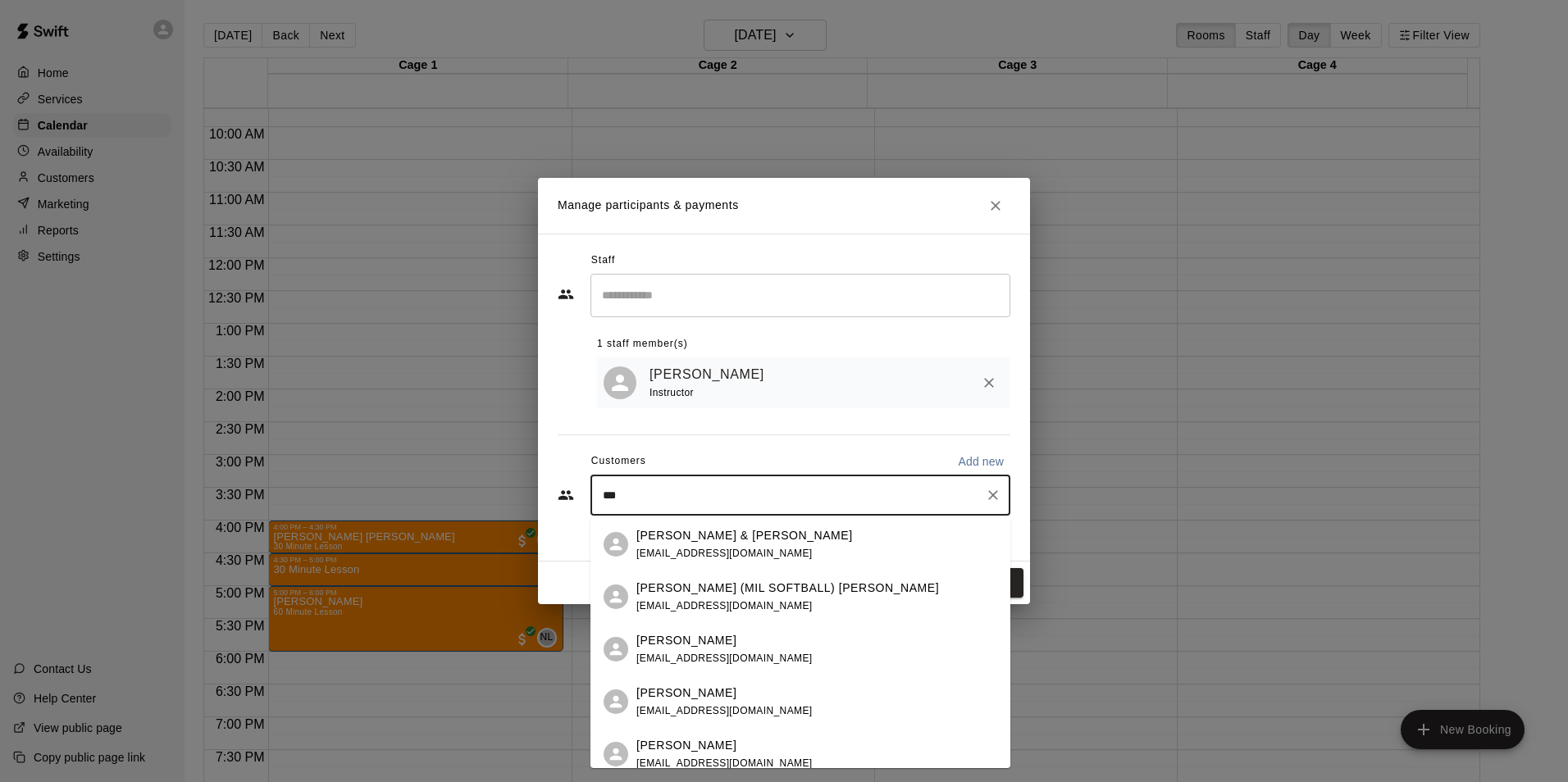
type input "****"
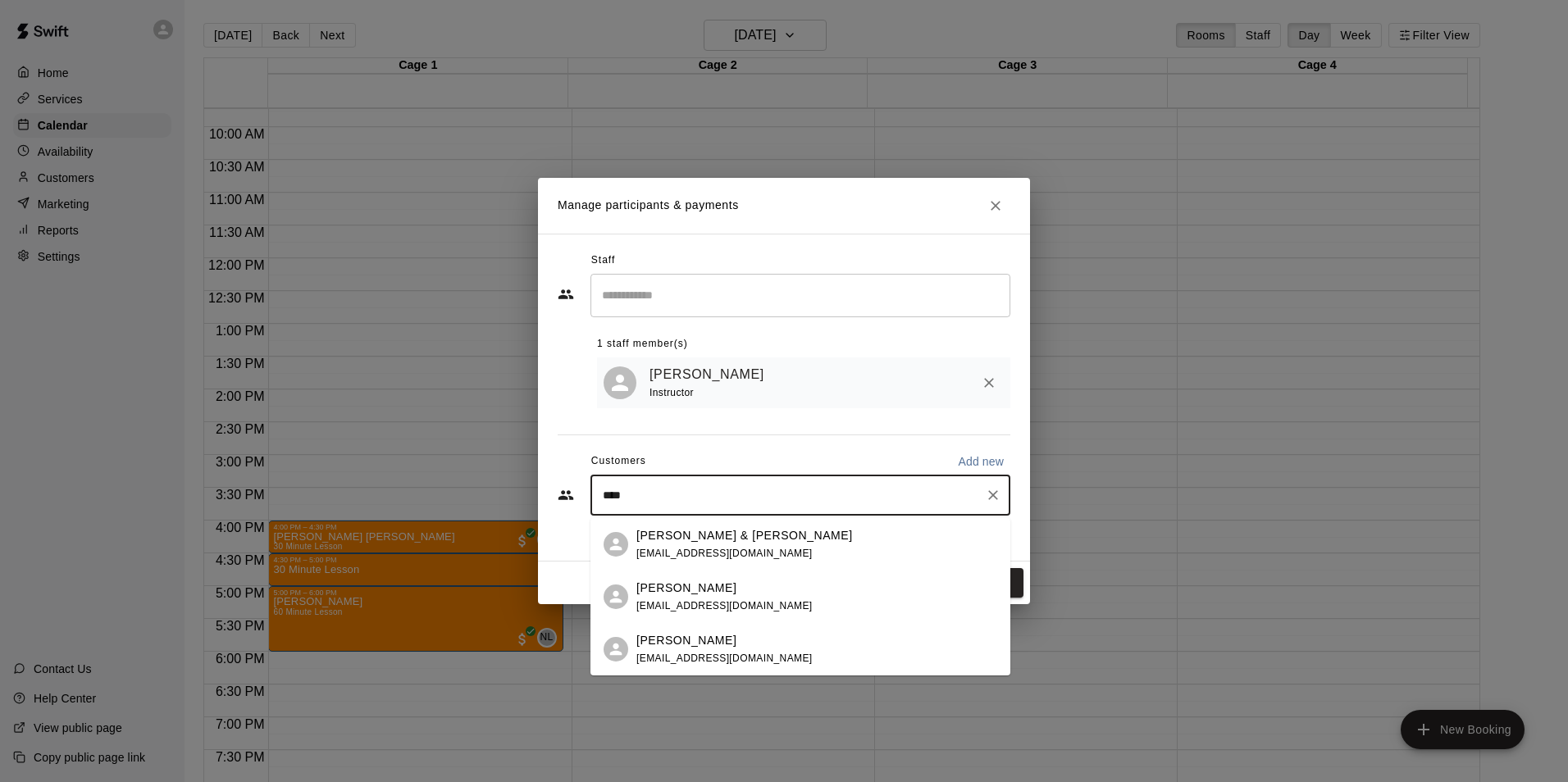
click at [710, 654] on span "gillianbmauri@yahoo.com" at bounding box center [725, 658] width 176 height 12
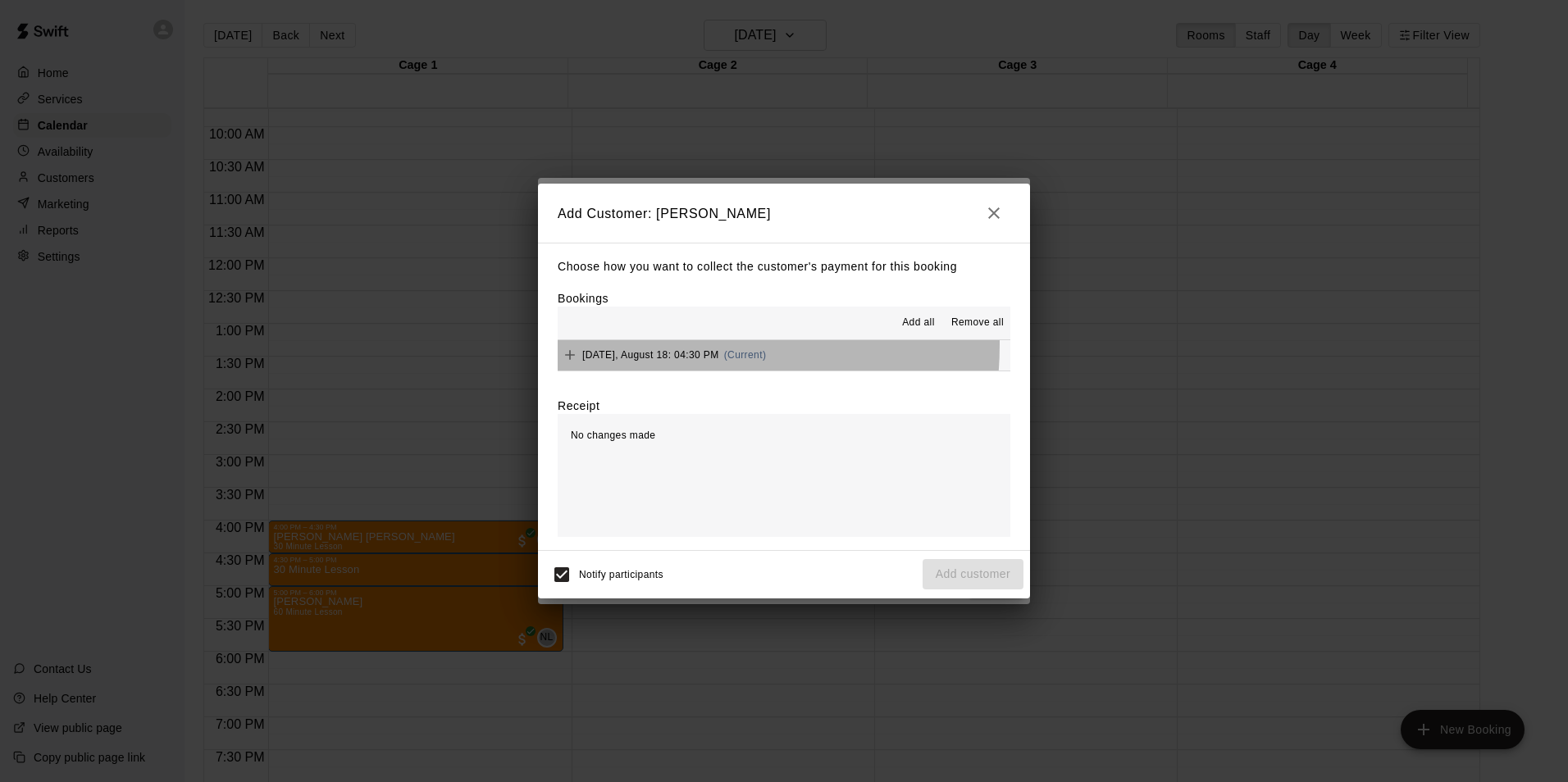
click at [634, 345] on div "Monday, August 18: 04:30 PM (Current)" at bounding box center [662, 355] width 209 height 25
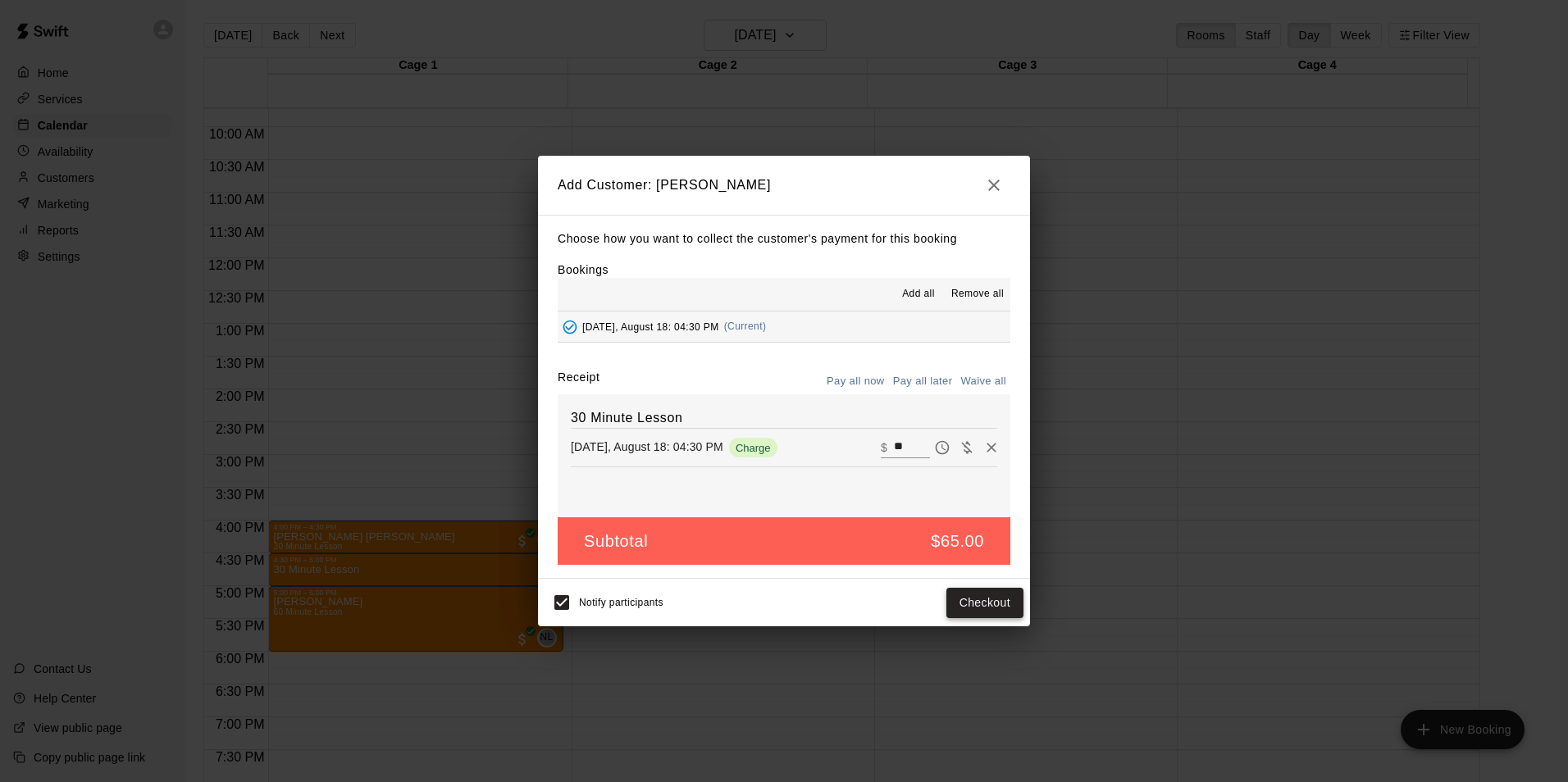
click at [969, 608] on button "Checkout" at bounding box center [985, 602] width 77 height 31
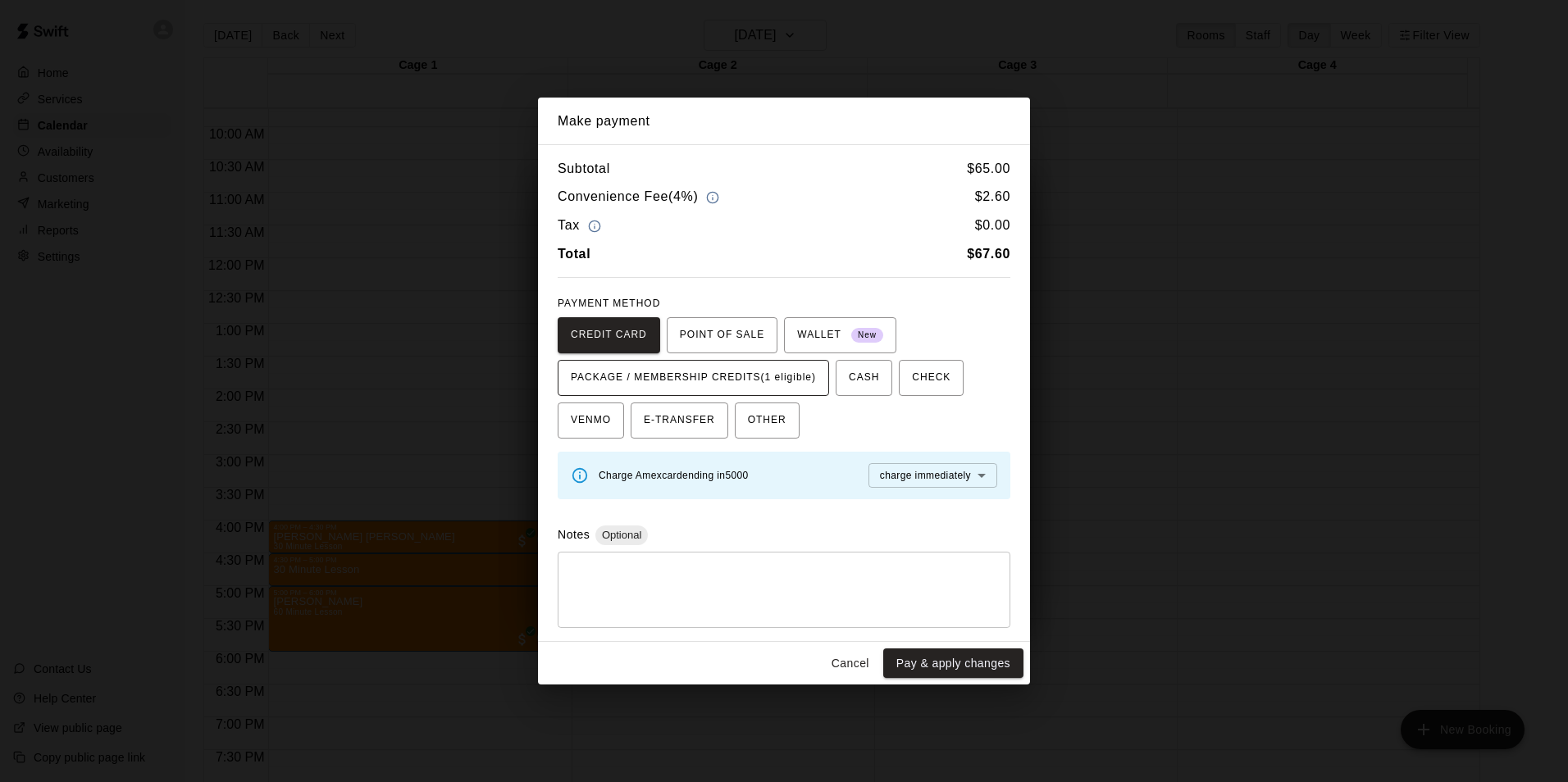
click at [609, 374] on span "PACKAGE / MEMBERSHIP CREDITS (1 eligible)" at bounding box center [693, 378] width 245 height 27
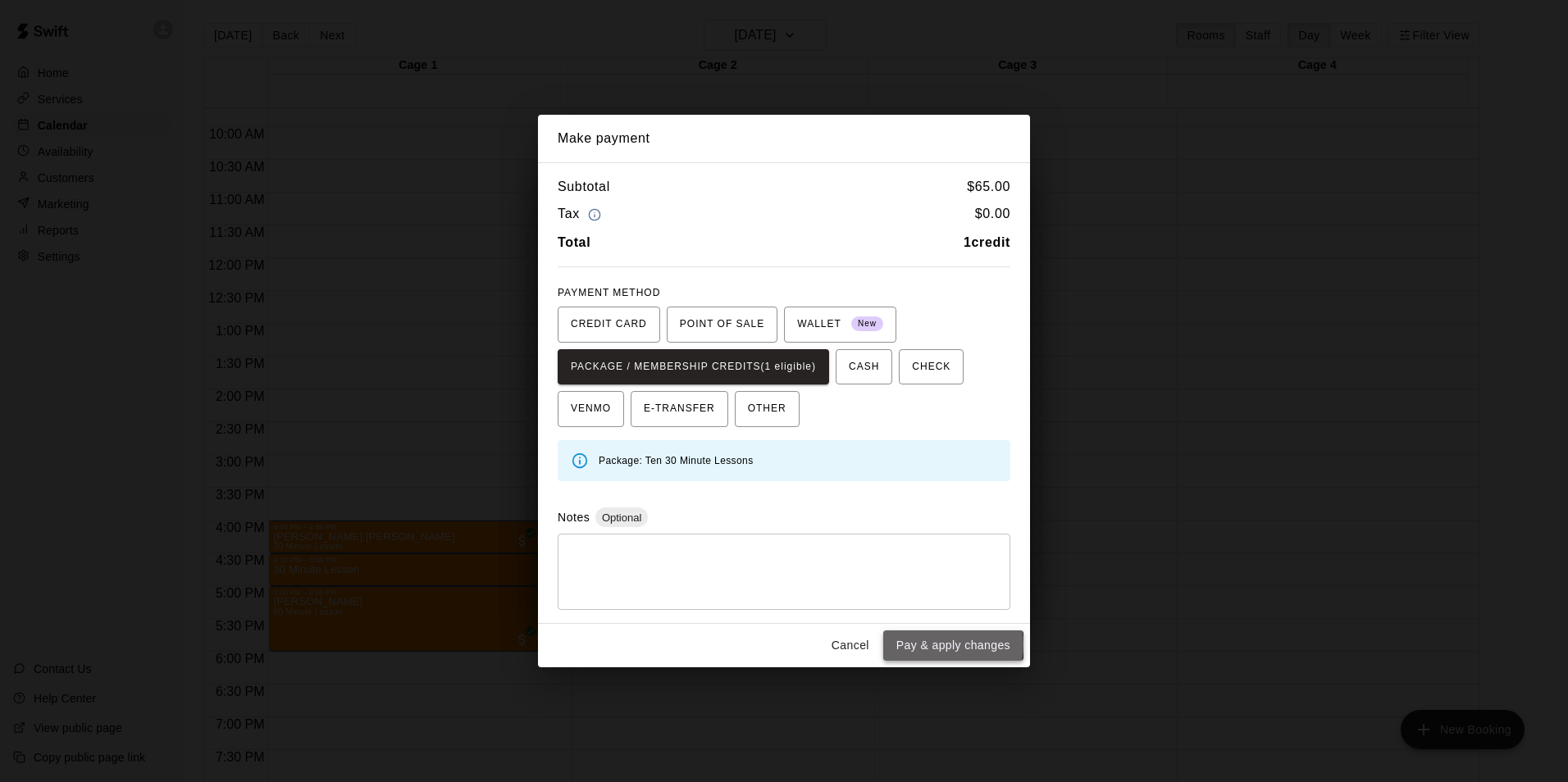
click at [943, 644] on button "Pay & apply changes" at bounding box center [954, 646] width 141 height 31
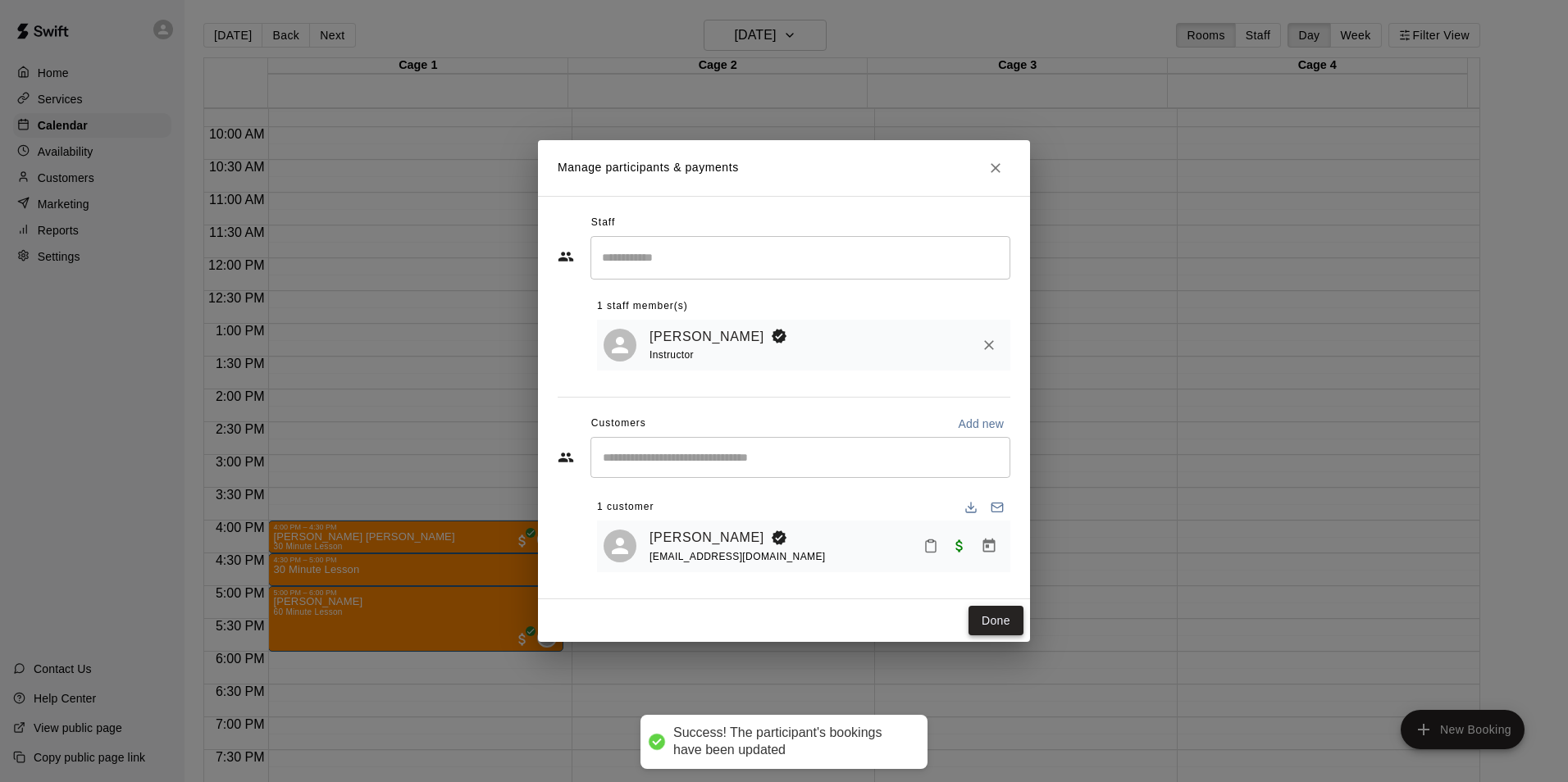
click at [990, 624] on button "Done" at bounding box center [996, 621] width 55 height 31
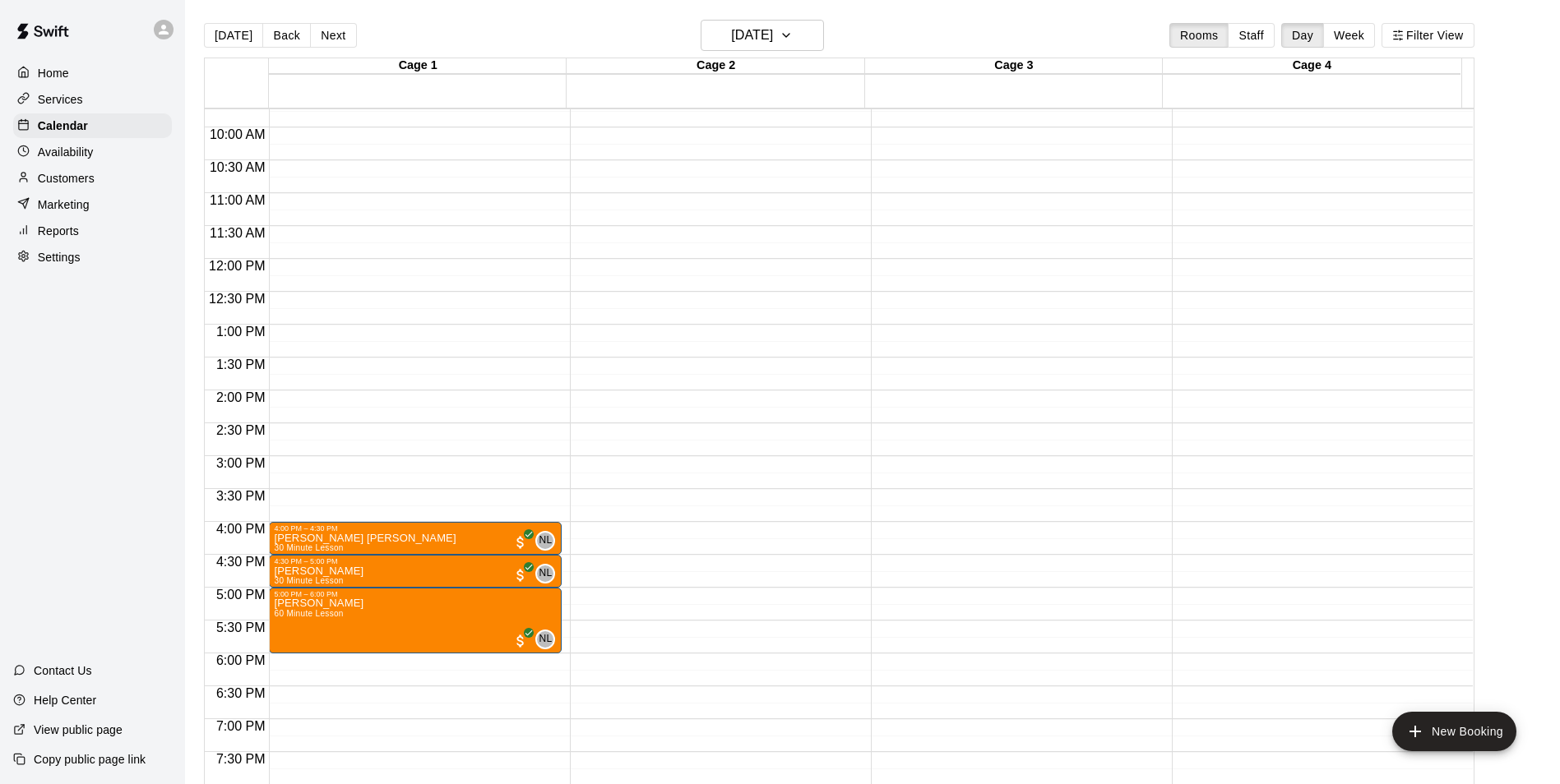
click at [663, 618] on div "12:00 AM – 9:00 AM Closed 10:00 PM – 11:59 PM Closed" at bounding box center [716, 259] width 292 height 1578
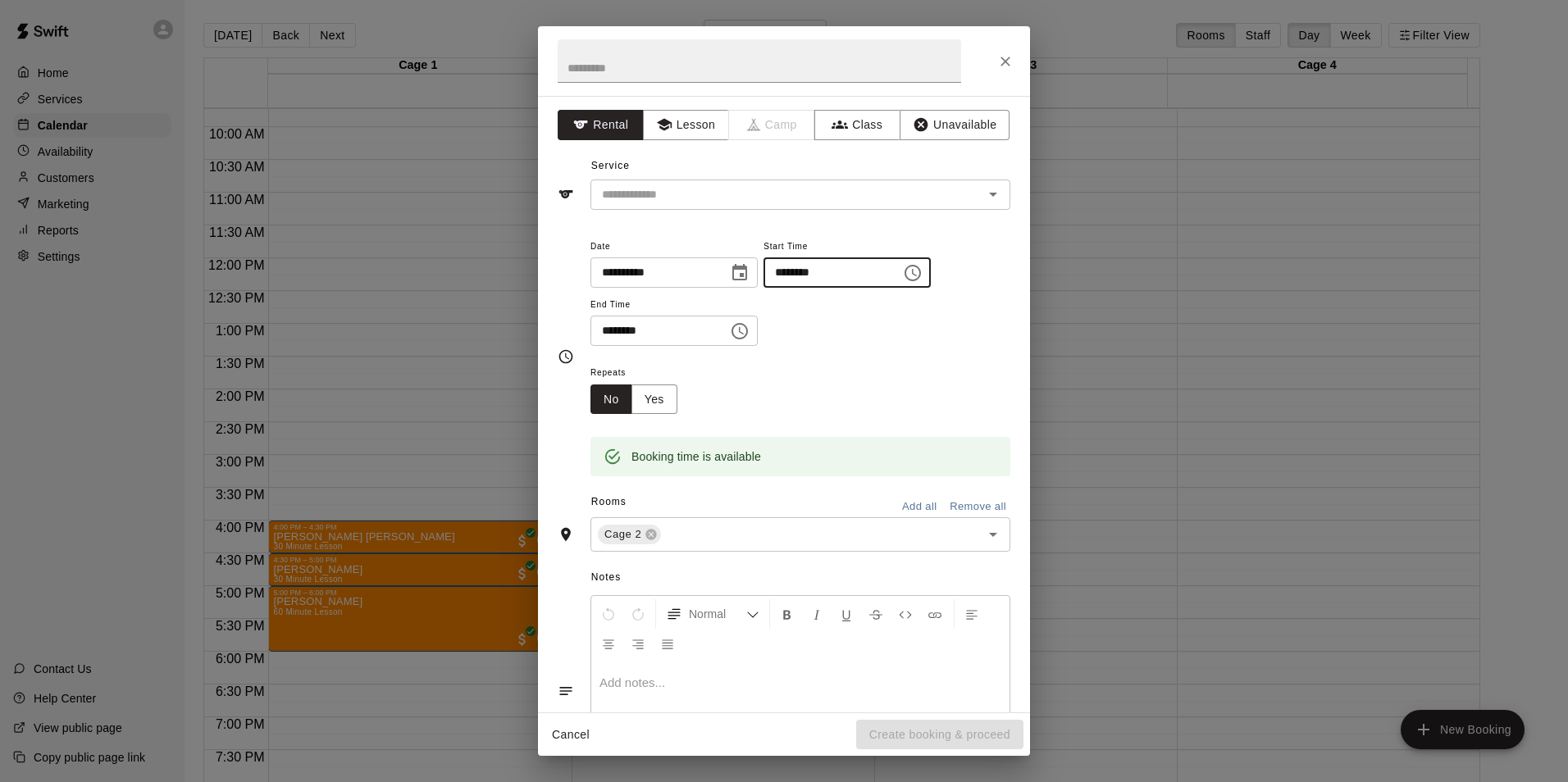
click at [815, 278] on input "********" at bounding box center [826, 273] width 126 height 31
type input "********"
click at [633, 327] on input "********" at bounding box center [653, 331] width 126 height 31
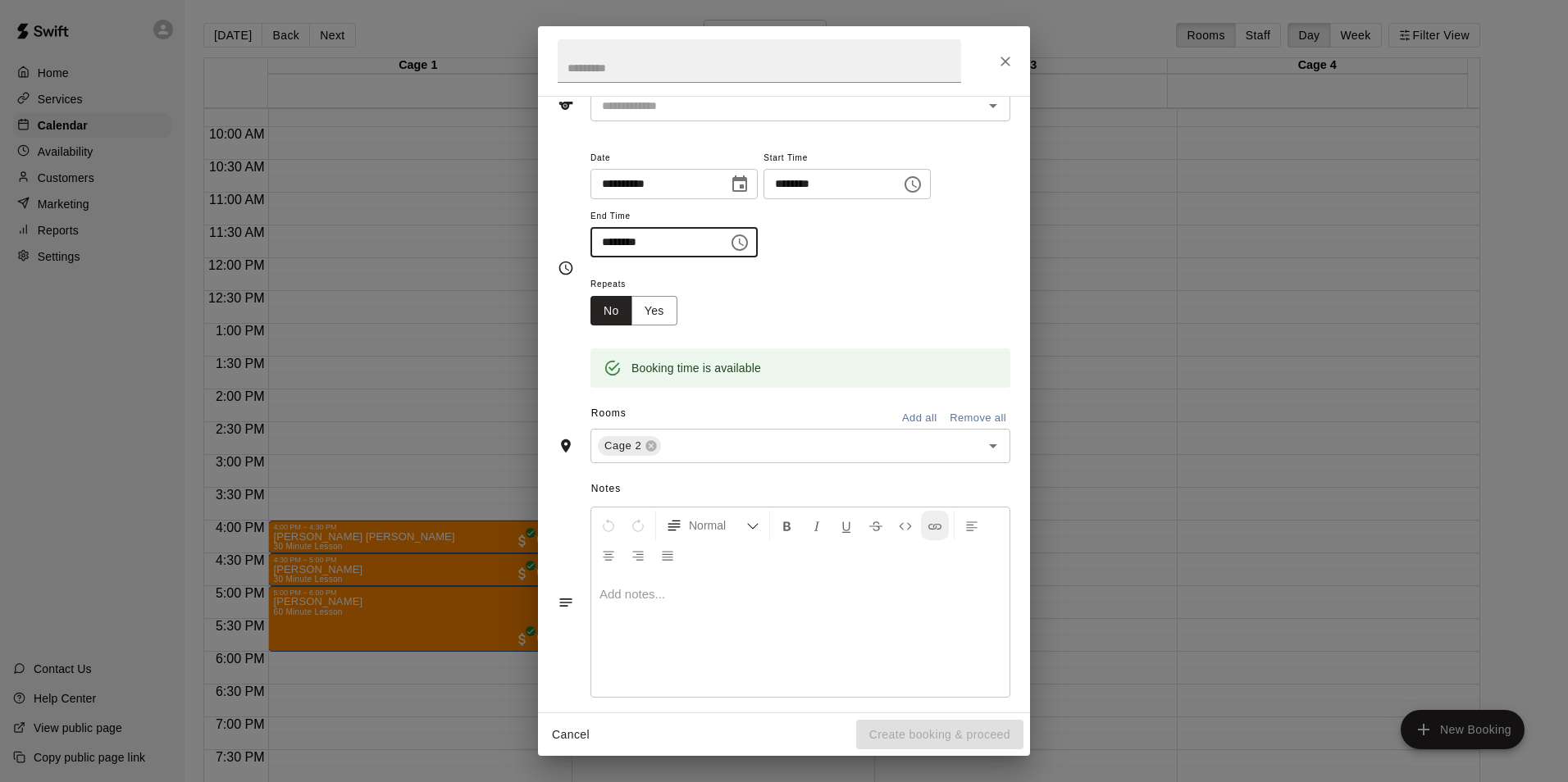
scroll to position [104, 0]
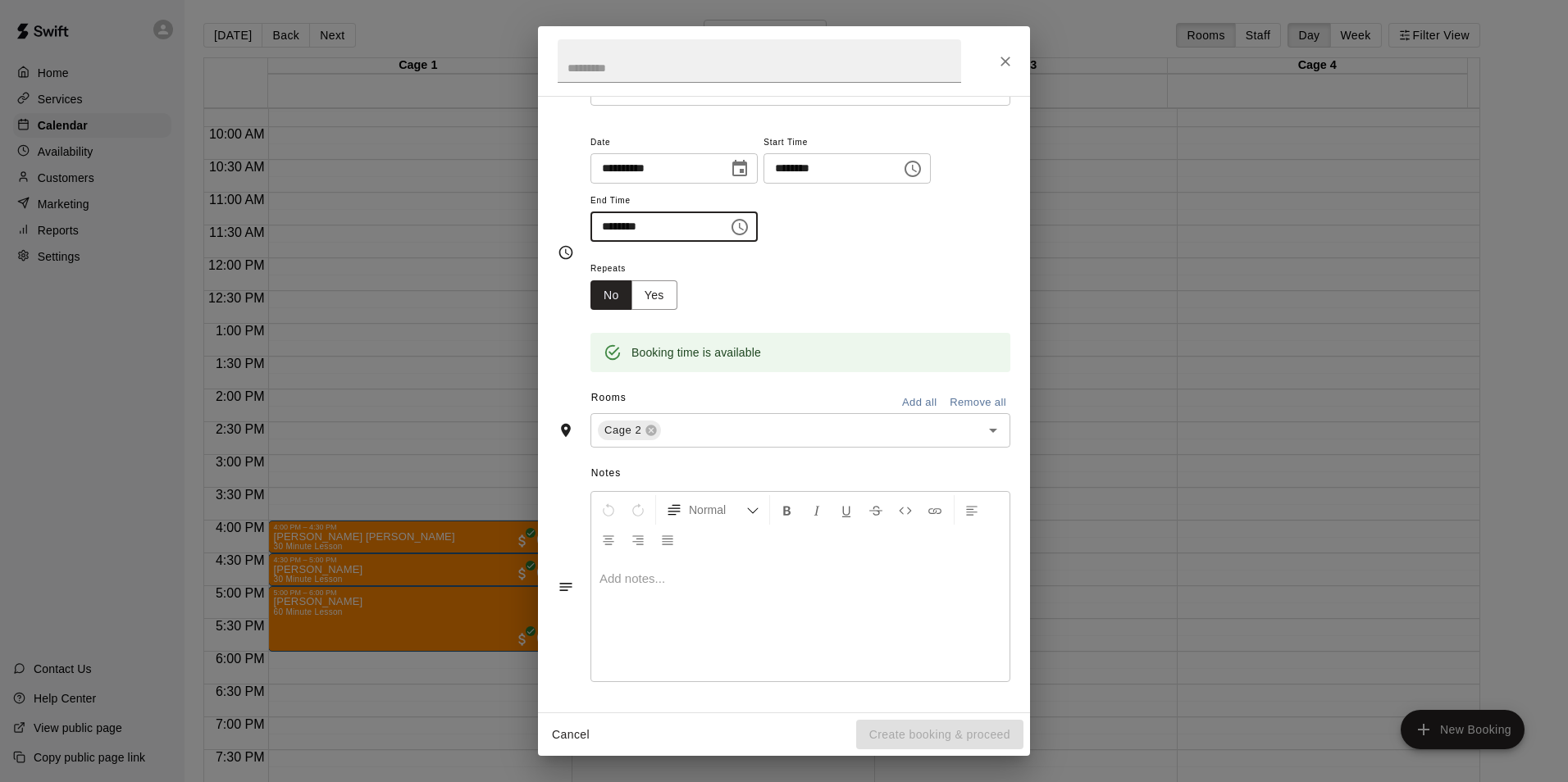
type input "********"
click at [898, 585] on p at bounding box center [800, 579] width 402 height 17
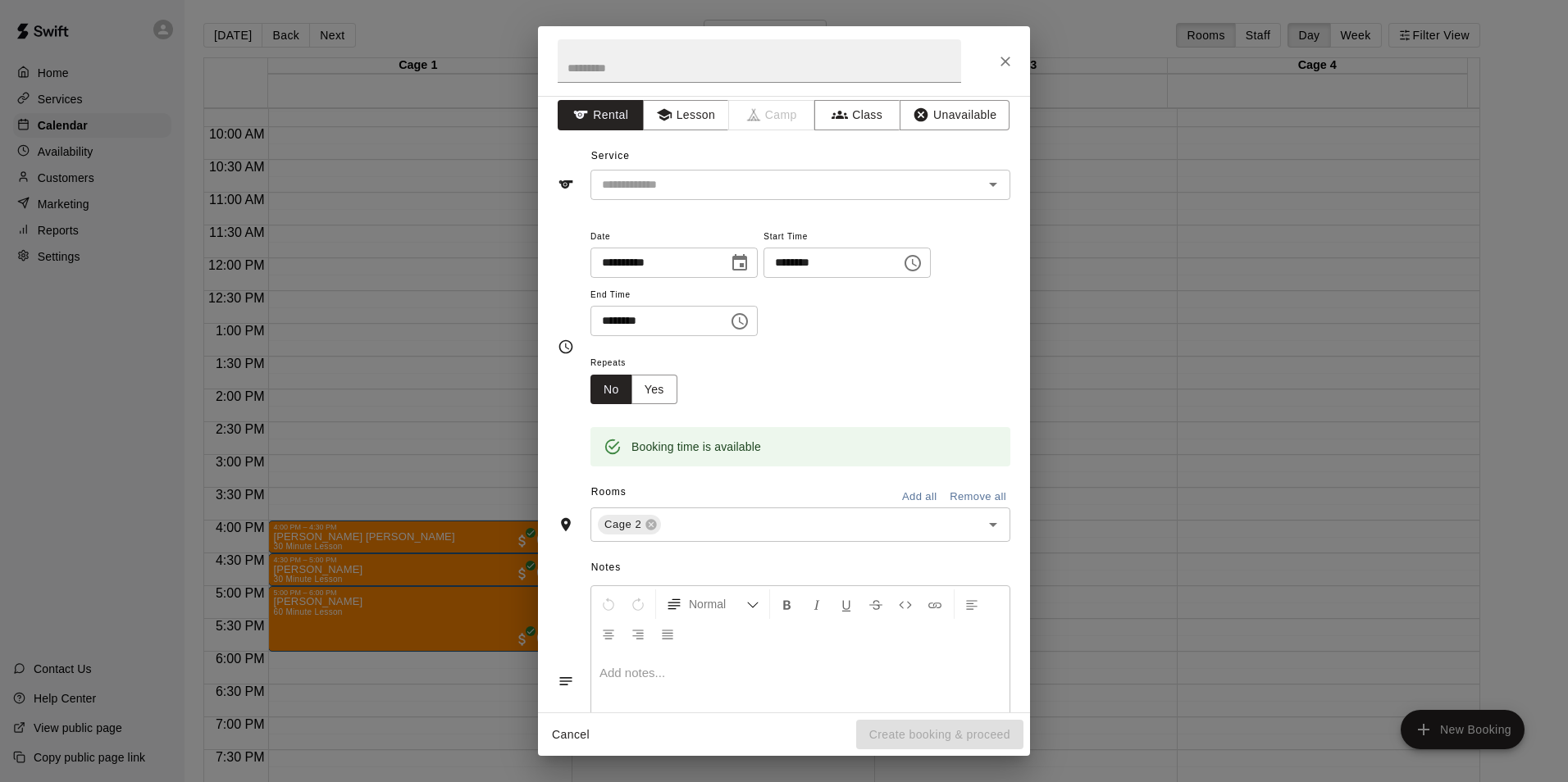
scroll to position [0, 0]
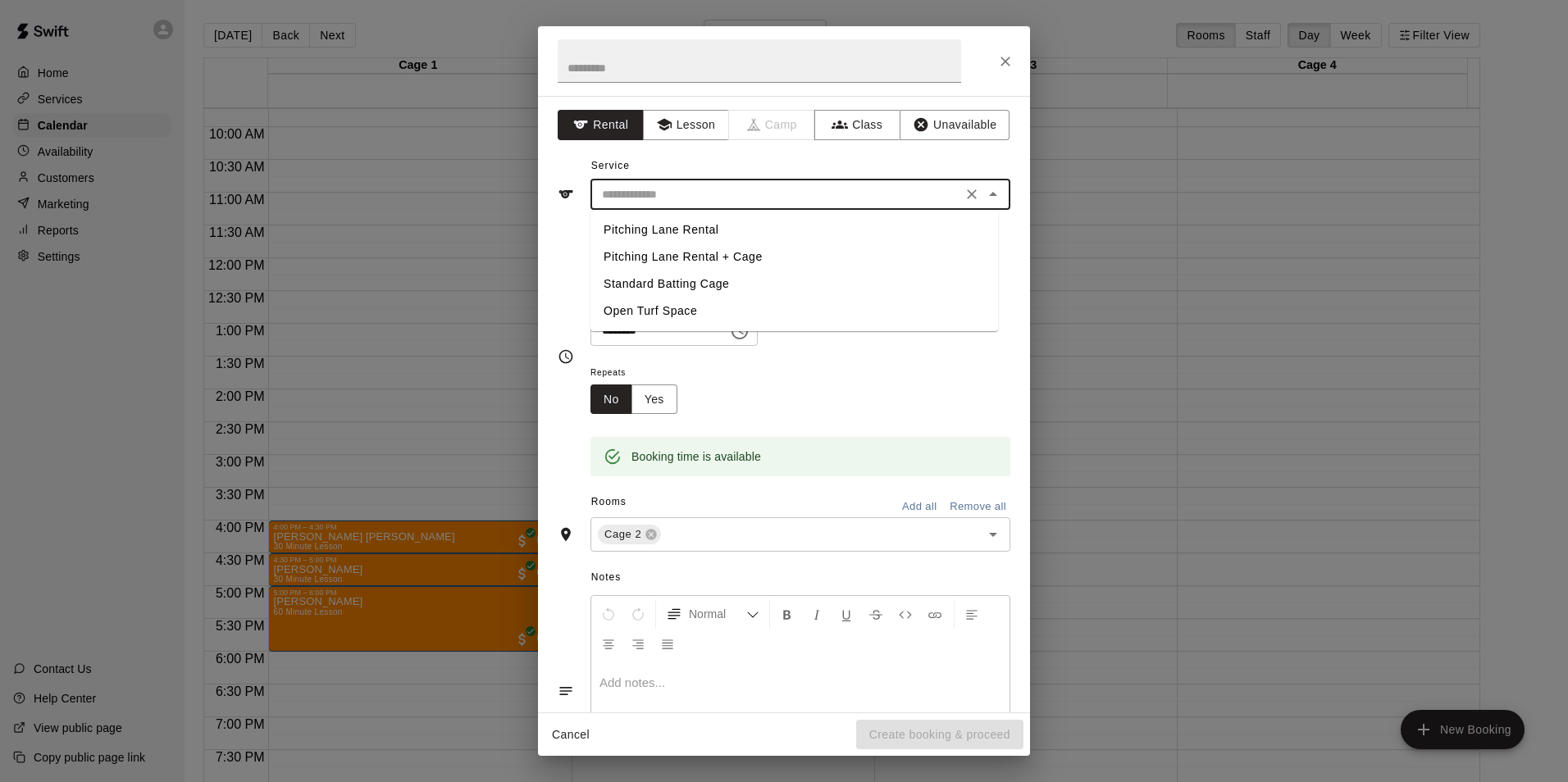
click at [719, 201] on input "text" at bounding box center [776, 194] width 362 height 21
click at [703, 276] on li "Standard Batting Cage" at bounding box center [794, 284] width 407 height 27
type input "**********"
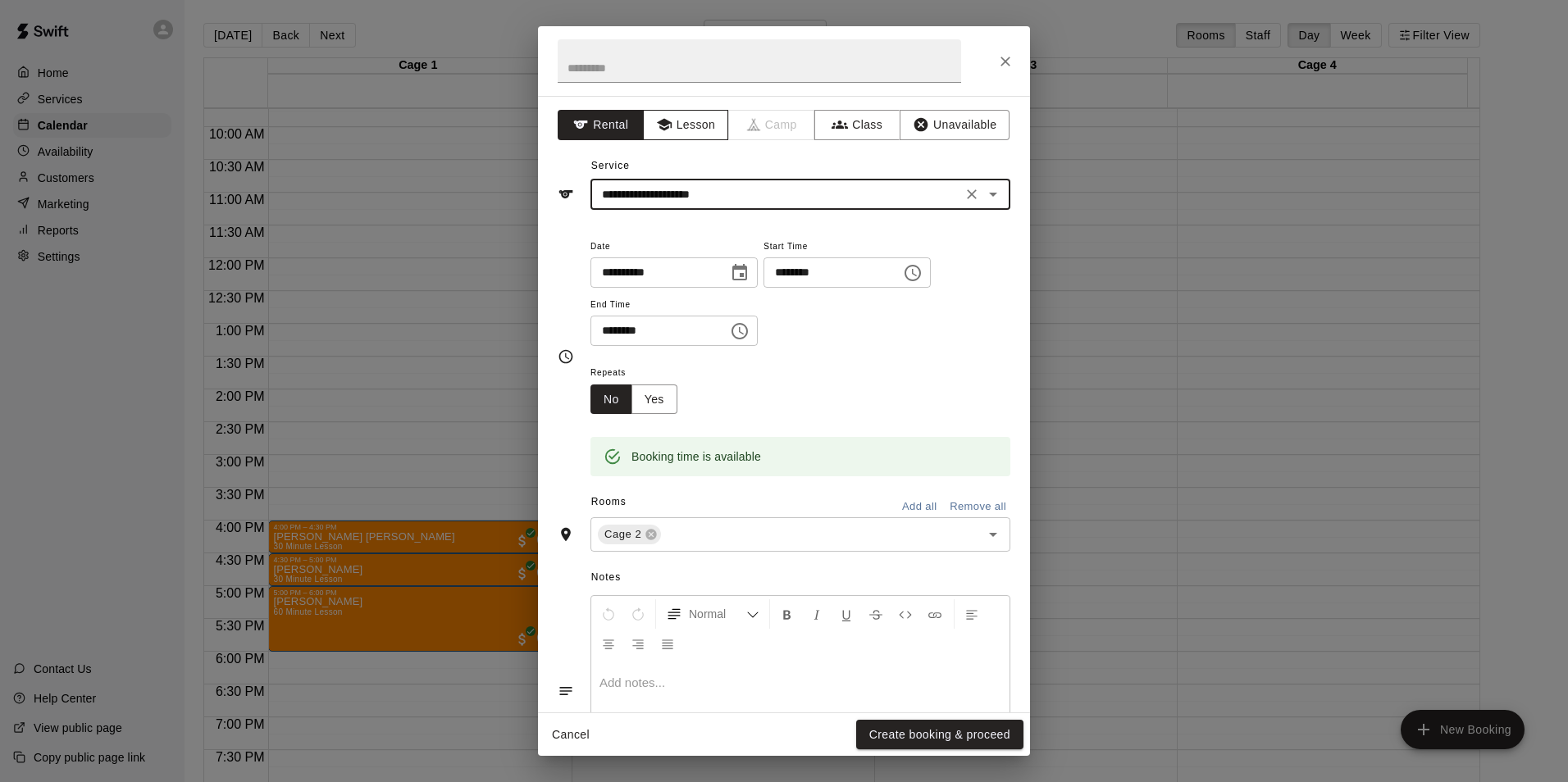
click at [693, 125] on button "Lesson" at bounding box center [686, 125] width 86 height 31
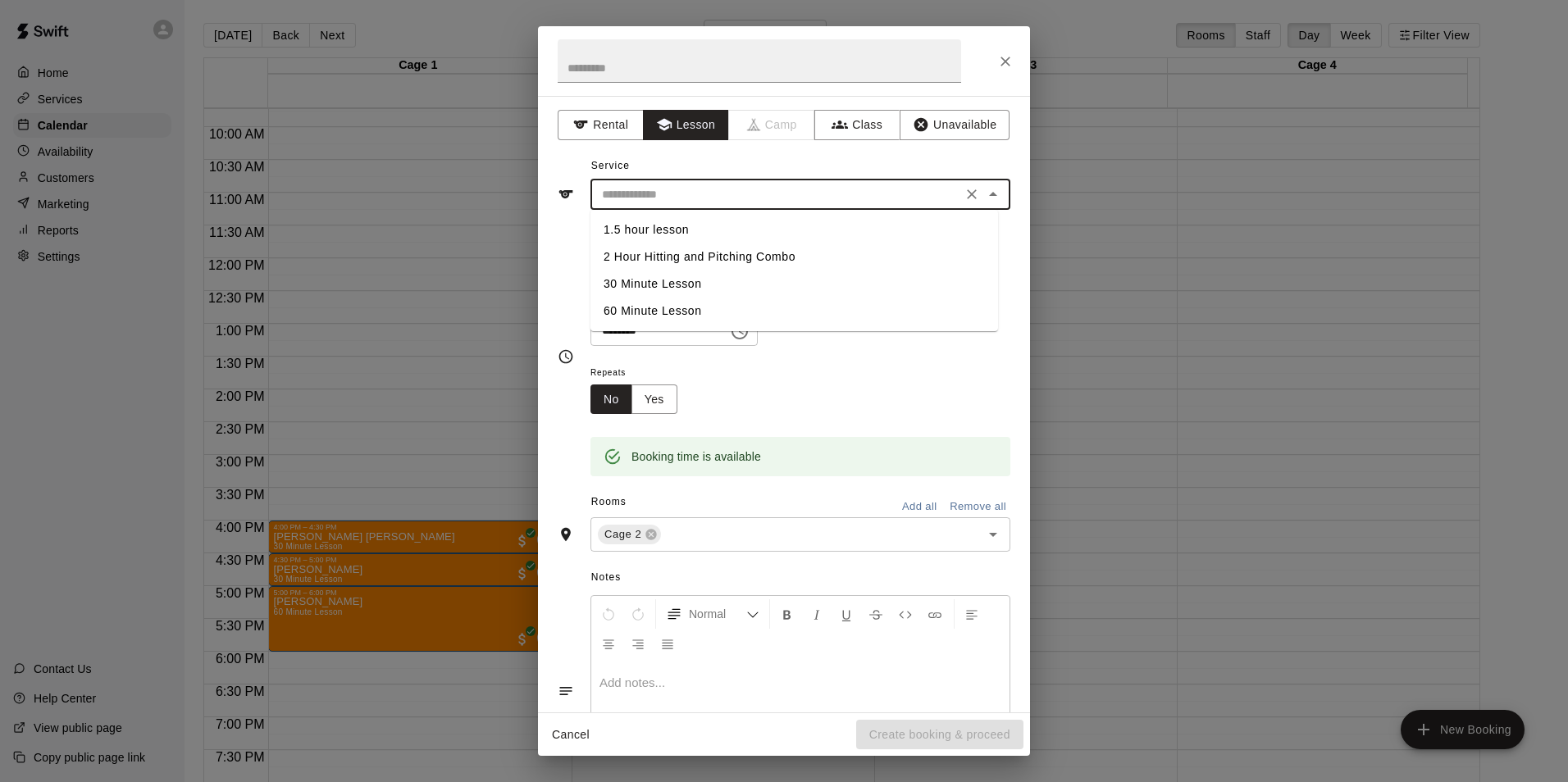
click at [721, 193] on input "text" at bounding box center [776, 194] width 362 height 21
click at [703, 291] on li "30 Minute Lesson" at bounding box center [794, 284] width 407 height 27
type input "**********"
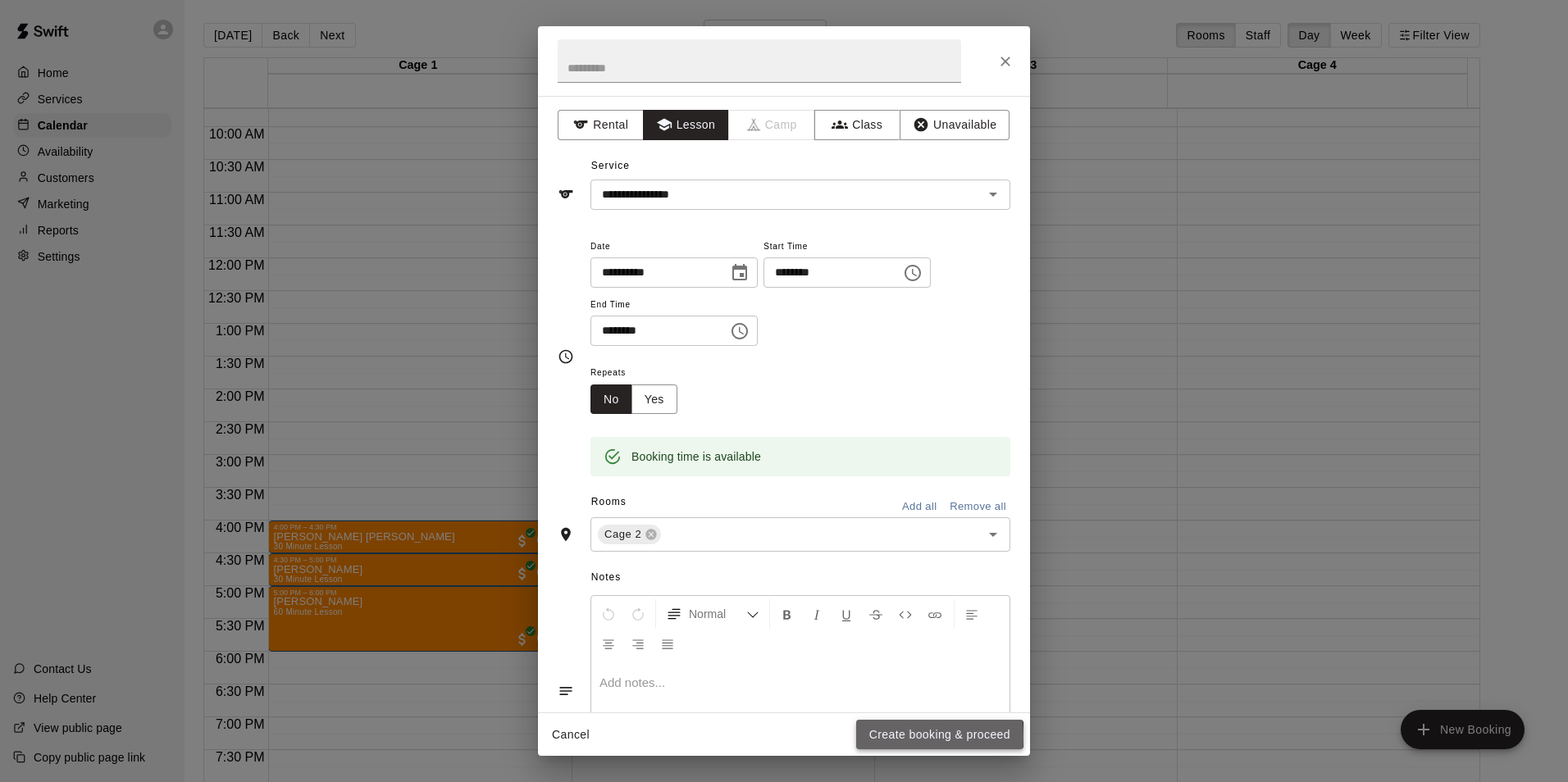
click at [892, 736] on button "Create booking & proceed" at bounding box center [939, 735] width 167 height 31
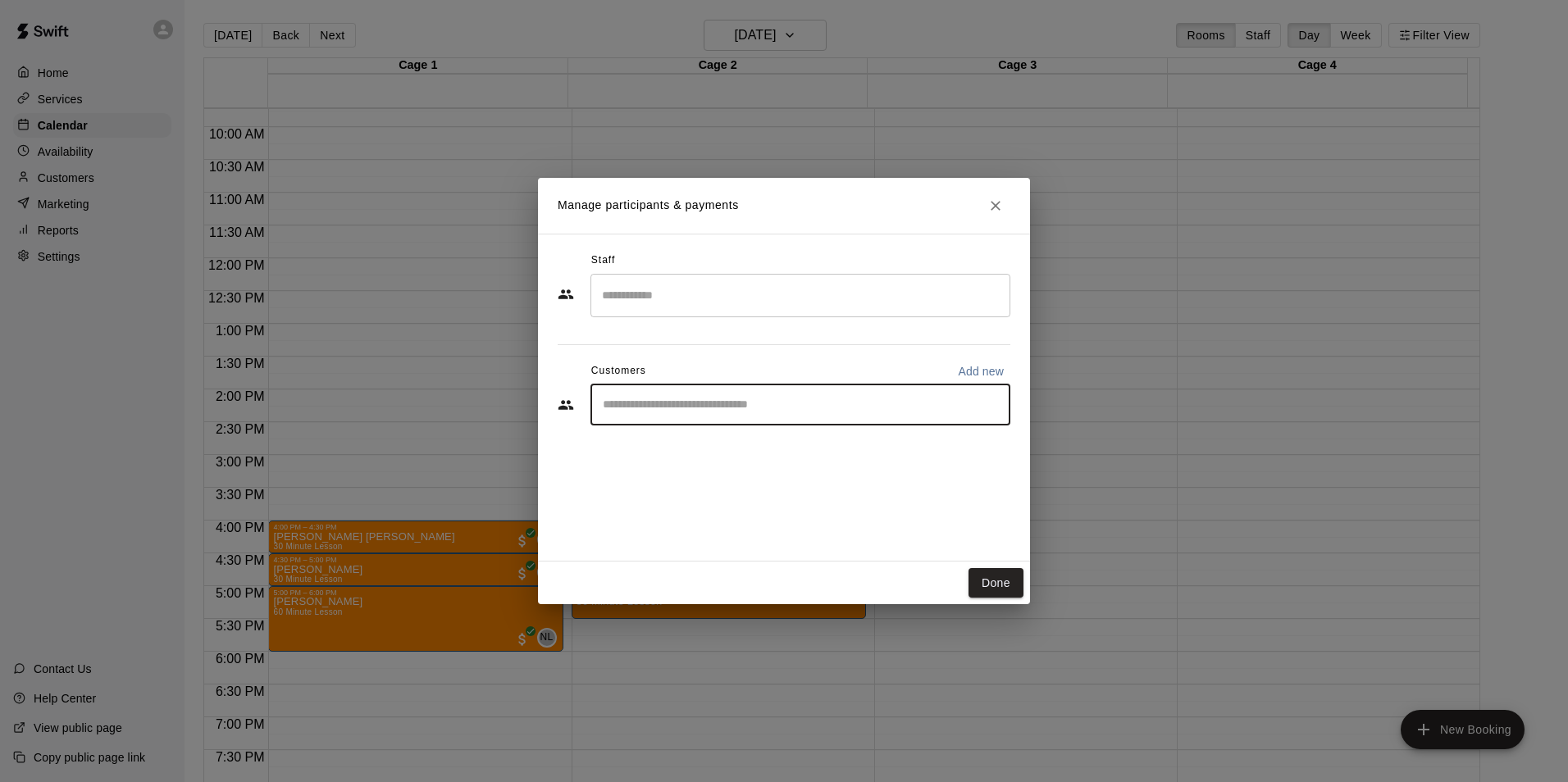
click at [706, 410] on input "Start typing to search customers..." at bounding box center [800, 405] width 405 height 17
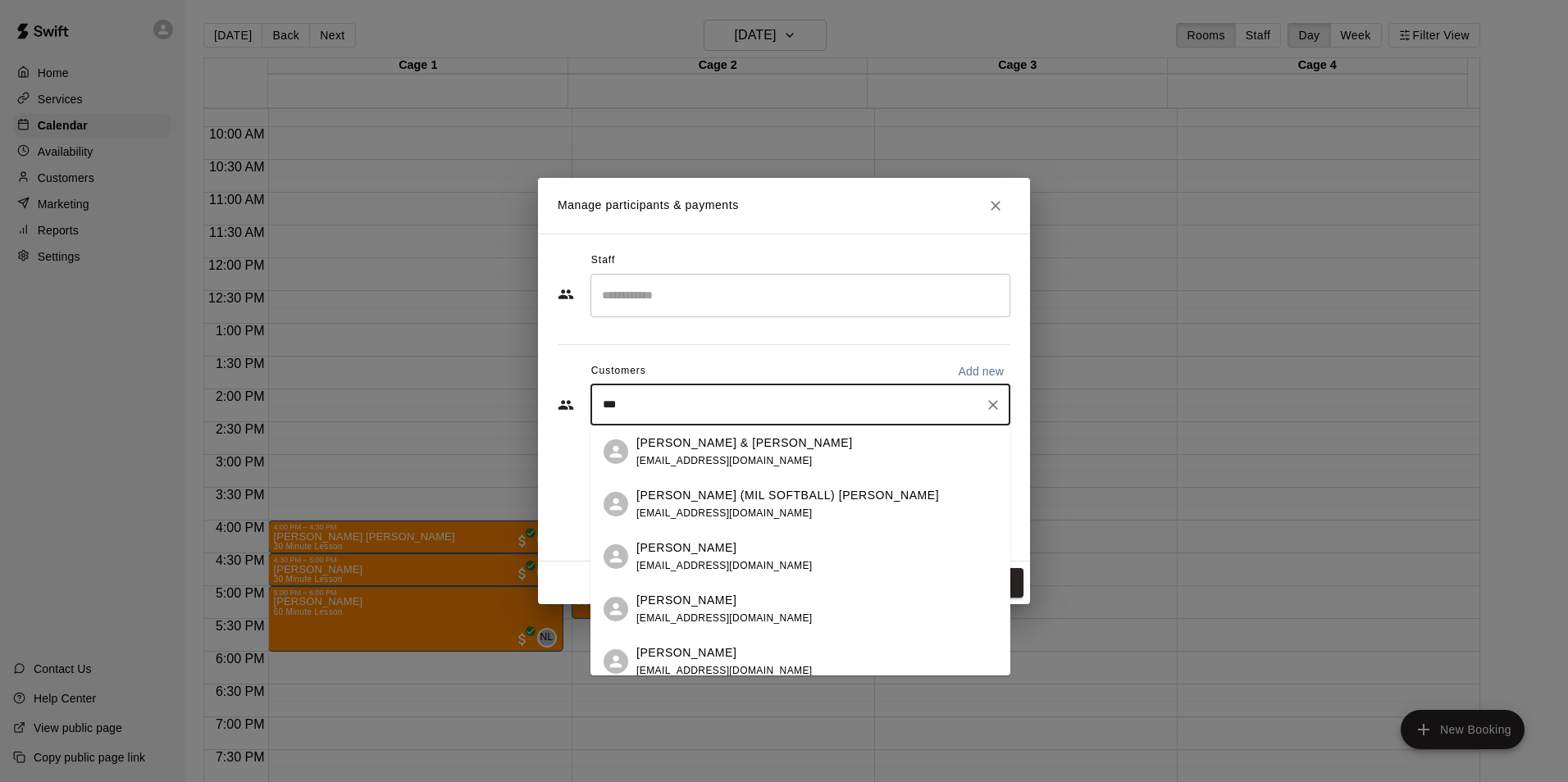
type input "****"
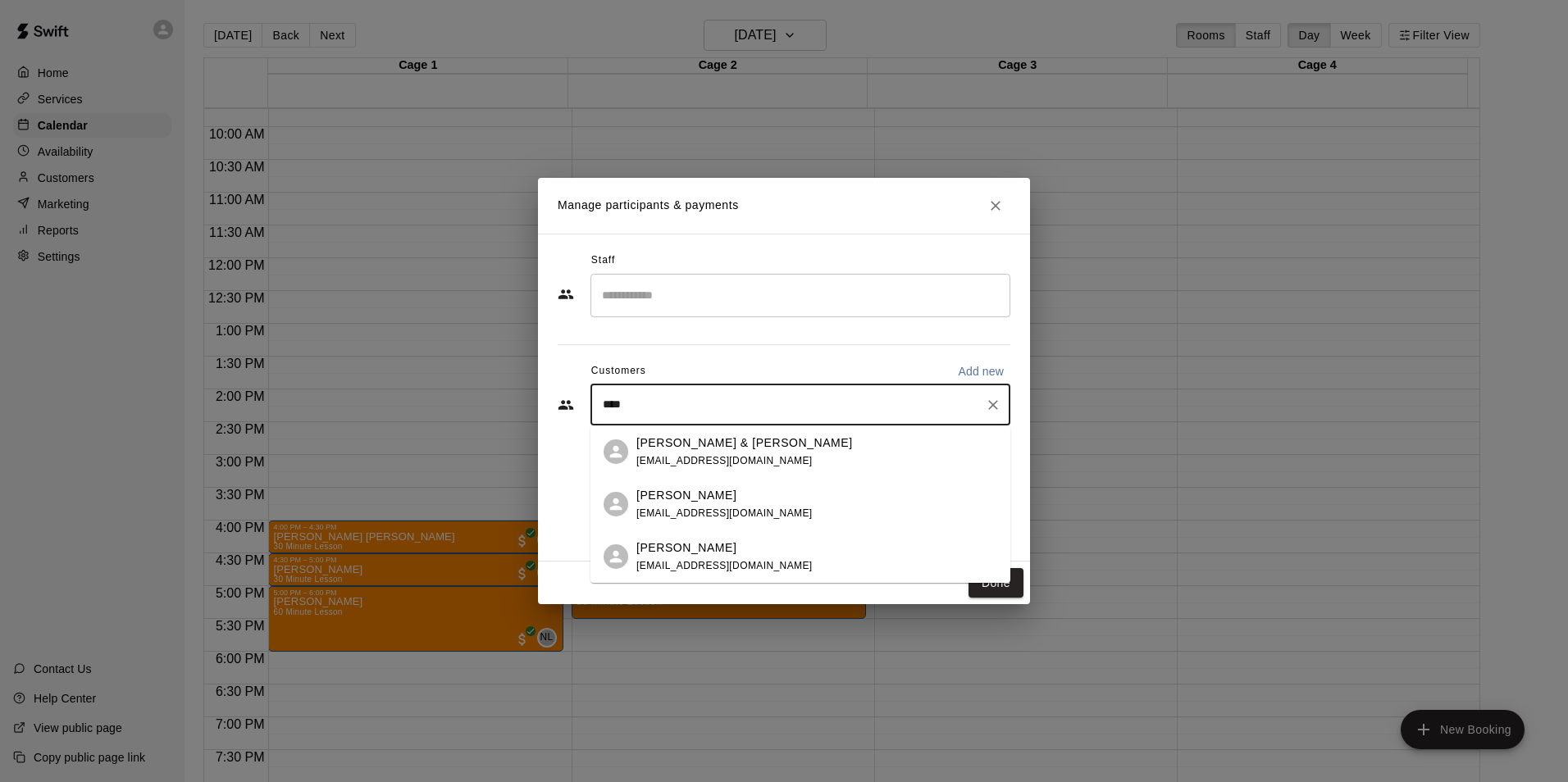
click at [729, 548] on div "Joey Mauri" at bounding box center [725, 548] width 176 height 17
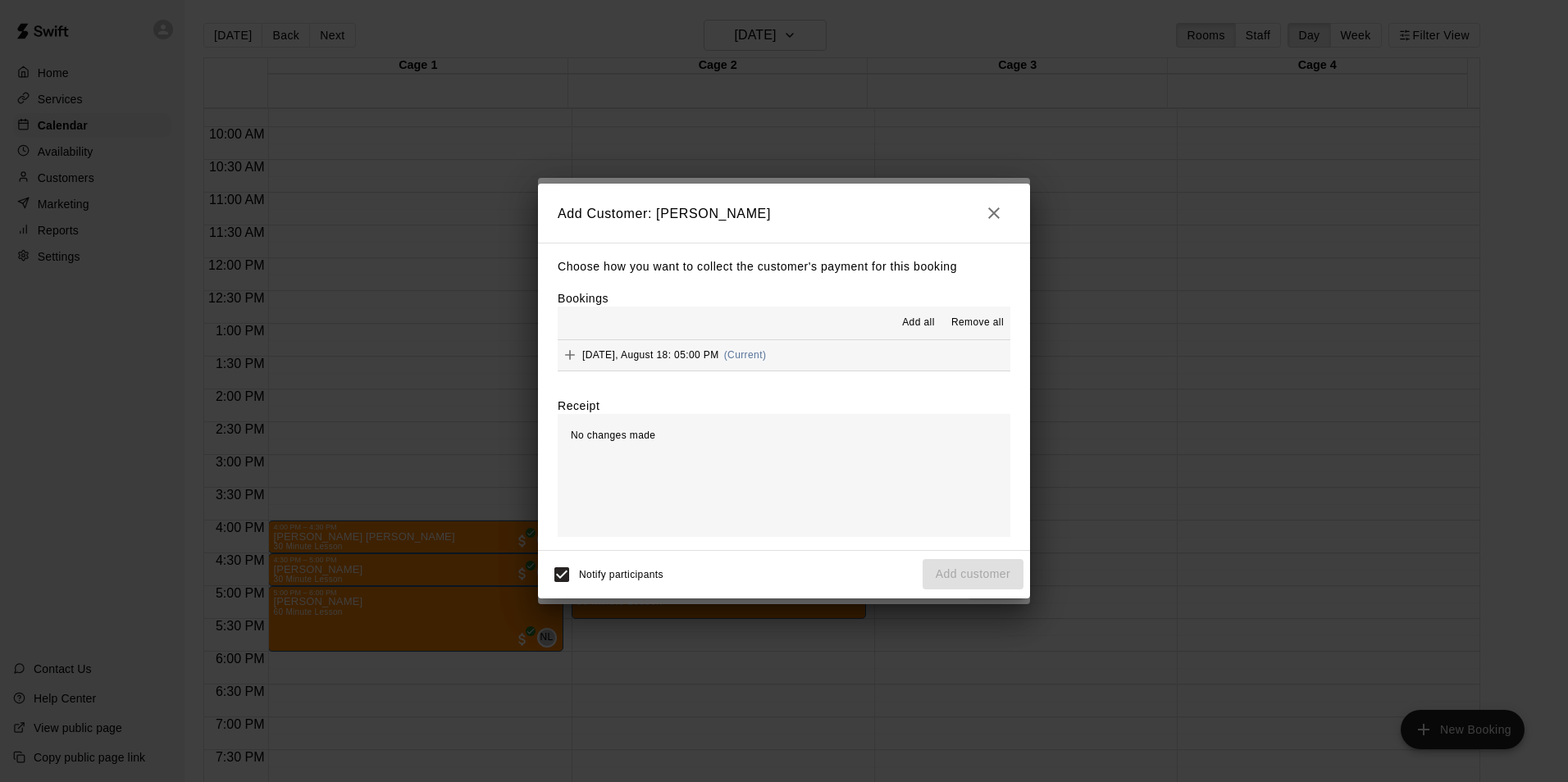
click at [658, 358] on span "Monday, August 18: 05:00 PM" at bounding box center [650, 355] width 137 height 12
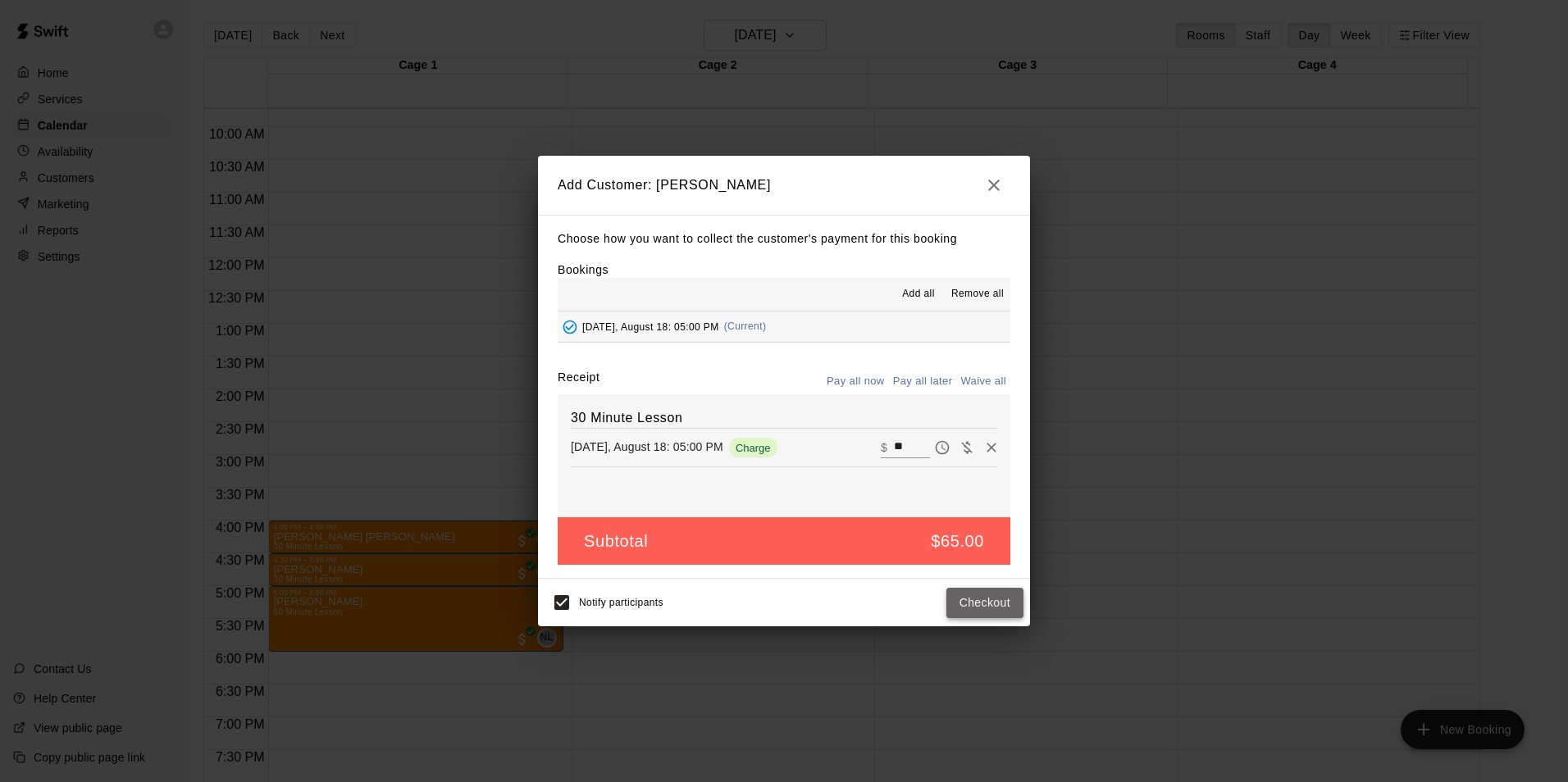
click at [972, 591] on button "Checkout" at bounding box center [985, 602] width 77 height 31
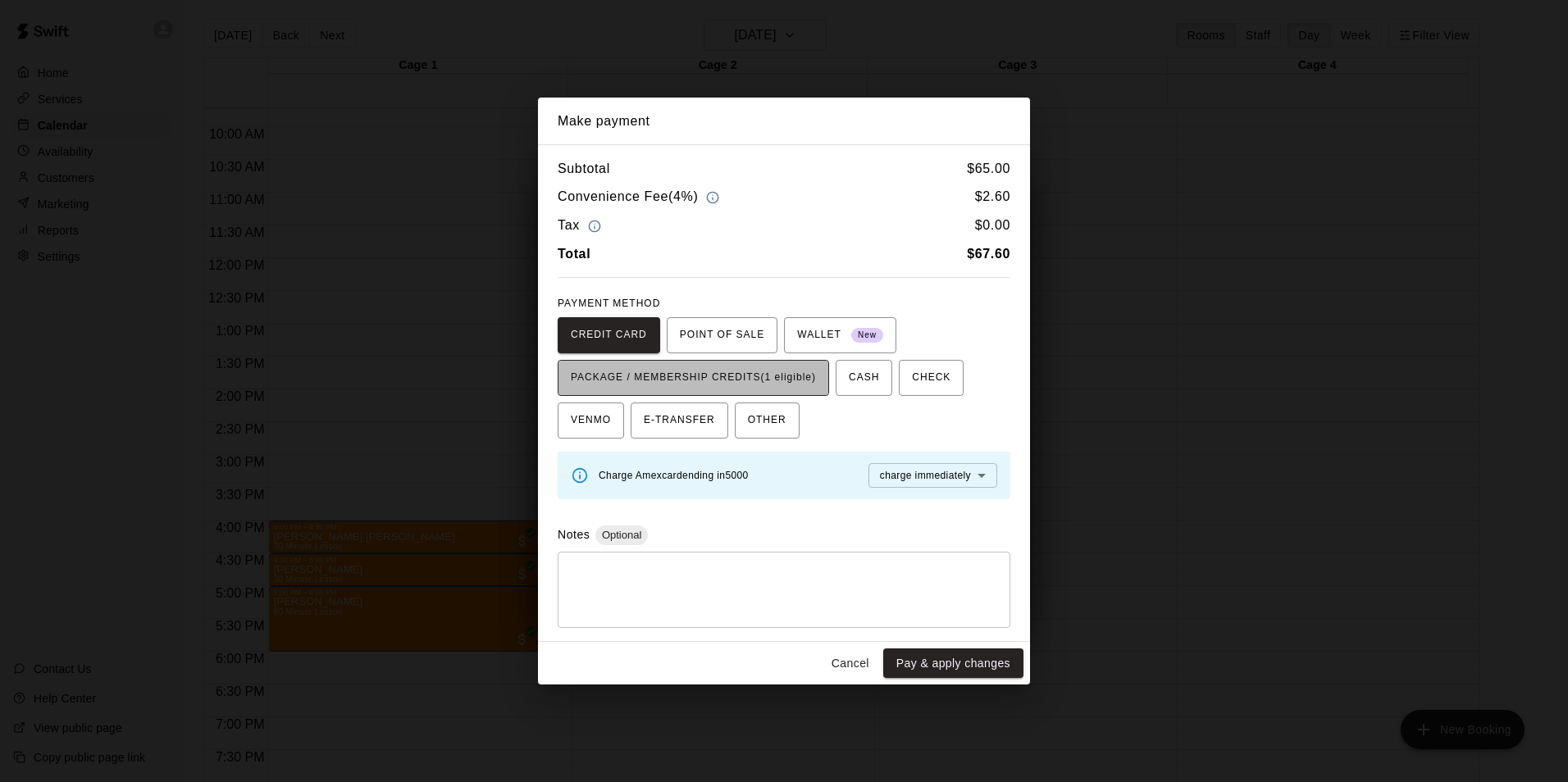
click at [770, 380] on span "PACKAGE / MEMBERSHIP CREDITS (1 eligible)" at bounding box center [693, 378] width 245 height 27
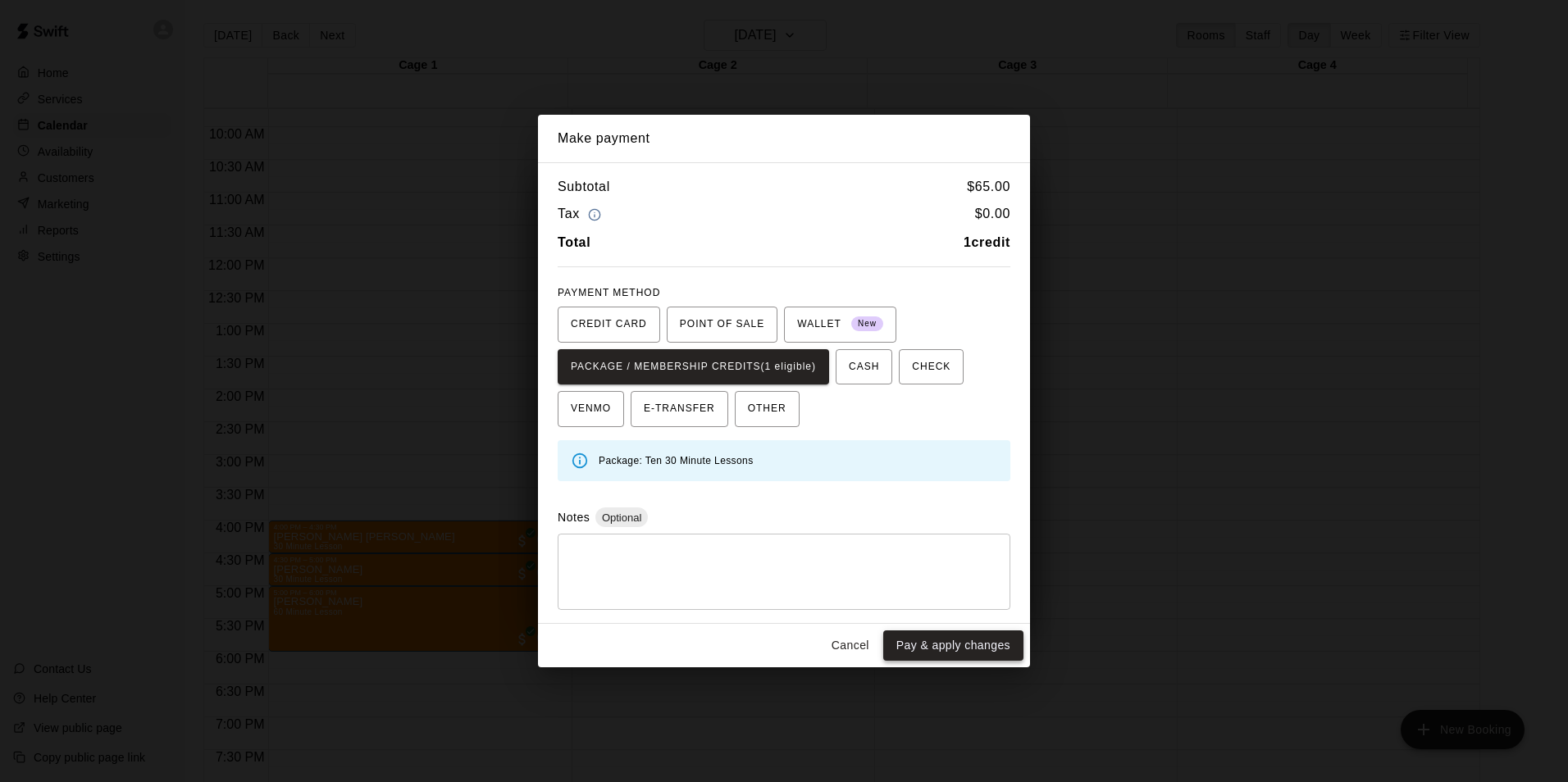
click at [975, 641] on button "Pay & apply changes" at bounding box center [954, 646] width 141 height 31
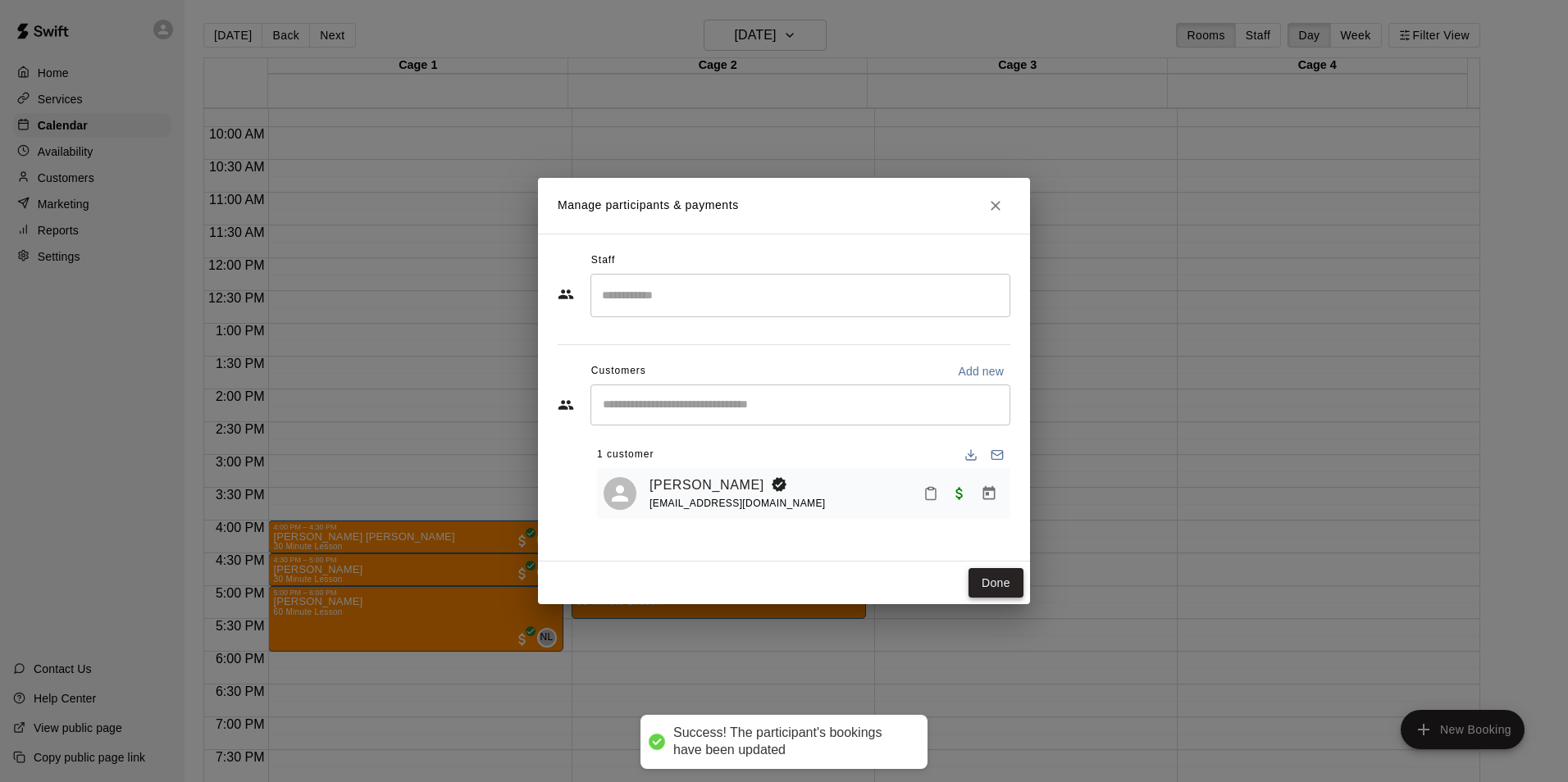
click at [1008, 583] on button "Done" at bounding box center [996, 583] width 55 height 31
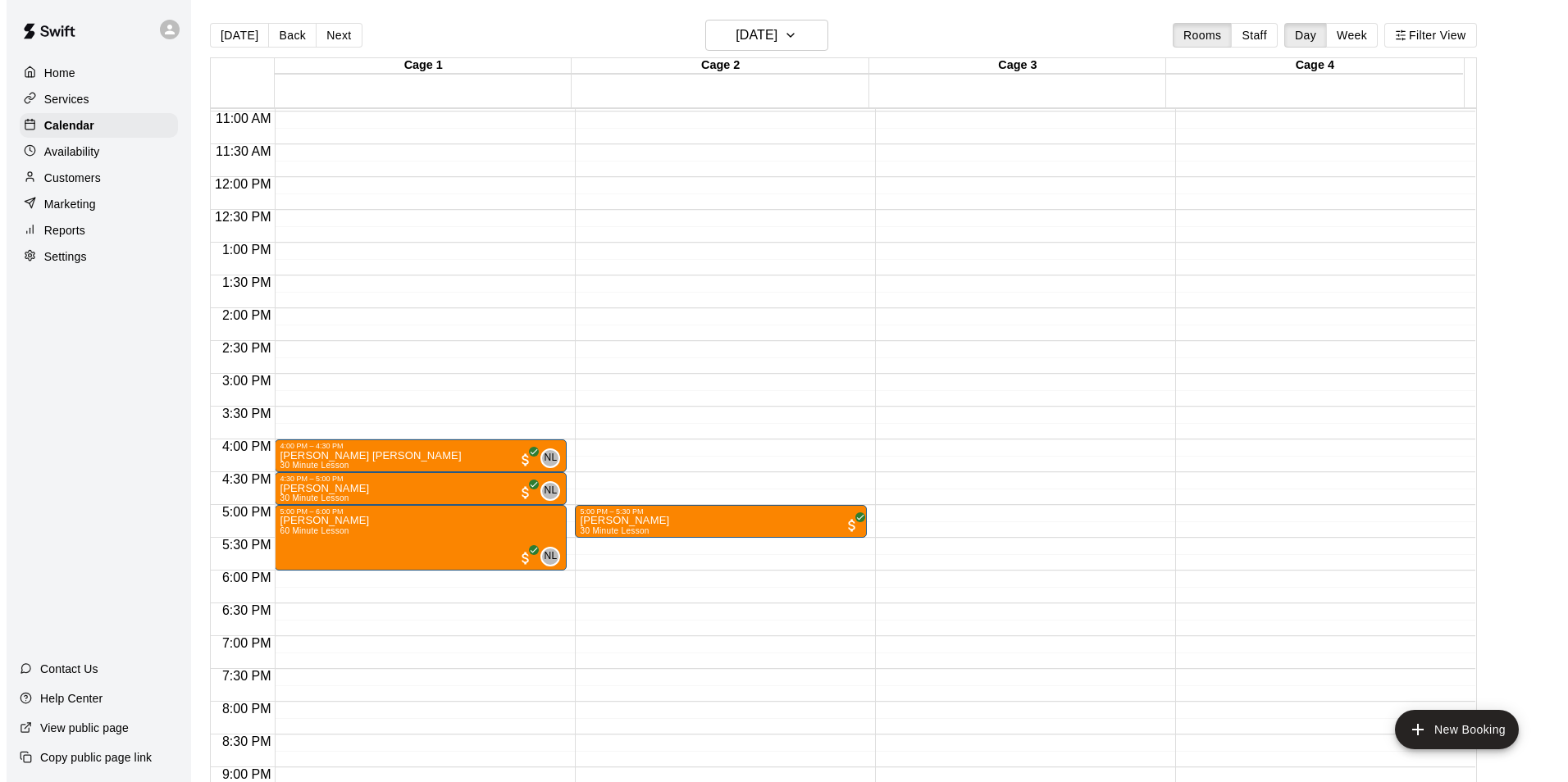
scroll to position [720, 0]
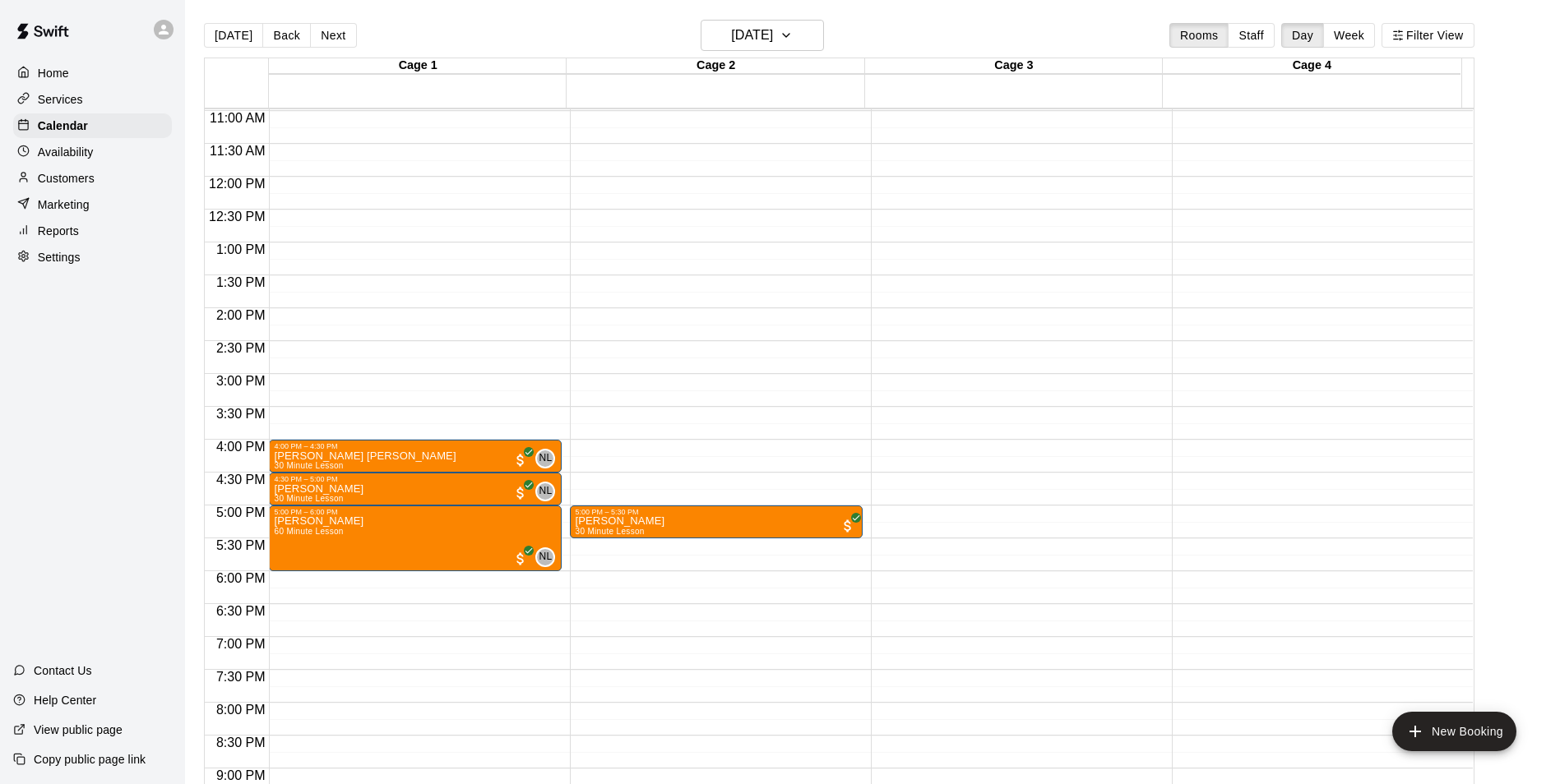
click at [417, 591] on div "12:00 AM – 9:00 AM Closed 4:00 PM – 4:30 PM Hudson Stokes 30 Minute Lesson NL 0…" at bounding box center [415, 177] width 292 height 1578
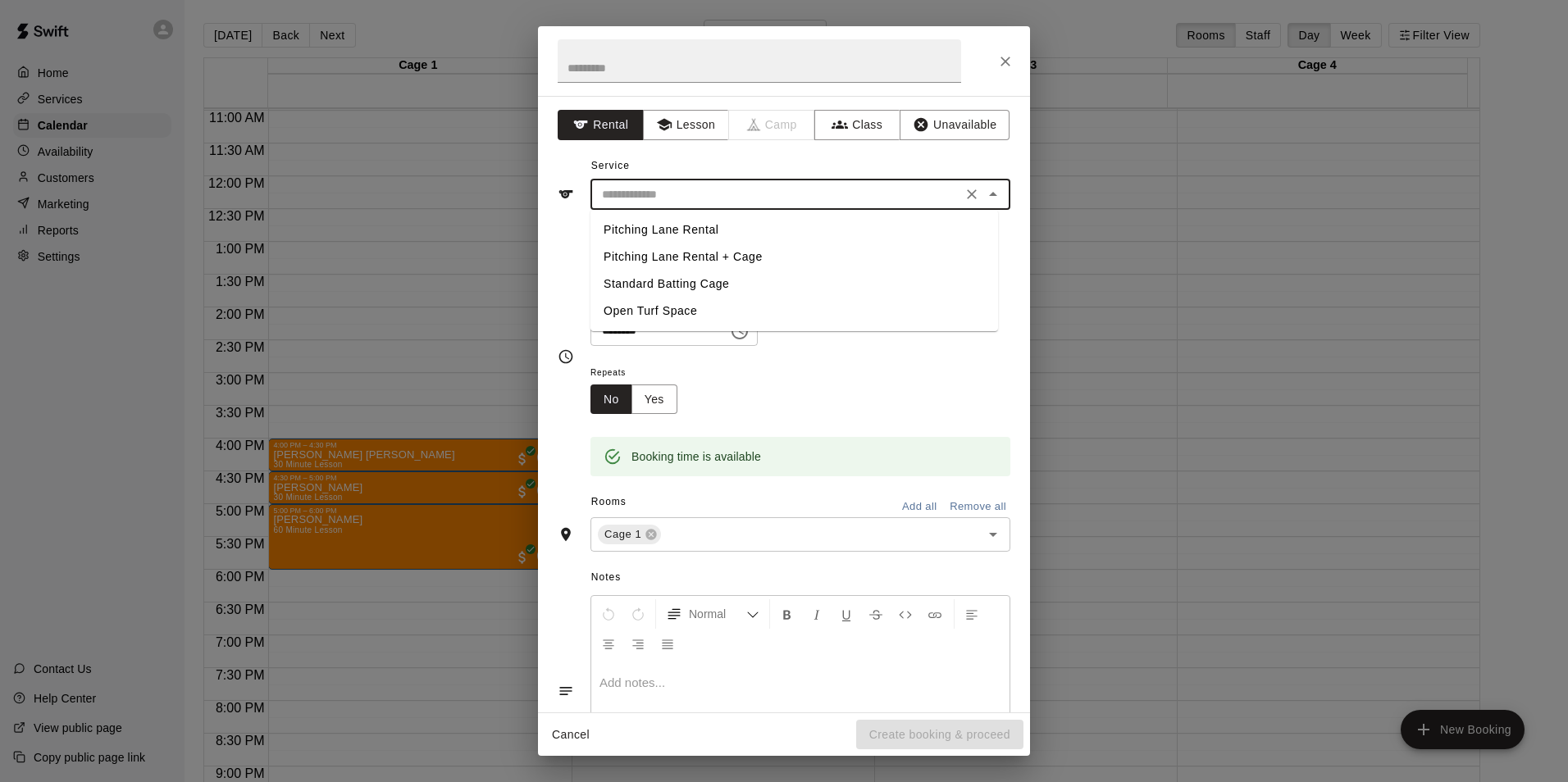
click at [713, 202] on input "text" at bounding box center [776, 194] width 362 height 21
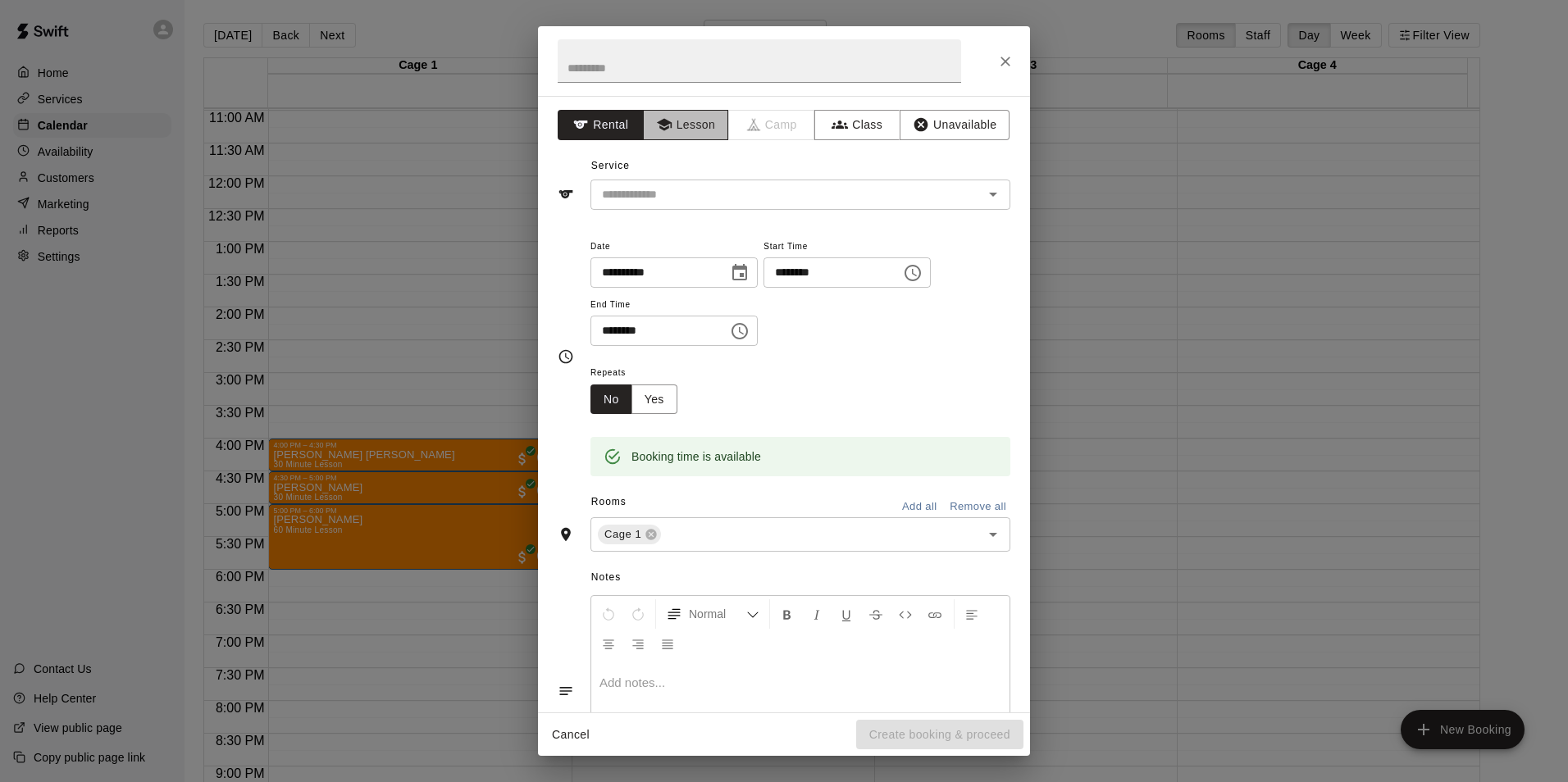
click at [689, 124] on button "Lesson" at bounding box center [686, 125] width 86 height 31
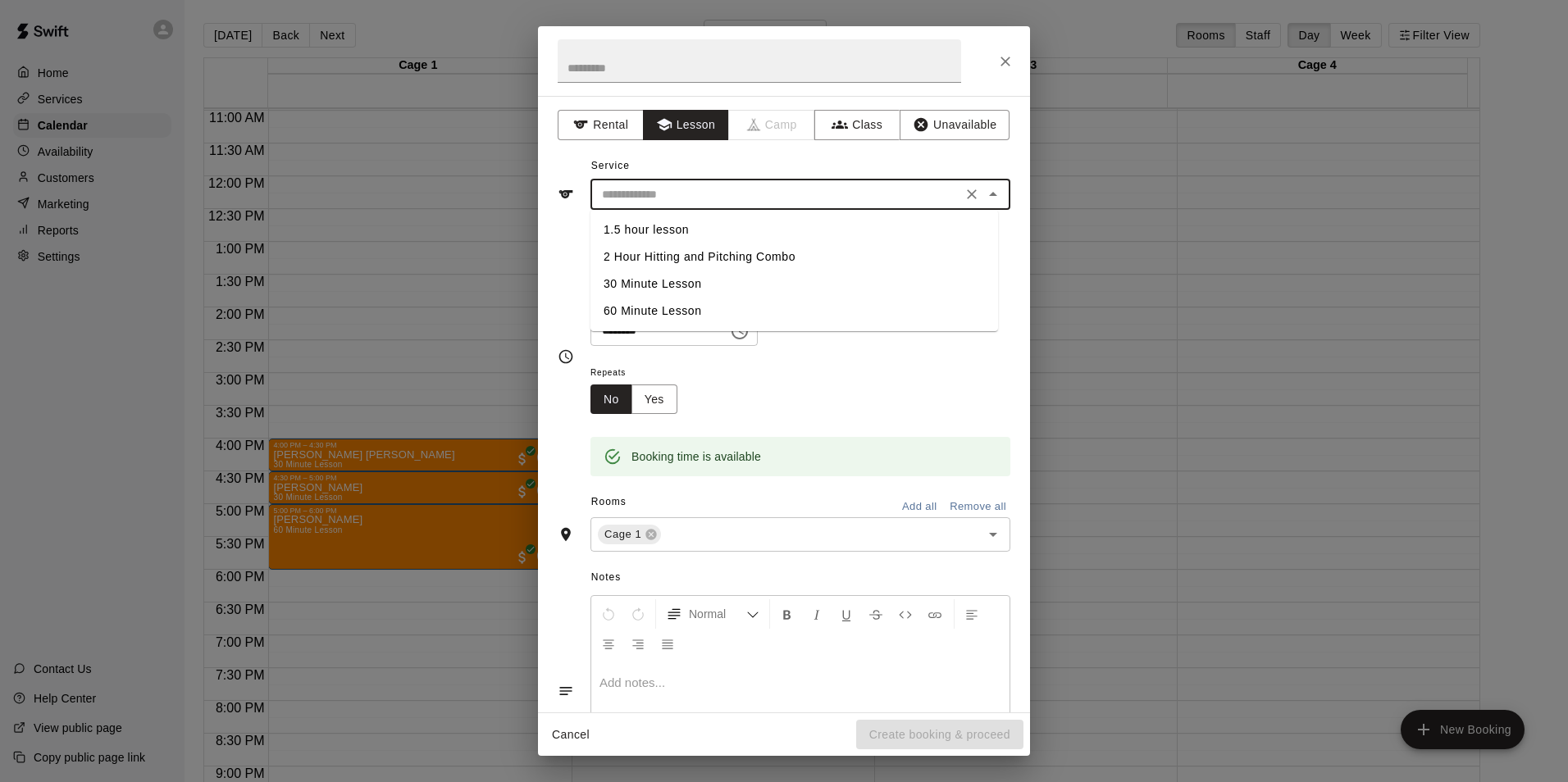
click at [673, 195] on input "text" at bounding box center [776, 194] width 362 height 21
click at [658, 287] on li "30 Minute Lesson" at bounding box center [794, 284] width 407 height 27
type input "**********"
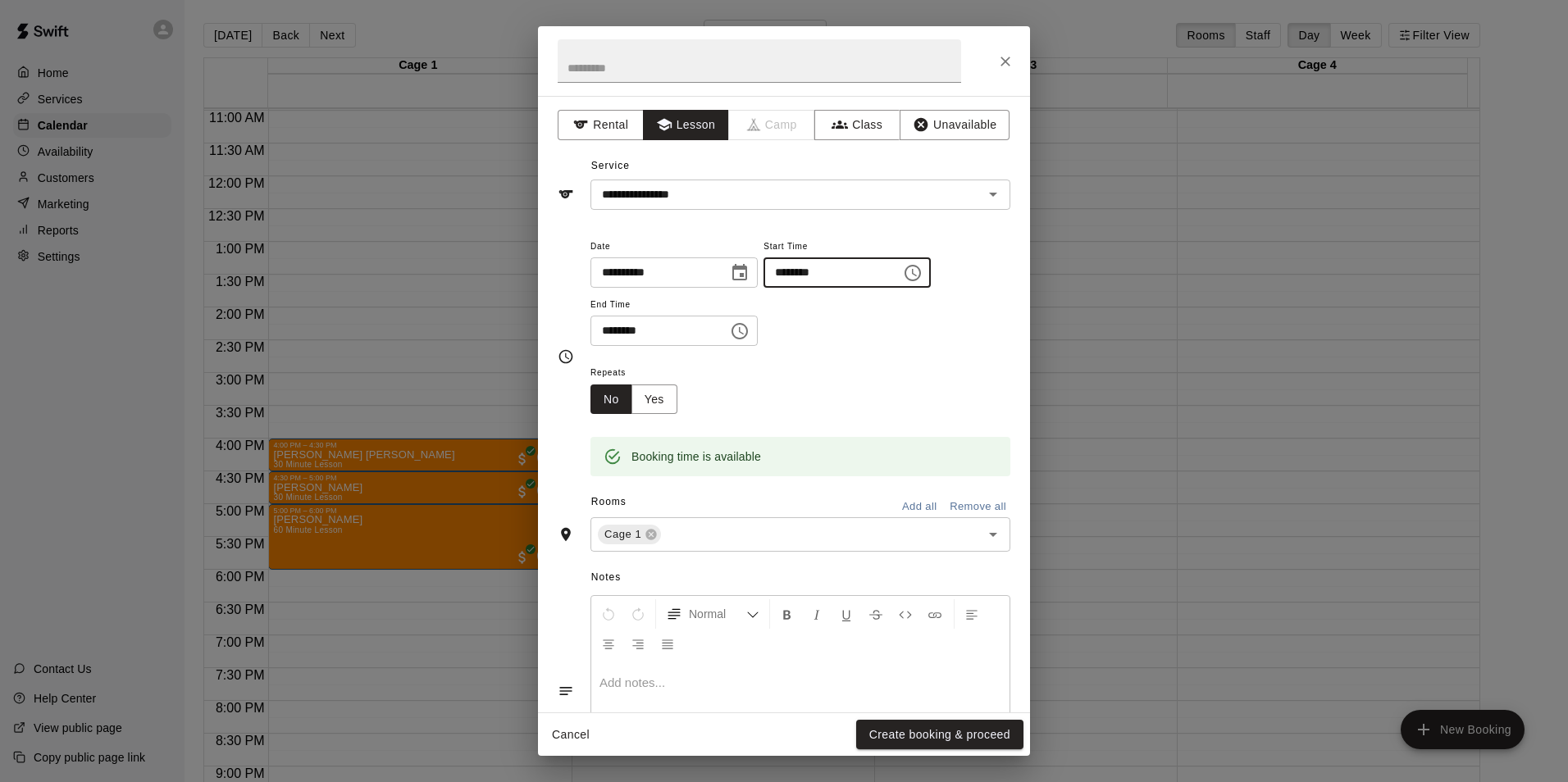
click at [817, 273] on input "********" at bounding box center [826, 273] width 126 height 31
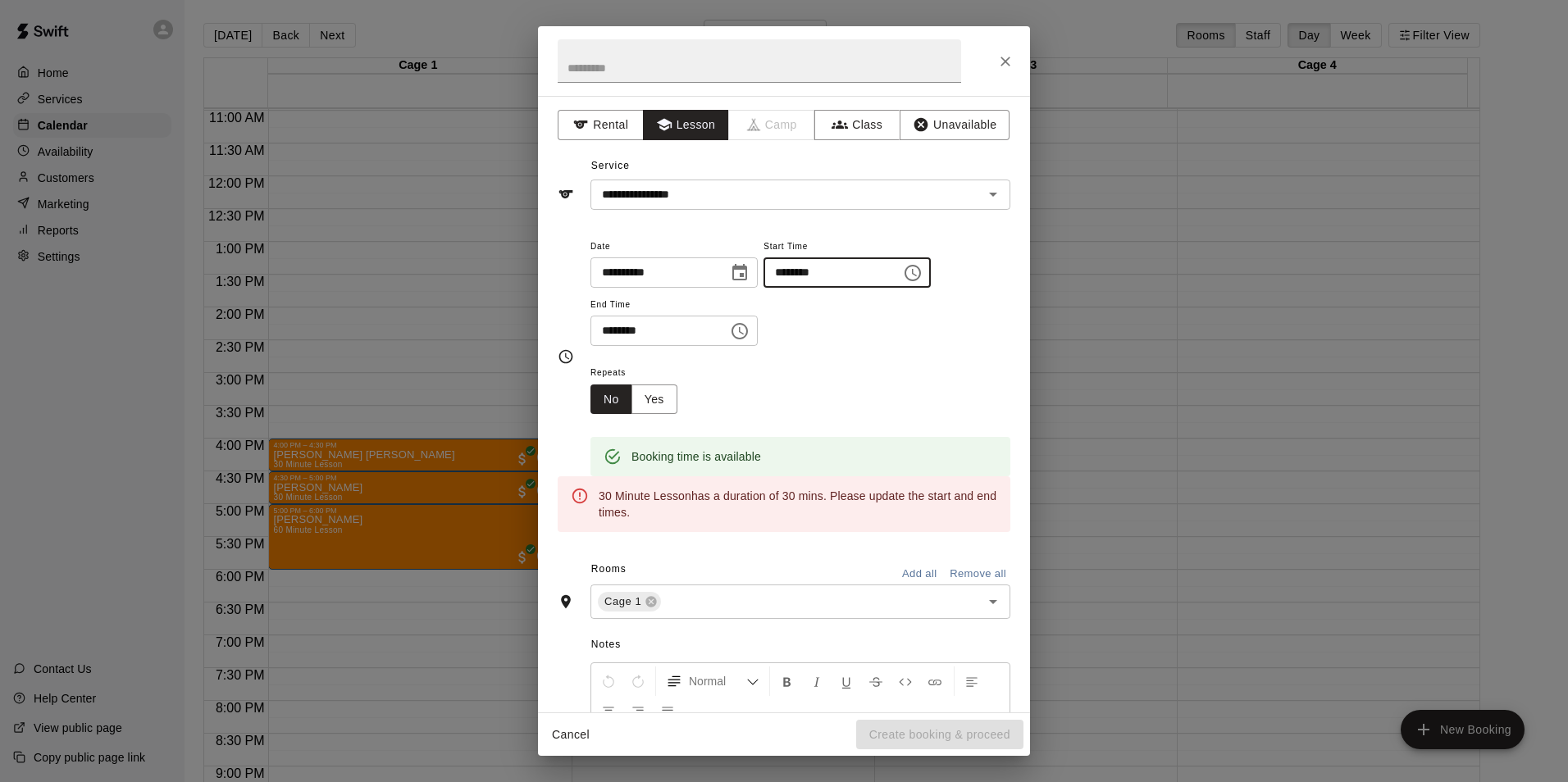
type input "********"
click at [627, 337] on input "********" at bounding box center [653, 331] width 126 height 31
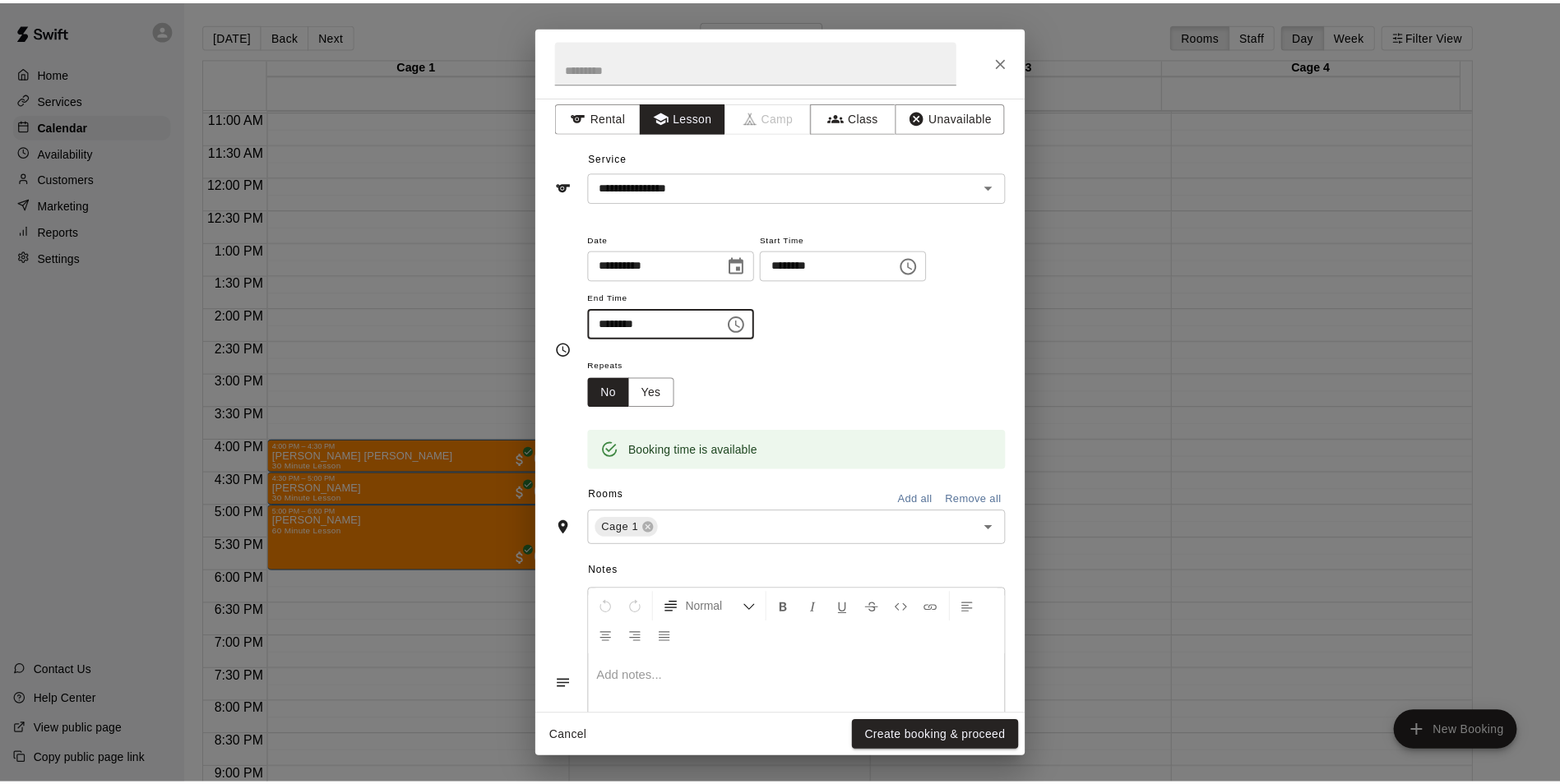
scroll to position [0, 0]
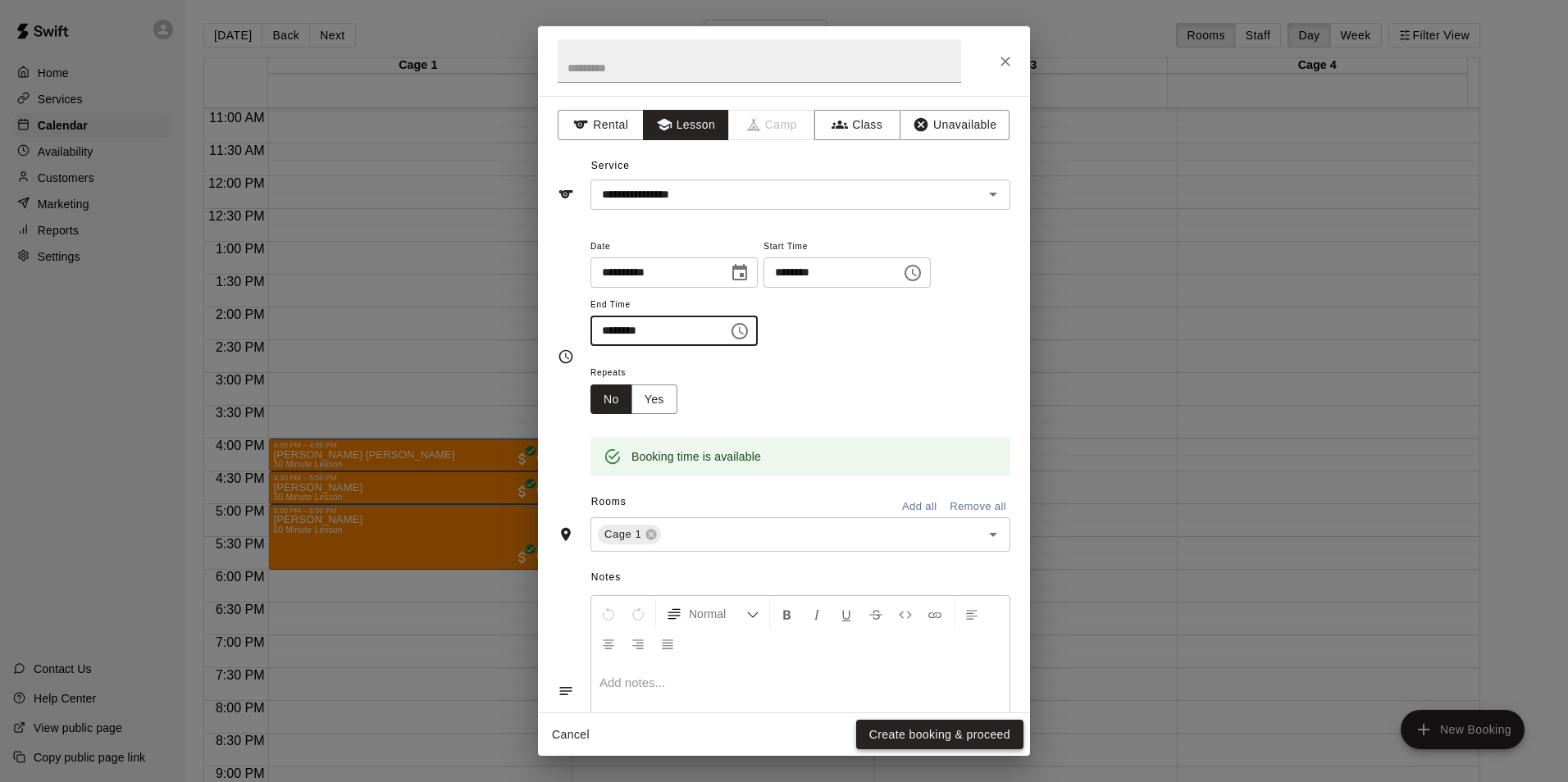
type input "********"
click at [923, 740] on button "Create booking & proceed" at bounding box center [939, 735] width 167 height 31
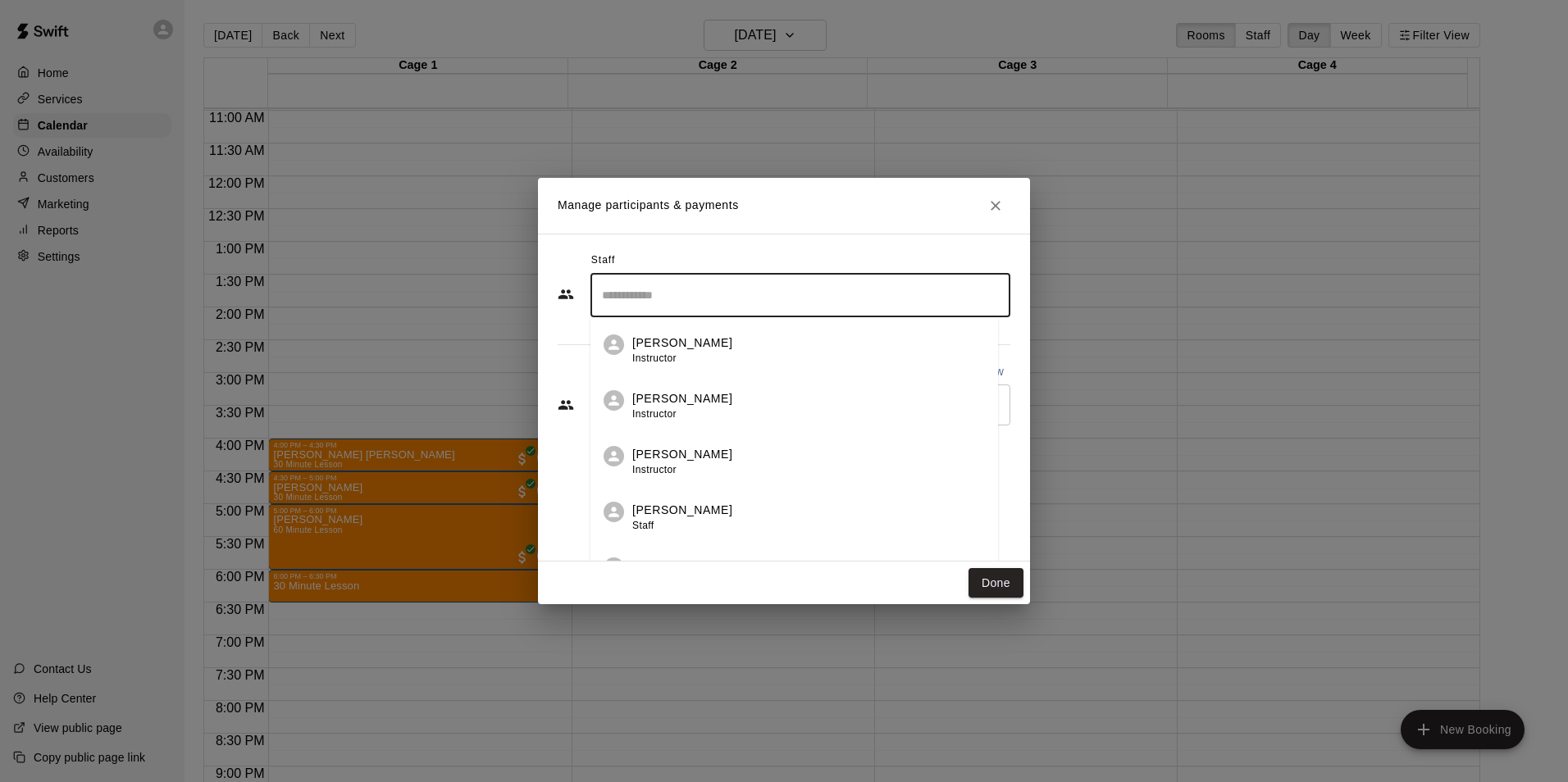
click at [692, 302] on input "Search staff" at bounding box center [800, 295] width 405 height 29
click at [678, 449] on div "[PERSON_NAME]" at bounding box center [683, 454] width 100 height 15
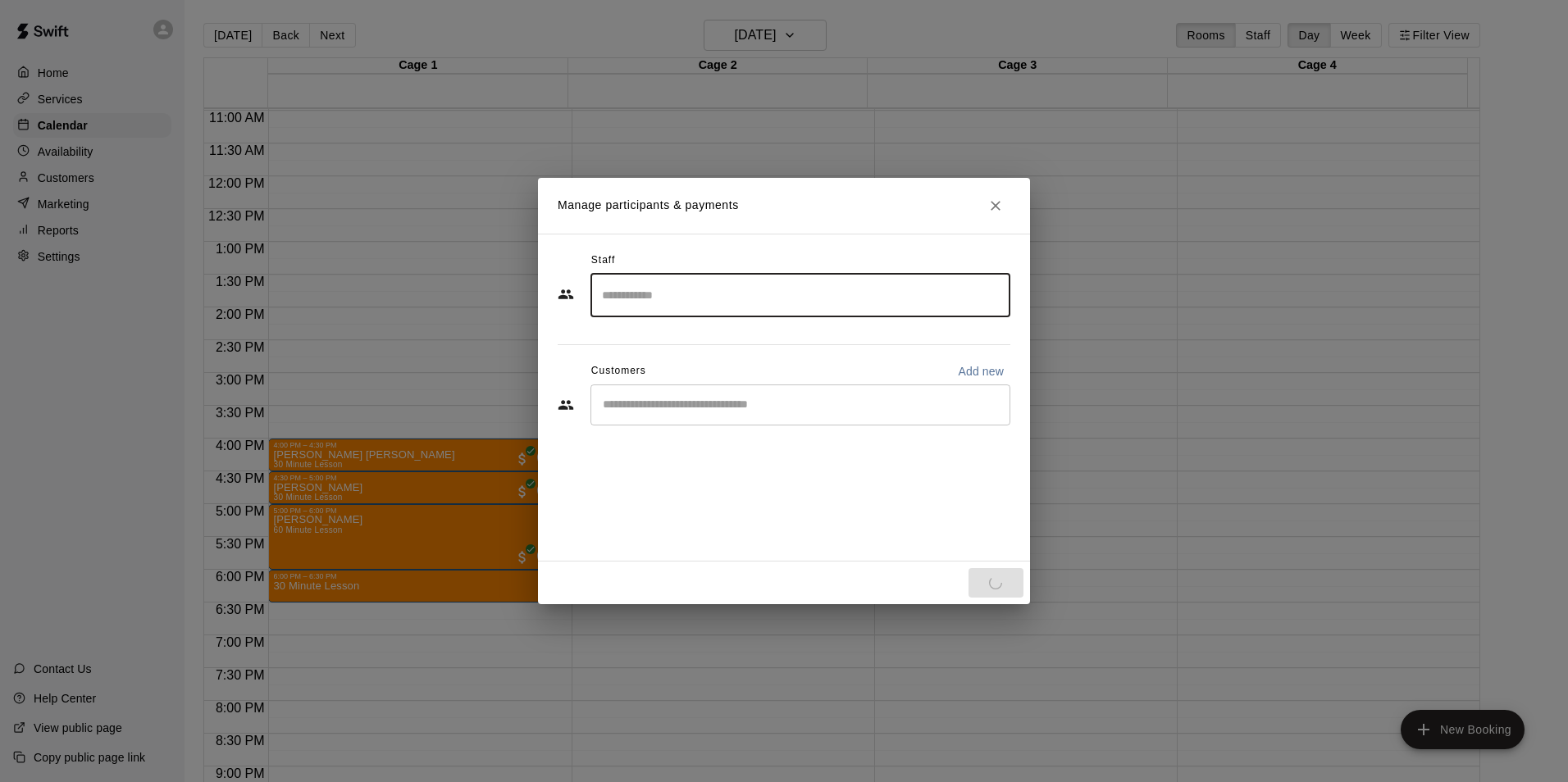
click at [668, 421] on div "​" at bounding box center [800, 405] width 420 height 41
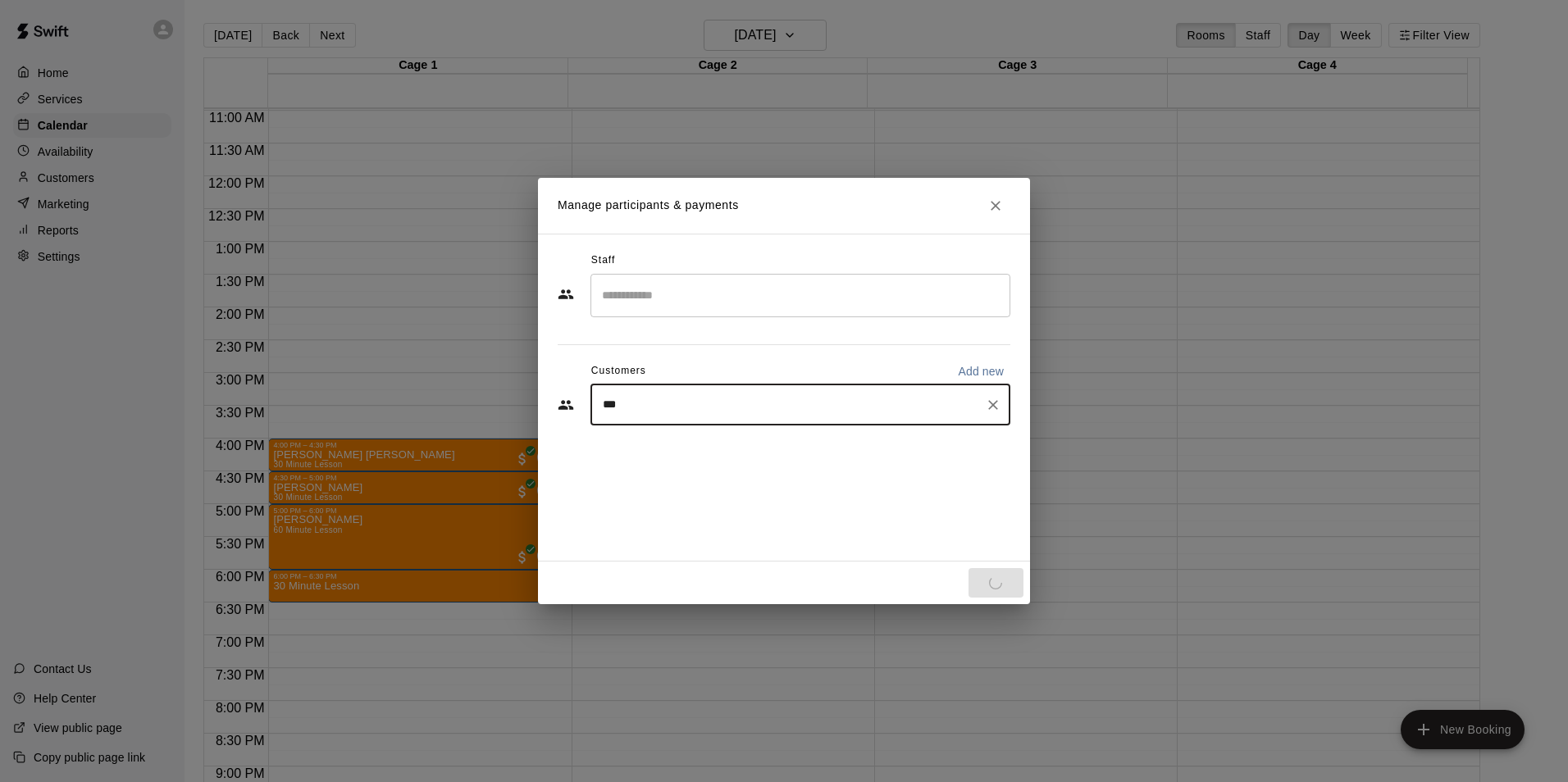
type input "****"
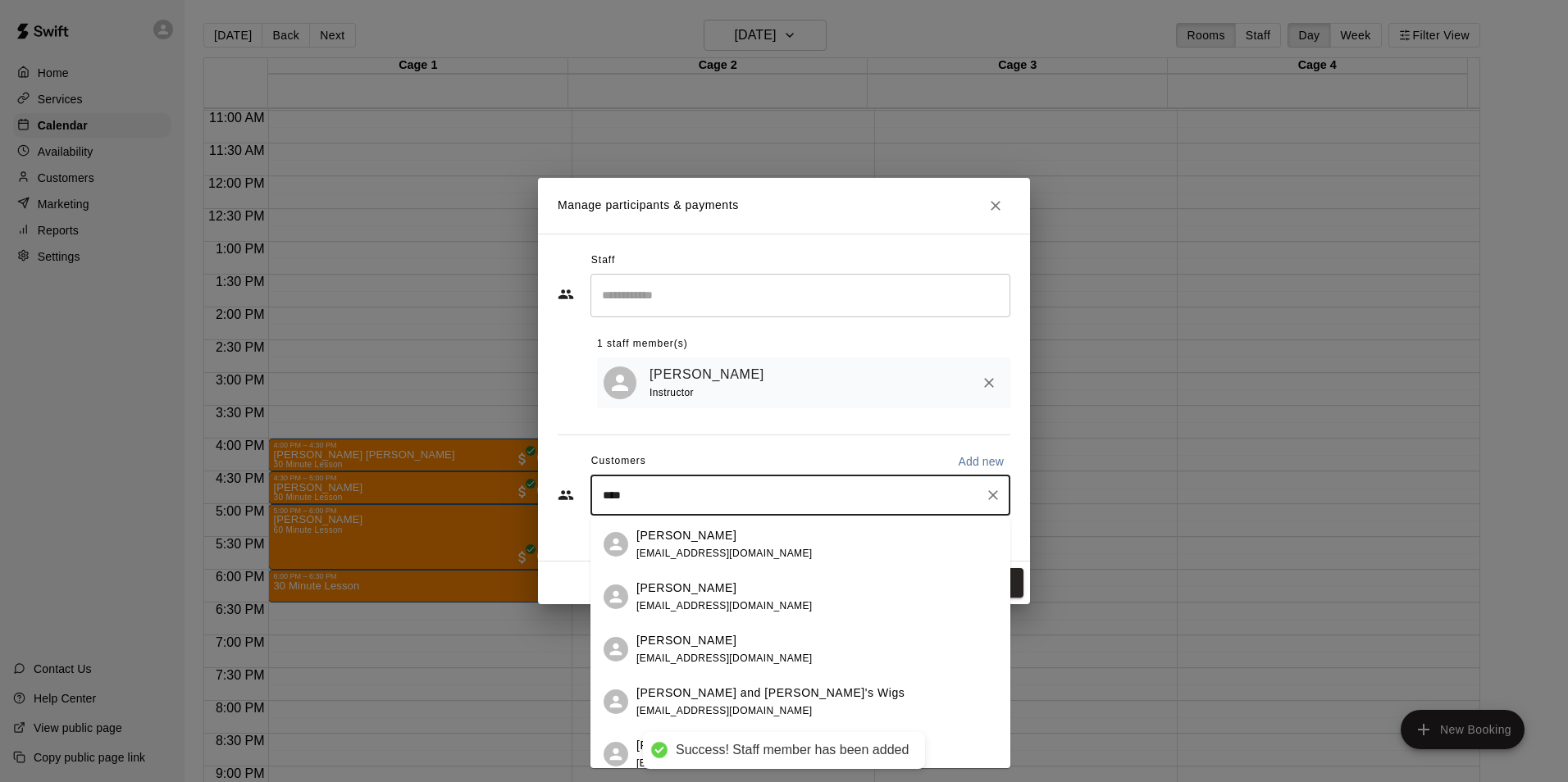
click at [713, 651] on div "Anthony DiMarino cdm2488@yahoo.com" at bounding box center [725, 650] width 176 height 35
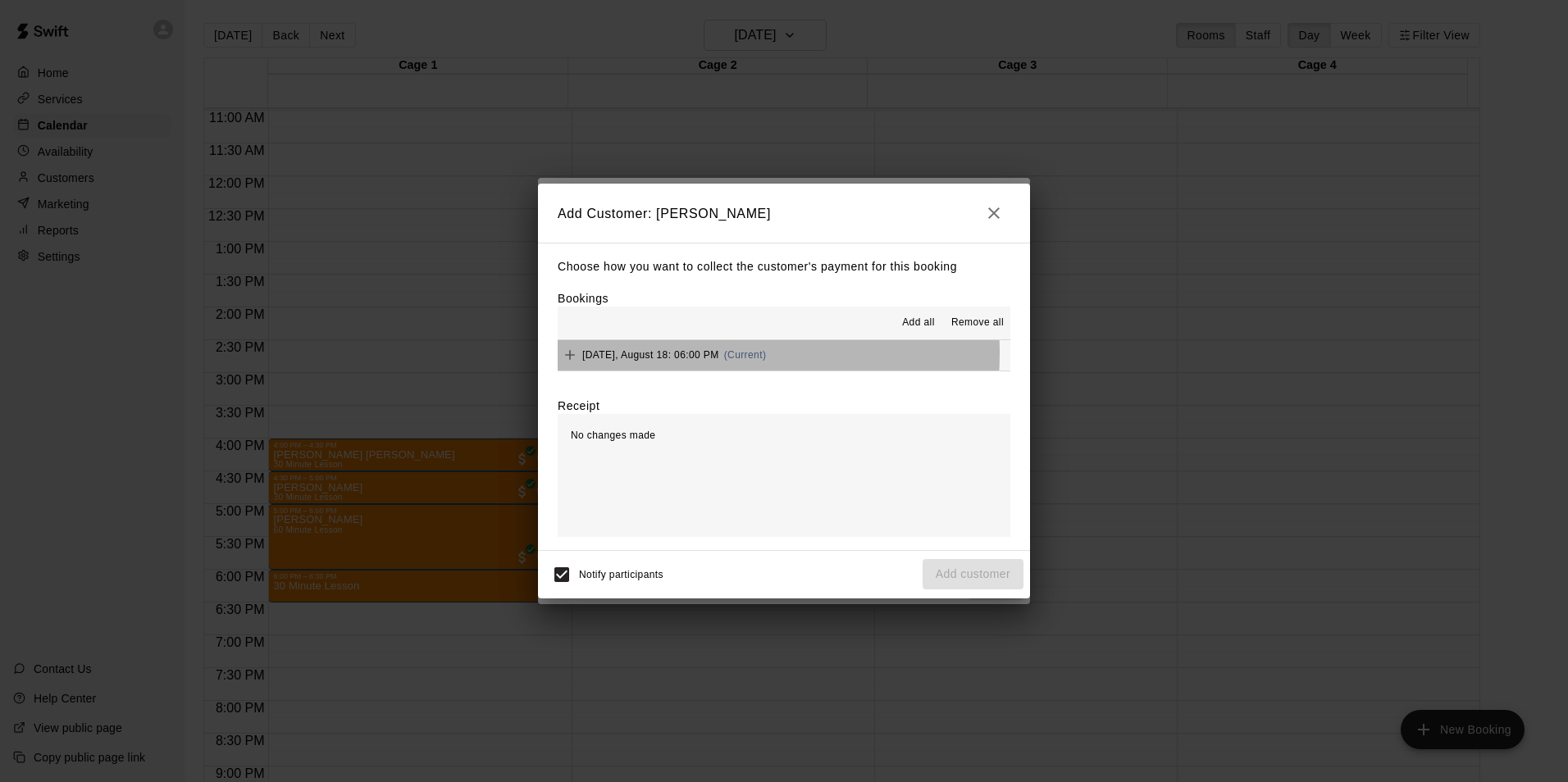
click at [632, 354] on span "Monday, August 18: 06:00 PM" at bounding box center [650, 355] width 137 height 12
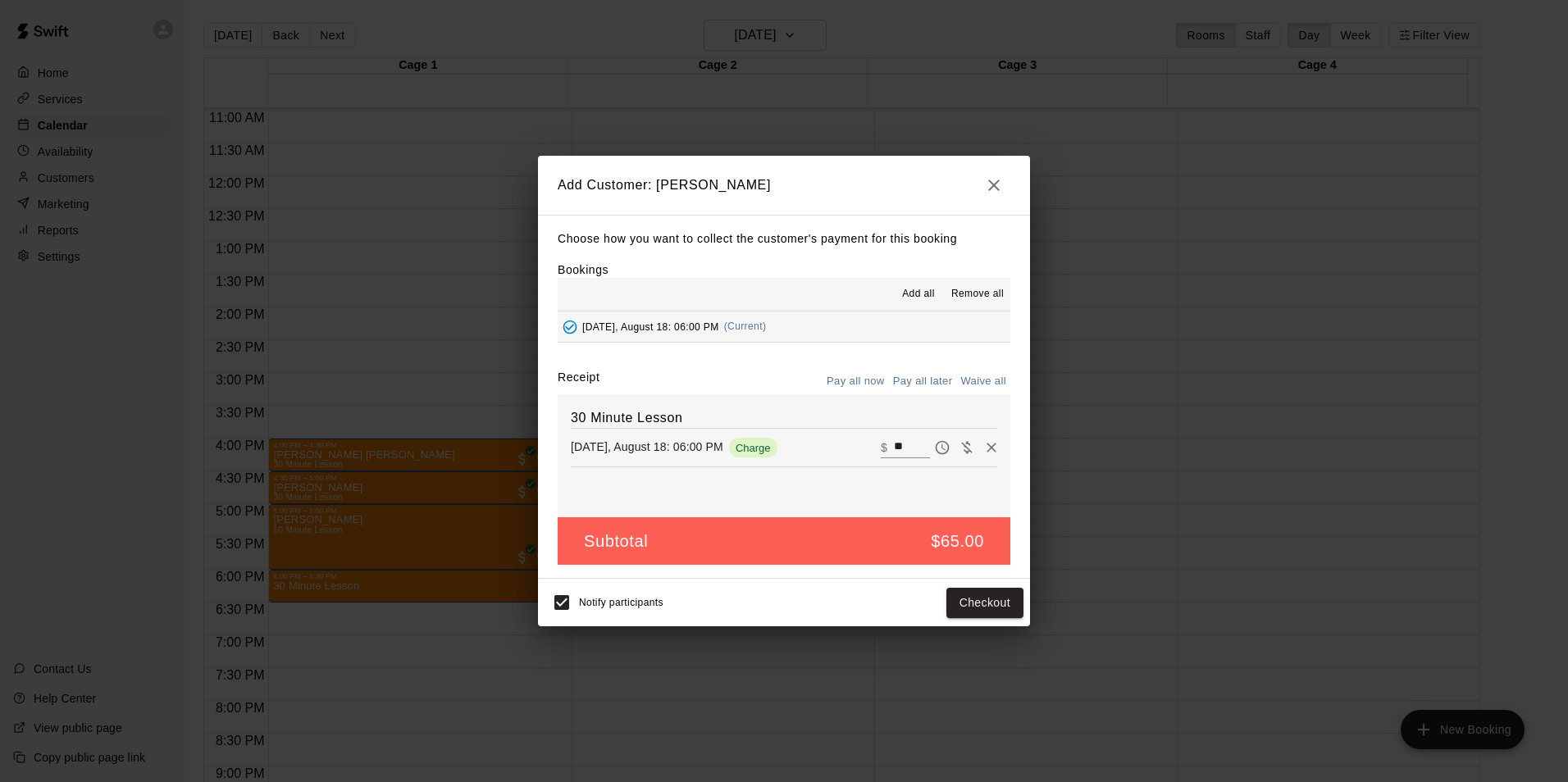
click at [980, 379] on button "Waive all" at bounding box center [983, 381] width 54 height 26
type input "*"
click at [994, 606] on button "Add customer" at bounding box center [973, 602] width 101 height 31
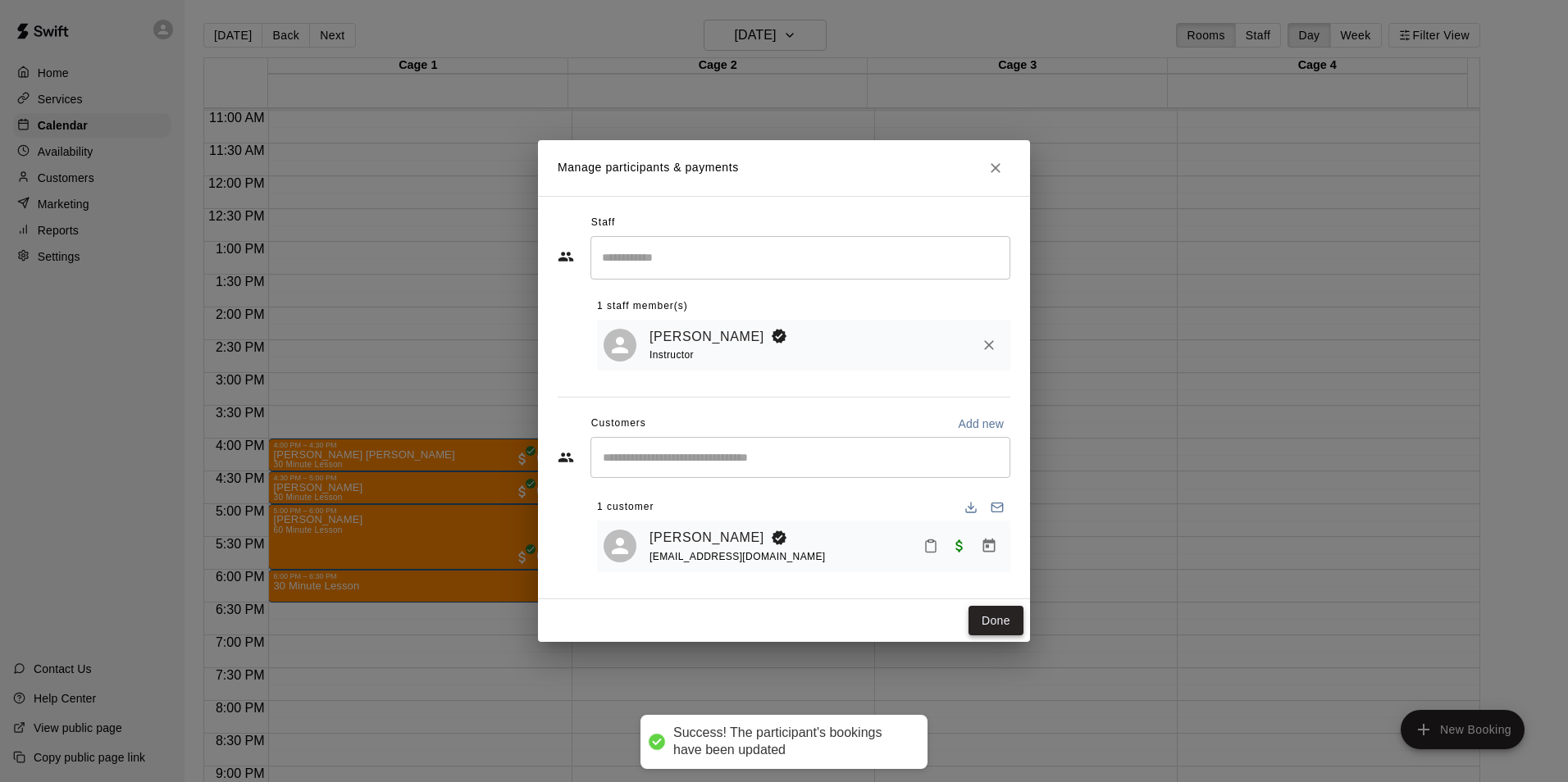
click at [995, 612] on button "Done" at bounding box center [996, 621] width 55 height 31
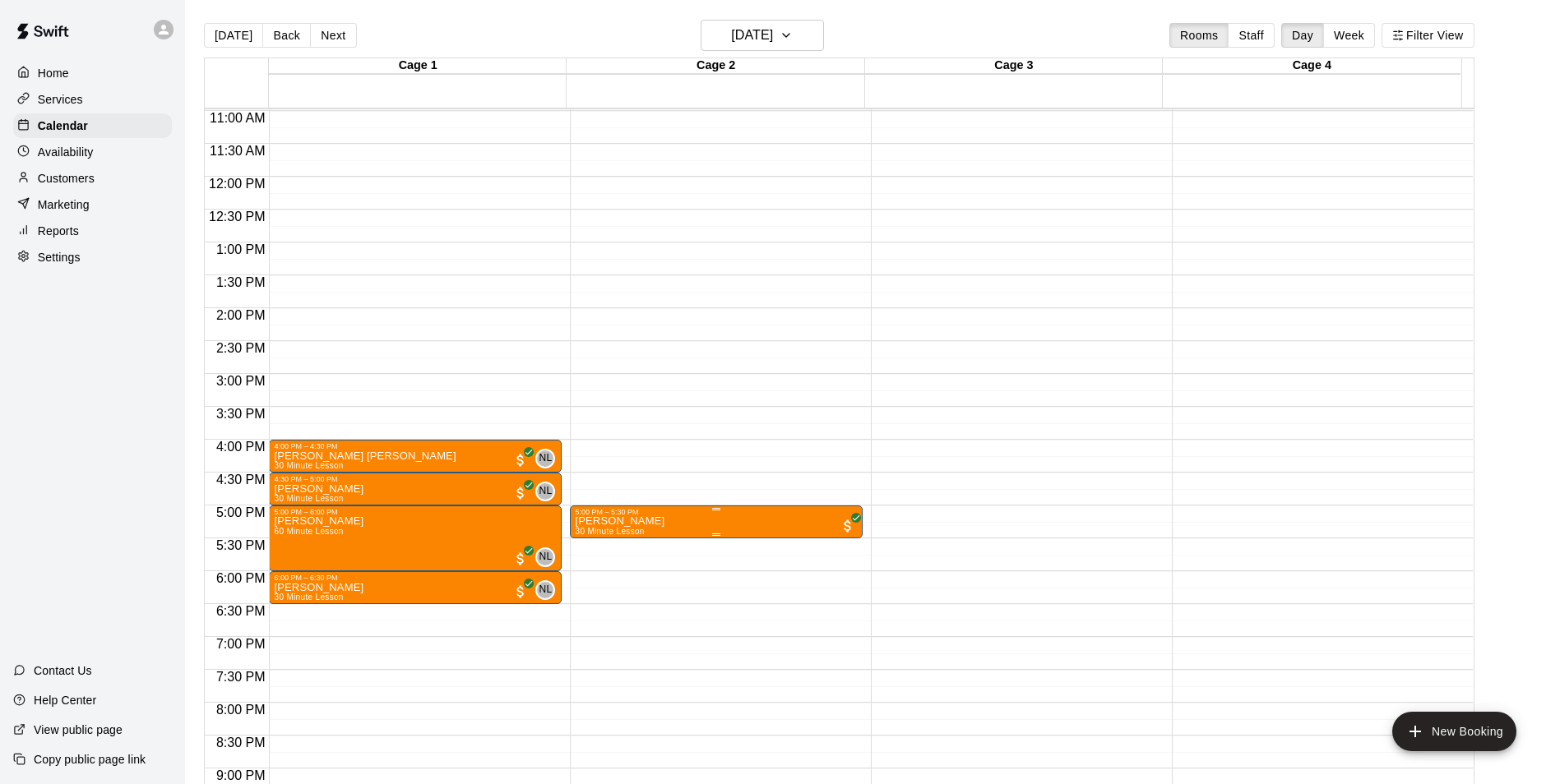
click at [598, 542] on icon "edit" at bounding box center [591, 536] width 20 height 20
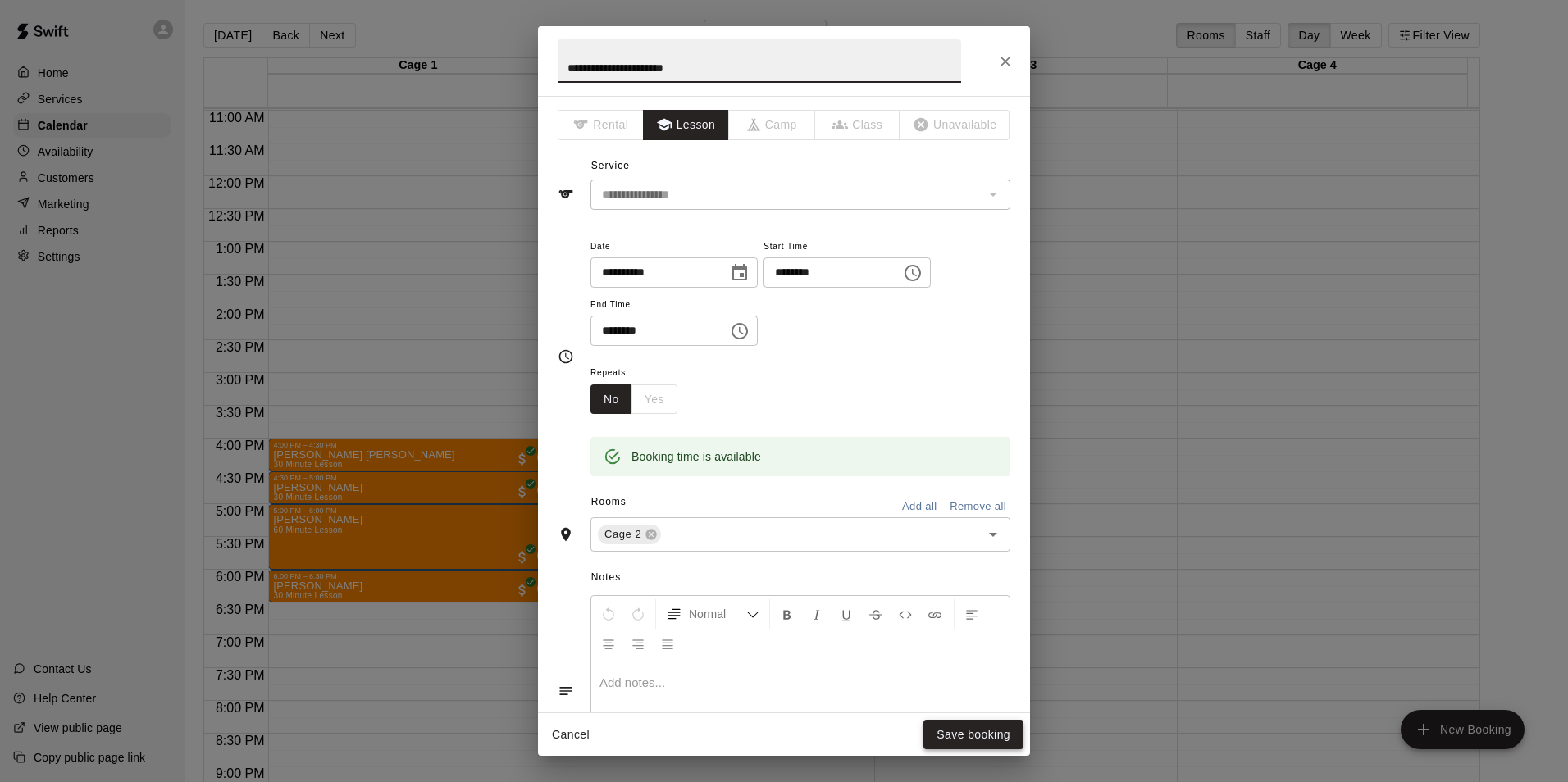
type input "**********"
click at [977, 735] on button "Save booking" at bounding box center [974, 735] width 100 height 31
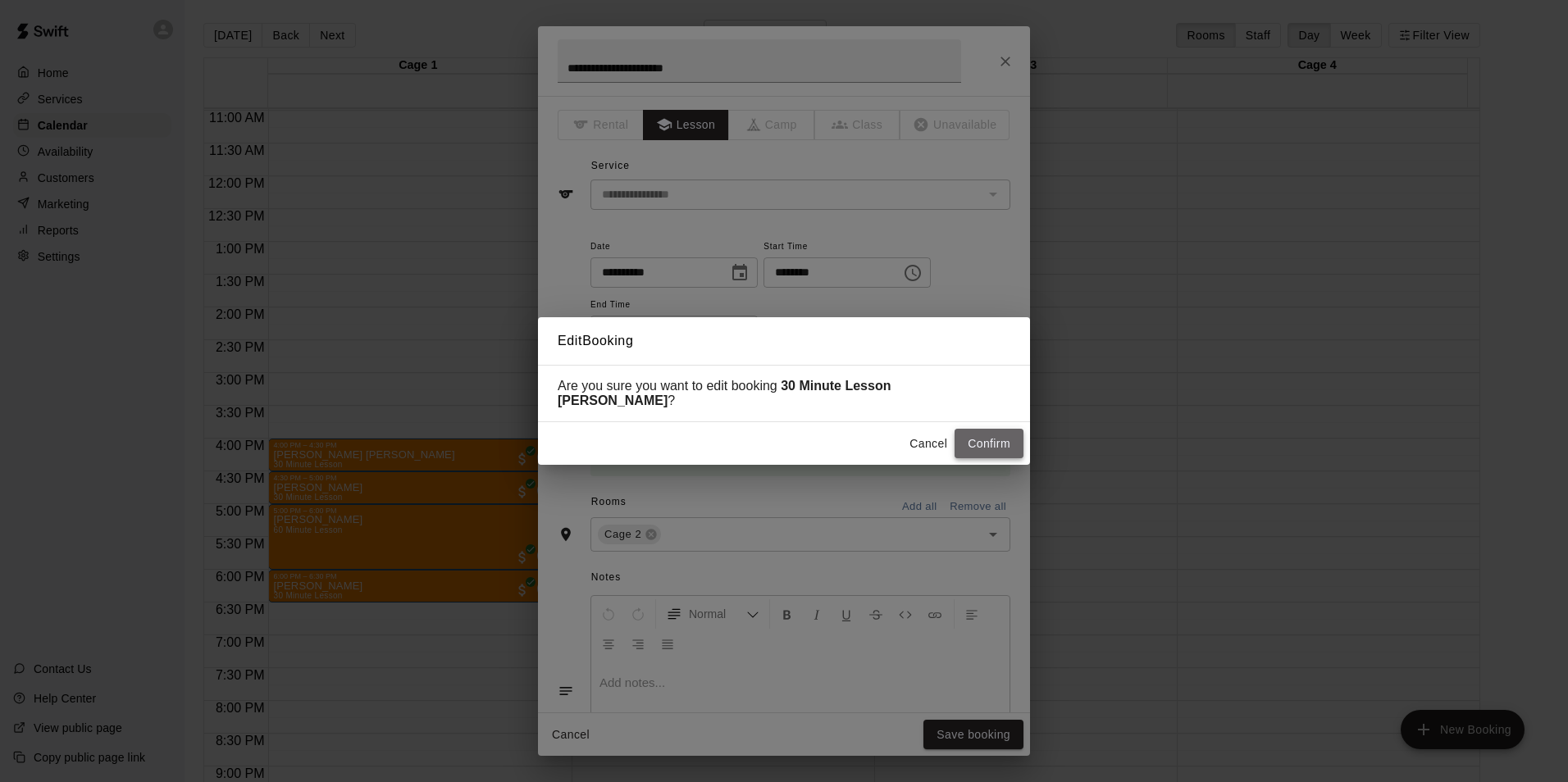
click at [1010, 437] on button "Confirm" at bounding box center [989, 444] width 69 height 31
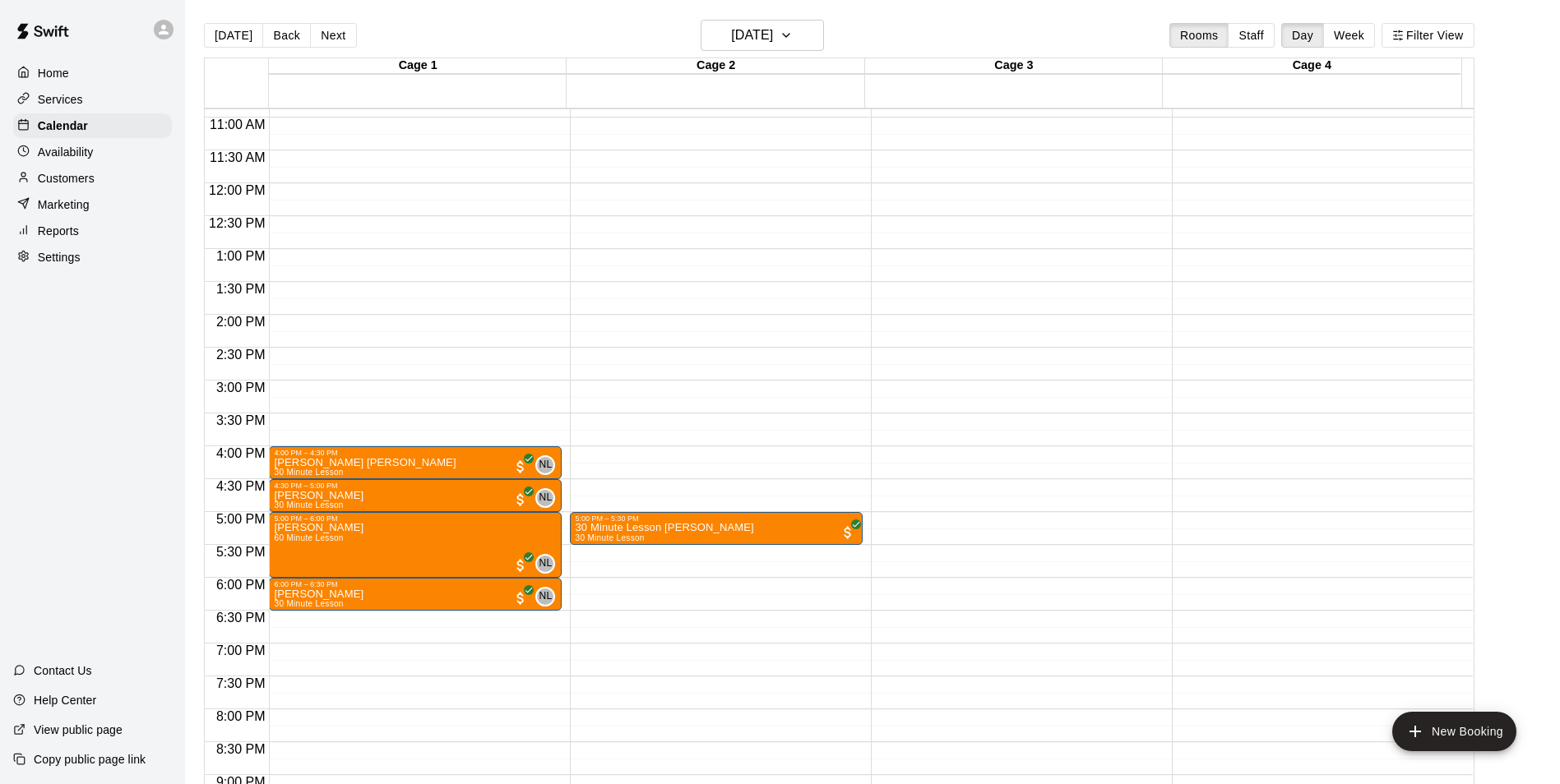
scroll to position [722, 0]
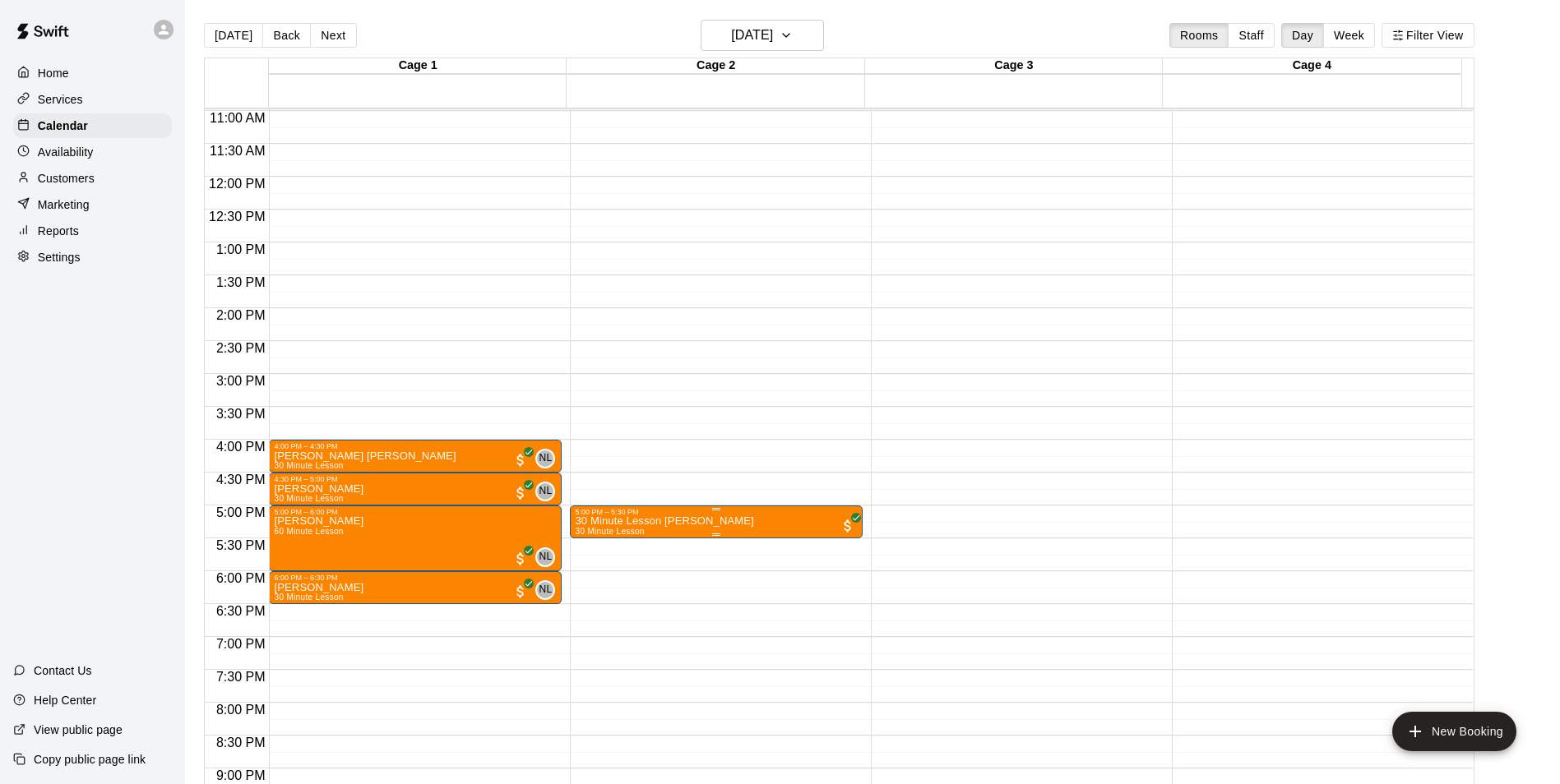
click at [580, 573] on button "edit" at bounding box center [590, 575] width 32 height 32
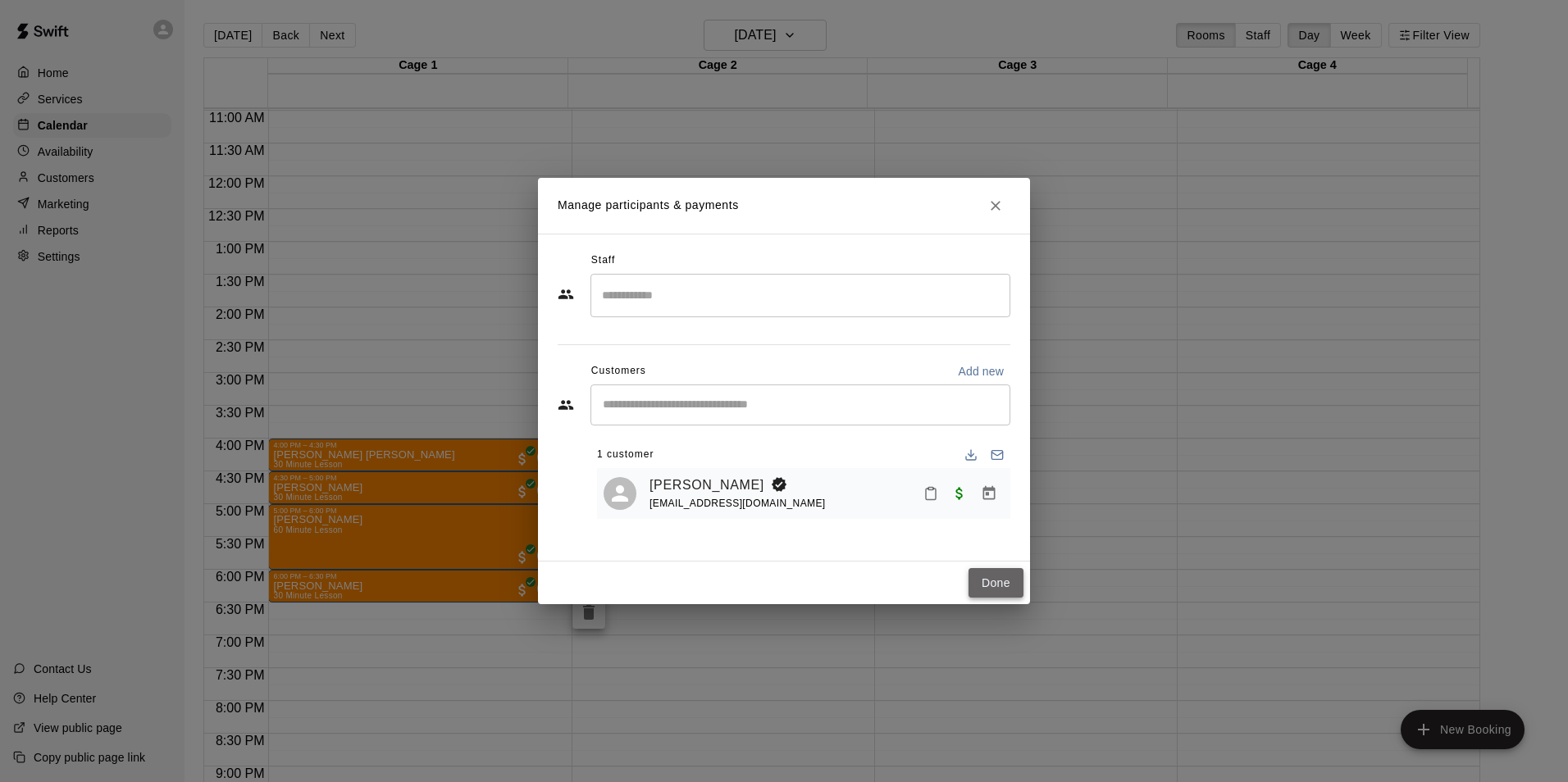
click at [1003, 581] on button "Done" at bounding box center [996, 583] width 55 height 31
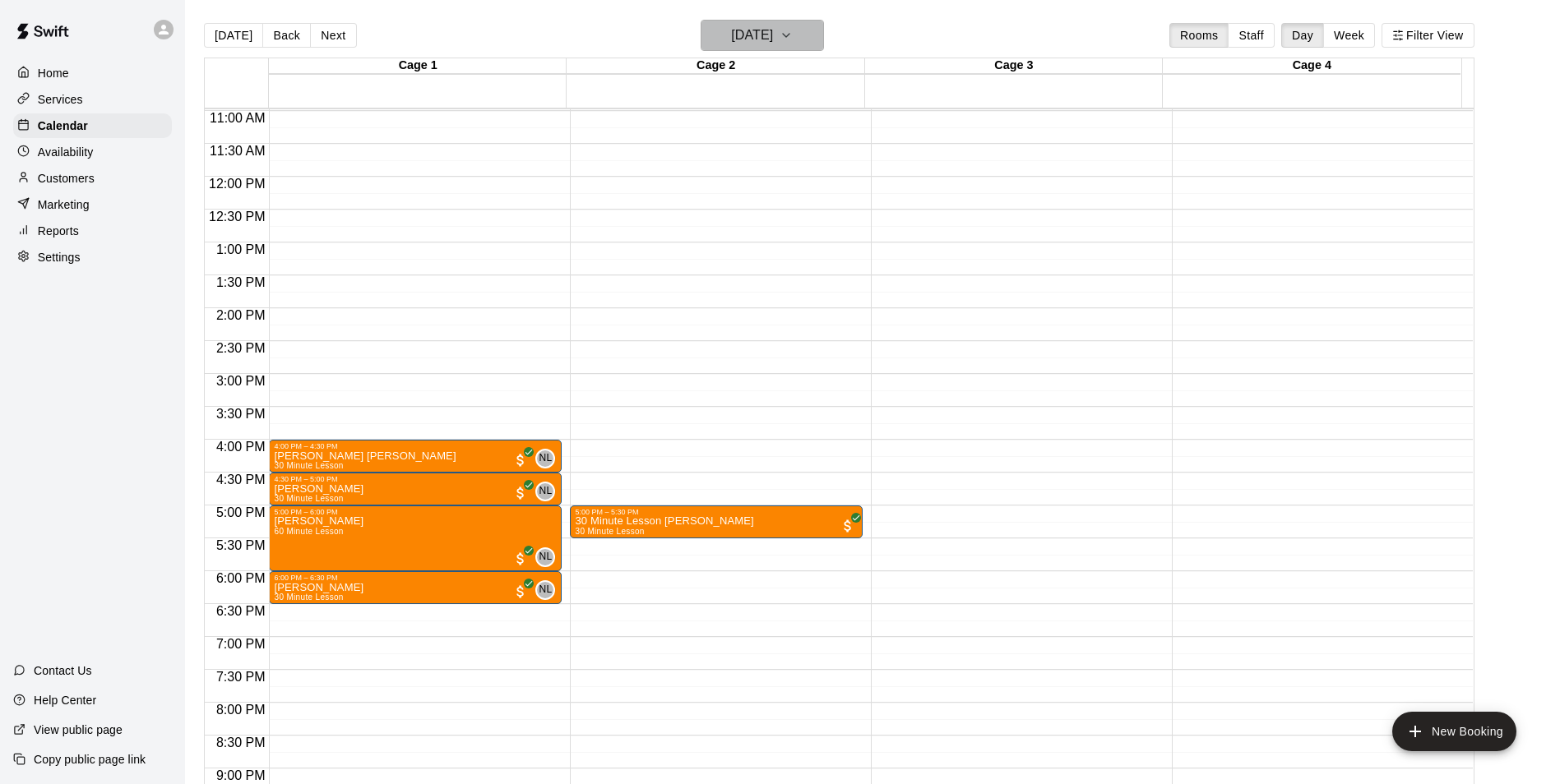
click at [772, 42] on h6 "Monday Aug 18" at bounding box center [752, 36] width 42 height 23
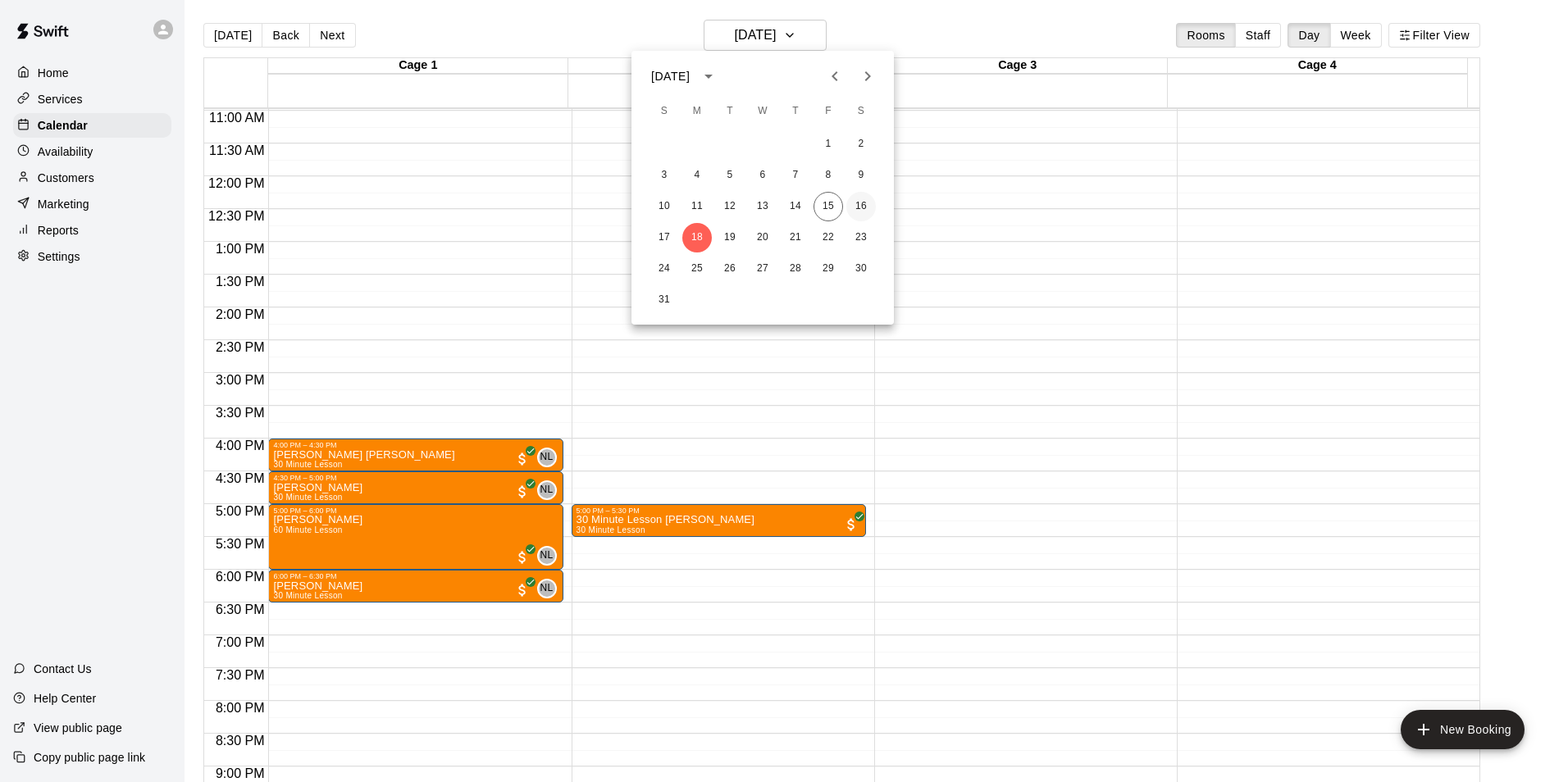
click at [855, 204] on button "16" at bounding box center [861, 207] width 30 height 30
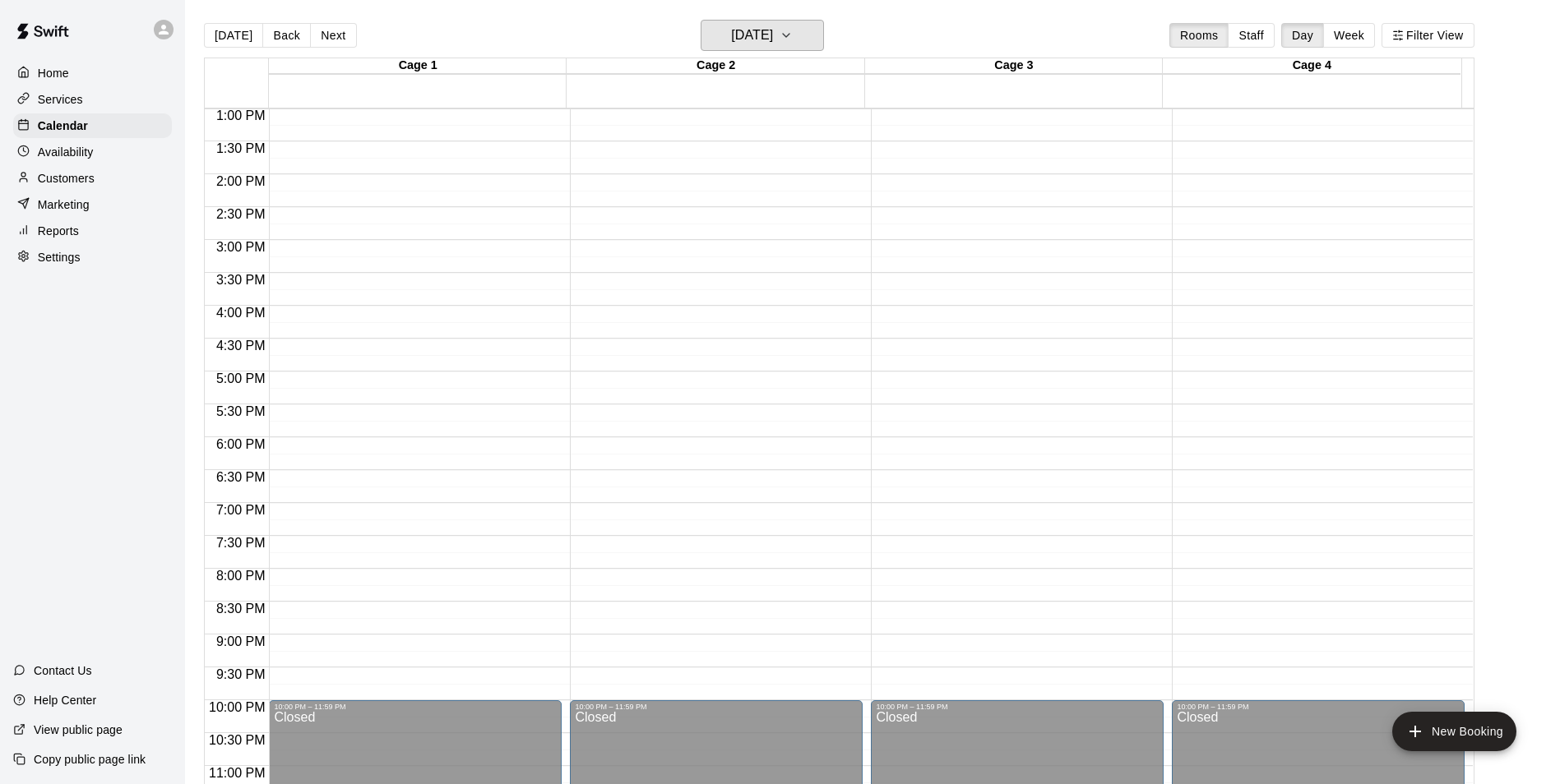
scroll to position [886, 0]
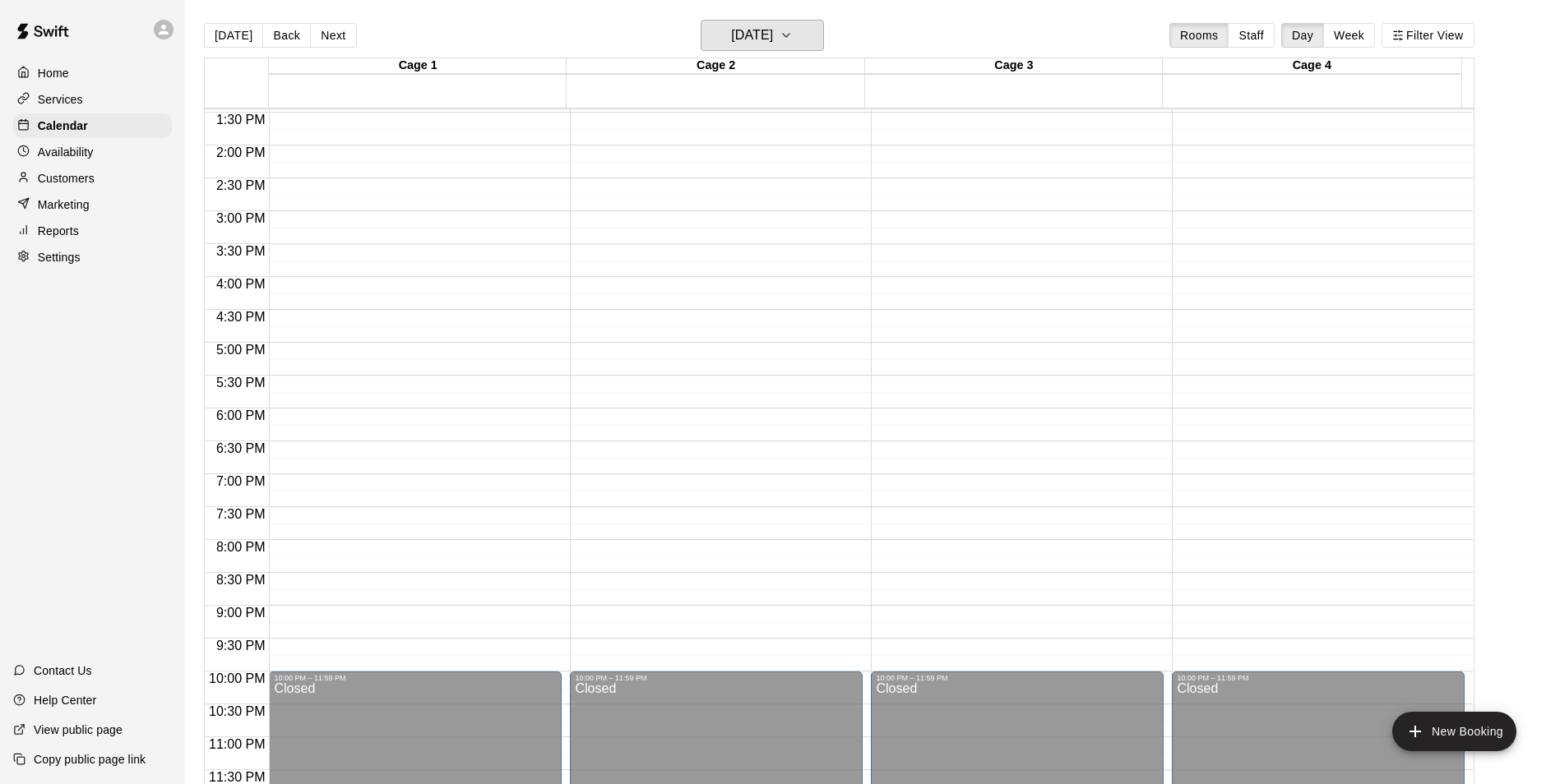
click at [701, 20] on button "Saturday Aug 16" at bounding box center [762, 35] width 123 height 31
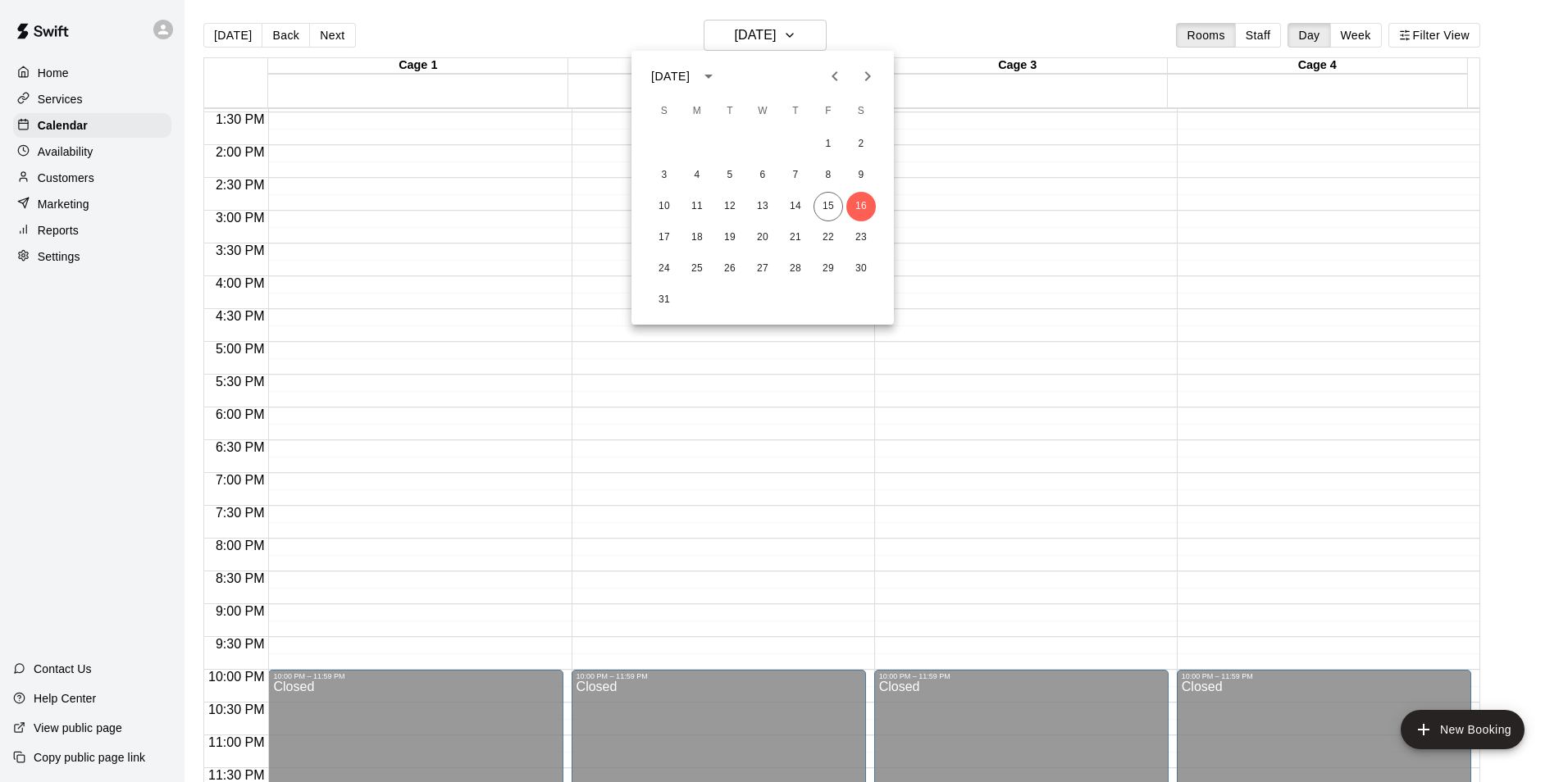
click at [533, 32] on div at bounding box center [784, 391] width 1568 height 782
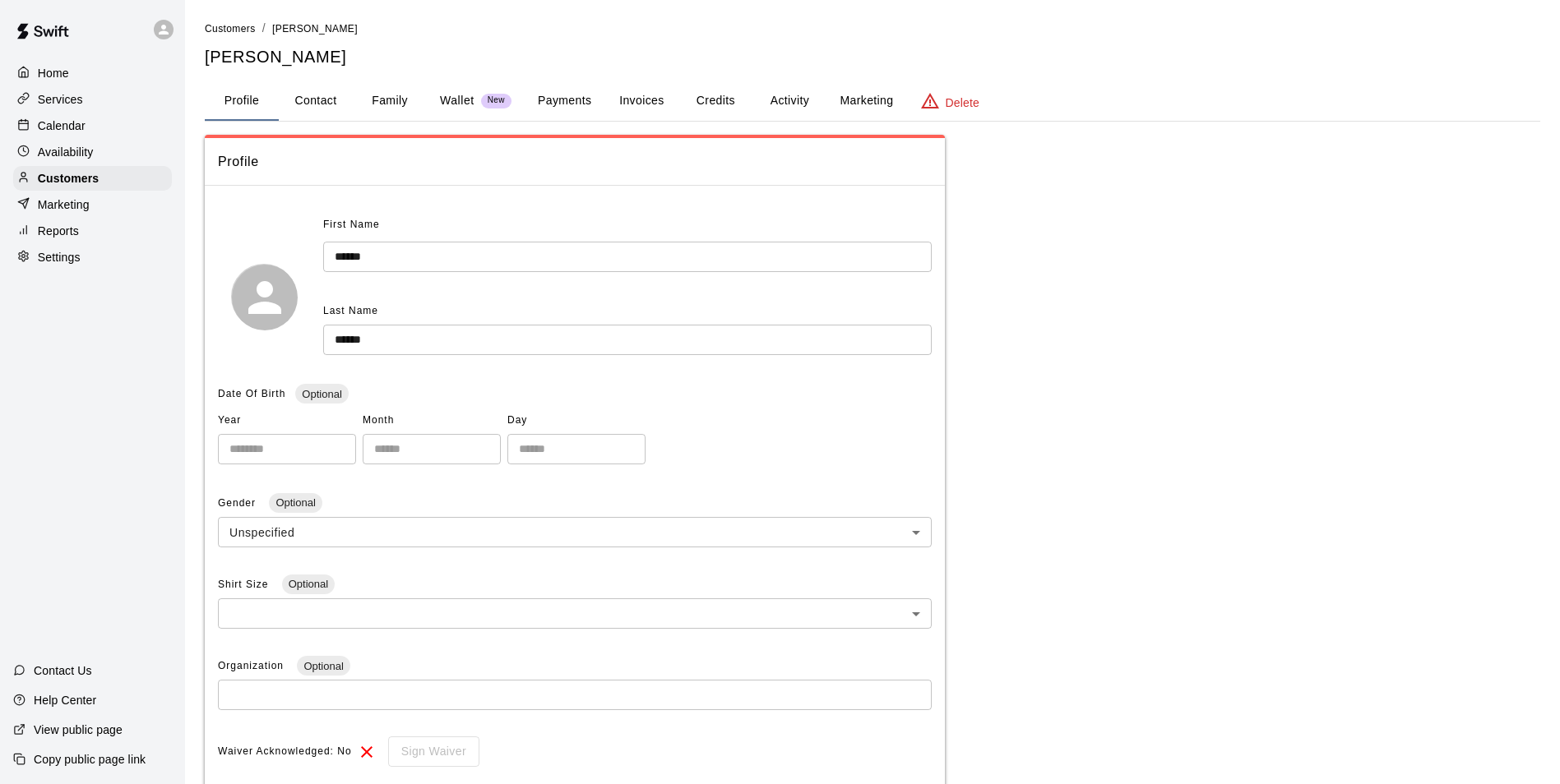
click at [701, 97] on button "Credits" at bounding box center [715, 101] width 74 height 39
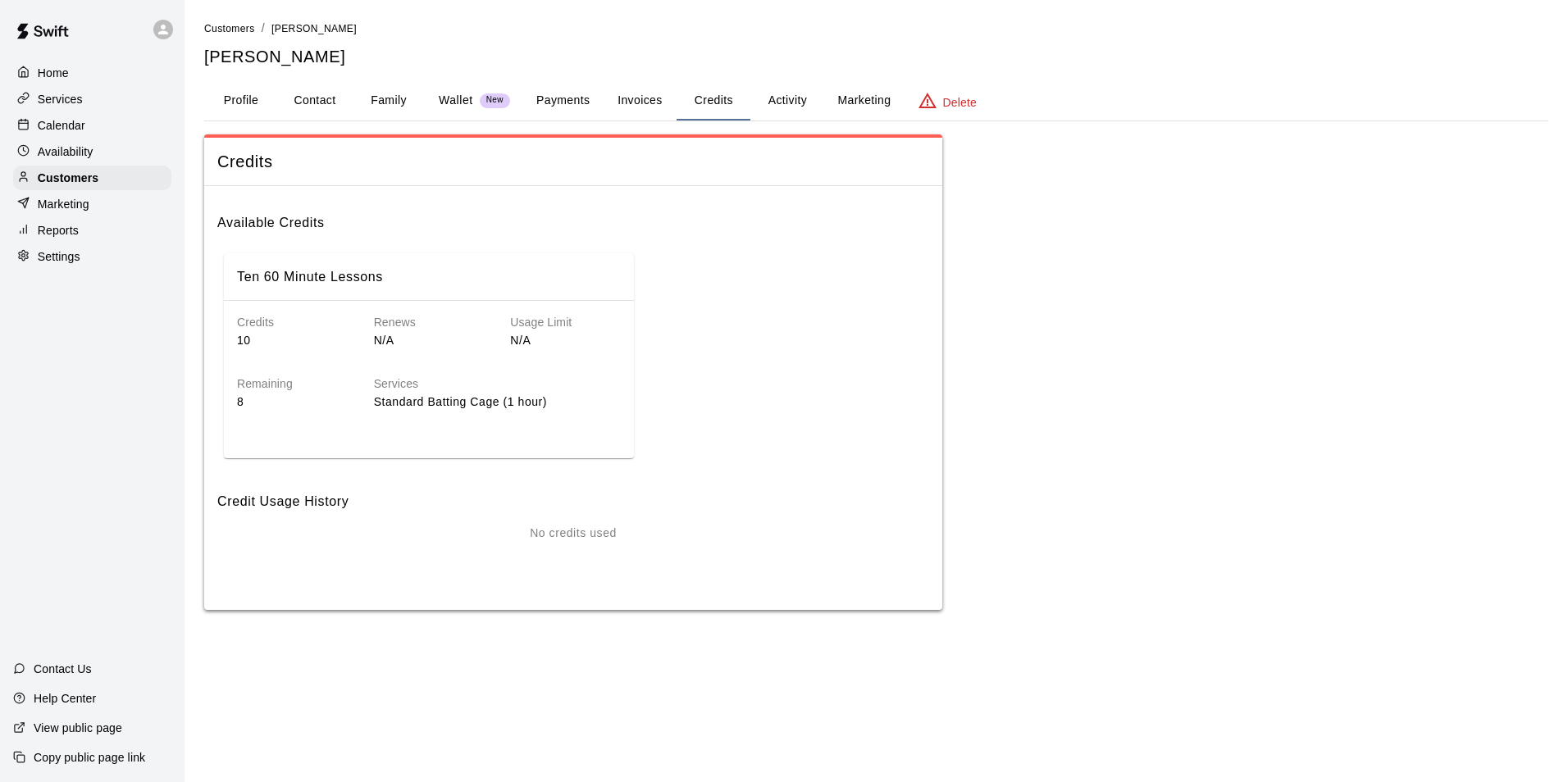
click at [515, 387] on h6 "Services" at bounding box center [497, 385] width 247 height 18
click at [782, 102] on button "Activity" at bounding box center [787, 101] width 74 height 39
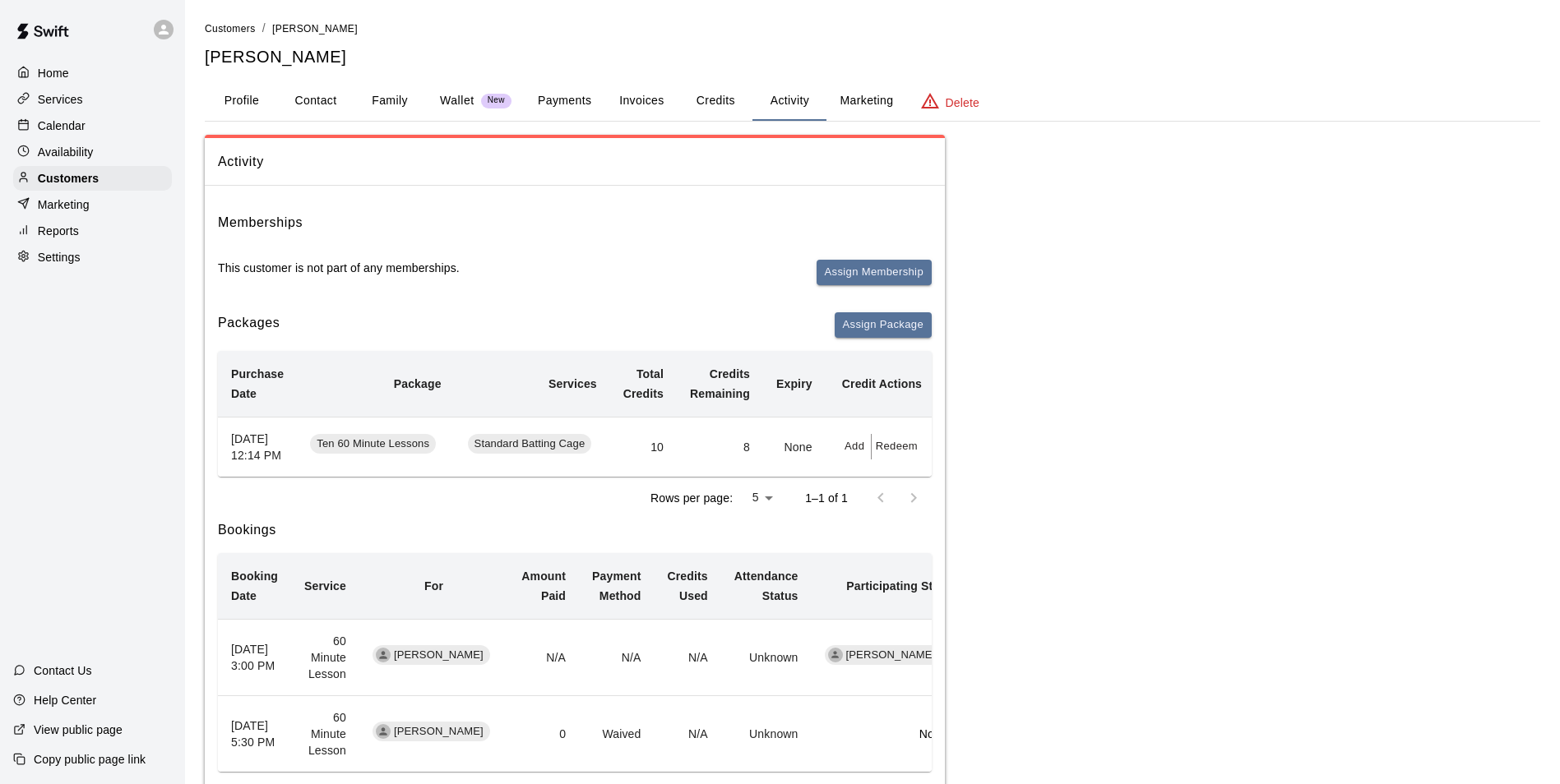
click at [889, 450] on button "Redeem" at bounding box center [897, 447] width 50 height 26
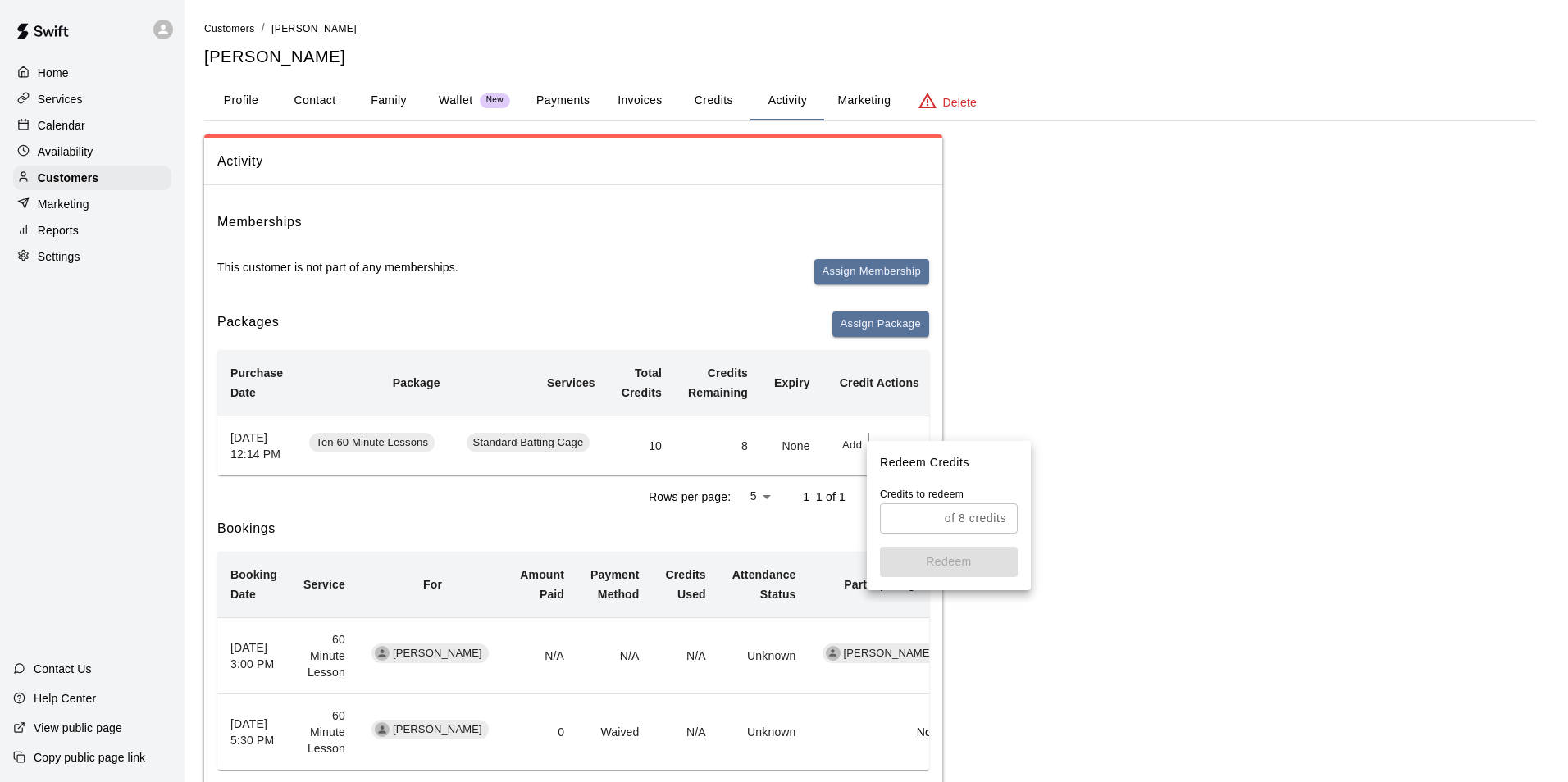
click at [929, 515] on input "text" at bounding box center [910, 519] width 58 height 31
type input "*"
click at [943, 554] on button "Redeem" at bounding box center [949, 562] width 138 height 31
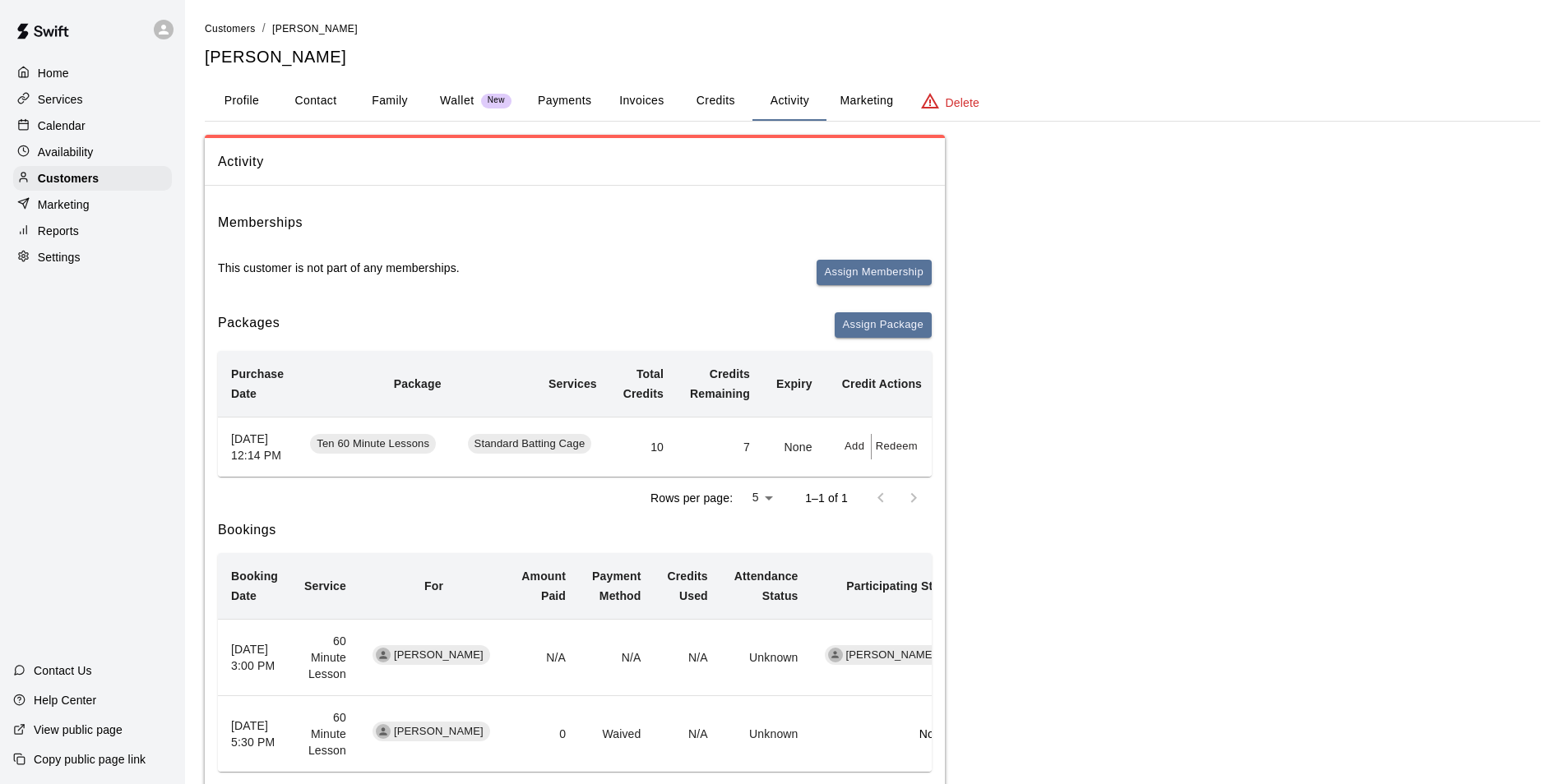
click at [534, 98] on button "Payments" at bounding box center [564, 101] width 80 height 39
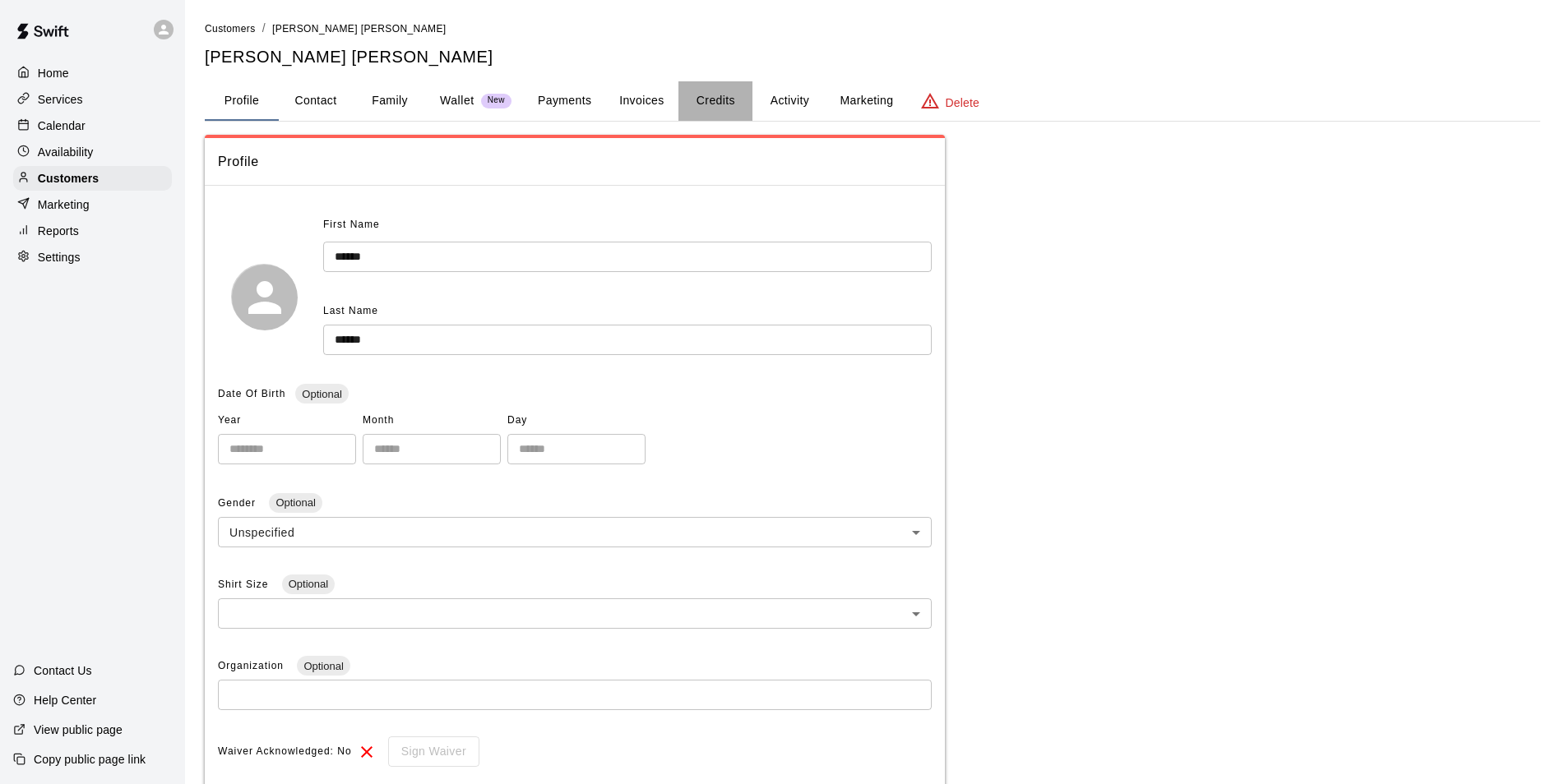
click at [712, 100] on button "Credits" at bounding box center [715, 101] width 74 height 39
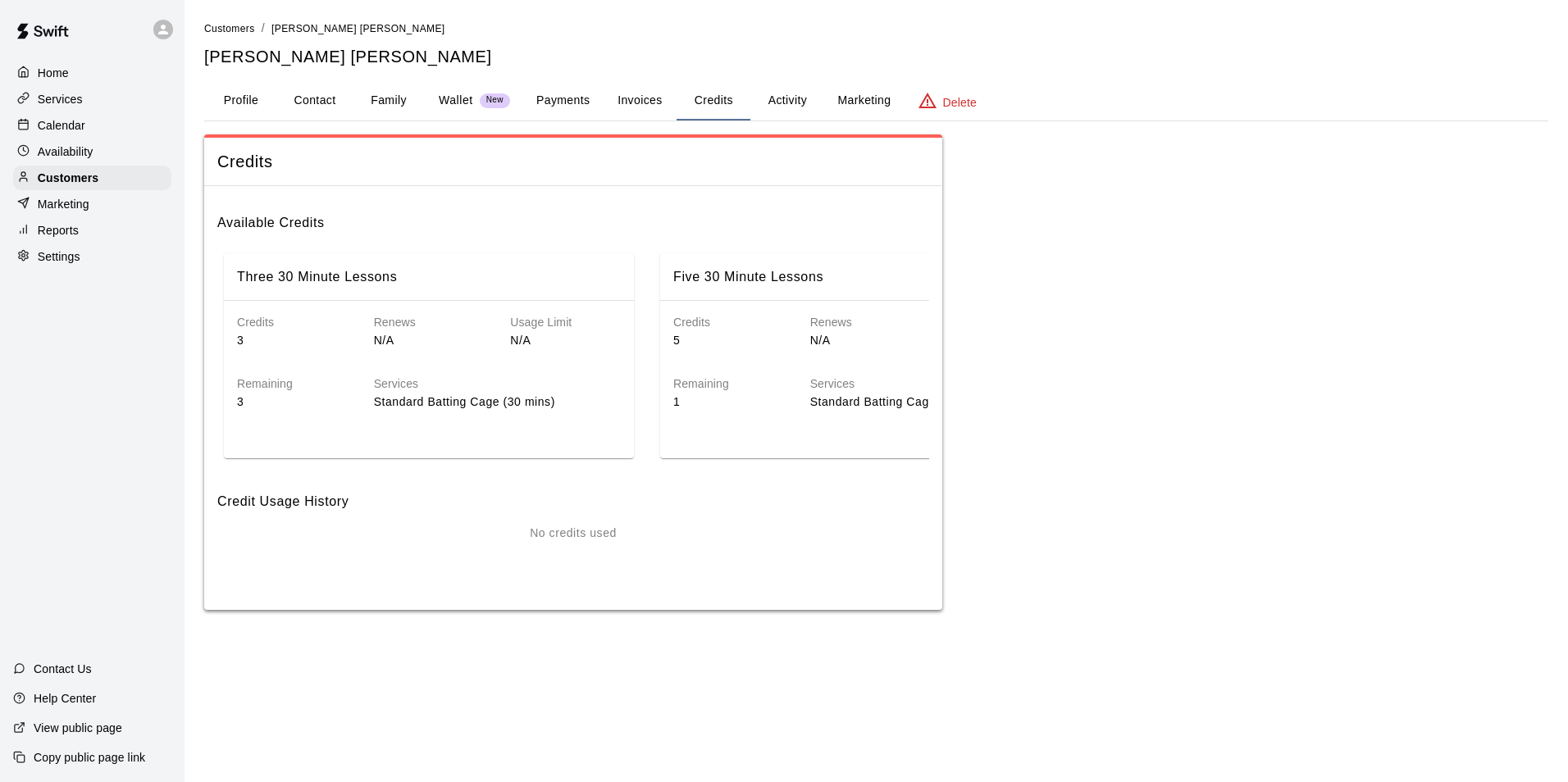
click at [719, 357] on div "Remaining 1" at bounding box center [715, 380] width 137 height 61
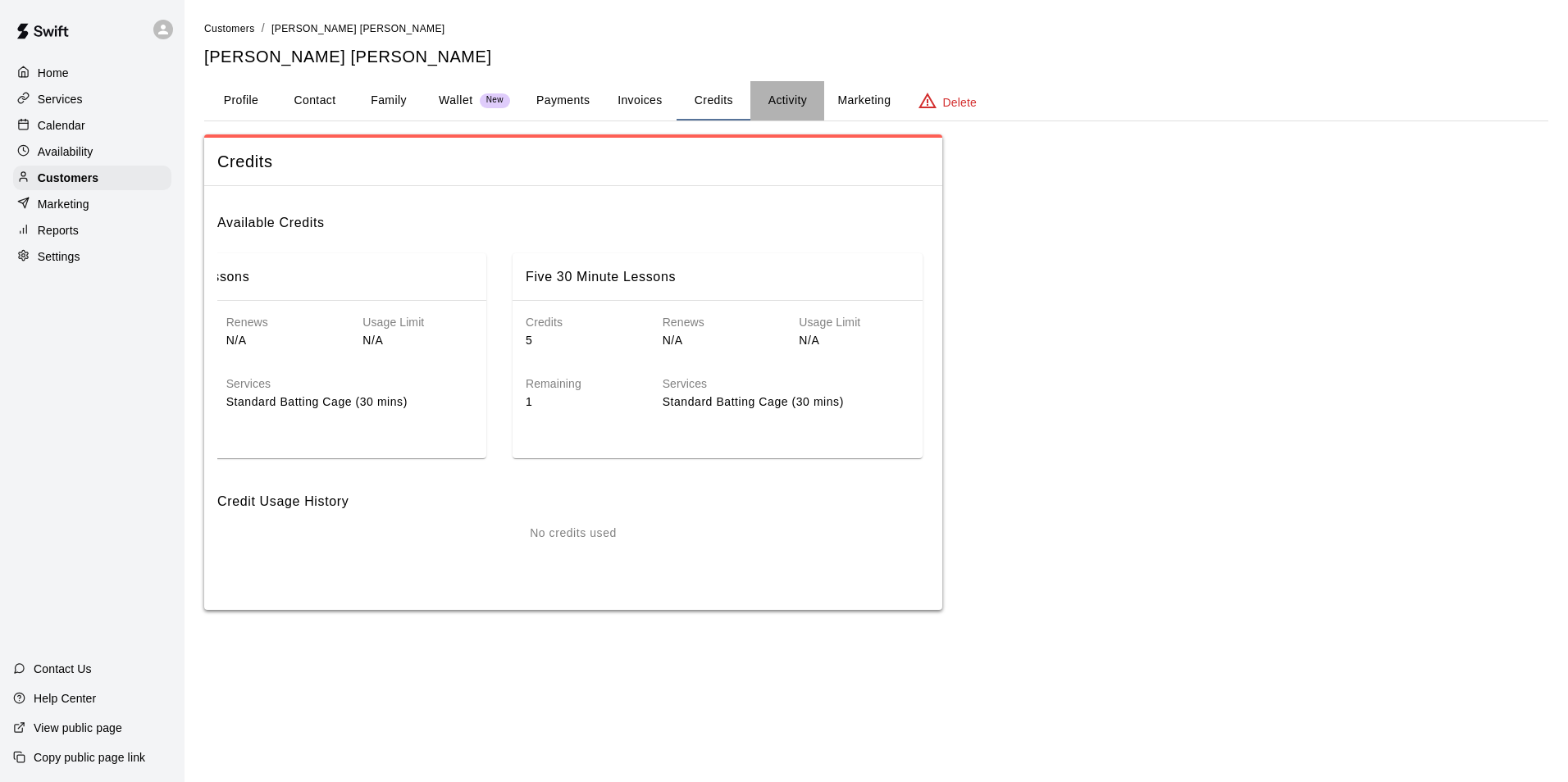
click at [782, 91] on button "Activity" at bounding box center [787, 101] width 74 height 39
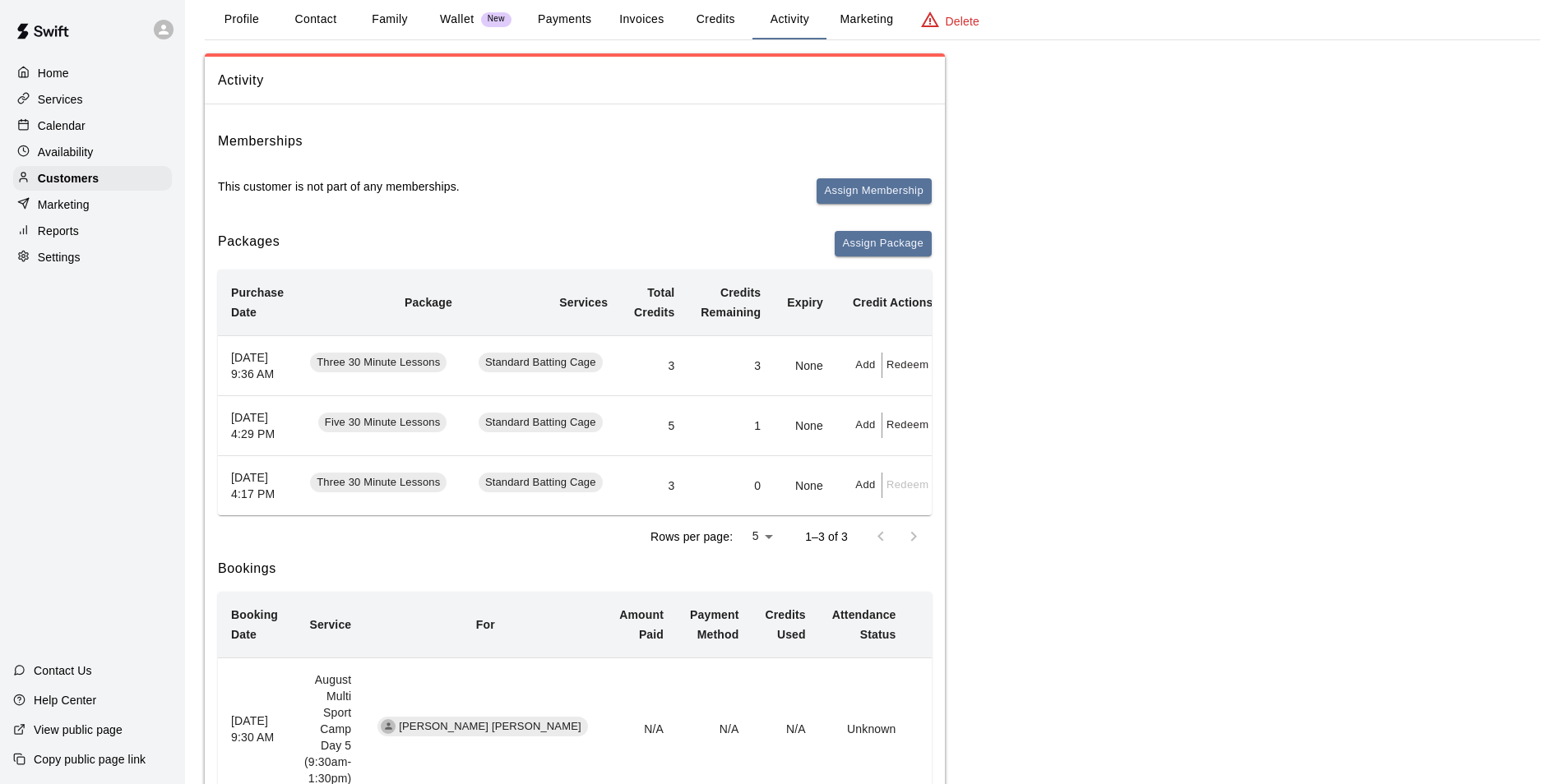
scroll to position [82, 0]
click at [898, 437] on button "Redeem" at bounding box center [908, 424] width 50 height 26
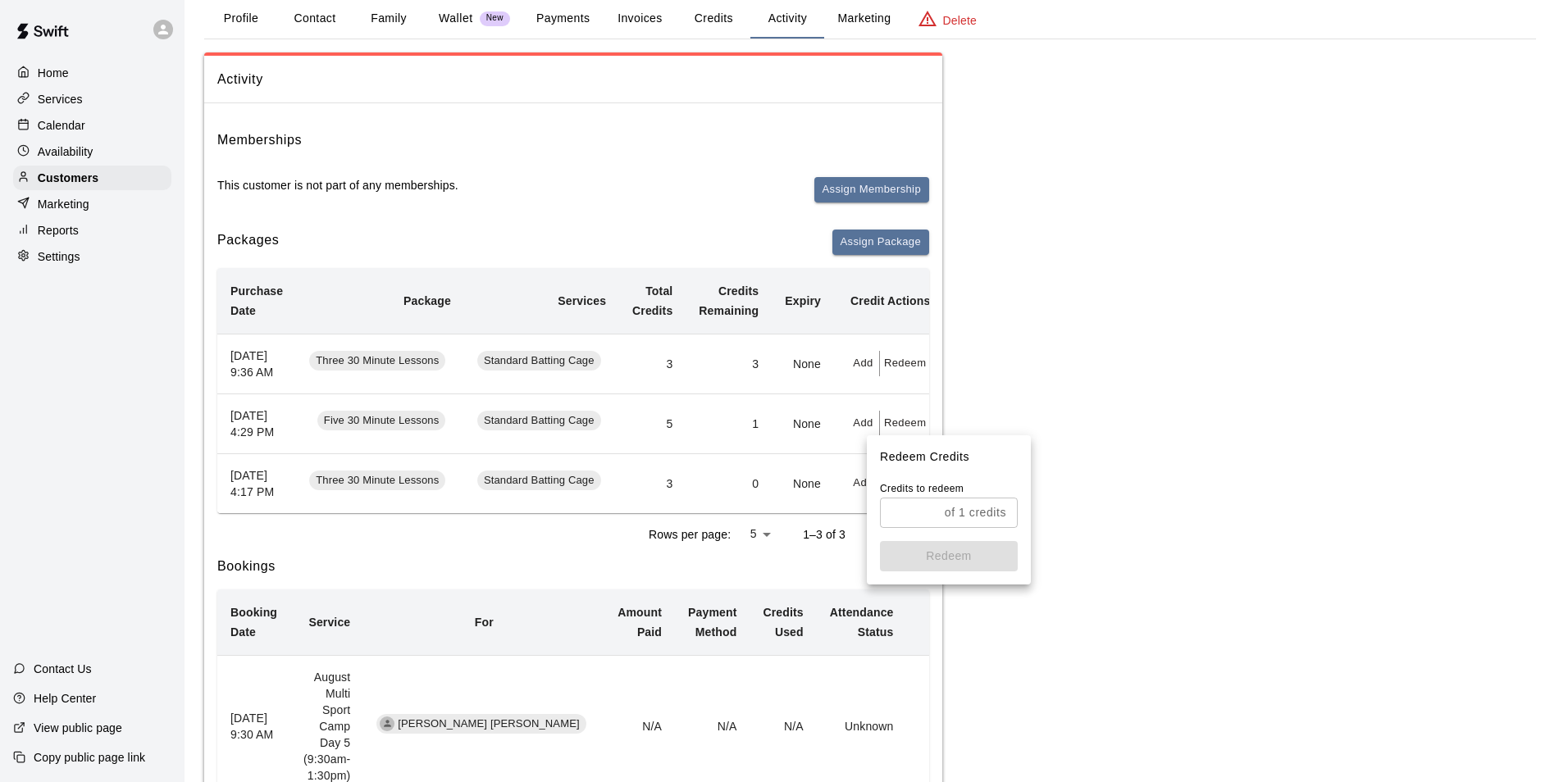
click at [924, 519] on input "text" at bounding box center [910, 513] width 58 height 31
type input "*"
click at [970, 563] on button "Redeem" at bounding box center [949, 556] width 138 height 31
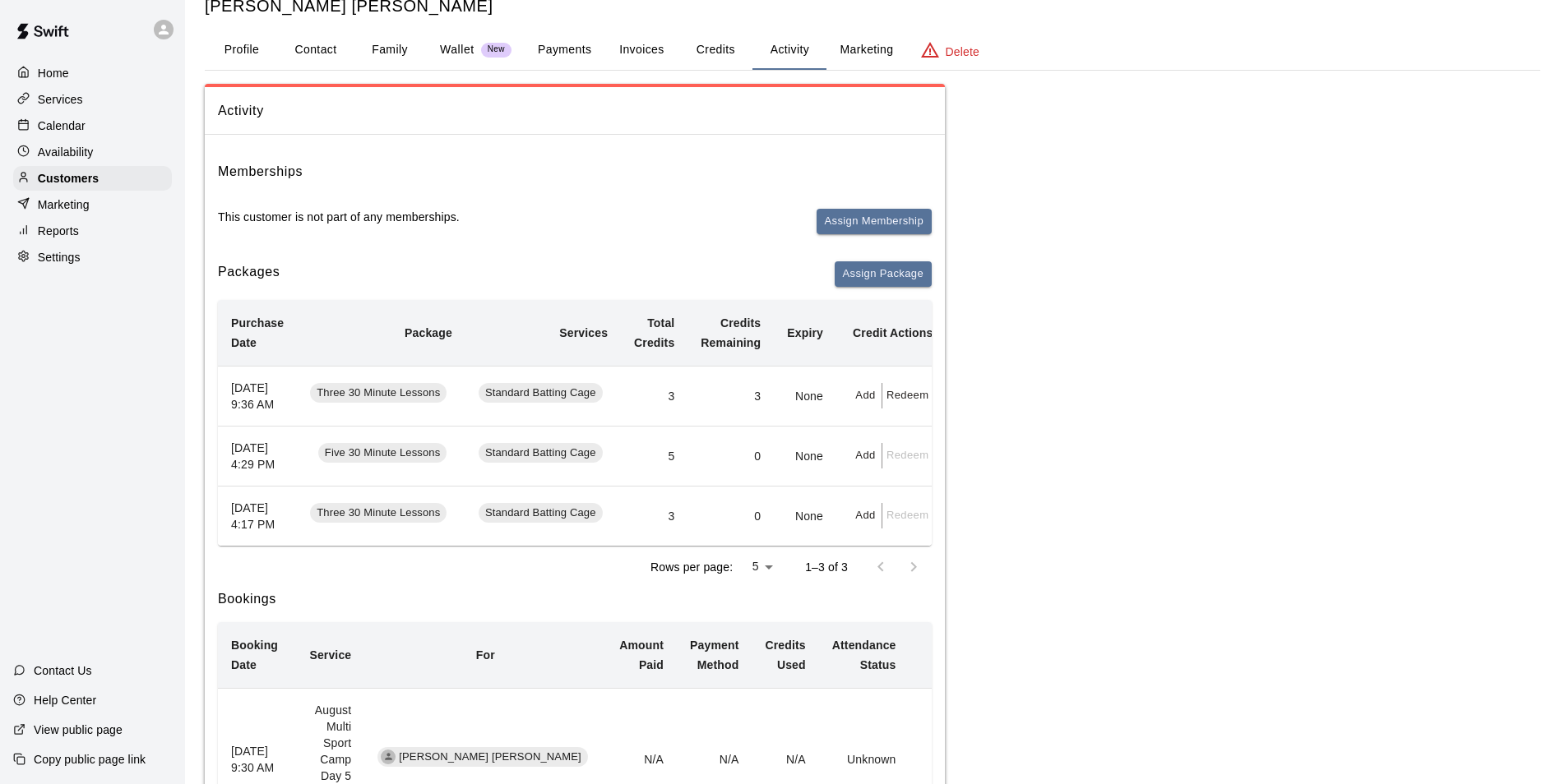
scroll to position [48, 0]
click at [505, 403] on span "Standard Batting Cage" at bounding box center [540, 396] width 124 height 16
